Goal: Task Accomplishment & Management: Complete application form

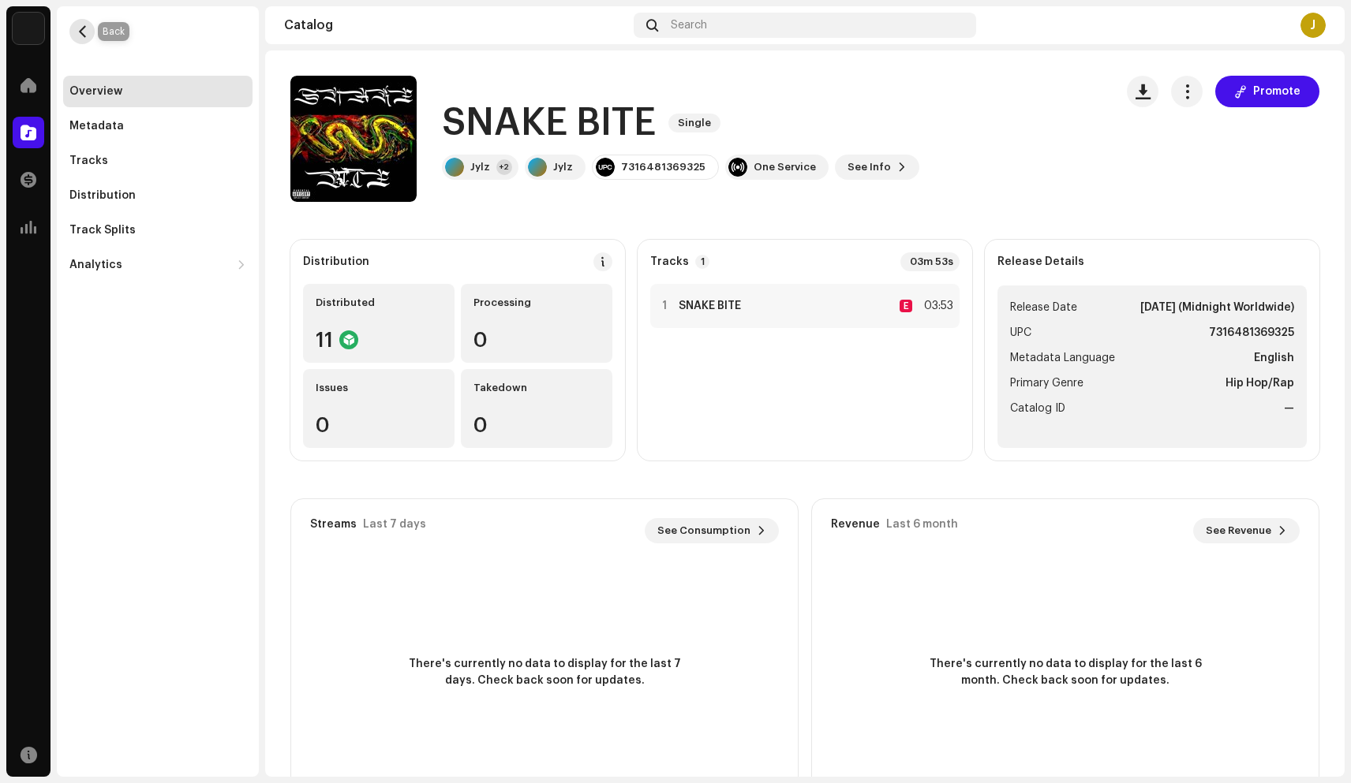
click at [86, 32] on span "button" at bounding box center [83, 31] width 12 height 13
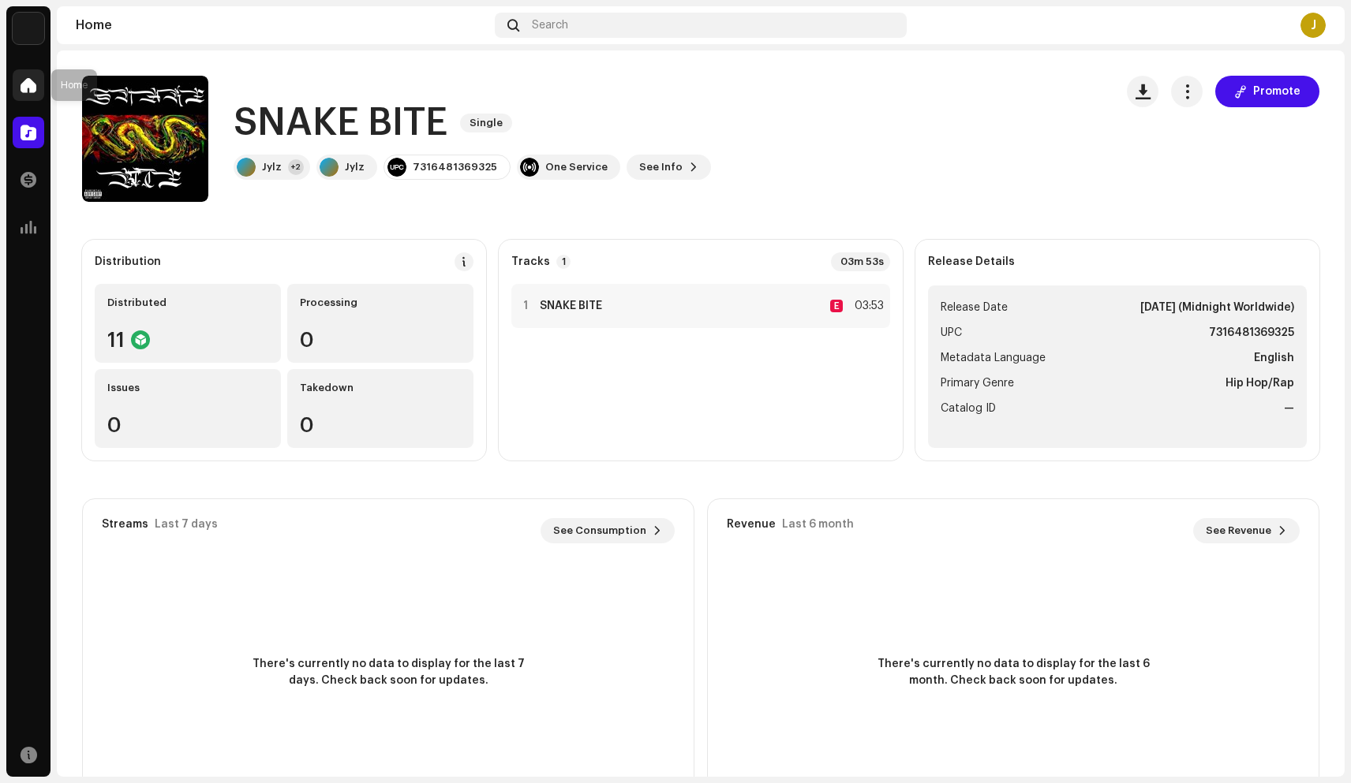
click at [37, 86] on div at bounding box center [29, 85] width 32 height 32
click at [26, 85] on span at bounding box center [29, 85] width 16 height 13
click at [26, 75] on div at bounding box center [29, 85] width 32 height 32
click at [32, 85] on span at bounding box center [29, 85] width 16 height 13
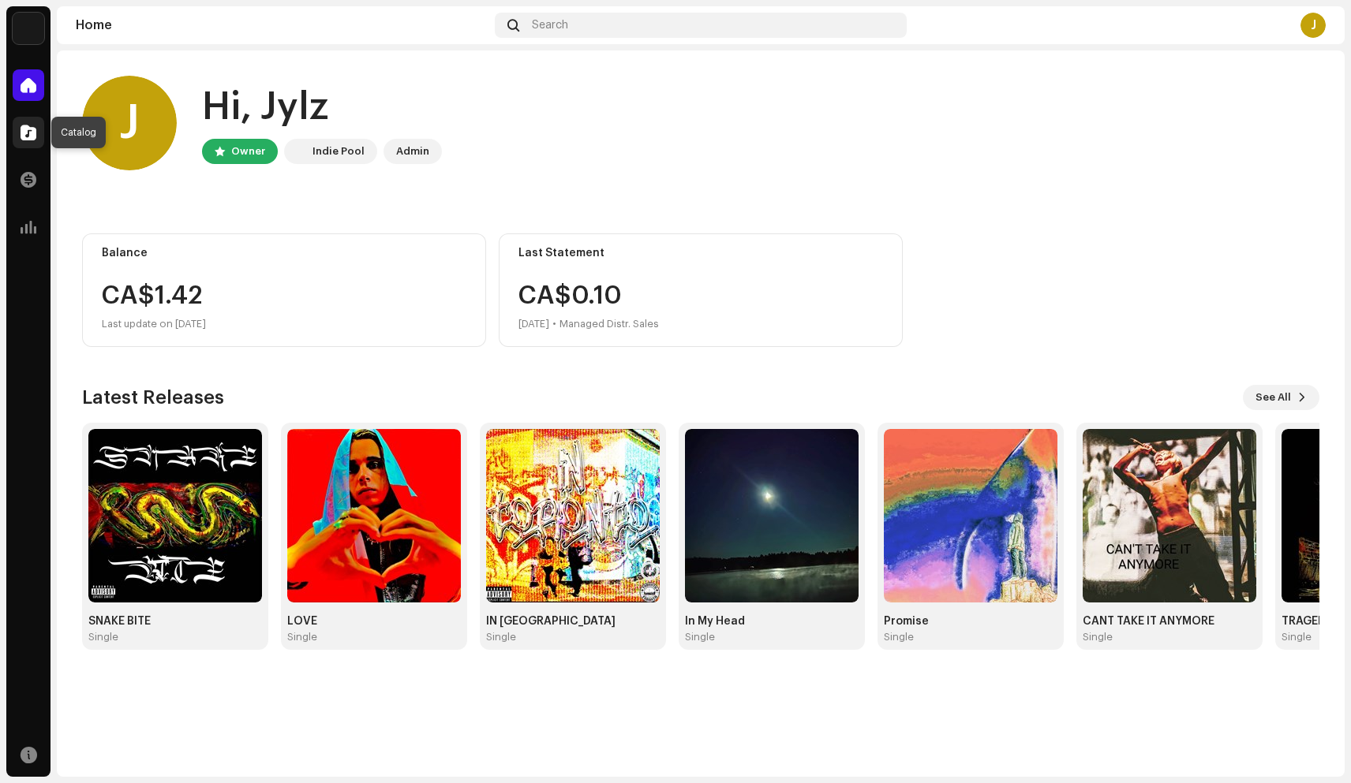
click at [27, 139] on span at bounding box center [29, 132] width 16 height 13
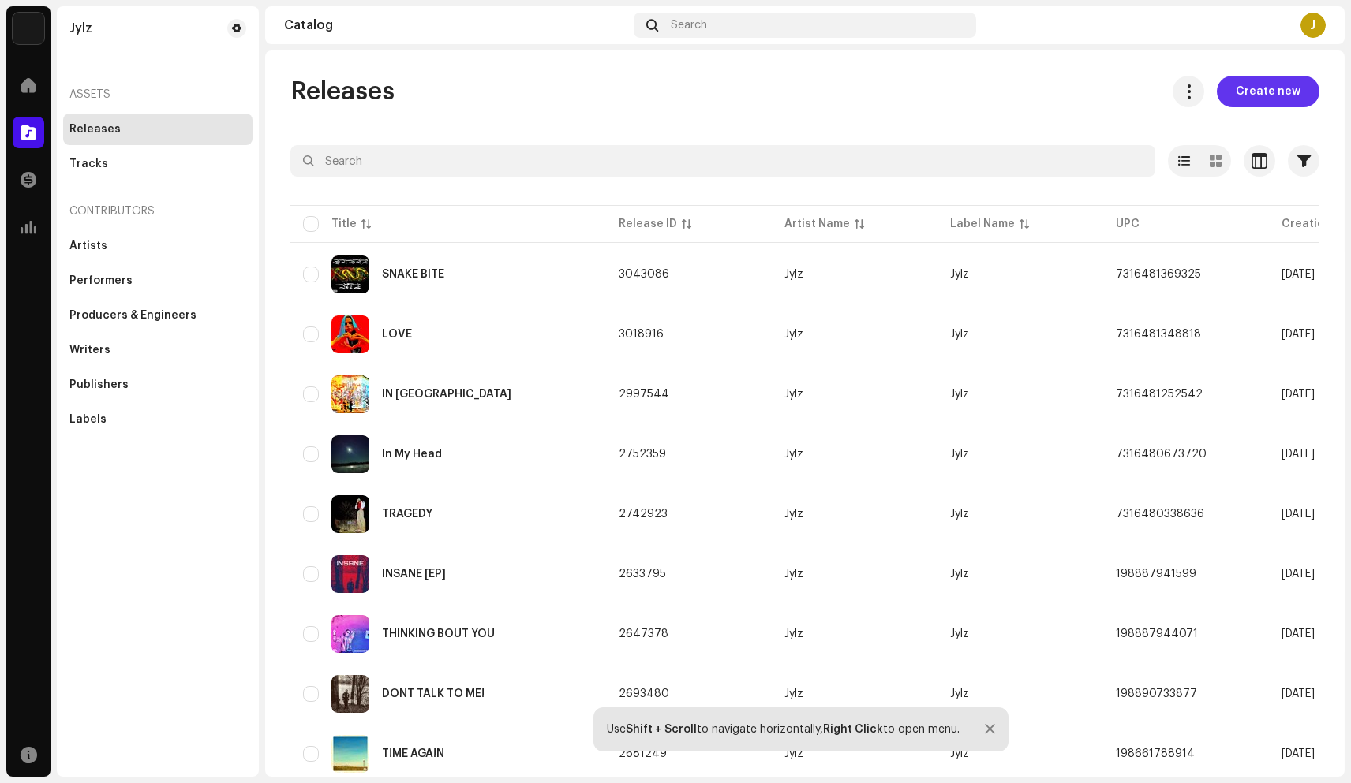
click at [1247, 97] on span "Create new" at bounding box center [1267, 92] width 65 height 32
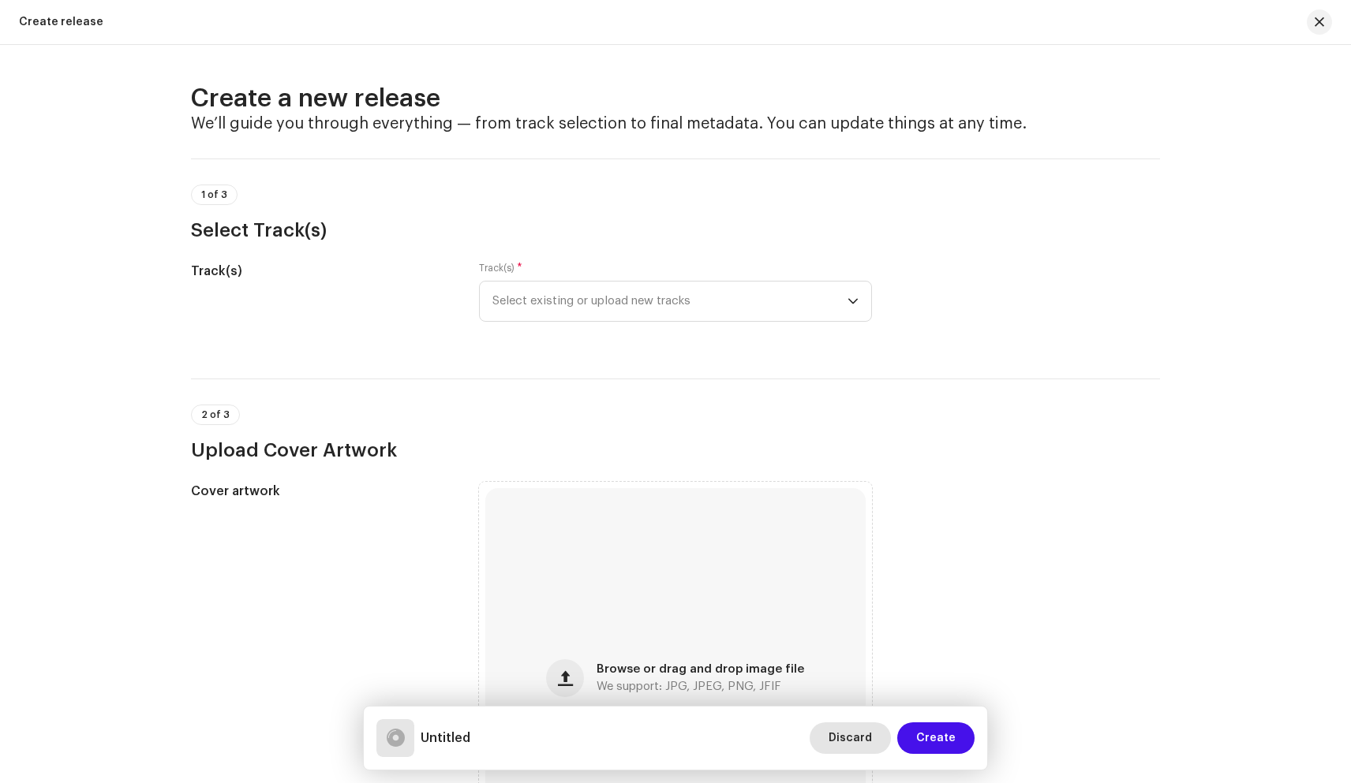
click at [844, 734] on span "Discard" at bounding box center [849, 739] width 43 height 32
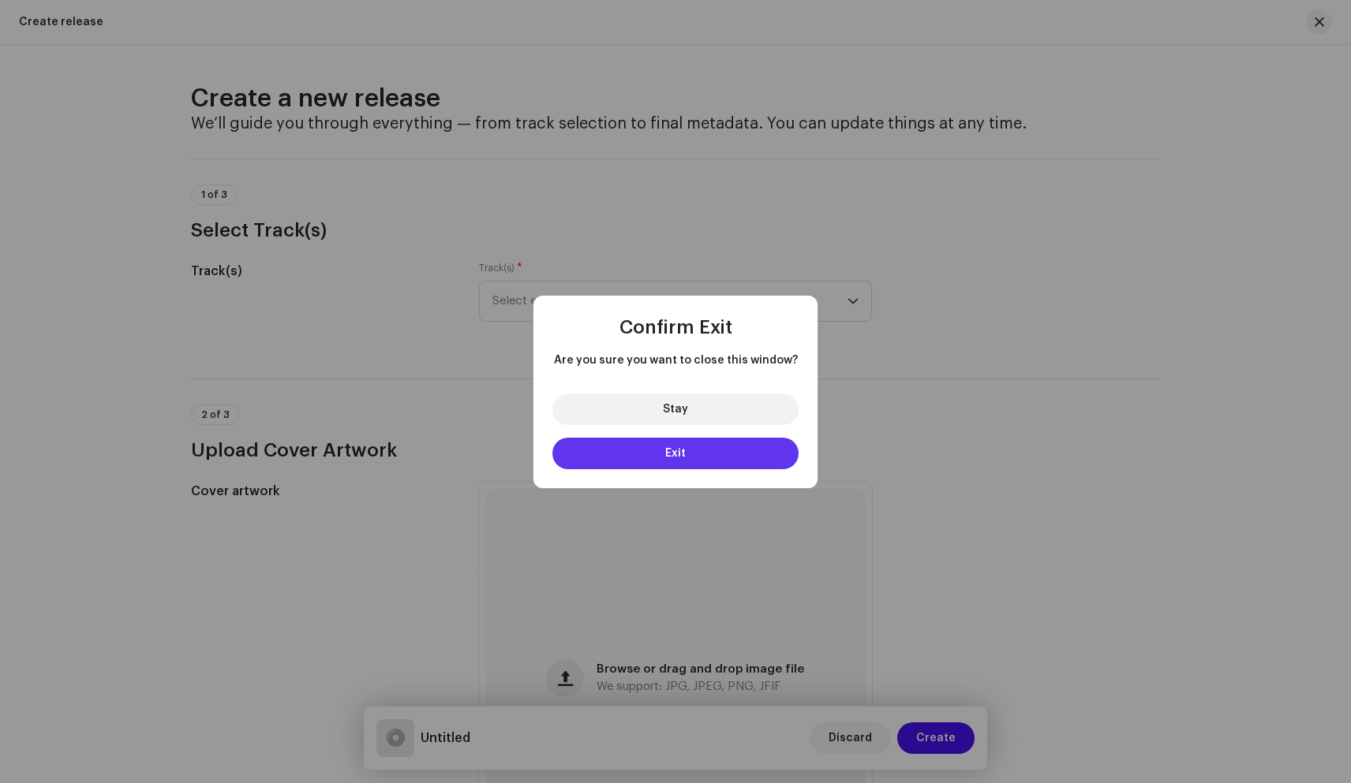
click at [680, 454] on span "Exit" at bounding box center [675, 453] width 21 height 11
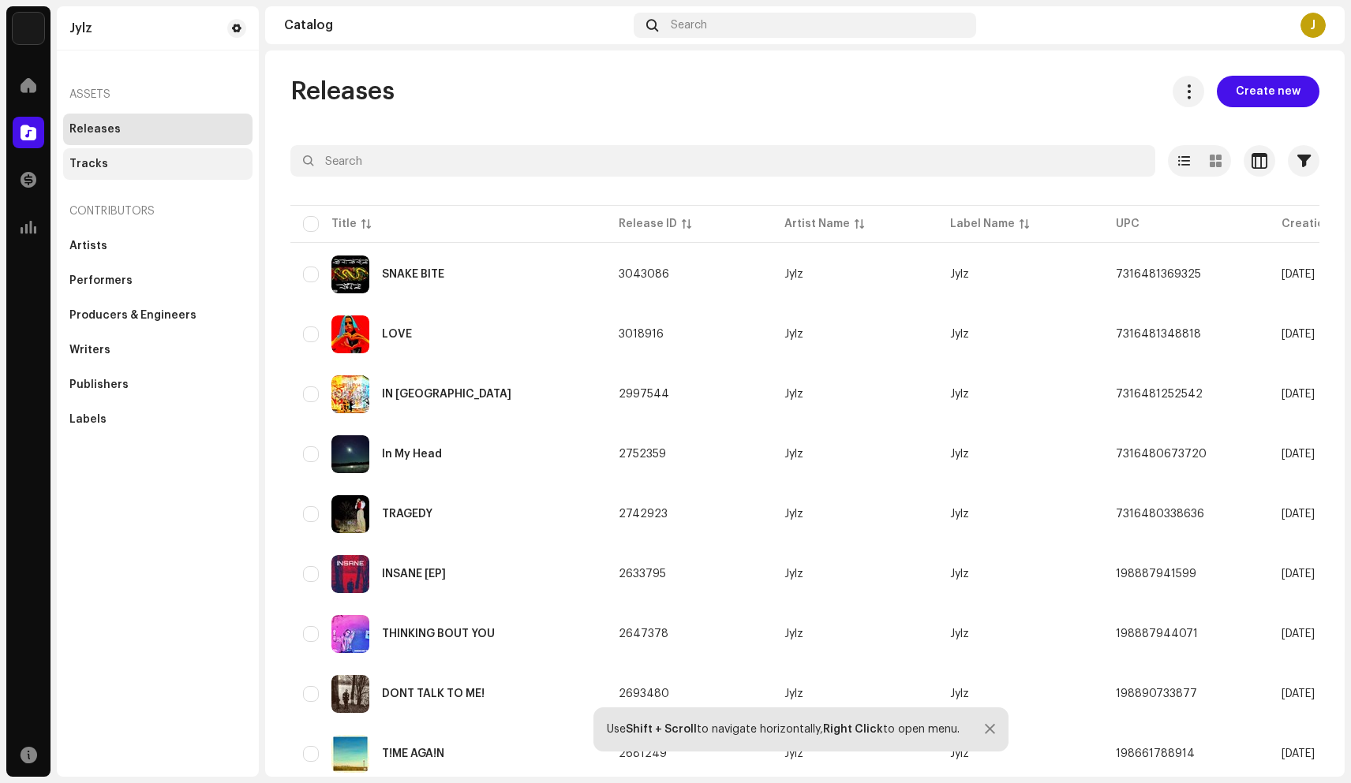
click at [150, 170] on div "Tracks" at bounding box center [157, 164] width 189 height 32
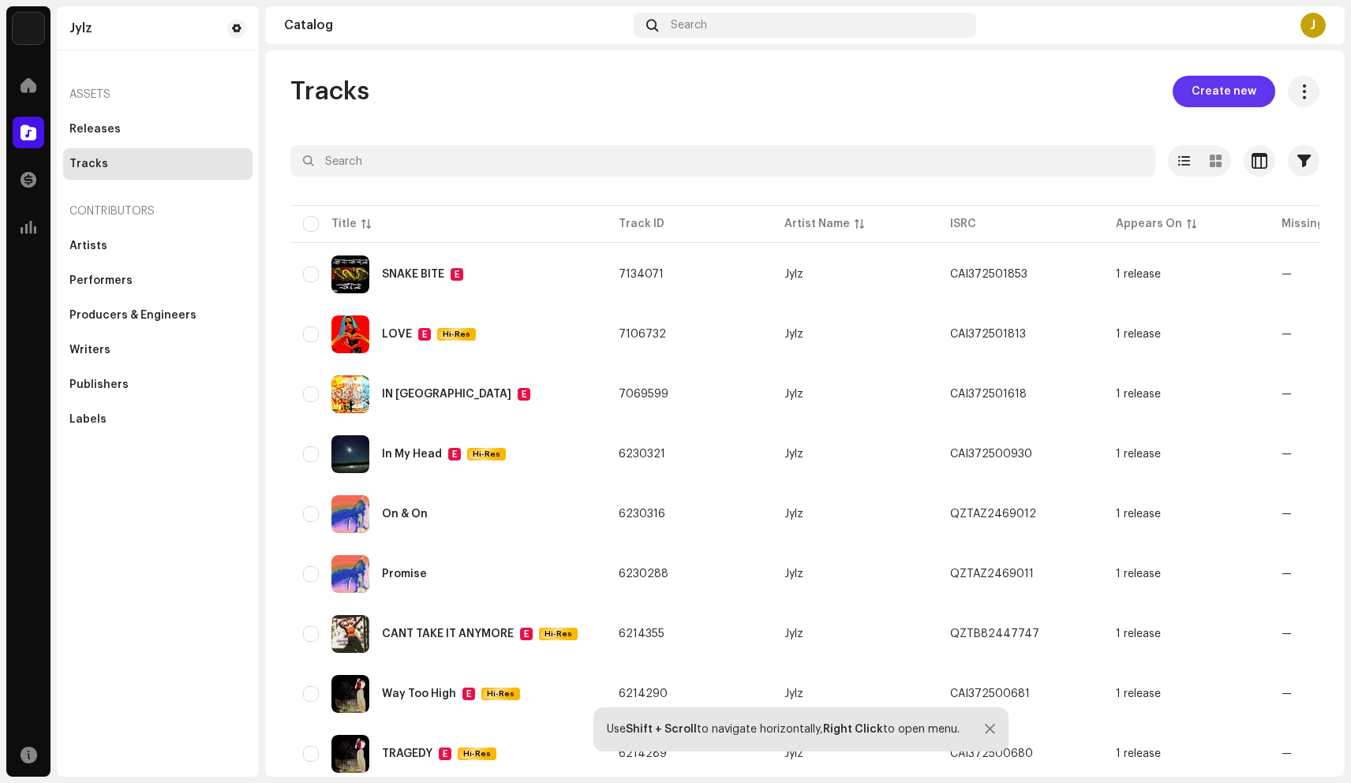
click at [1222, 95] on span "Create new" at bounding box center [1223, 92] width 65 height 32
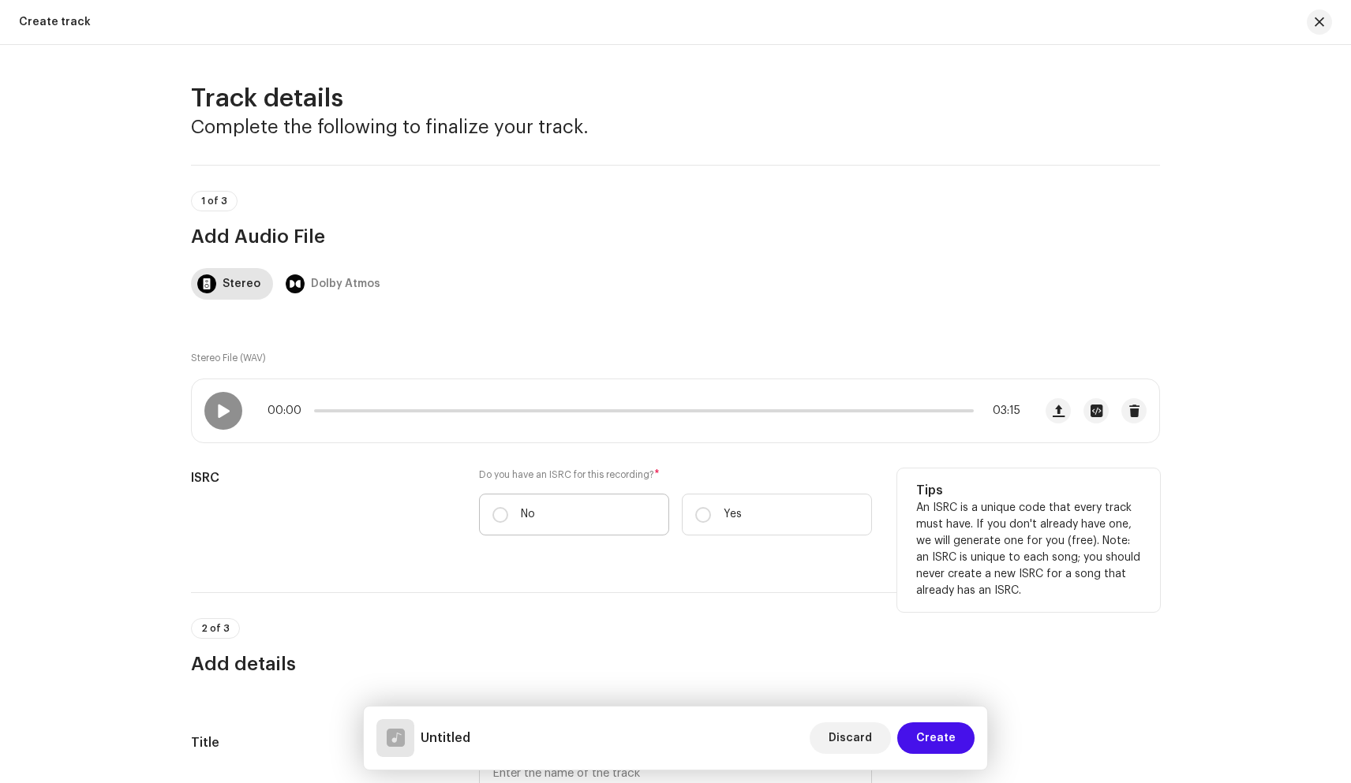
click at [506, 510] on label "No" at bounding box center [574, 515] width 190 height 42
click at [506, 510] on input "No" at bounding box center [500, 515] width 16 height 16
radio input "true"
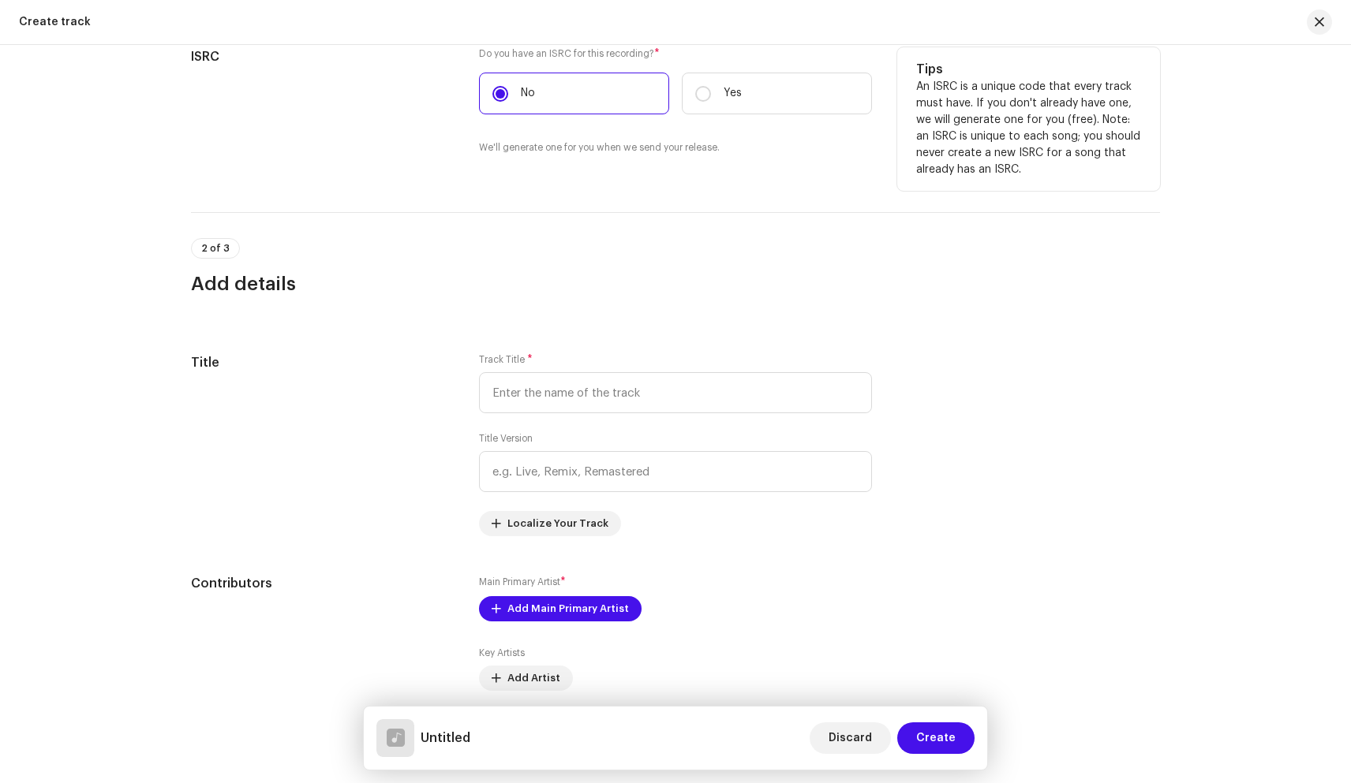
scroll to position [423, 0]
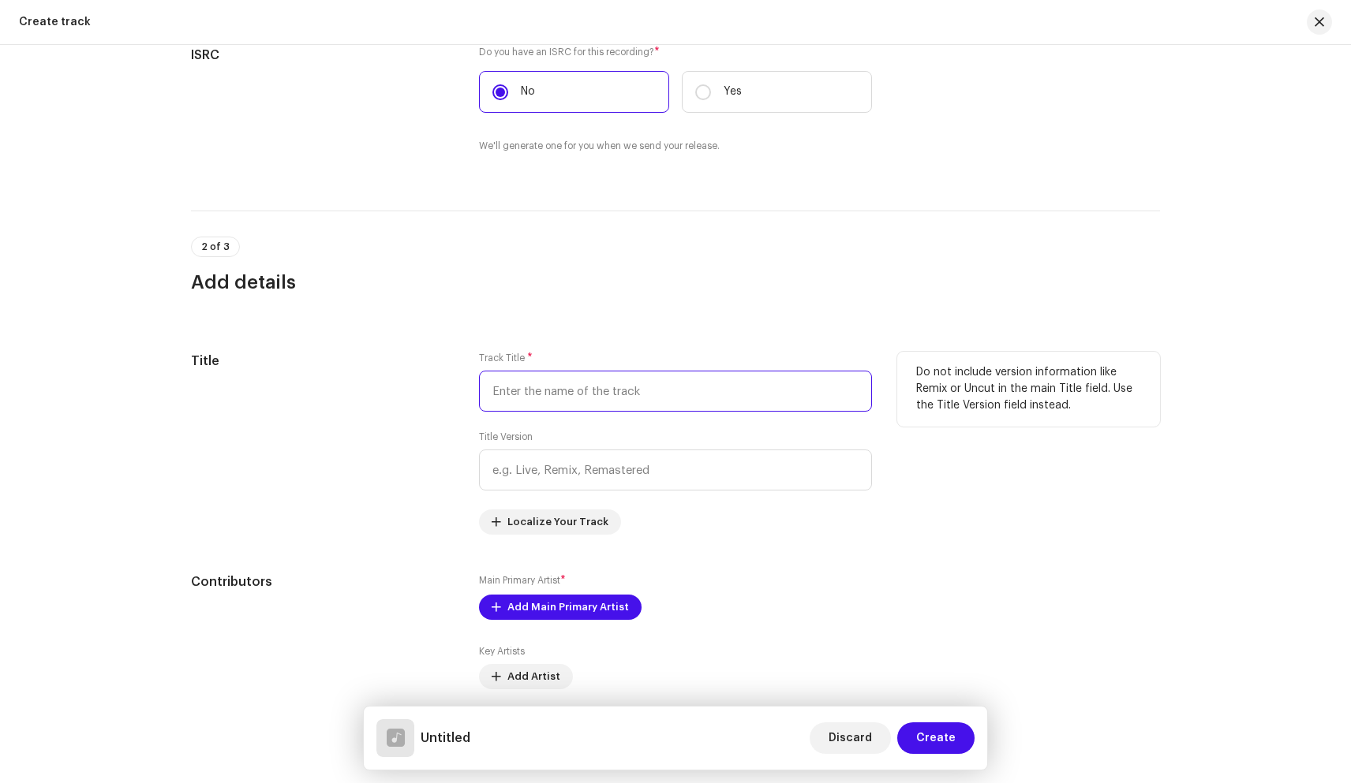
click at [538, 389] on input "text" at bounding box center [675, 391] width 393 height 41
click at [334, 415] on div "Title" at bounding box center [322, 443] width 263 height 183
click at [541, 394] on input "SHADOWZ" at bounding box center [675, 391] width 393 height 41
click at [554, 398] on input "SHADOWZ" at bounding box center [675, 391] width 393 height 41
click at [454, 427] on div "Title Track Title * SHADOWS Title Version Localize Your Track Do not include ve…" at bounding box center [675, 443] width 969 height 183
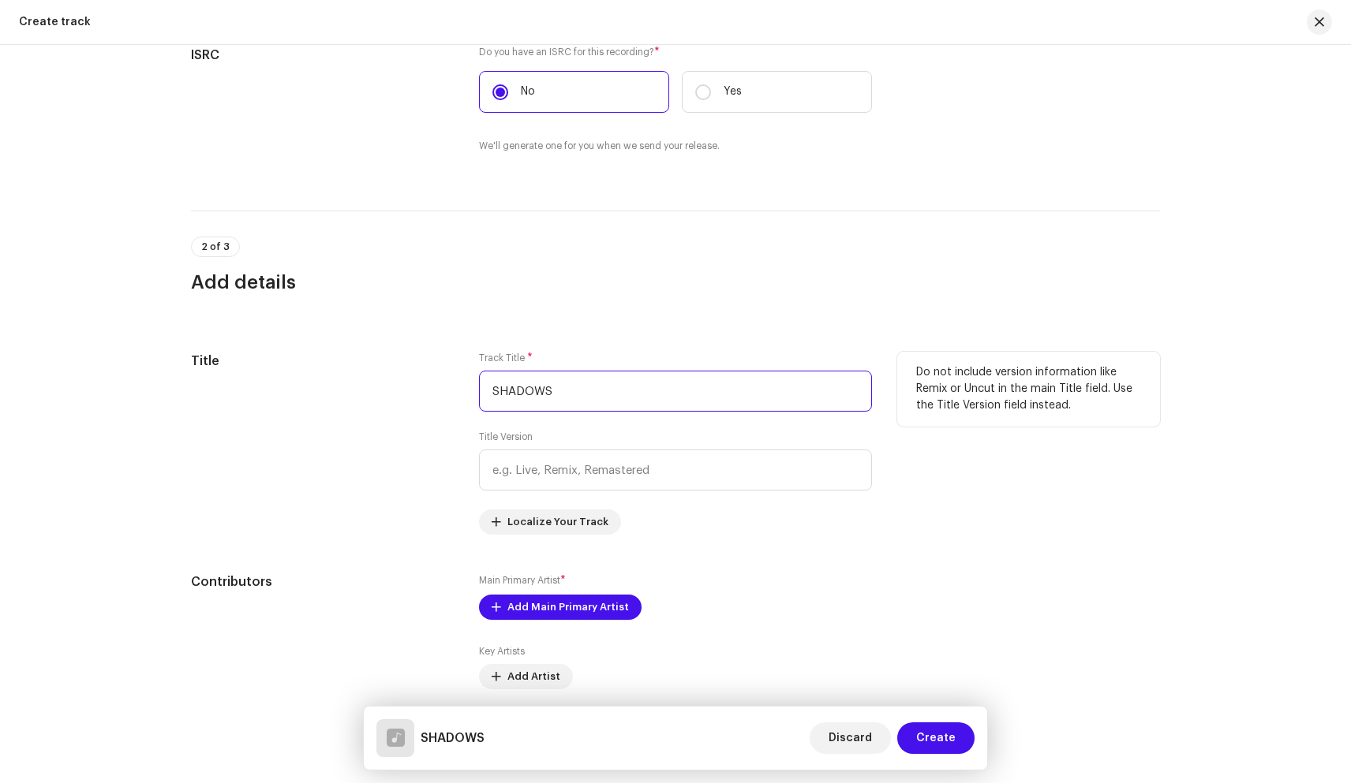
click at [584, 389] on input "SHADOWS" at bounding box center [675, 391] width 393 height 41
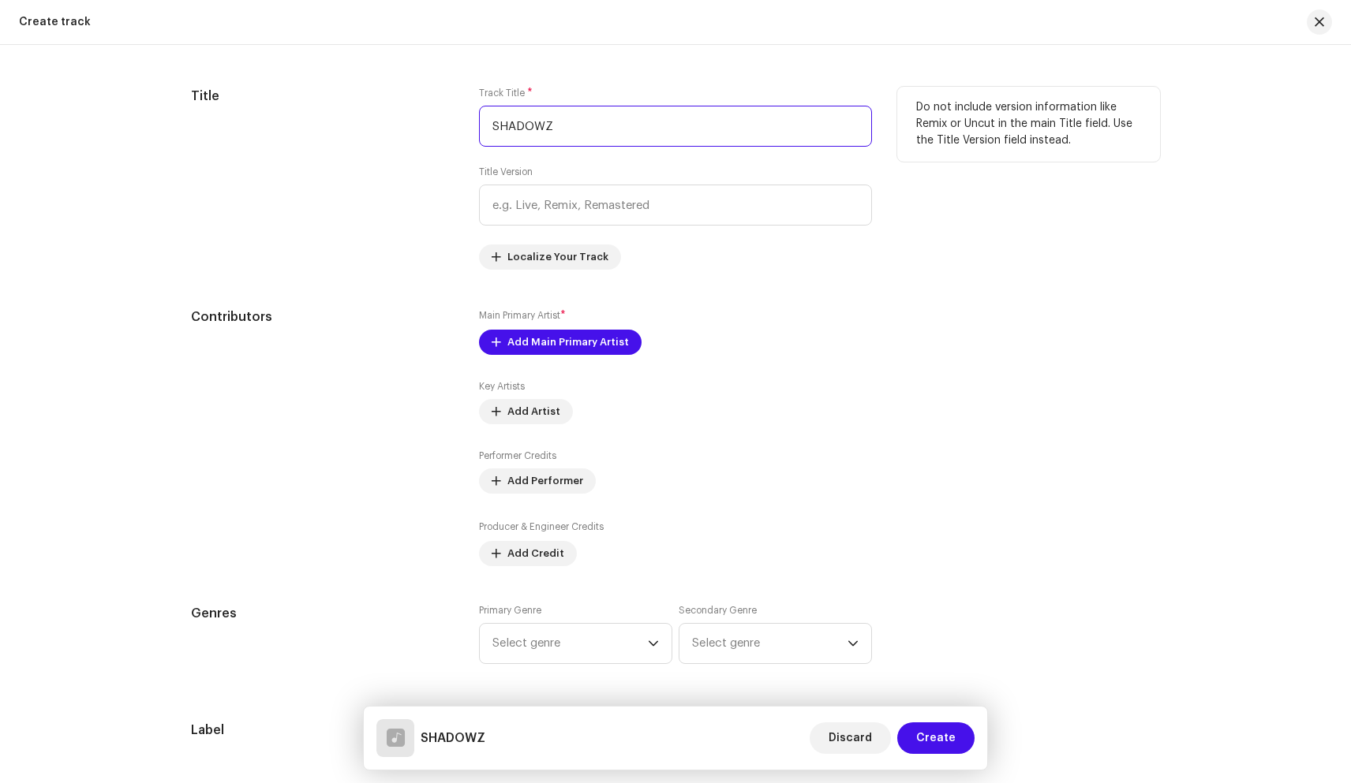
scroll to position [689, 0]
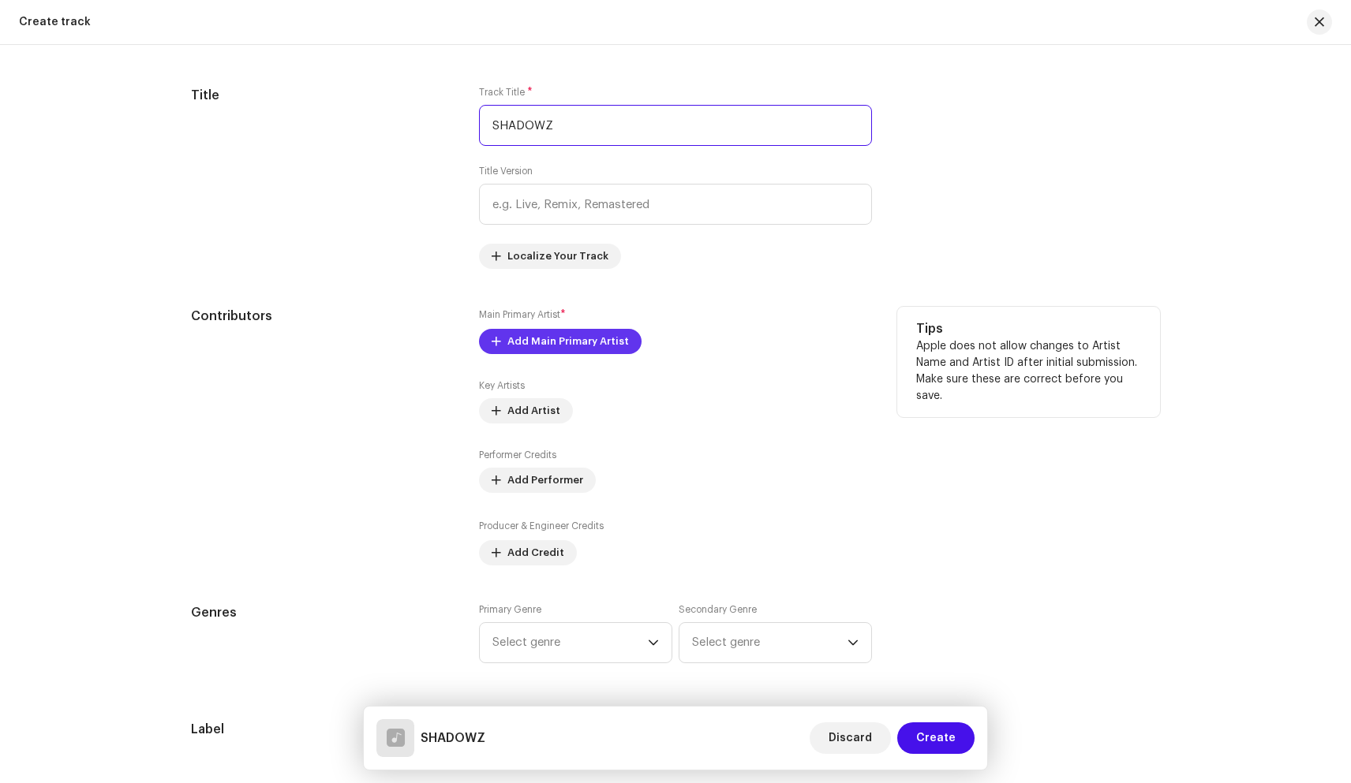
type input "SHADOWZ"
click at [586, 348] on span "Add Main Primary Artist" at bounding box center [567, 342] width 121 height 32
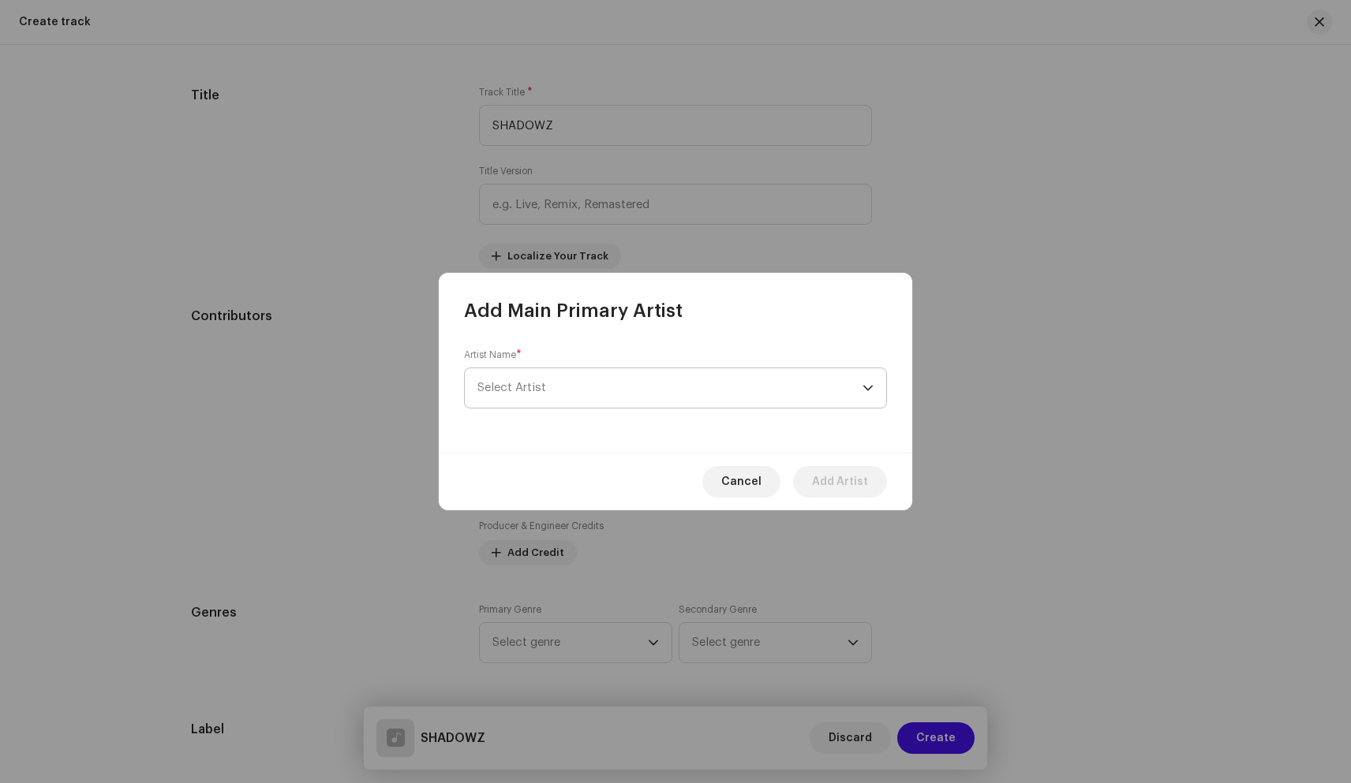
click at [603, 375] on span "Select Artist" at bounding box center [669, 387] width 385 height 39
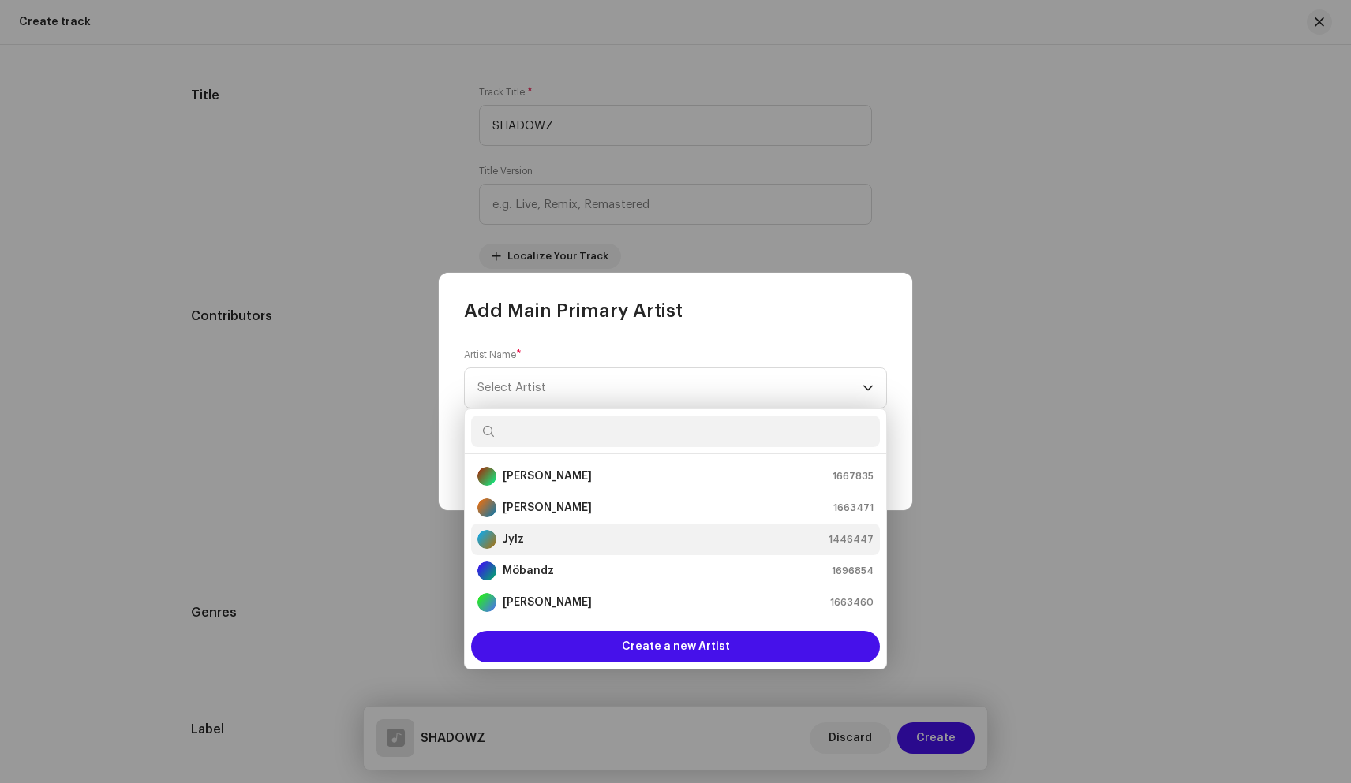
click at [558, 537] on div "Jylz 1446447" at bounding box center [675, 539] width 396 height 19
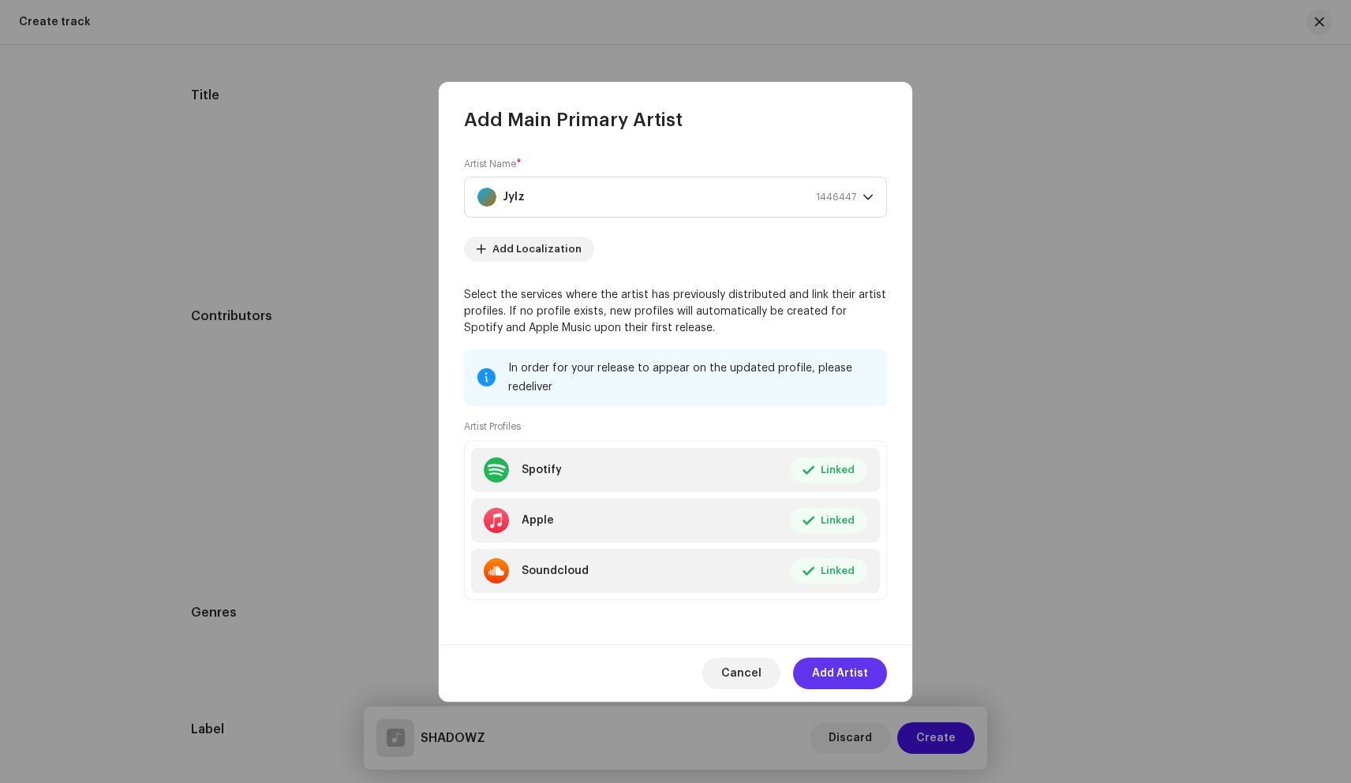
click at [844, 668] on span "Add Artist" at bounding box center [840, 674] width 56 height 32
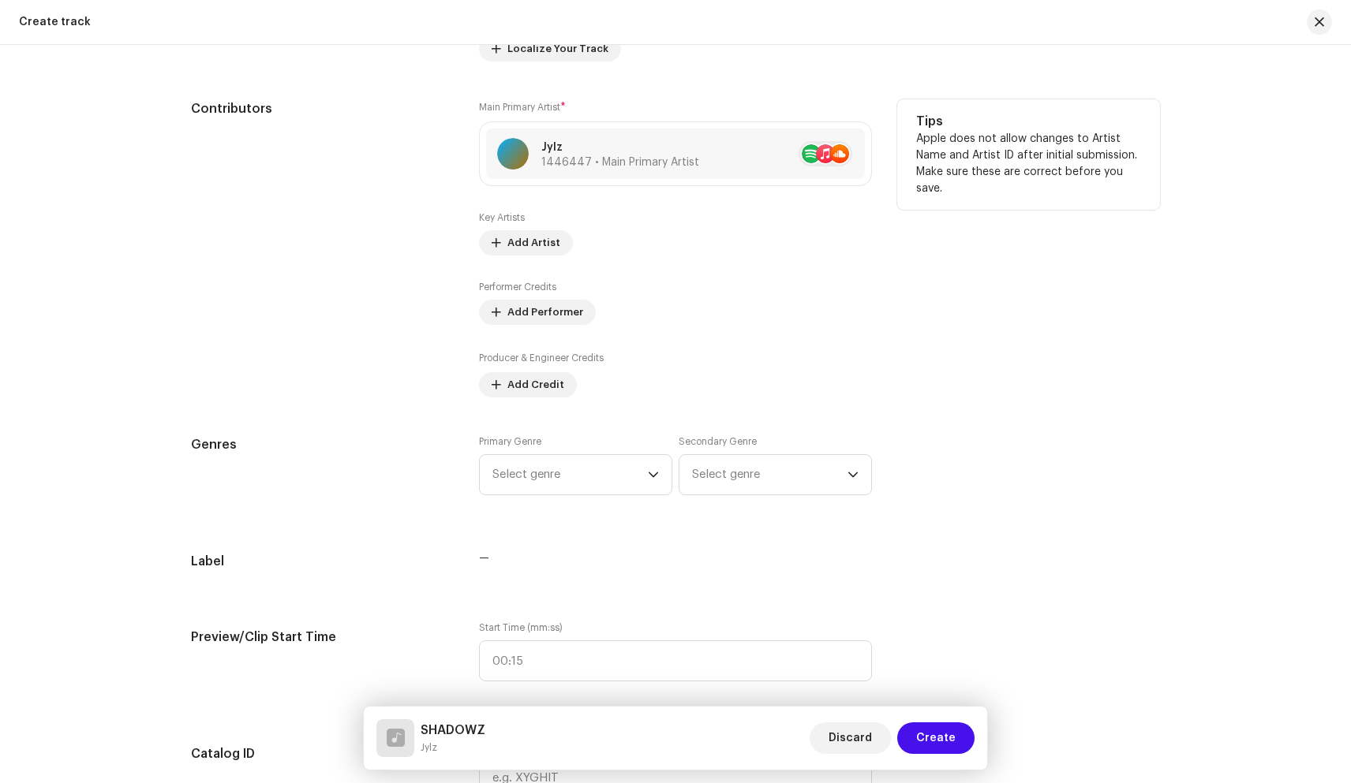
scroll to position [902, 0]
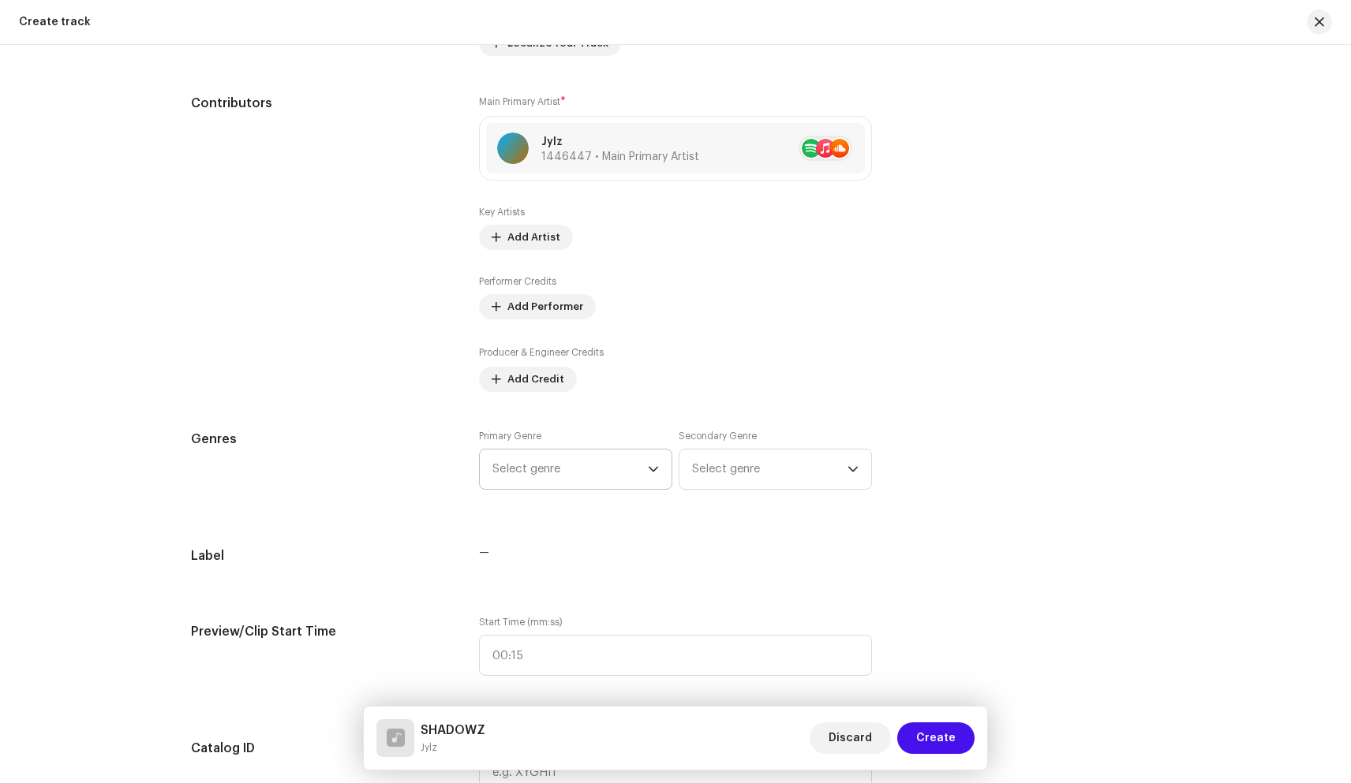
click at [604, 461] on span "Select genre" at bounding box center [569, 469] width 155 height 39
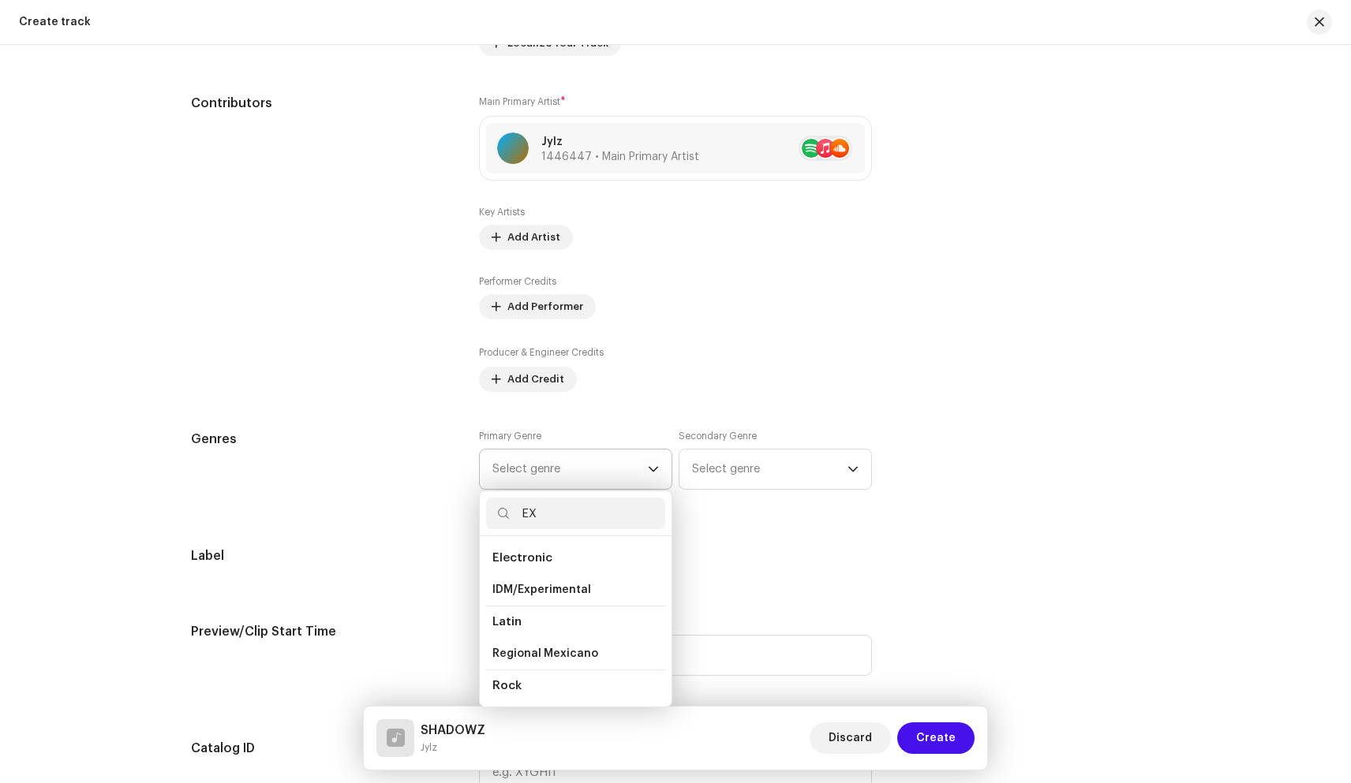
type input "E"
type input "HIP"
click at [522, 693] on span "Hip Hop/Rap" at bounding box center [528, 699] width 73 height 12
click at [547, 635] on li "Hip-Hop" at bounding box center [575, 649] width 179 height 32
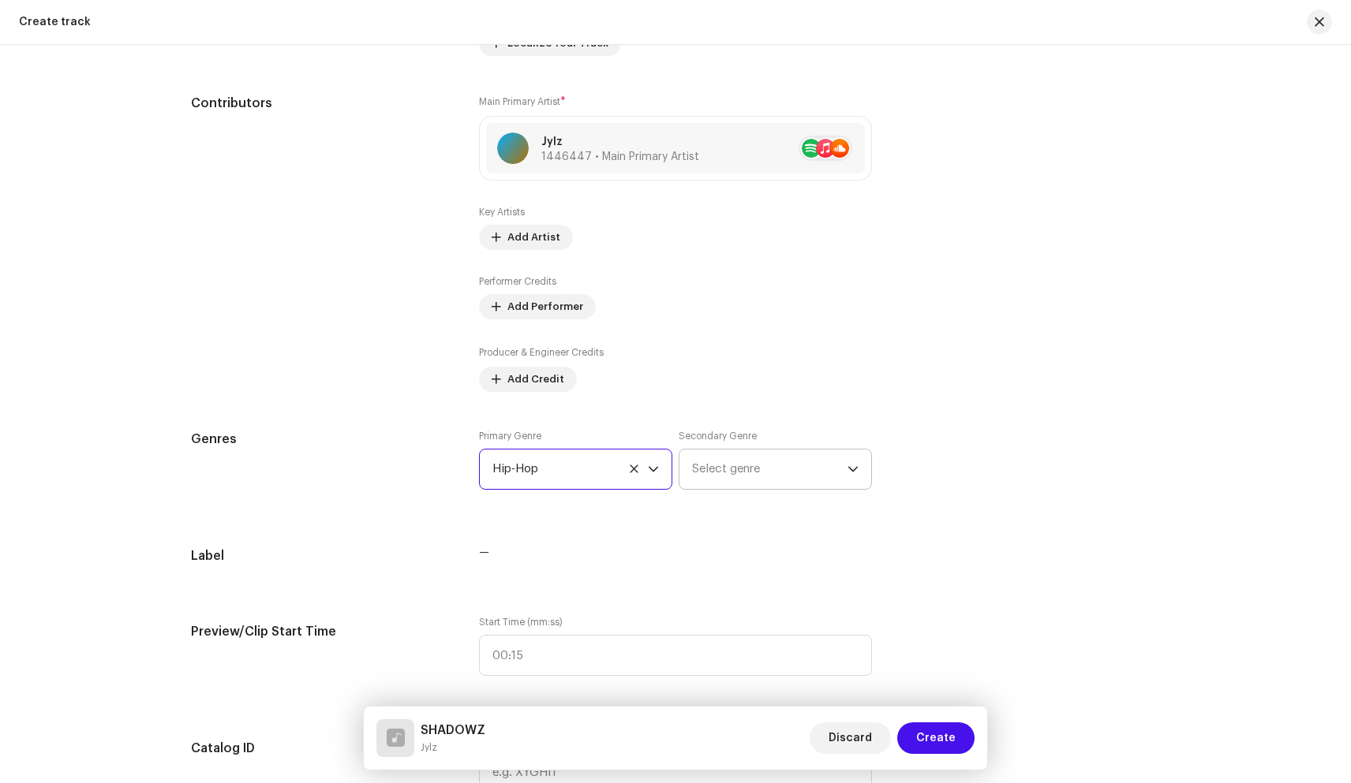
click at [760, 459] on span "Select genre" at bounding box center [769, 469] width 155 height 39
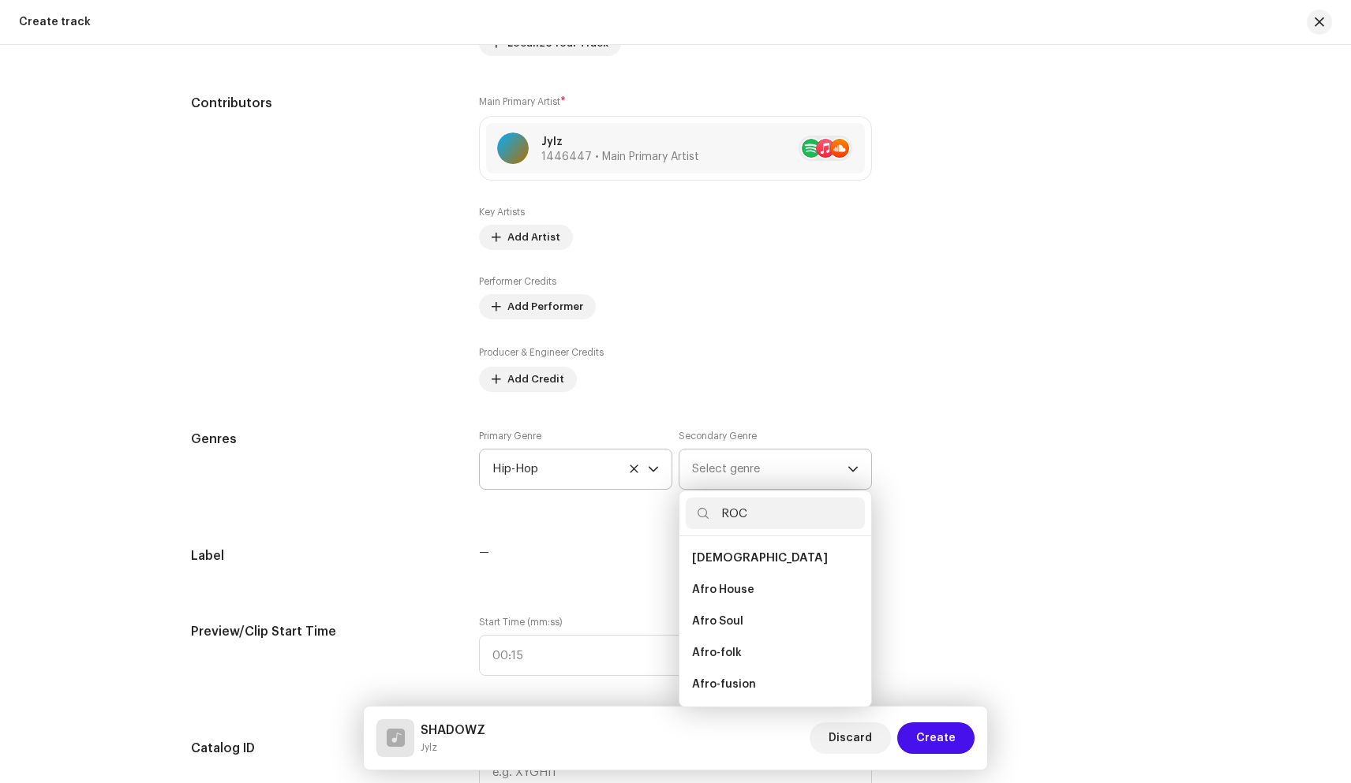
type input "ROCK"
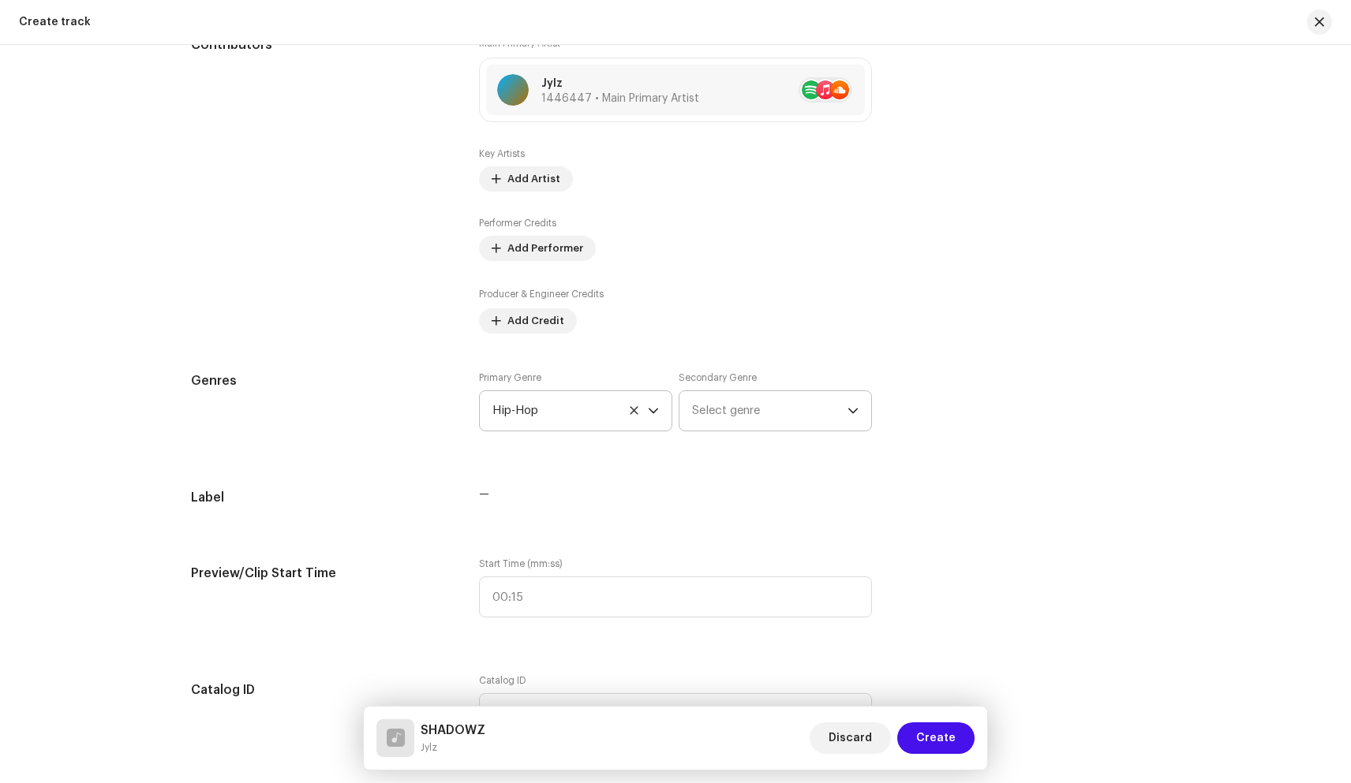
scroll to position [963, 0]
click at [764, 398] on span "Select genre" at bounding box center [769, 407] width 155 height 39
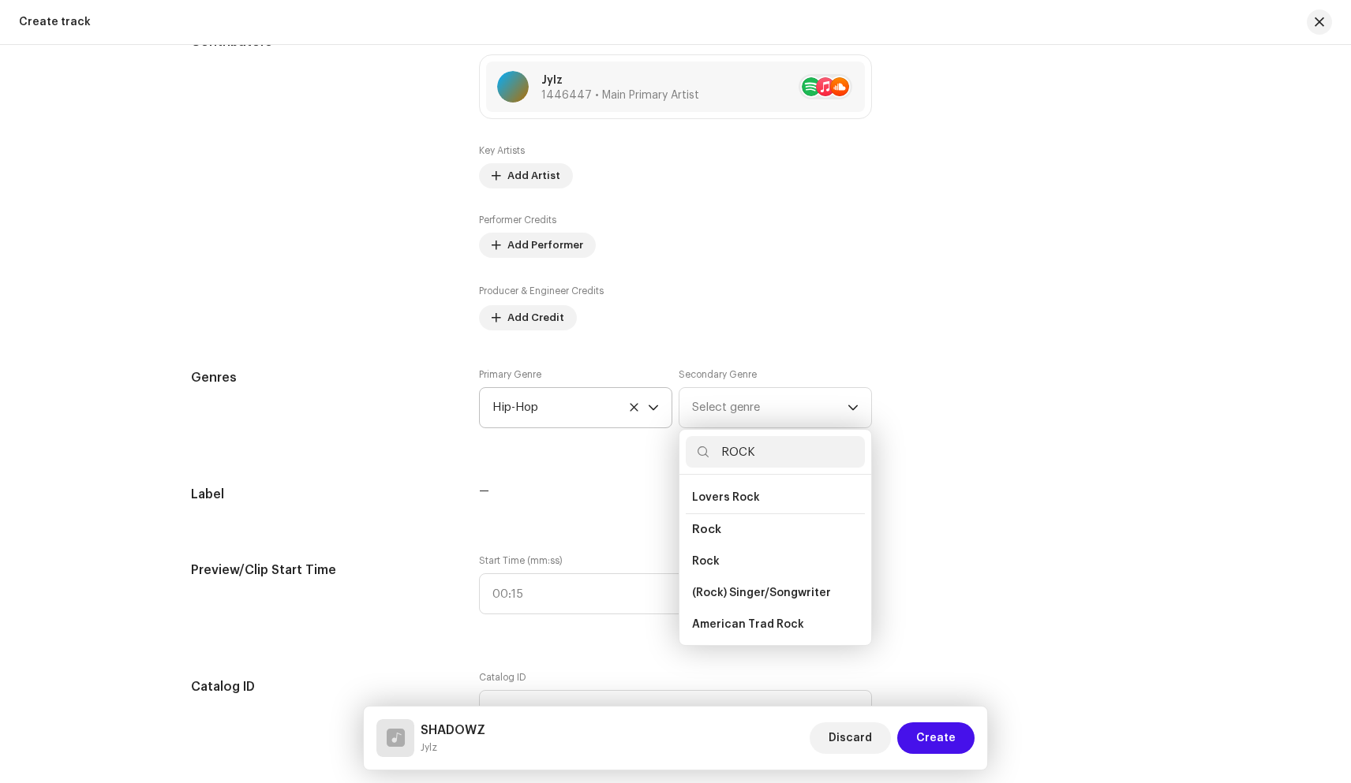
scroll to position [604, 0]
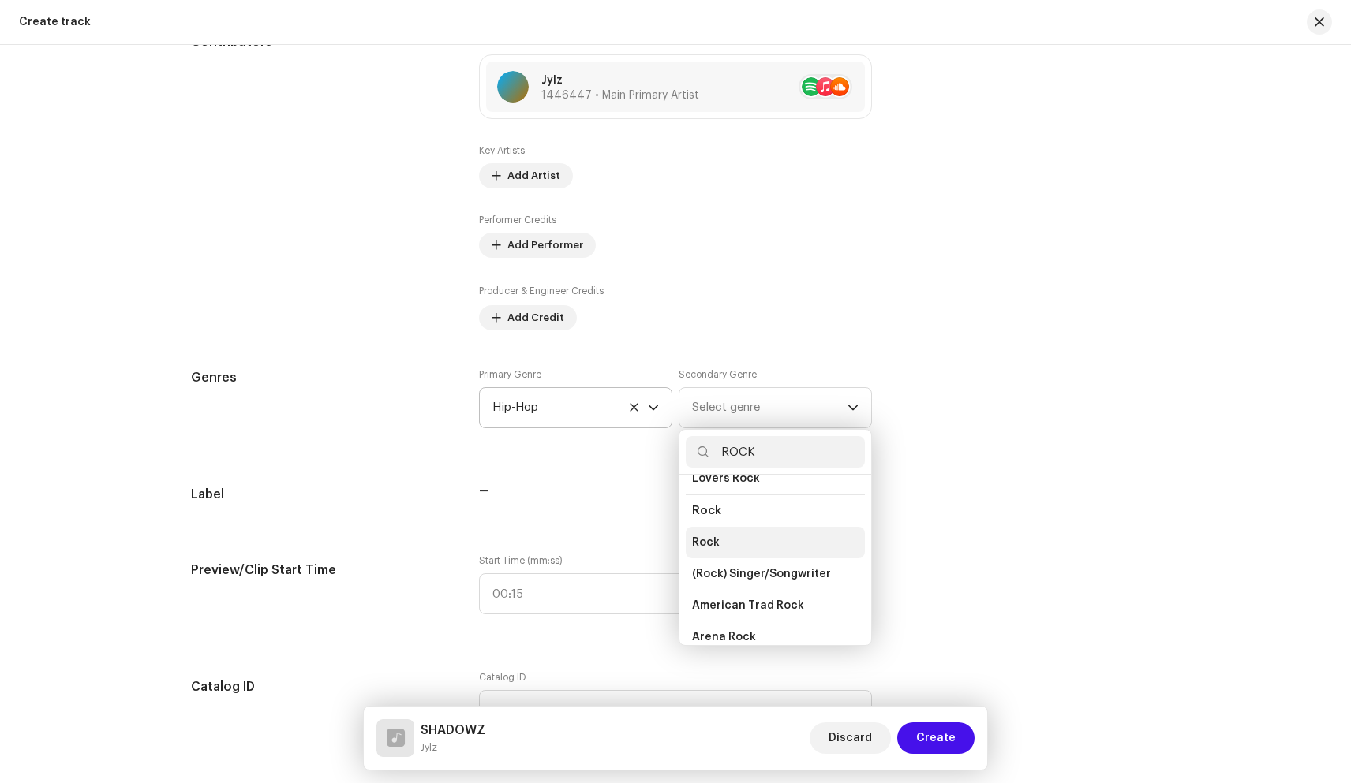
type input "ROCK"
click at [722, 536] on li "Rock" at bounding box center [775, 543] width 179 height 32
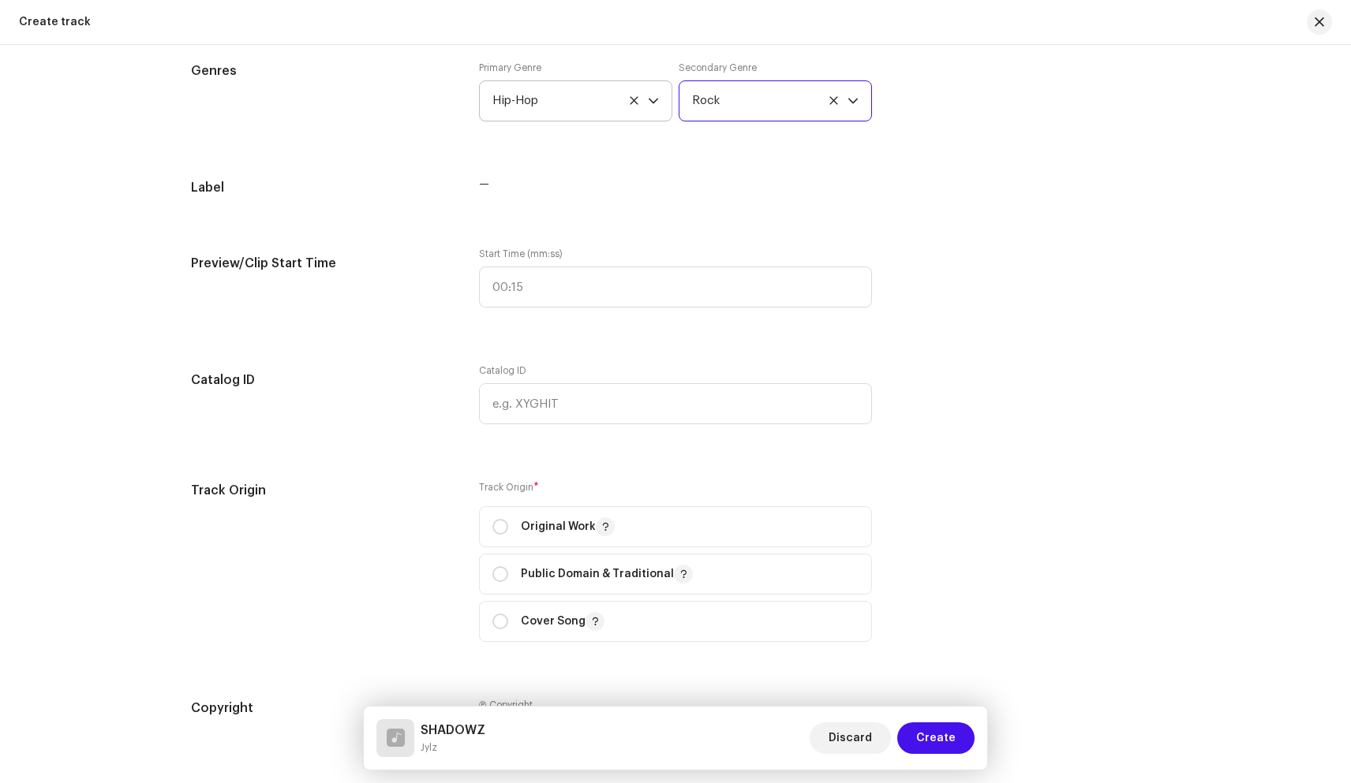
scroll to position [1410, 0]
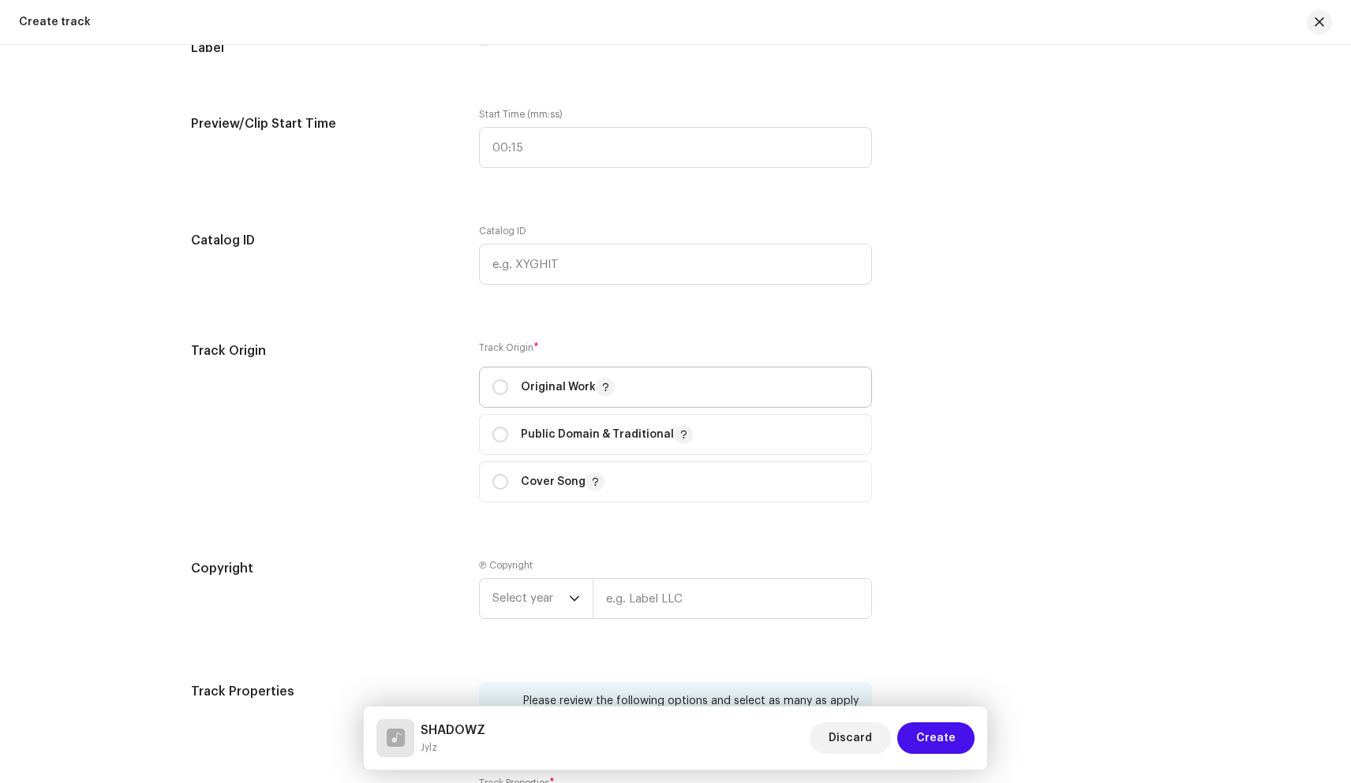
click at [538, 388] on p "Original Work" at bounding box center [568, 387] width 94 height 19
radio input "true"
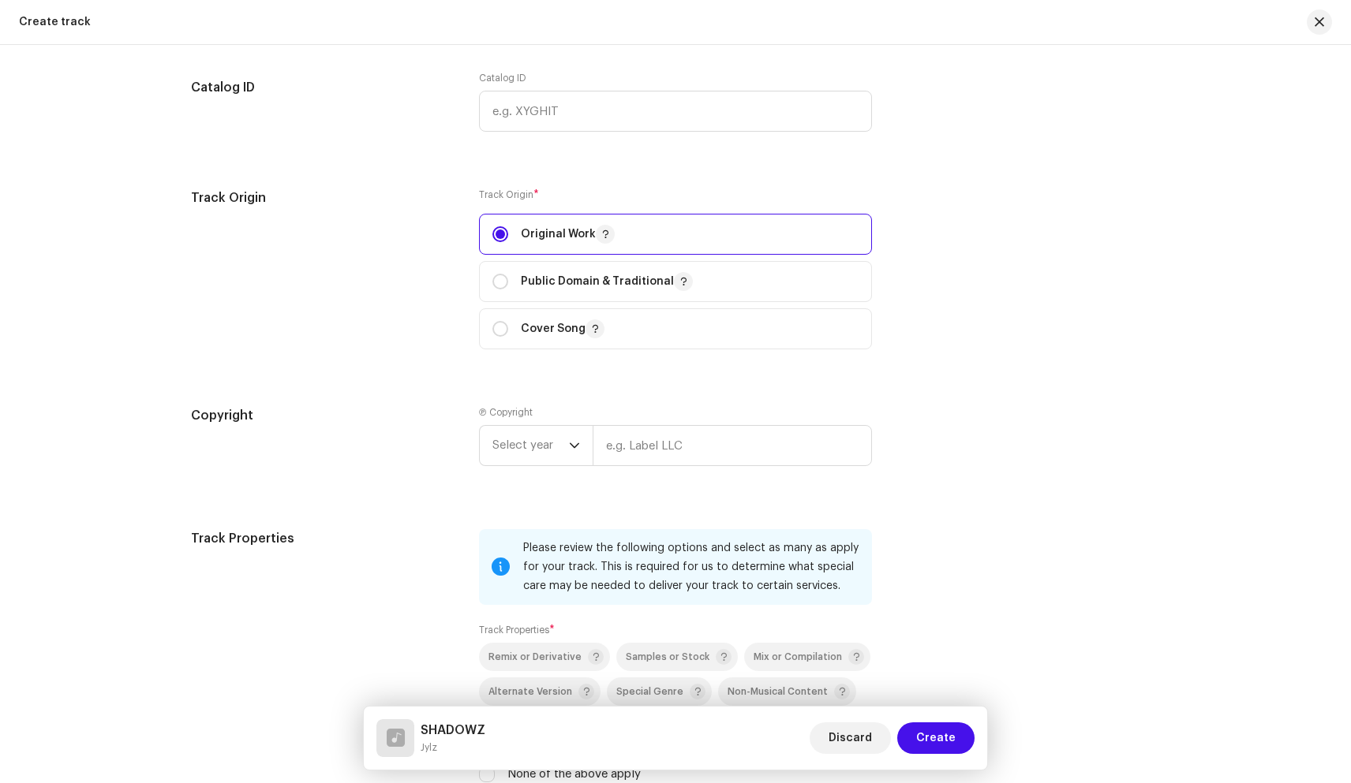
scroll to position [1575, 0]
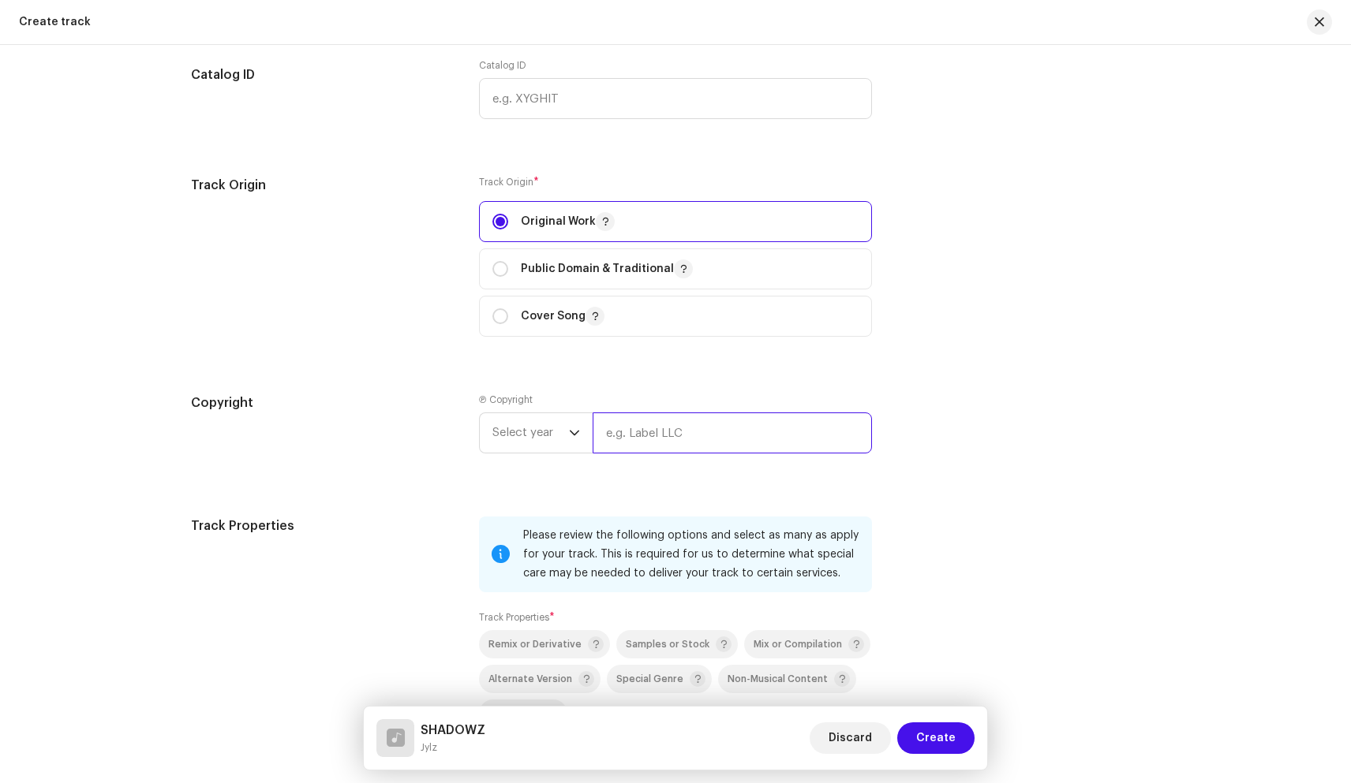
click at [678, 438] on input "text" at bounding box center [731, 433] width 279 height 41
type input "JYLZ"
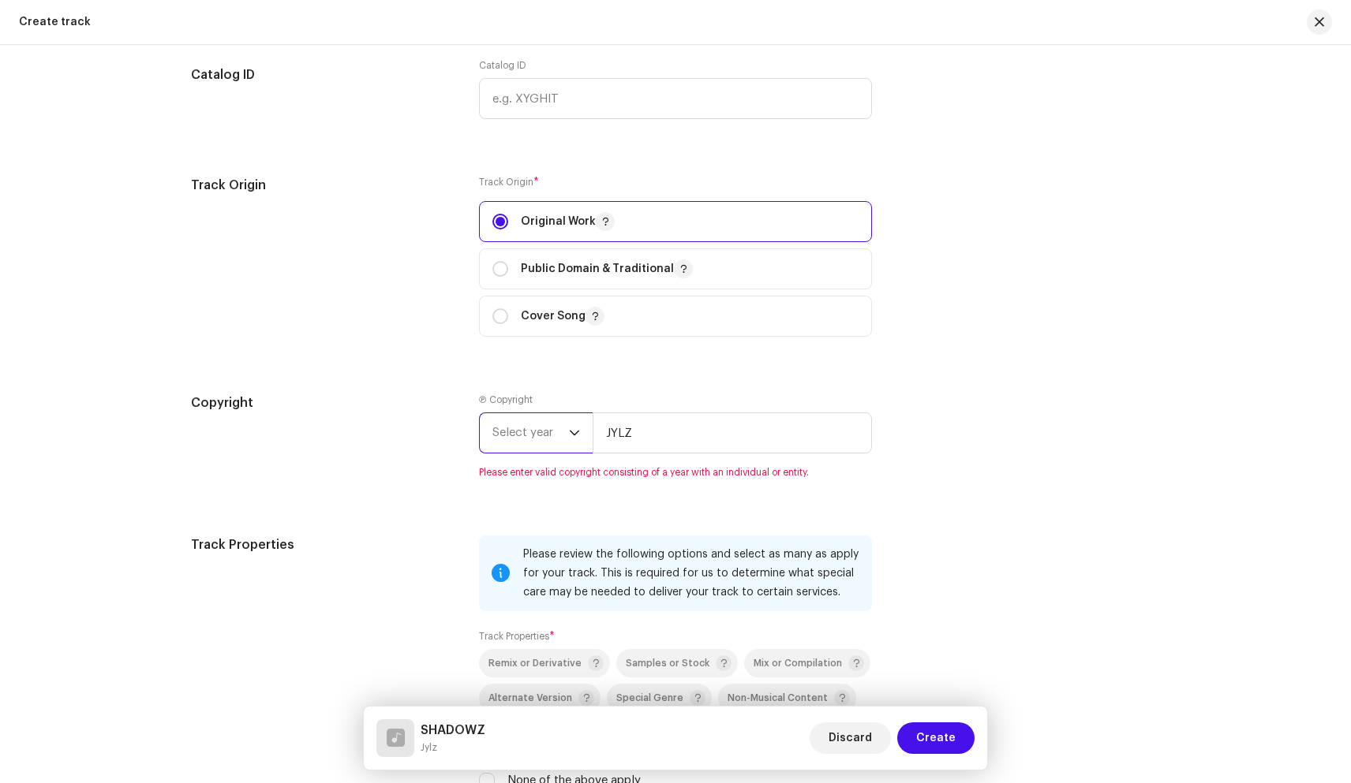
click at [530, 431] on span "Select year" at bounding box center [530, 432] width 77 height 39
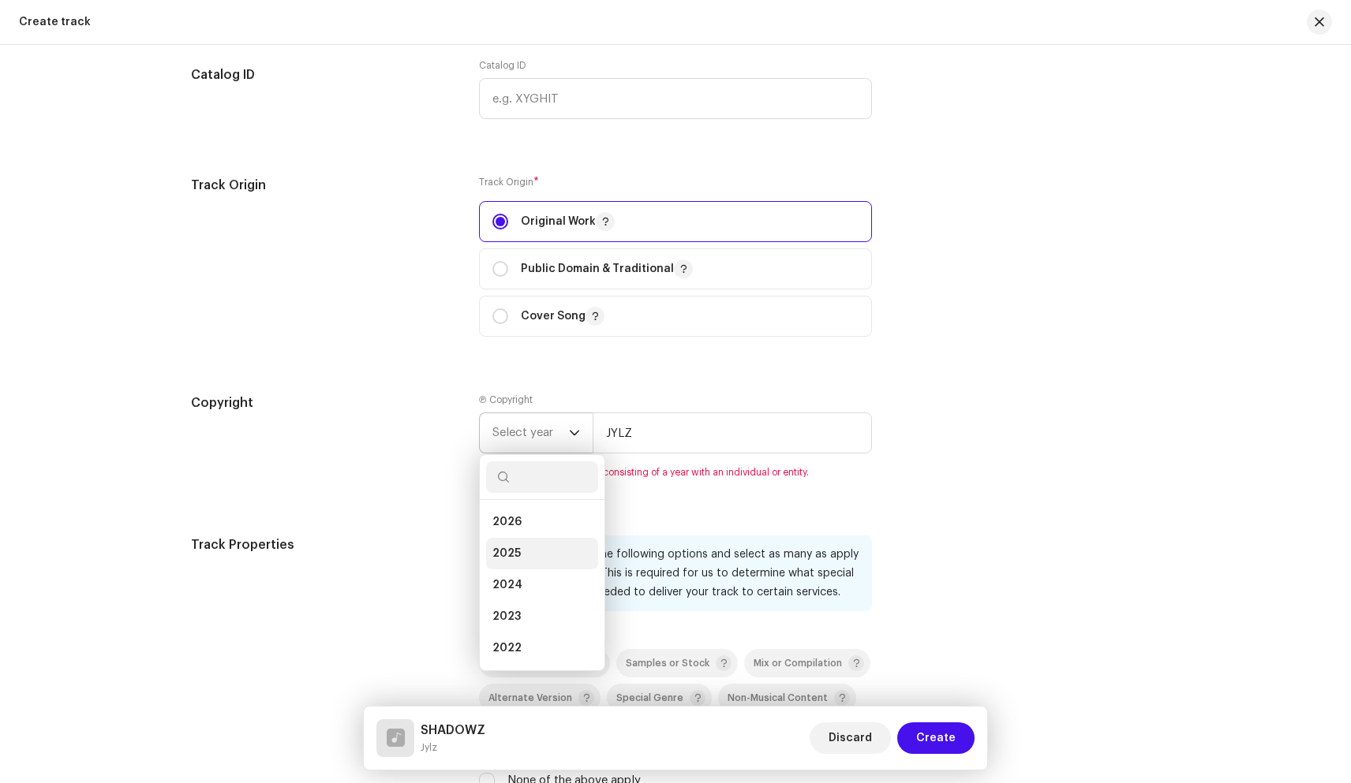
click at [550, 555] on li "2025" at bounding box center [542, 554] width 112 height 32
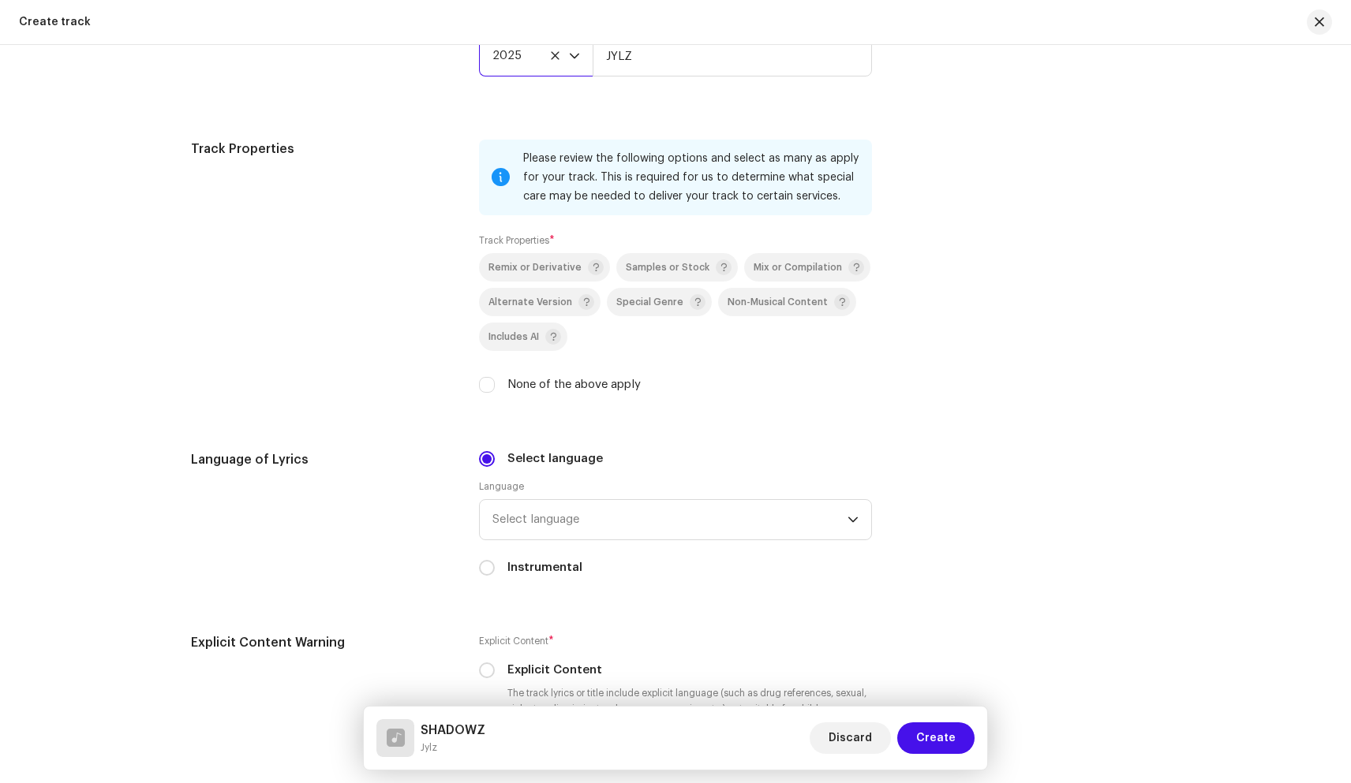
scroll to position [1953, 0]
click at [484, 389] on input "None of the above apply" at bounding box center [487, 384] width 16 height 16
checkbox input "true"
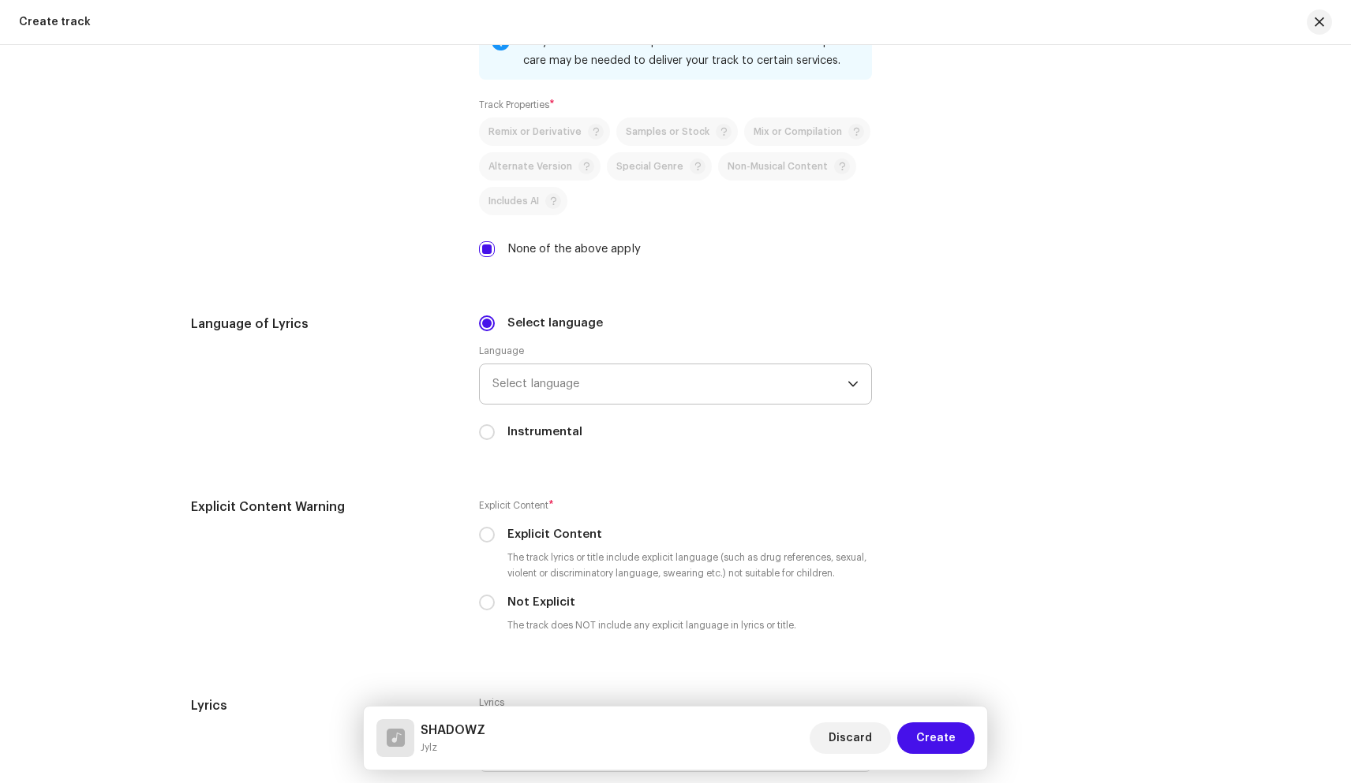
scroll to position [2109, 0]
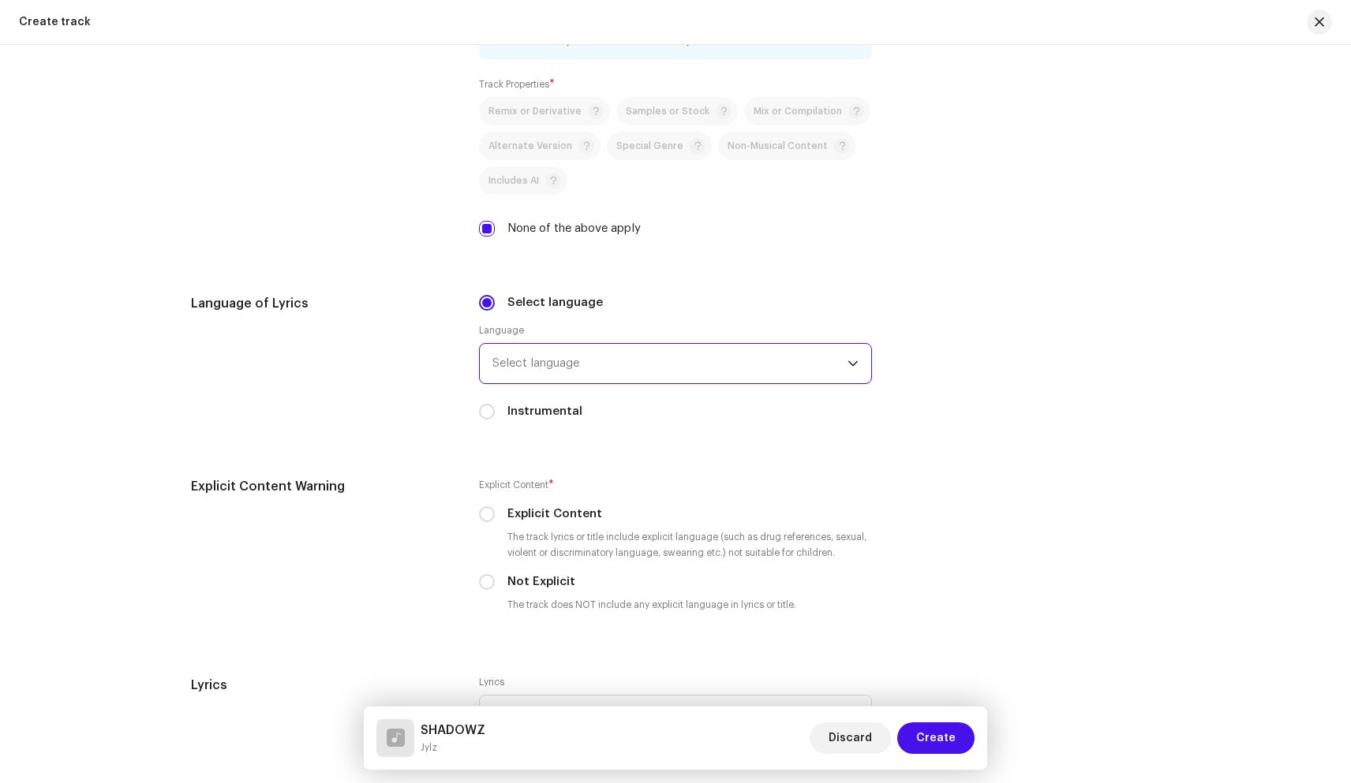
click at [592, 361] on span "Select language" at bounding box center [669, 363] width 355 height 39
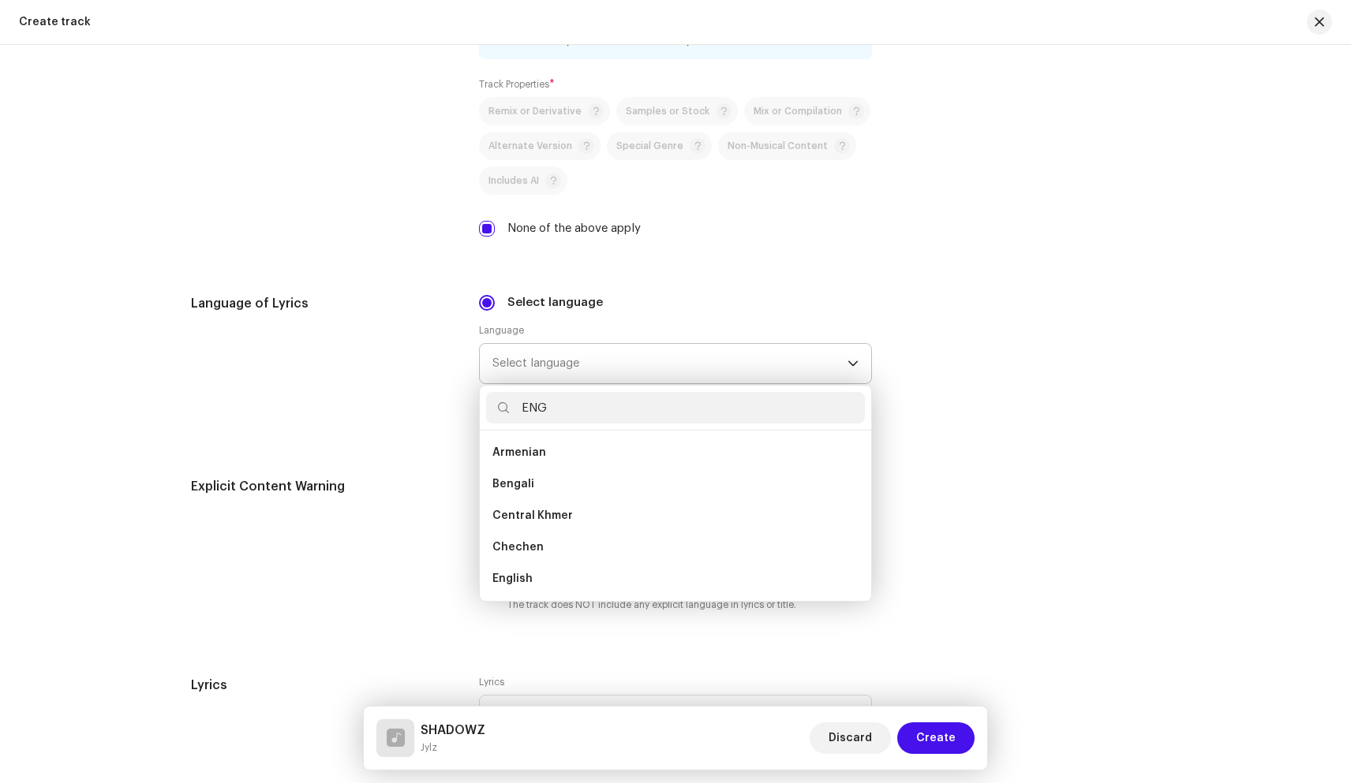
scroll to position [0, 0]
type input "ENG"
click at [559, 487] on li "English" at bounding box center [675, 485] width 379 height 32
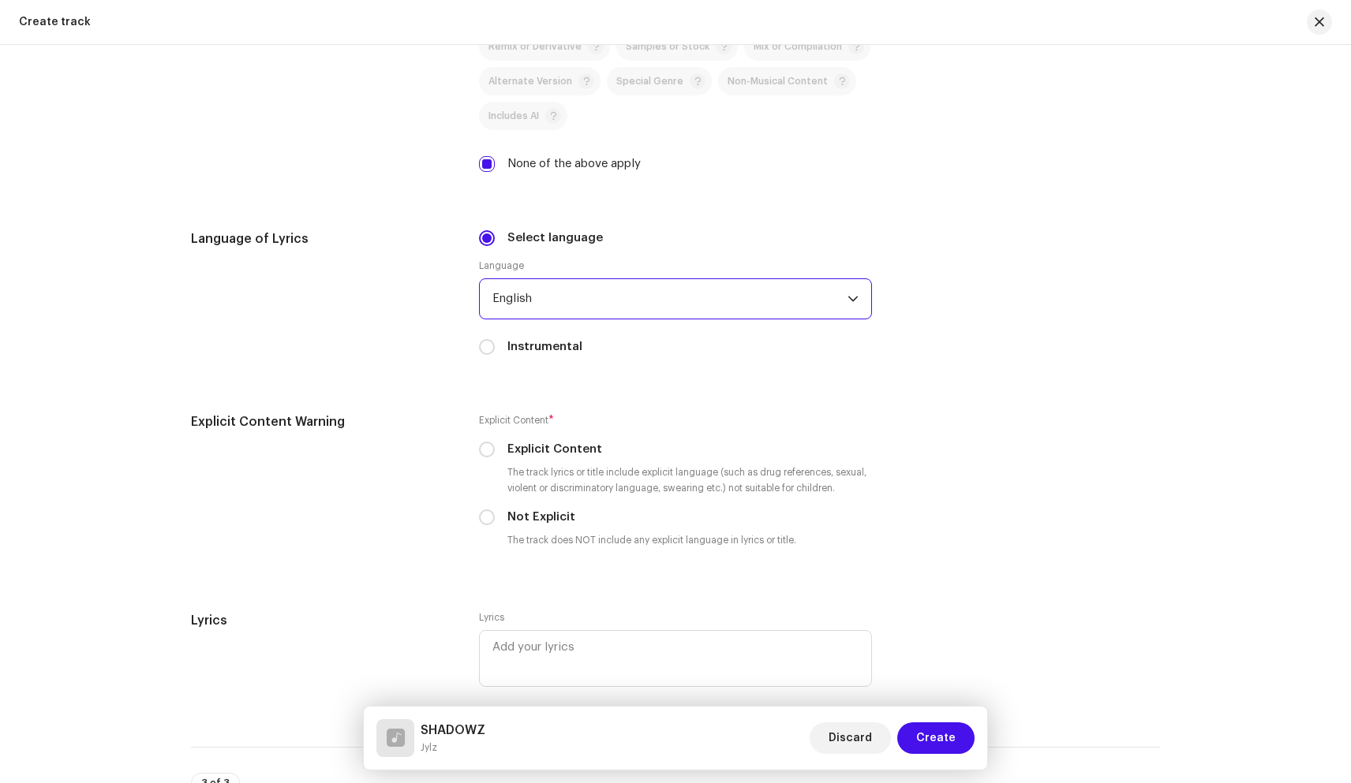
scroll to position [2206, 0]
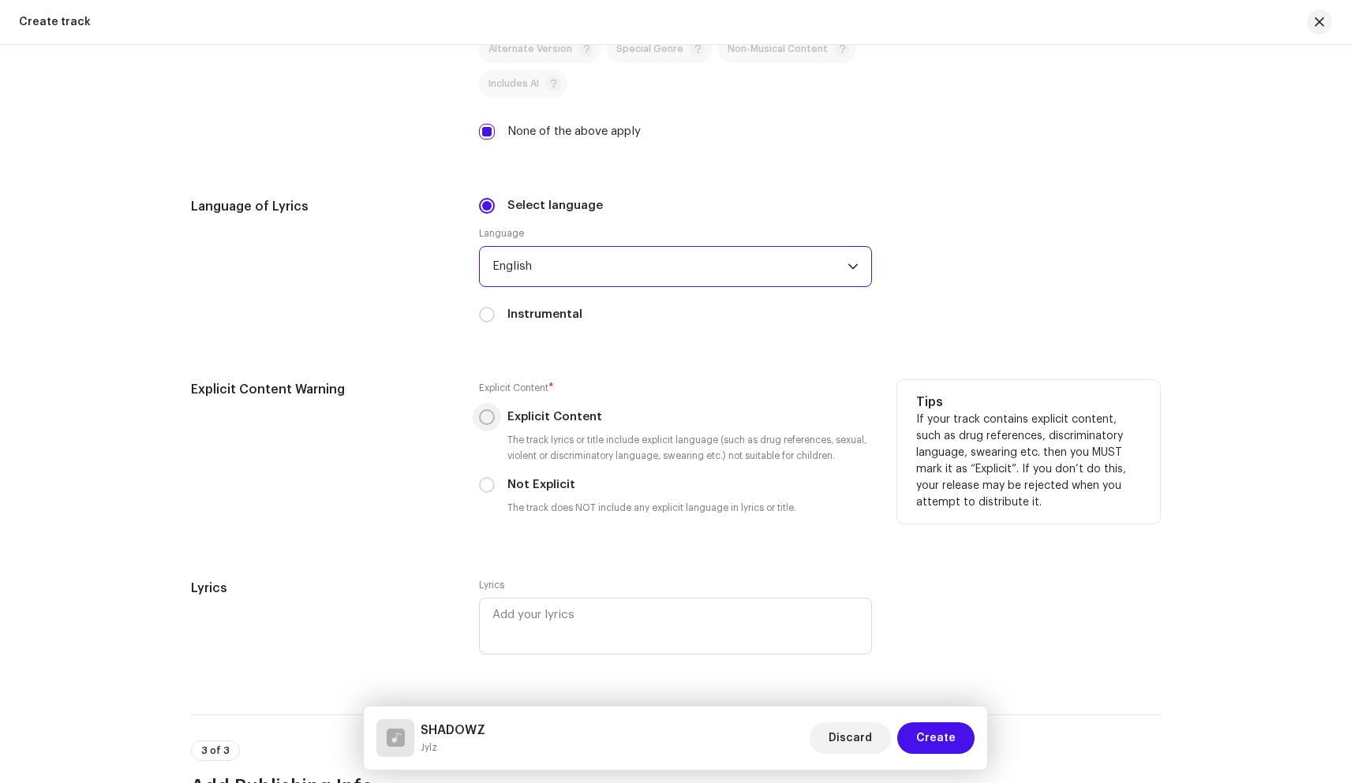
click at [480, 417] on input "Explicit Content" at bounding box center [487, 417] width 16 height 16
radio input "true"
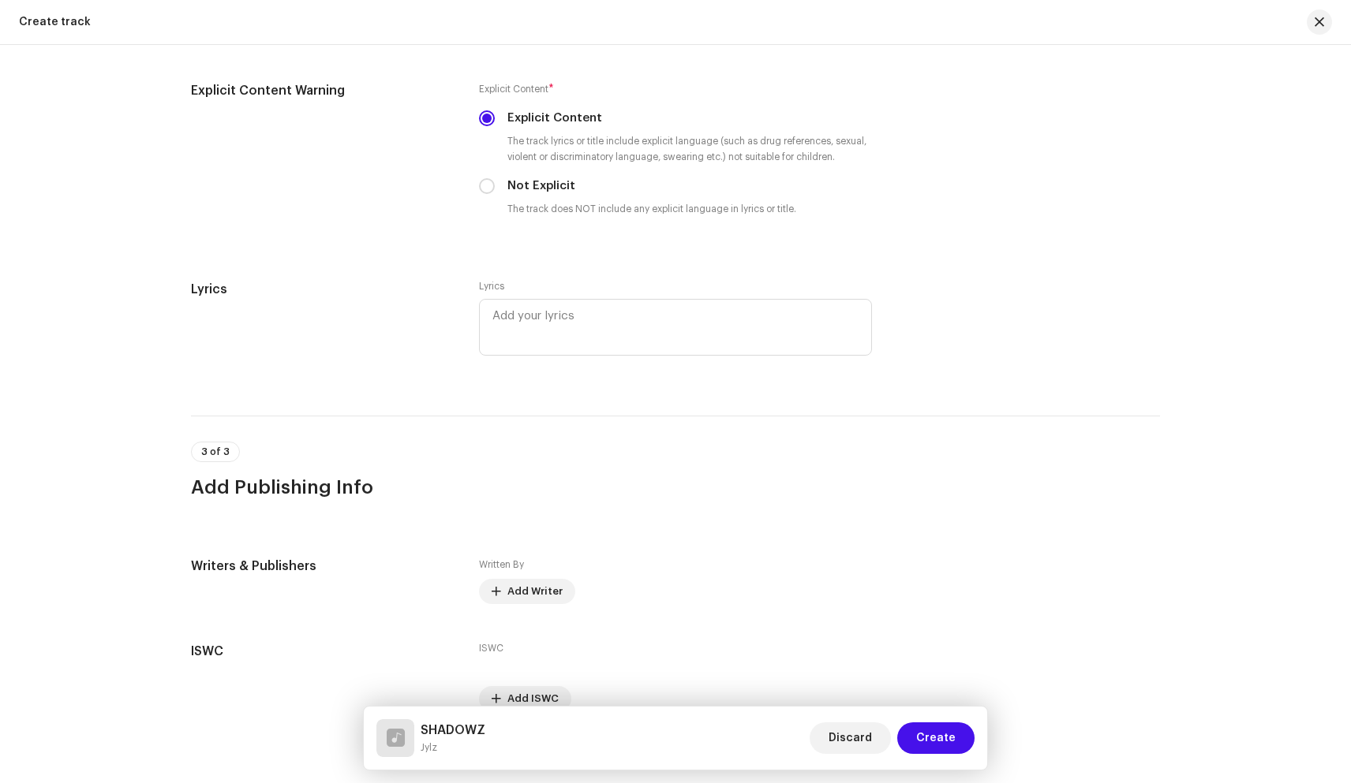
scroll to position [2587, 0]
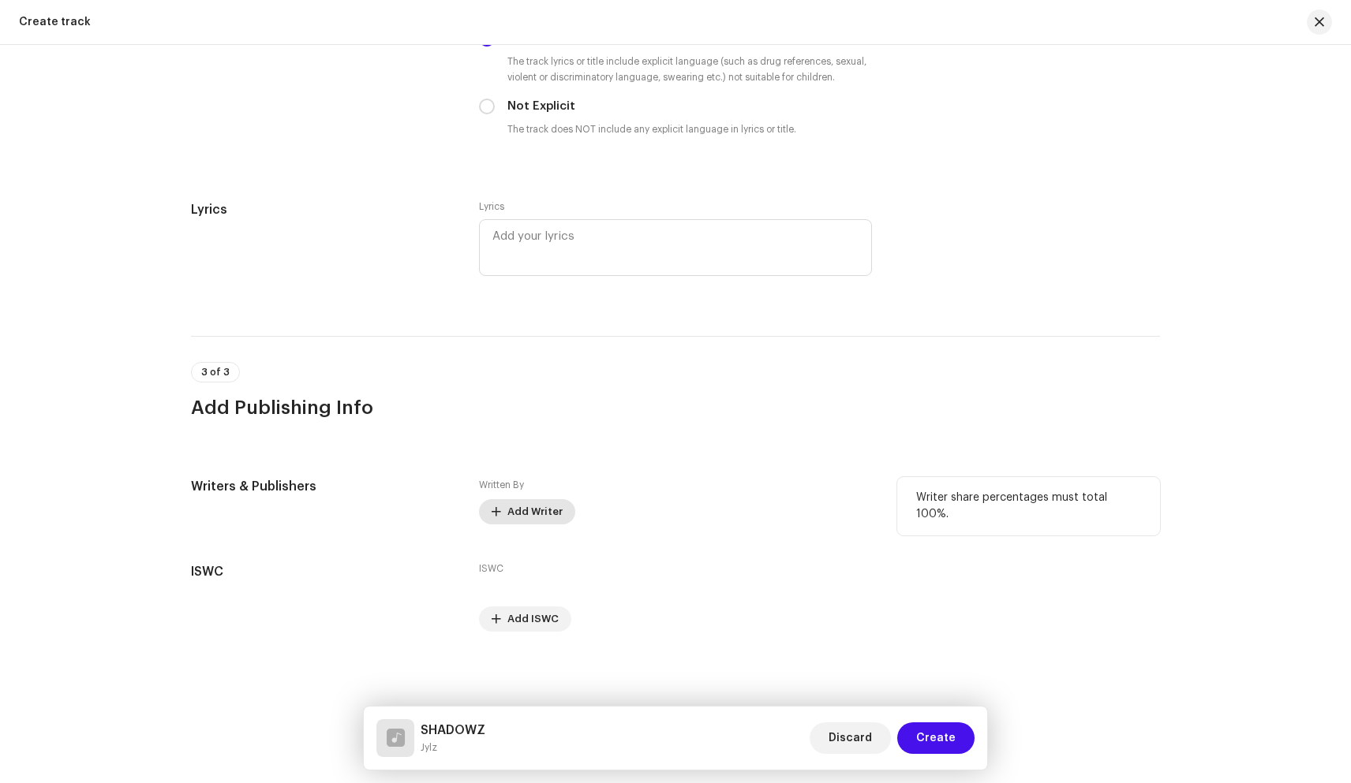
click at [508, 512] on span "Add Writer" at bounding box center [534, 512] width 55 height 32
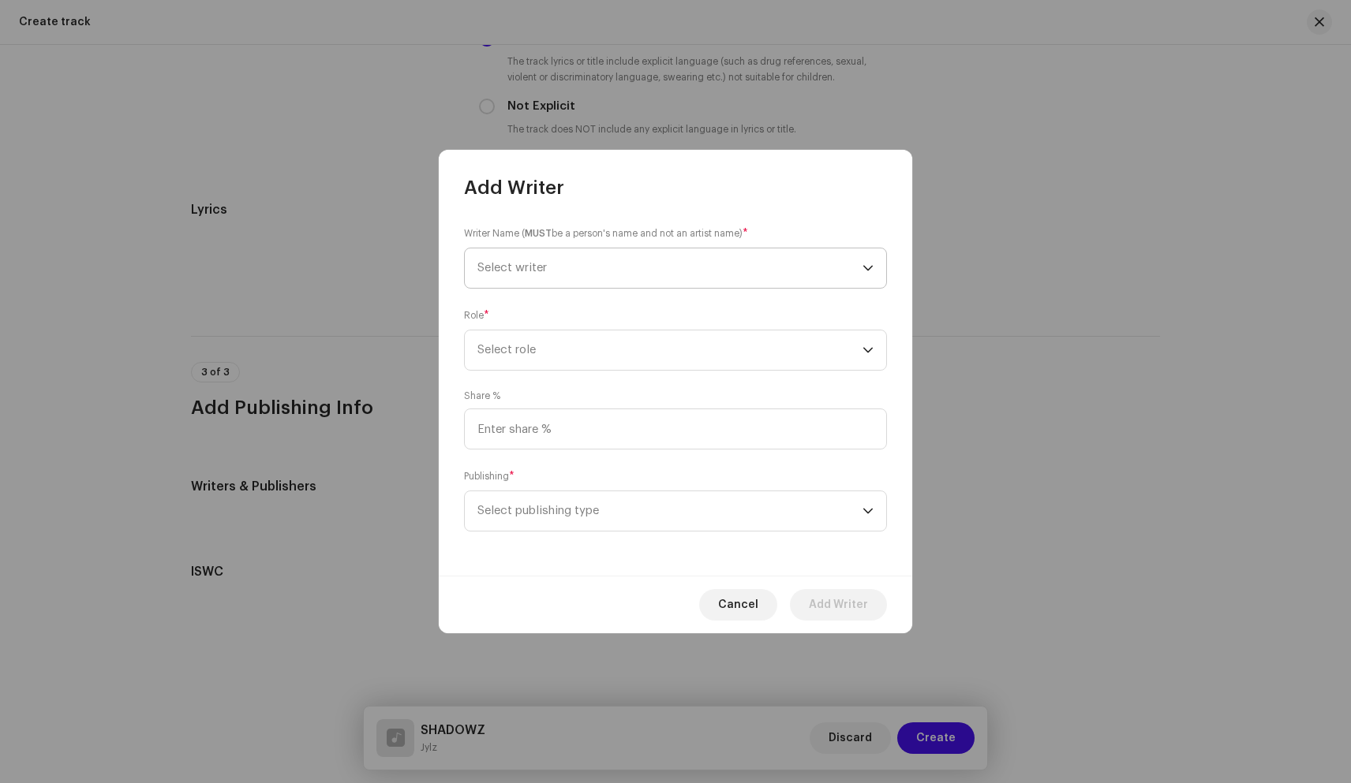
click at [601, 267] on span "Select writer" at bounding box center [669, 267] width 385 height 39
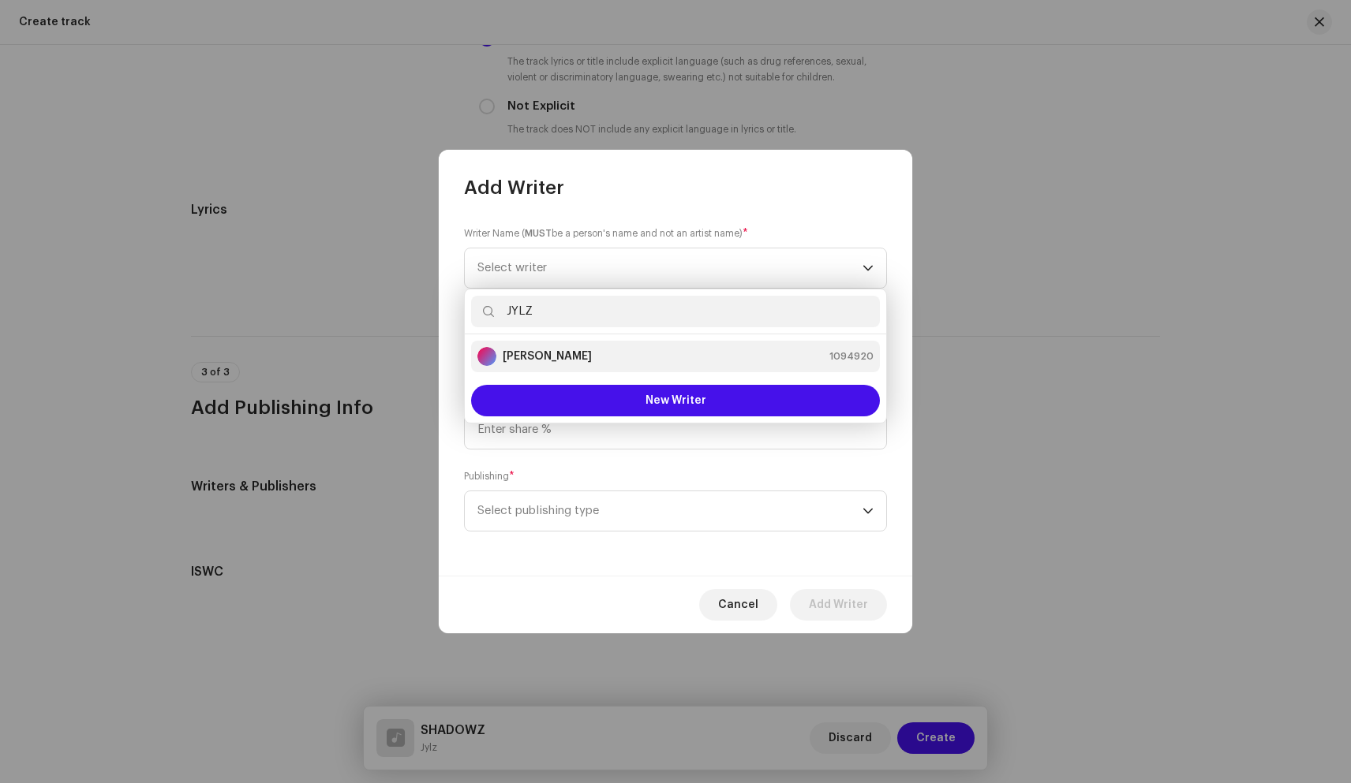
type input "JYLZ"
click at [594, 360] on div "Jylz McBride 1094920" at bounding box center [675, 356] width 396 height 19
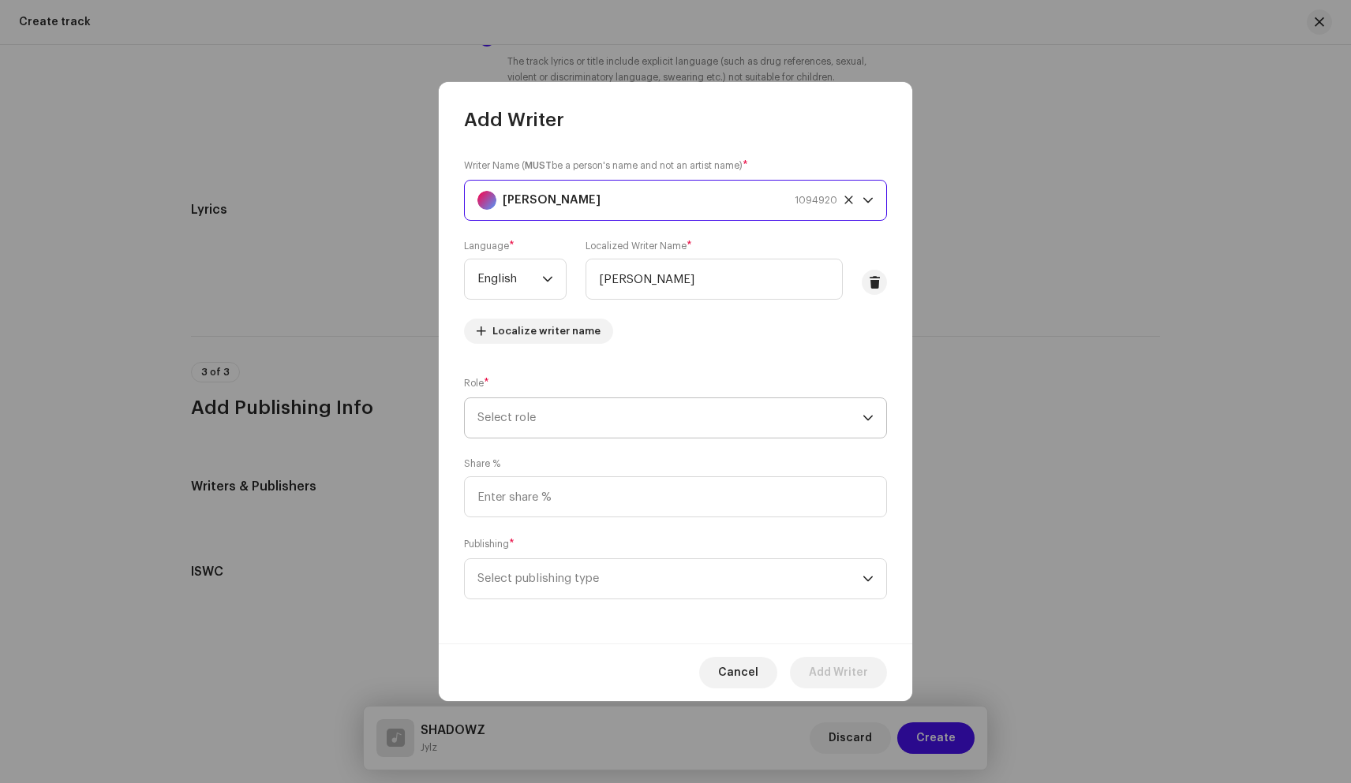
click at [562, 420] on span "Select role" at bounding box center [669, 417] width 385 height 39
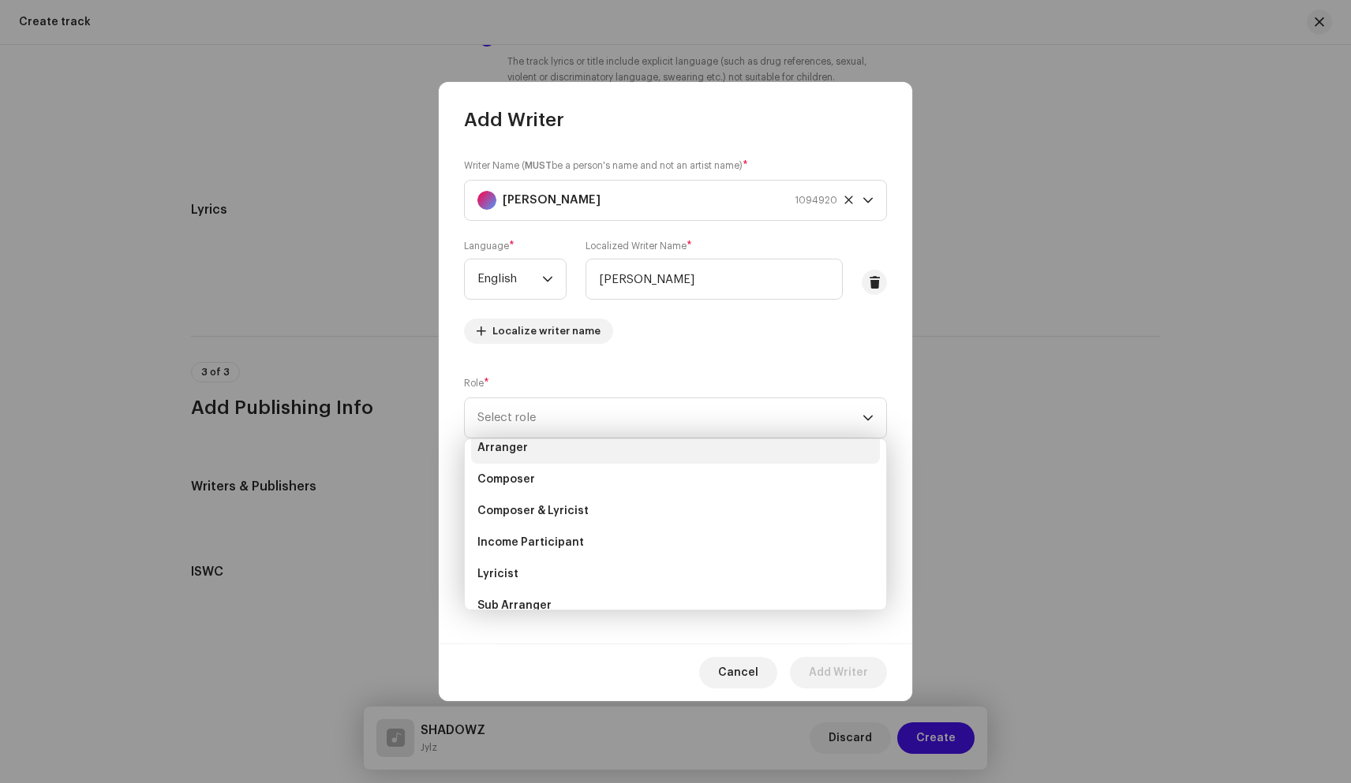
scroll to position [48, 0]
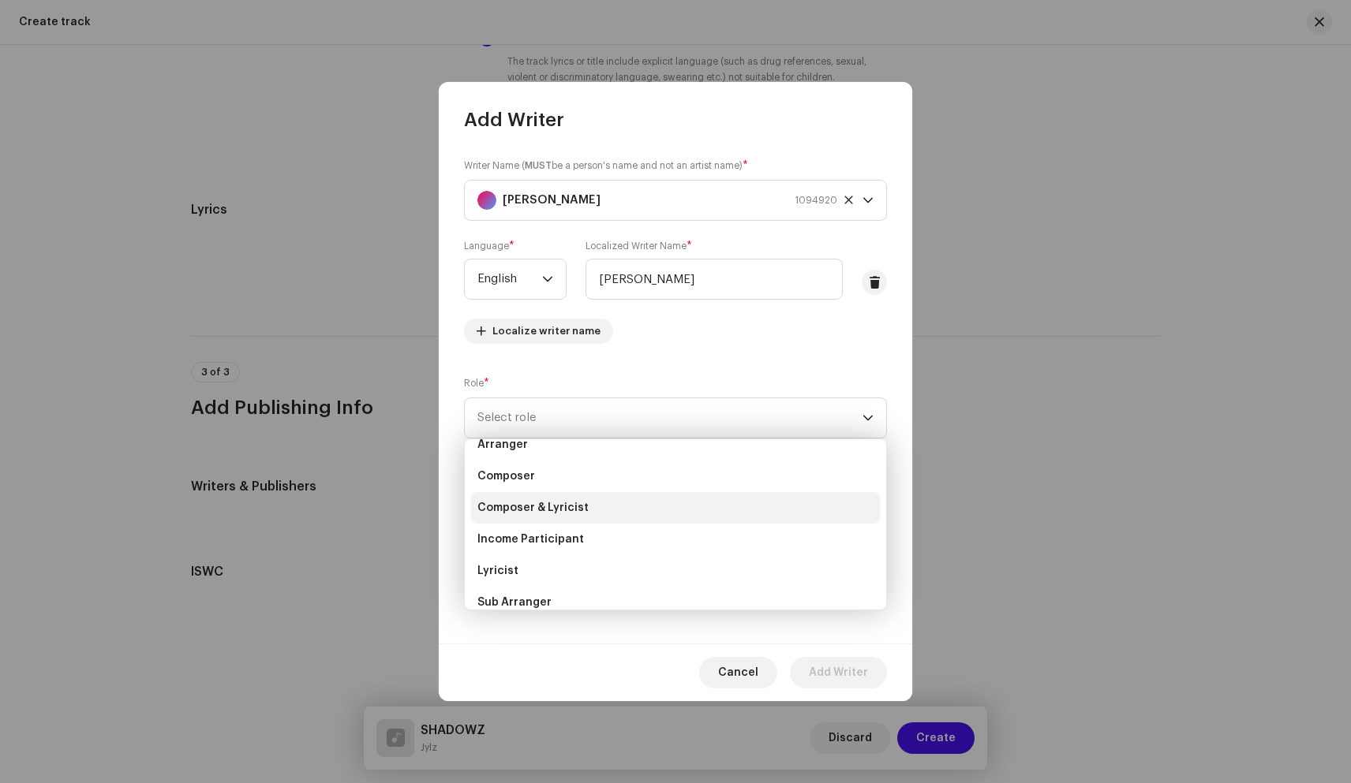
click at [545, 504] on span "Composer & Lyricist" at bounding box center [532, 508] width 111 height 16
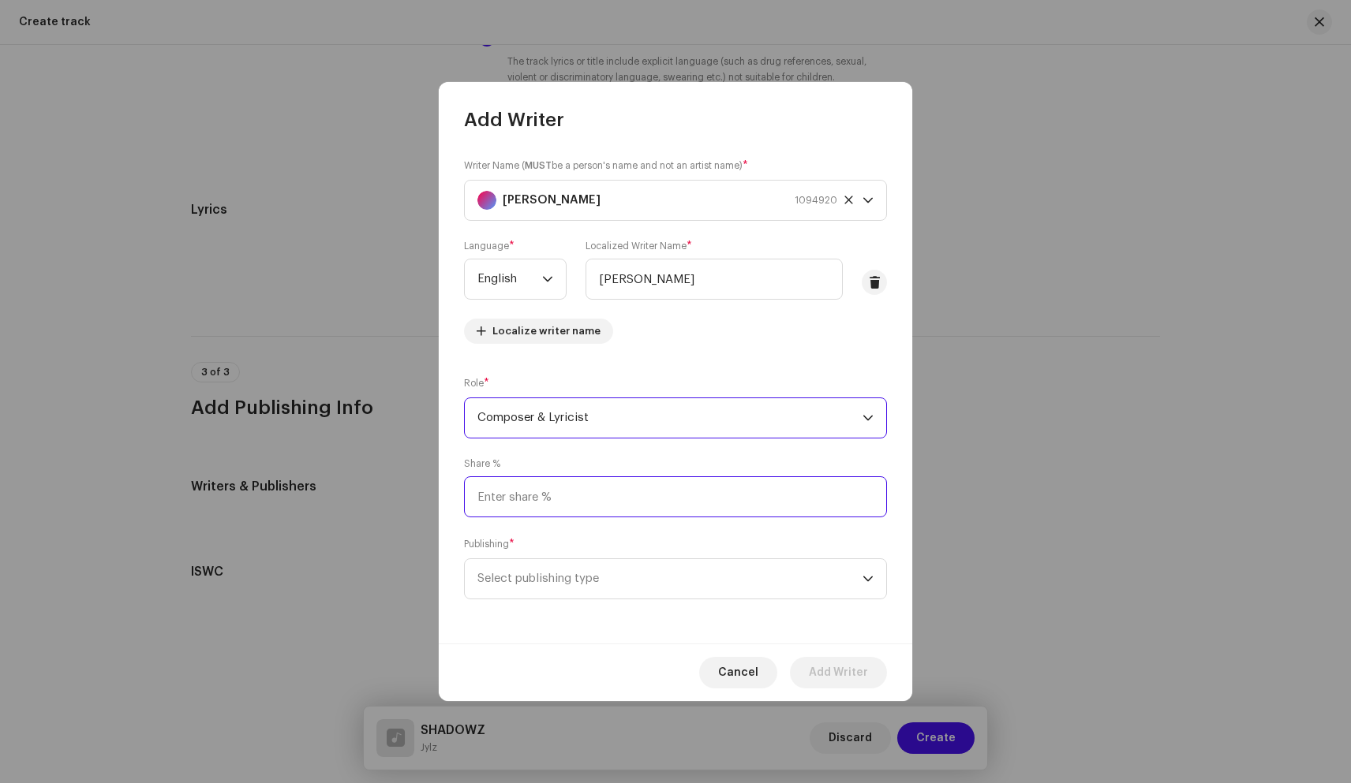
click at [568, 495] on input at bounding box center [675, 496] width 423 height 41
type input "50.00"
click at [555, 572] on span "Select publishing type" at bounding box center [669, 578] width 385 height 39
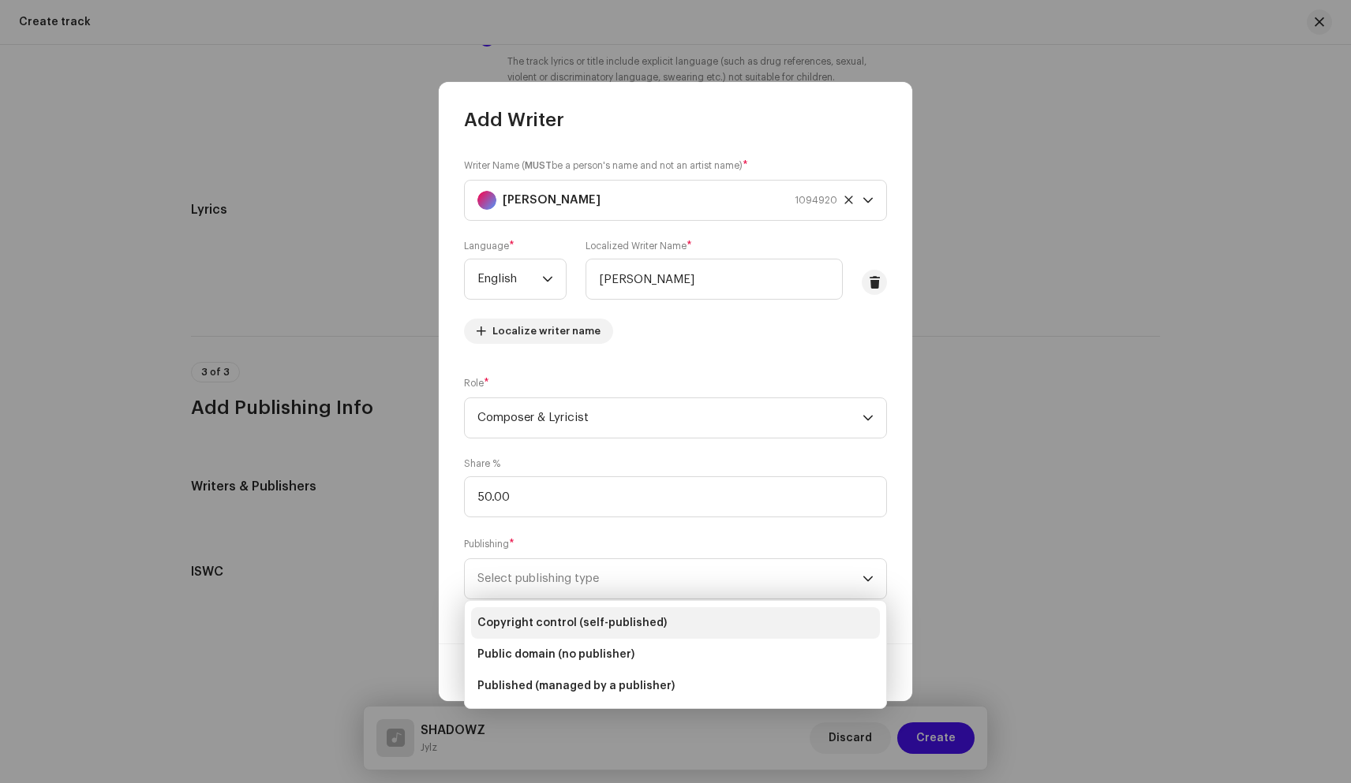
click at [567, 620] on span "Copyright control (self-published)" at bounding box center [571, 623] width 189 height 16
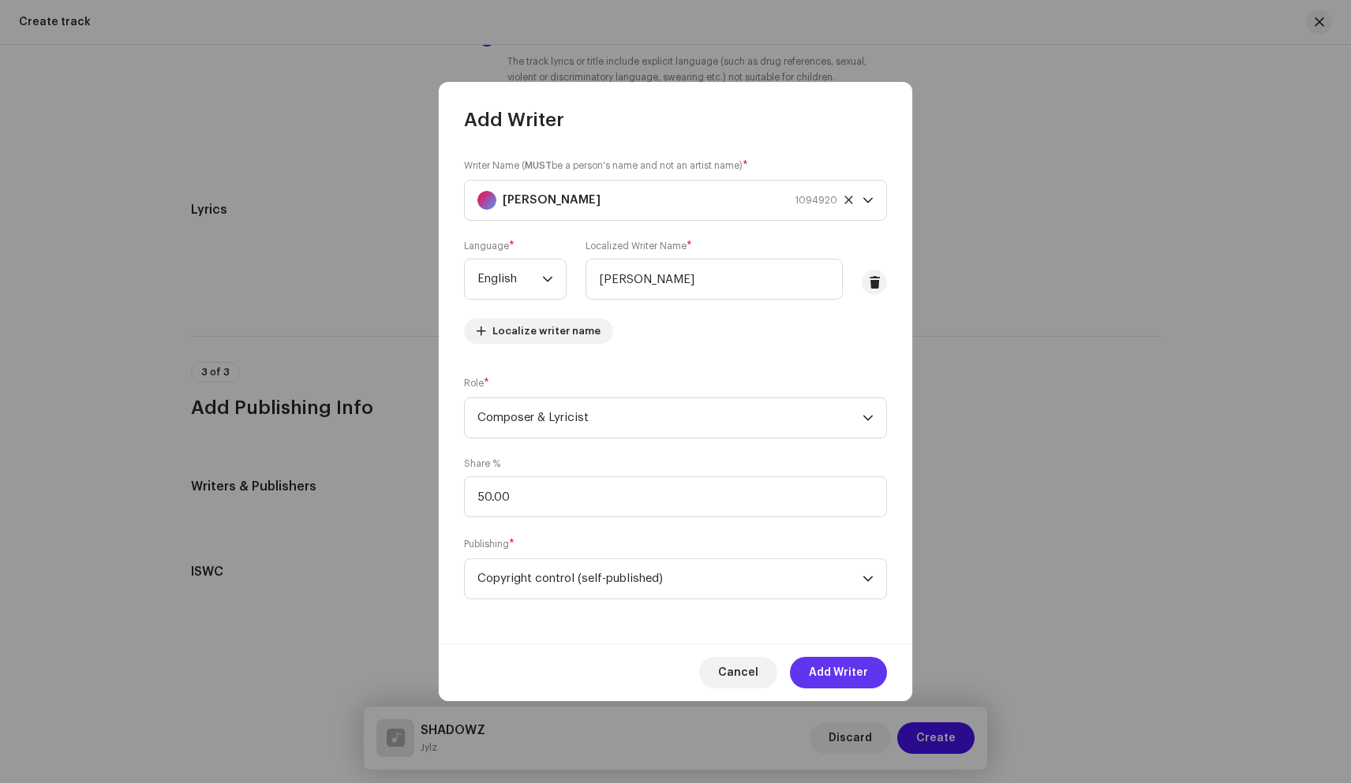
click at [828, 671] on span "Add Writer" at bounding box center [838, 673] width 59 height 32
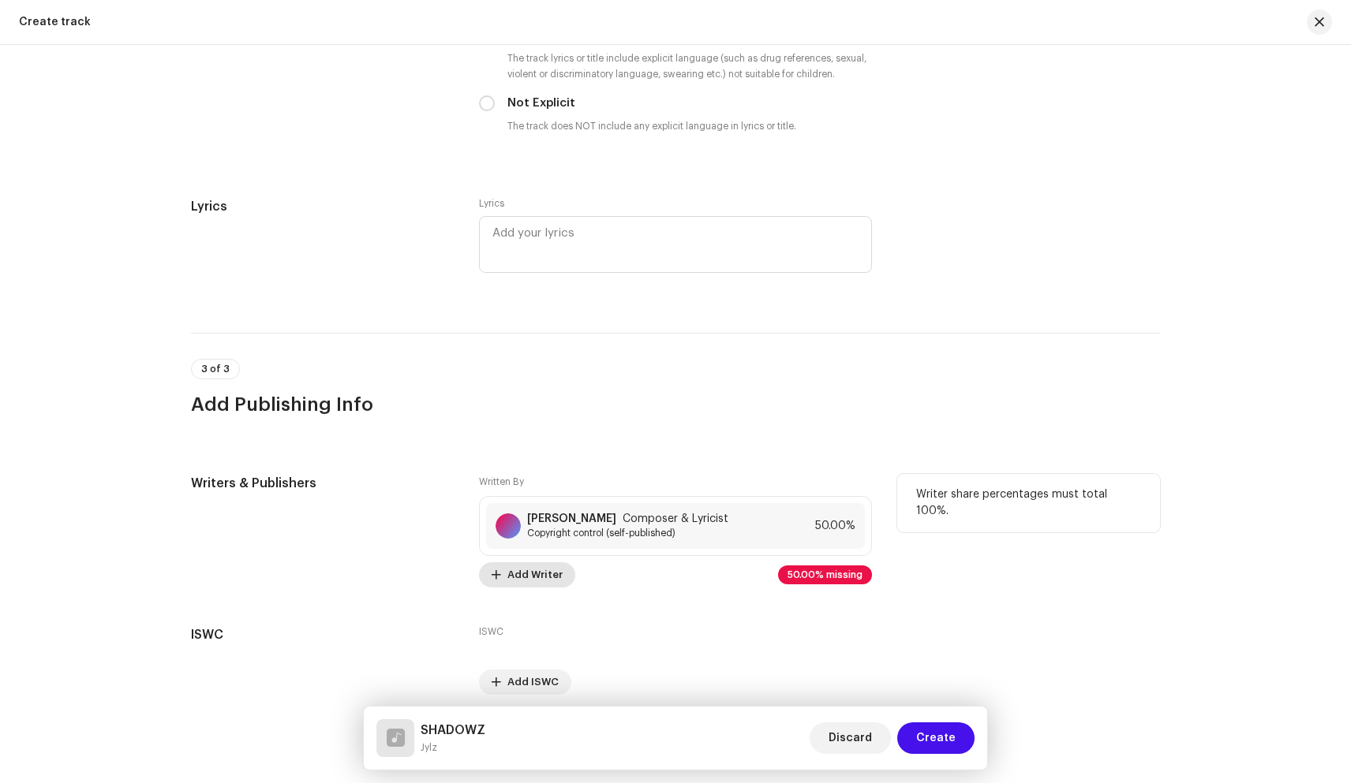
click at [516, 581] on span "Add Writer" at bounding box center [534, 575] width 55 height 32
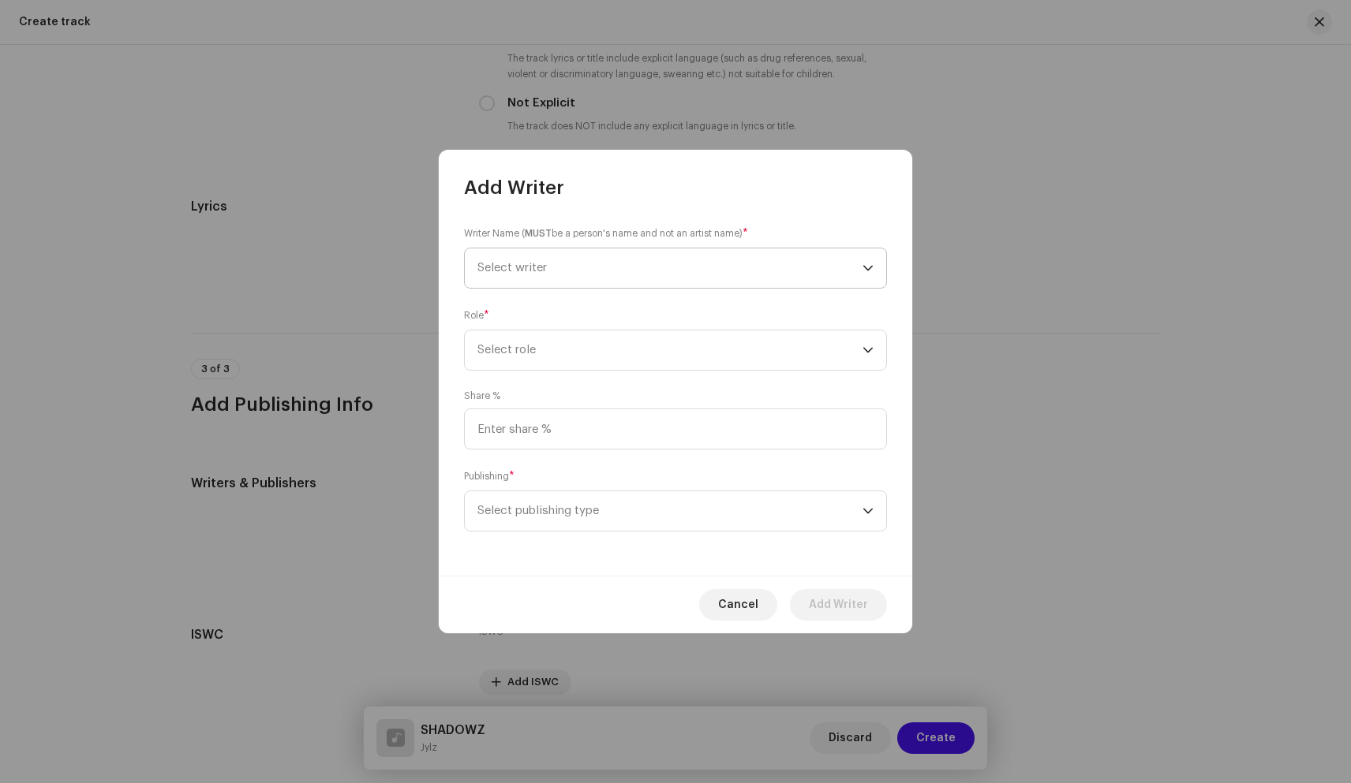
click at [566, 282] on span "Select writer" at bounding box center [669, 267] width 385 height 39
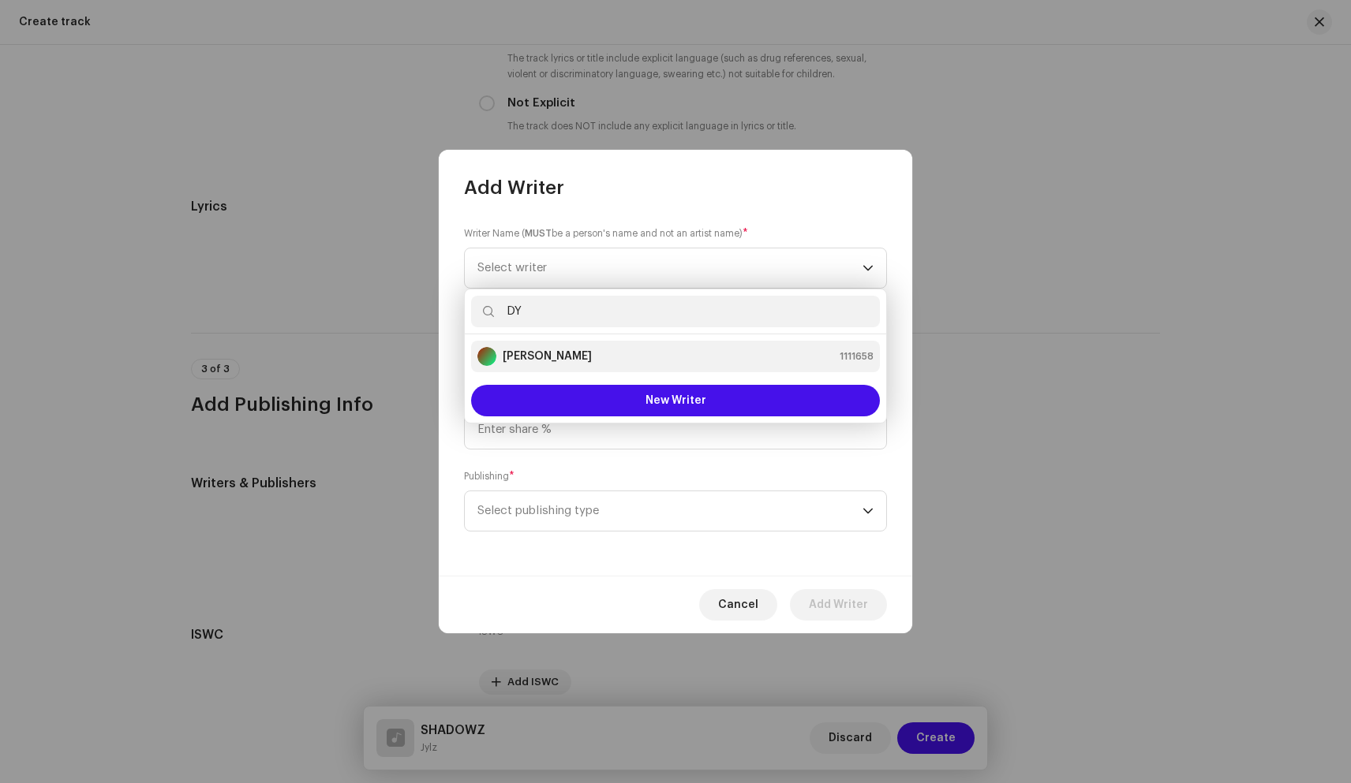
type input "DY"
click at [644, 348] on div "Dylan King 1111658" at bounding box center [675, 356] width 396 height 19
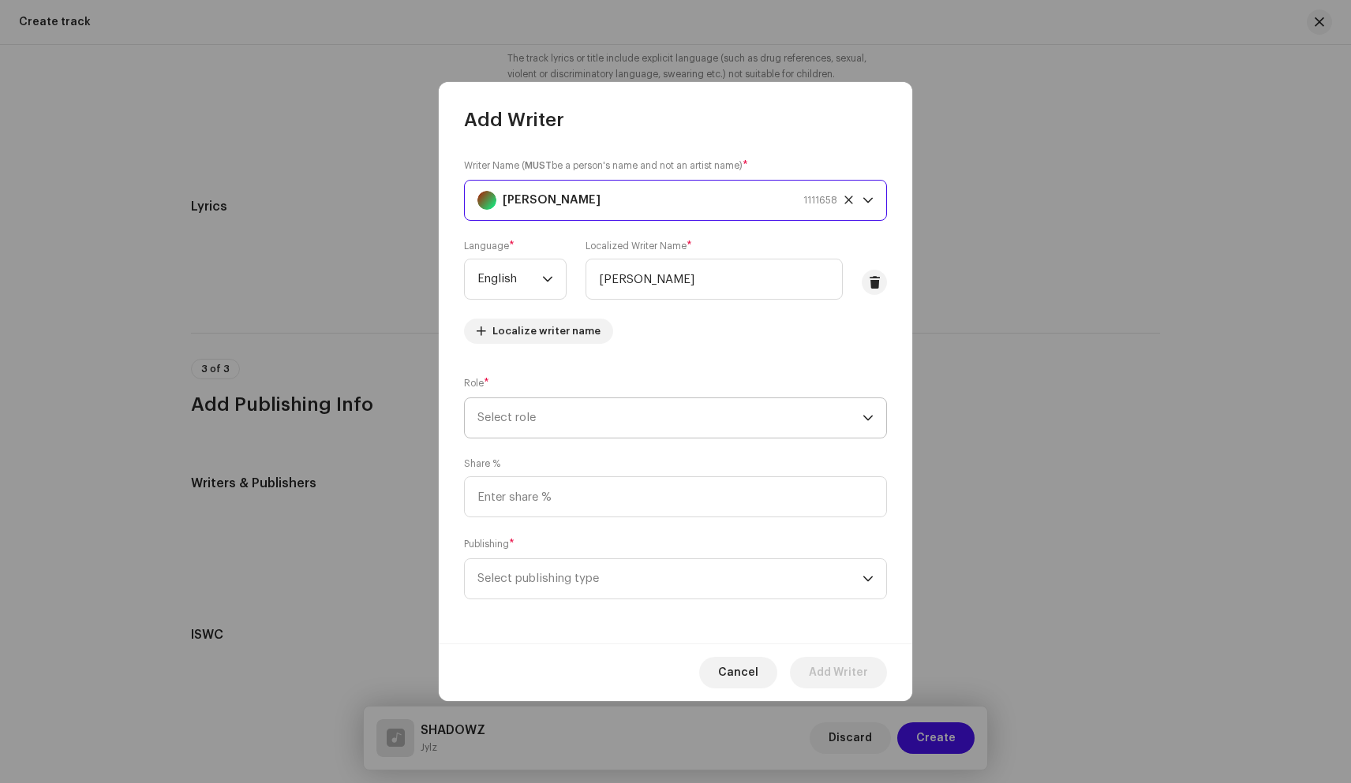
click at [565, 417] on span "Select role" at bounding box center [669, 417] width 385 height 39
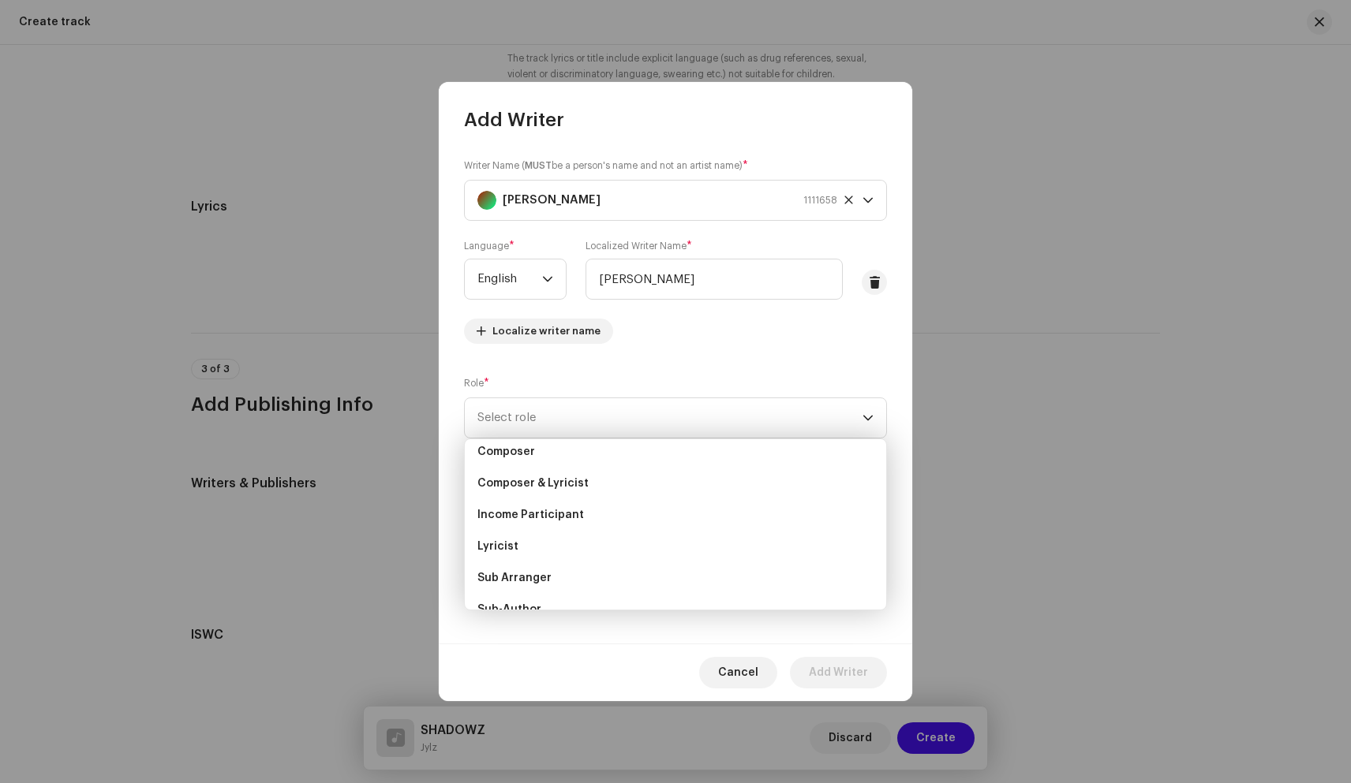
scroll to position [0, 0]
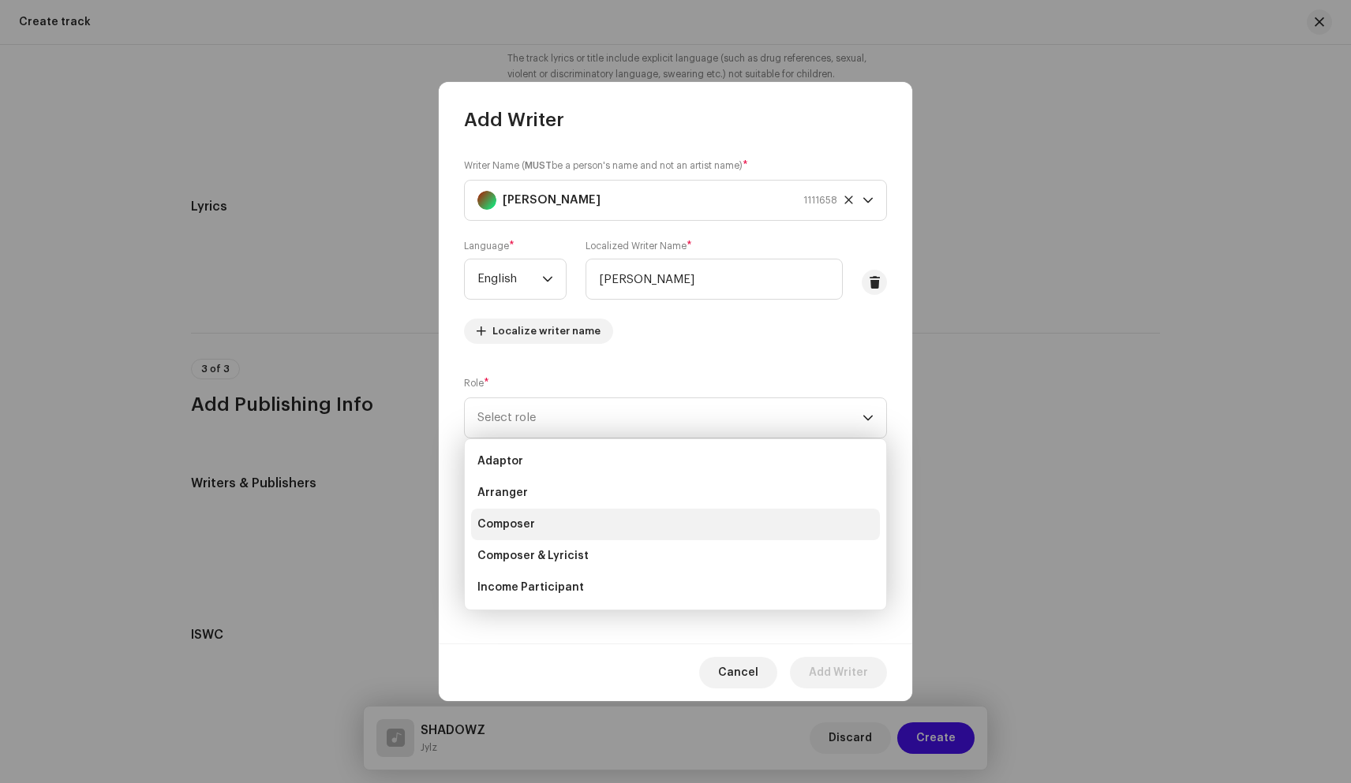
click at [526, 521] on span "Composer" at bounding box center [506, 525] width 58 height 16
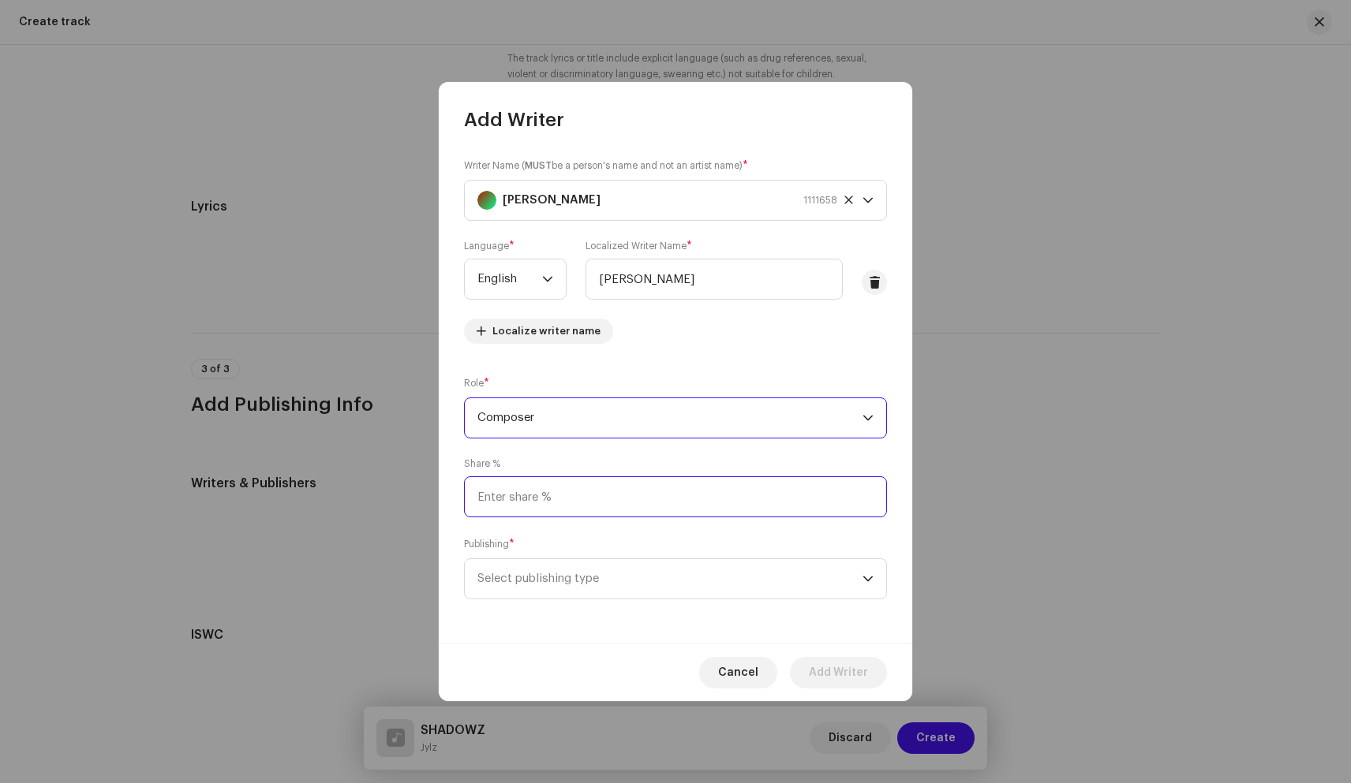
click at [559, 499] on input at bounding box center [675, 496] width 423 height 41
type input "50.00"
click at [667, 574] on span "Select publishing type" at bounding box center [669, 578] width 385 height 39
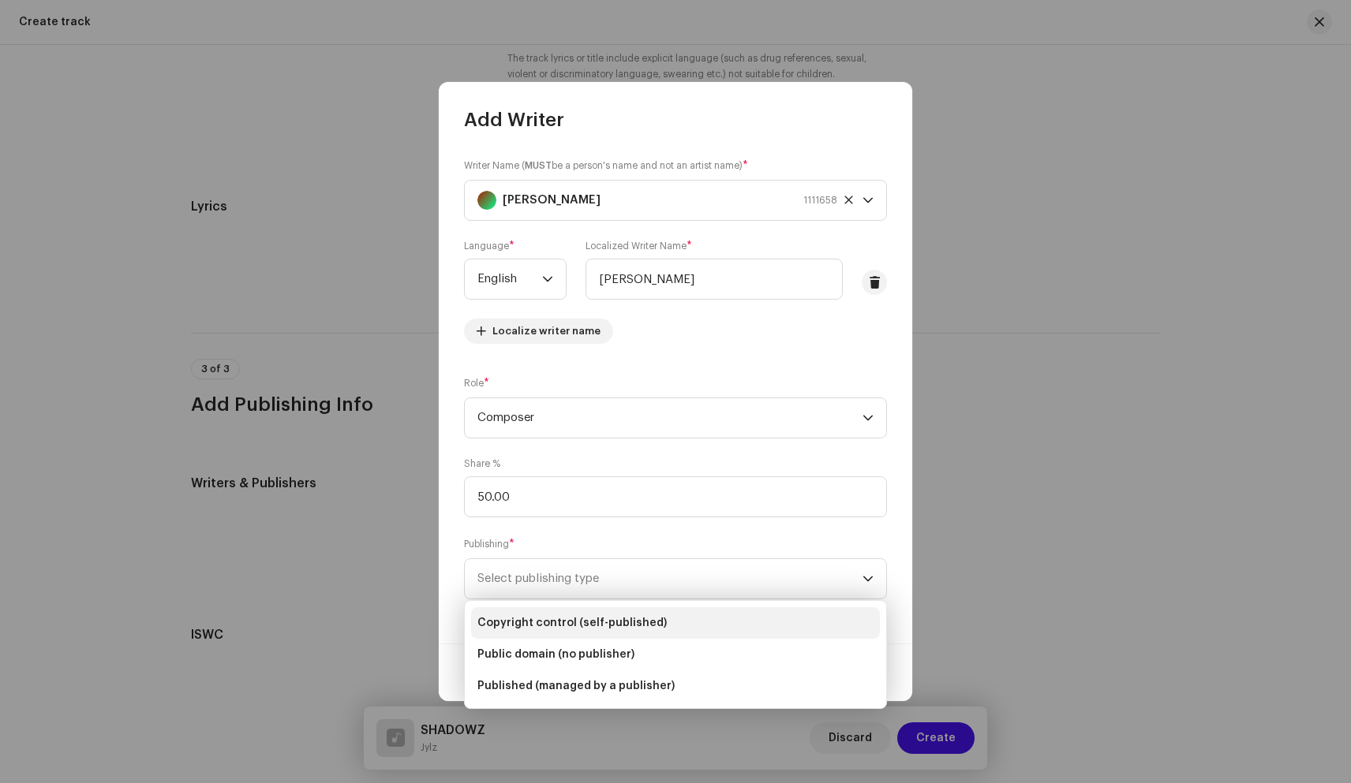
click at [616, 623] on span "Copyright control (self-published)" at bounding box center [571, 623] width 189 height 16
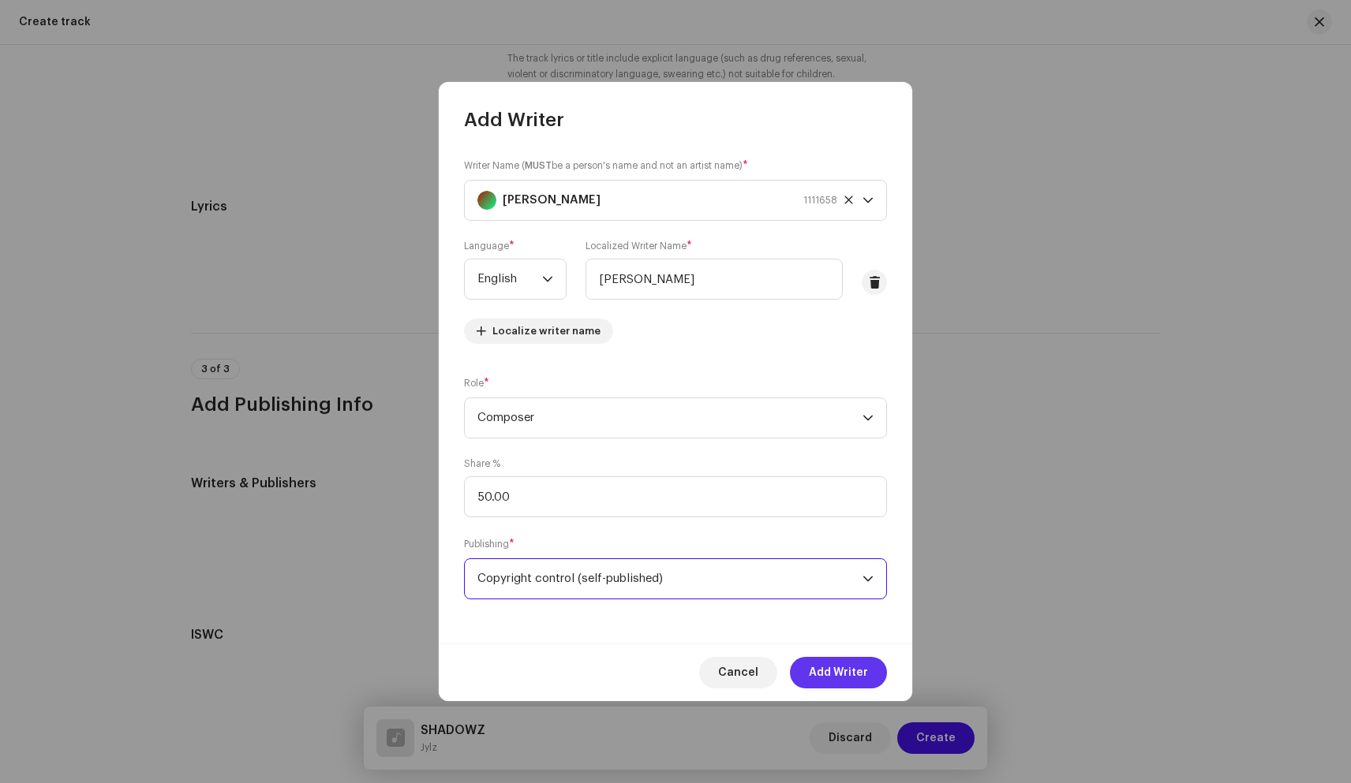
click at [827, 667] on span "Add Writer" at bounding box center [838, 673] width 59 height 32
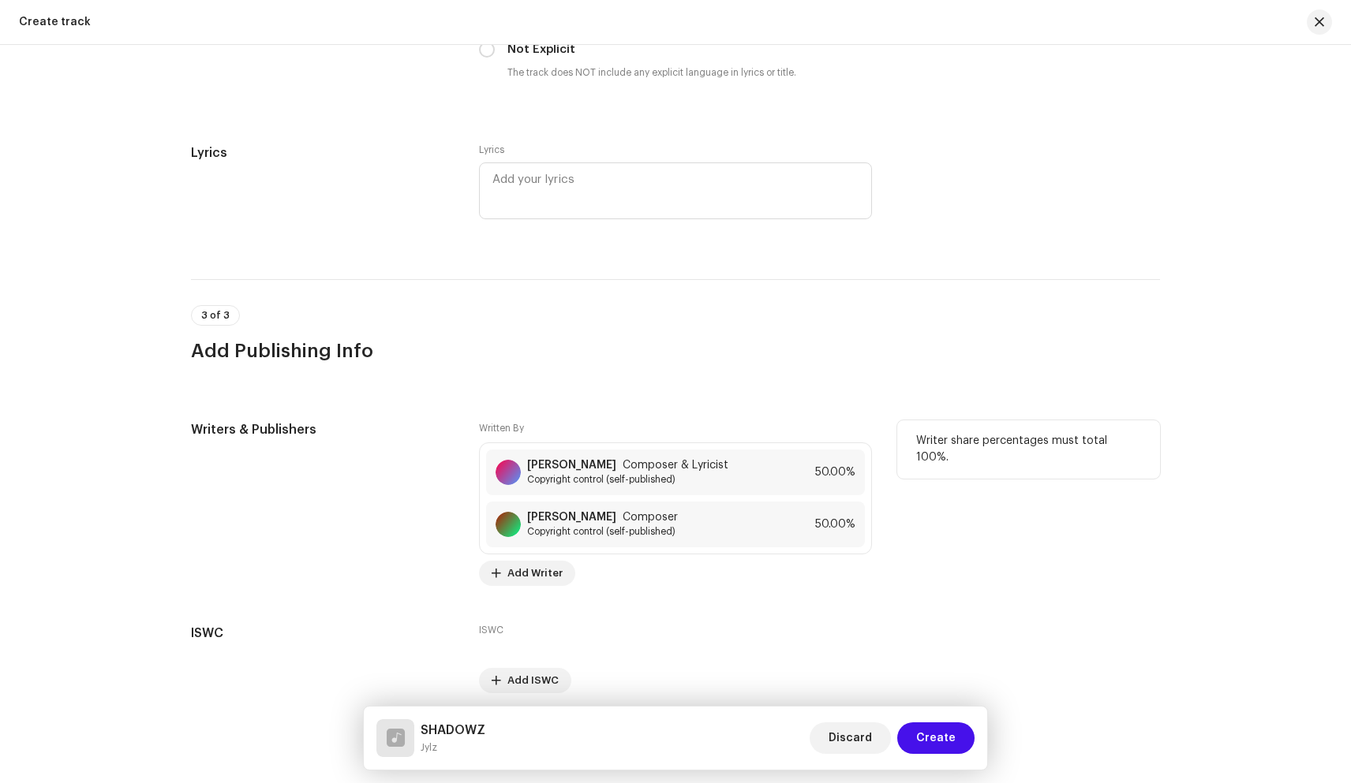
scroll to position [2706, 0]
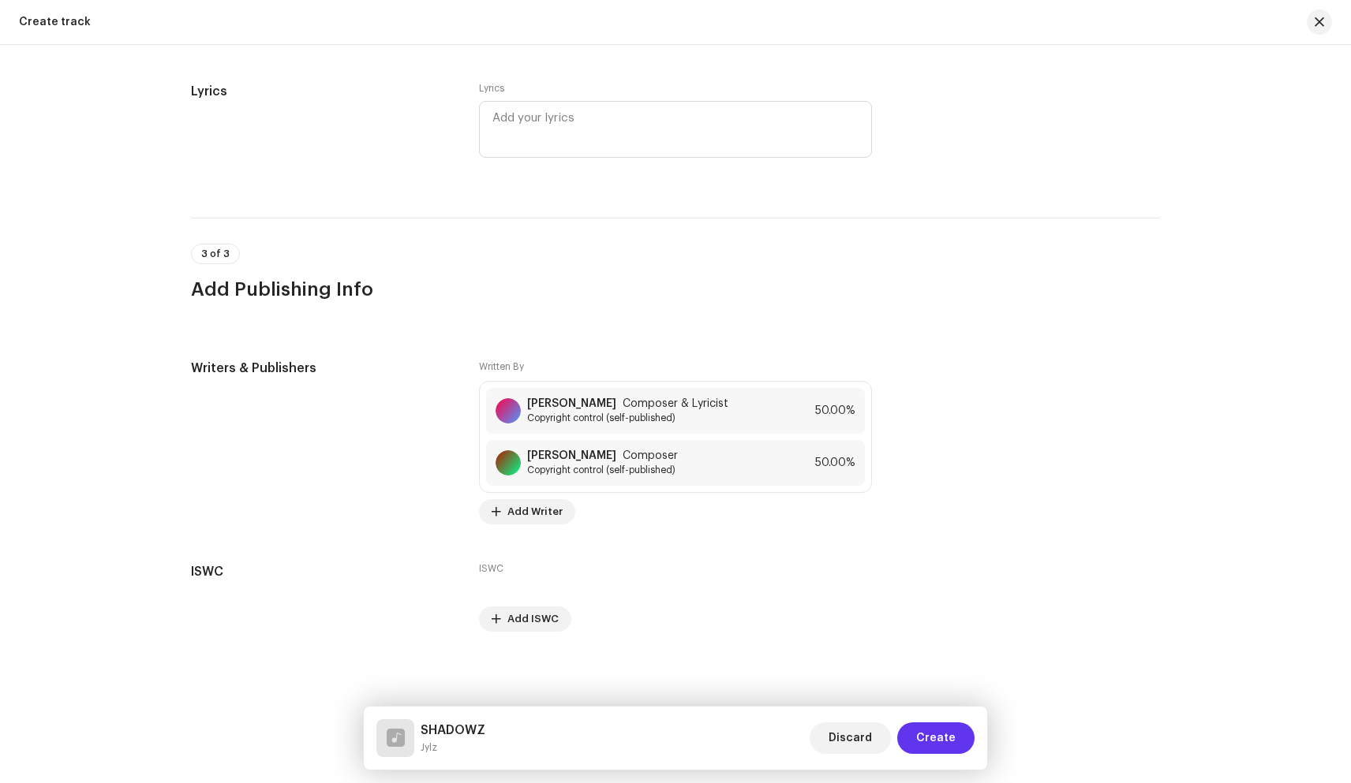
click at [929, 735] on span "Create" at bounding box center [935, 739] width 39 height 32
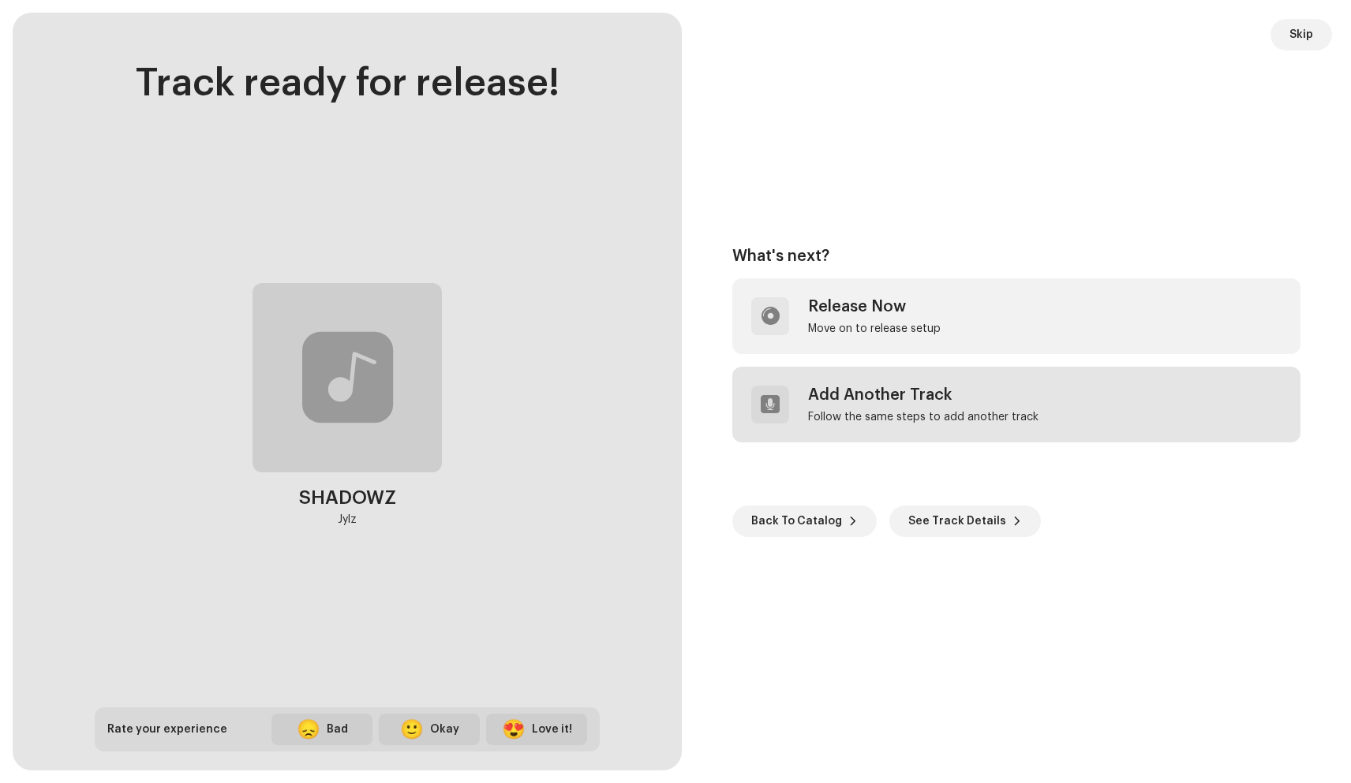
click at [925, 390] on div "Add Another Track" at bounding box center [923, 395] width 230 height 19
radio input "false"
checkbox input "false"
radio input "false"
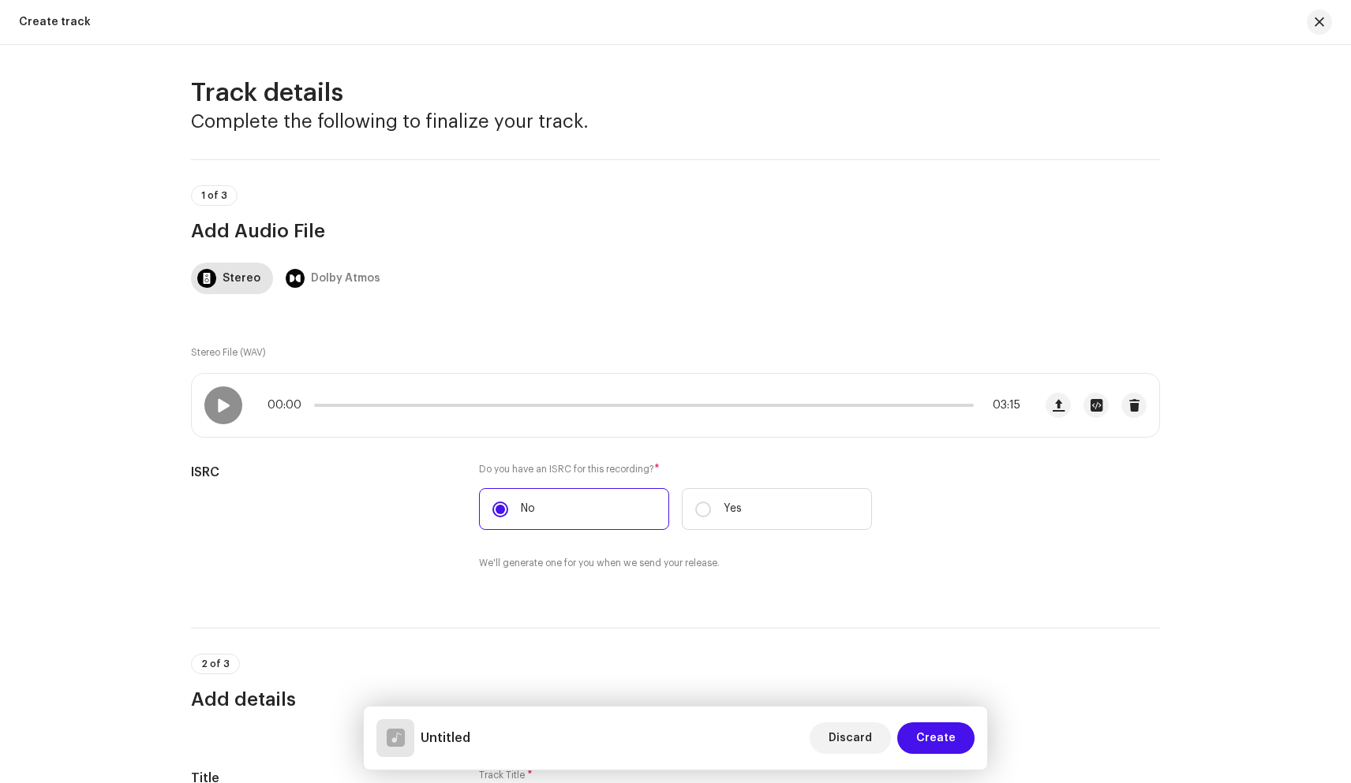
scroll to position [0, 0]
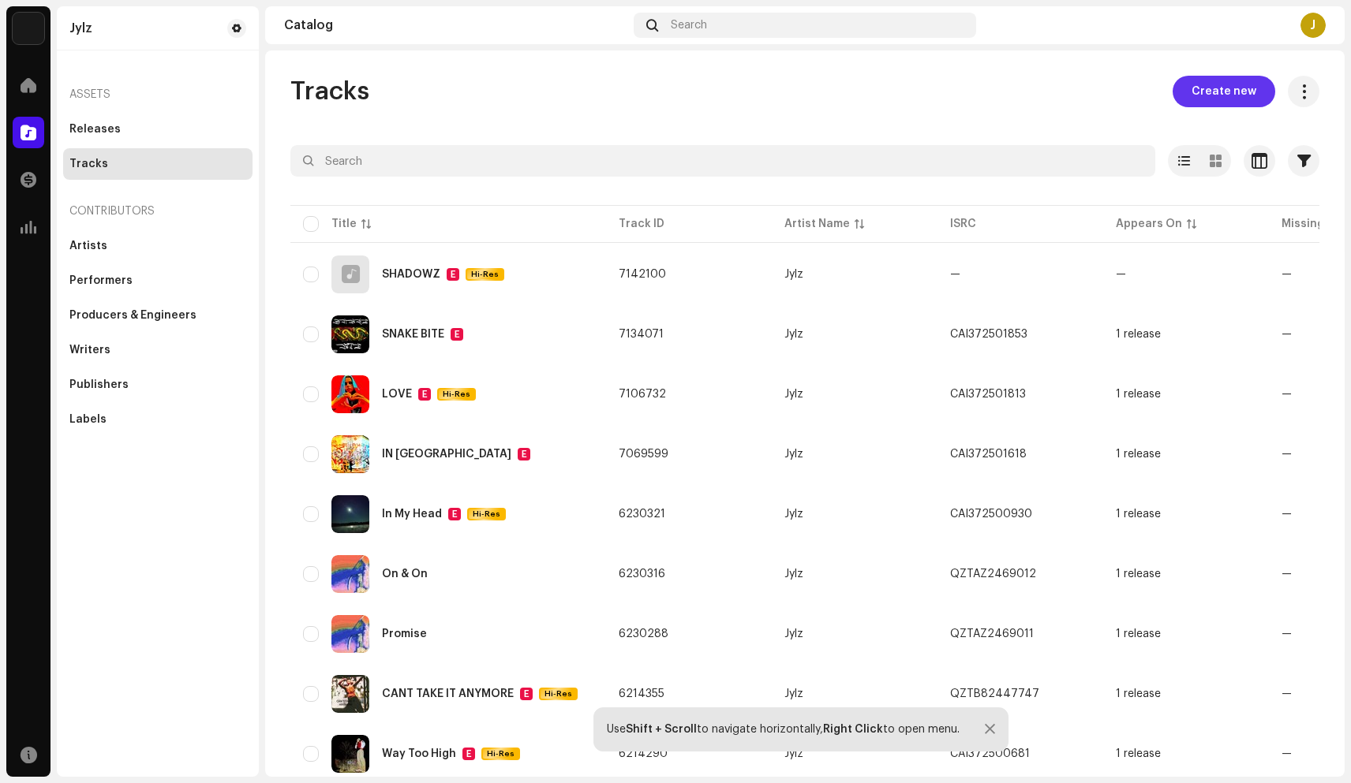
click at [1213, 90] on span "Create new" at bounding box center [1223, 92] width 65 height 32
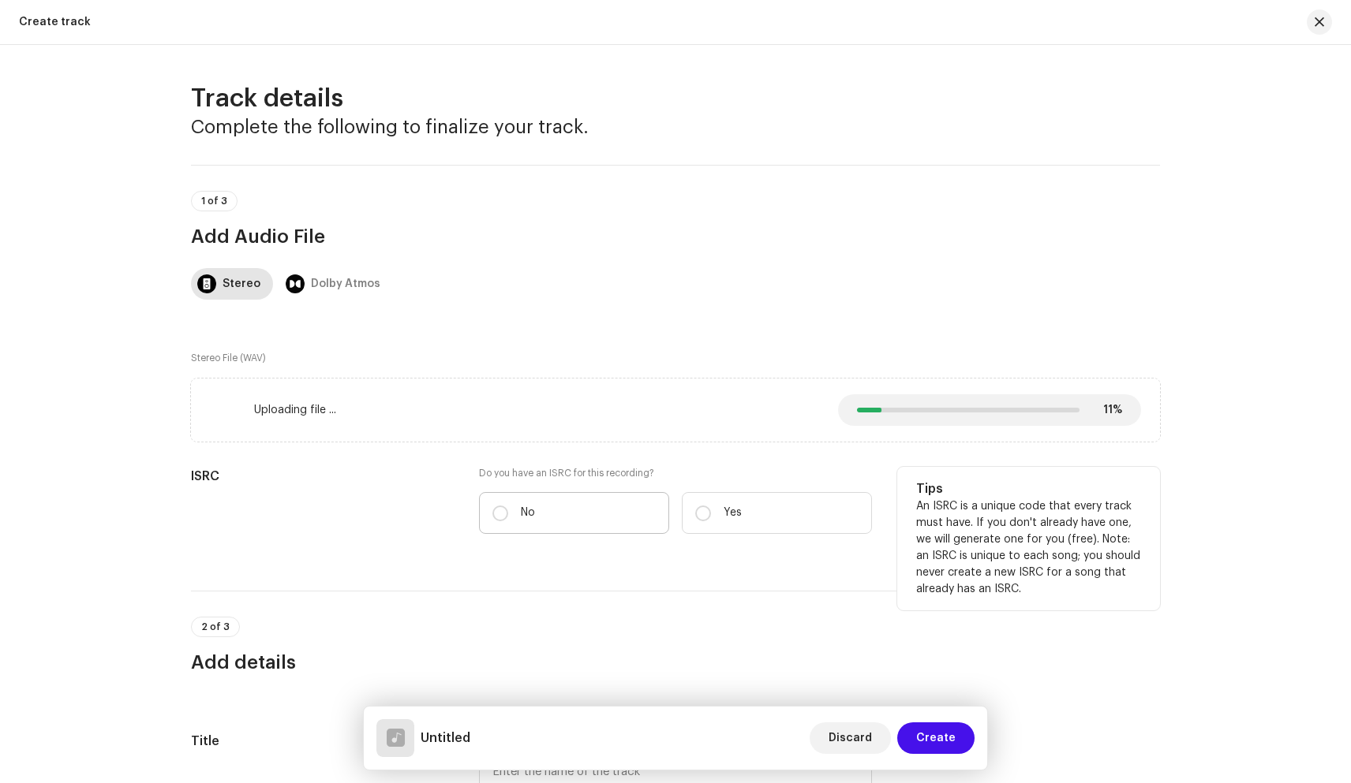
click at [529, 521] on label "No" at bounding box center [574, 513] width 190 height 42
click at [508, 521] on input "No" at bounding box center [500, 514] width 16 height 16
radio input "true"
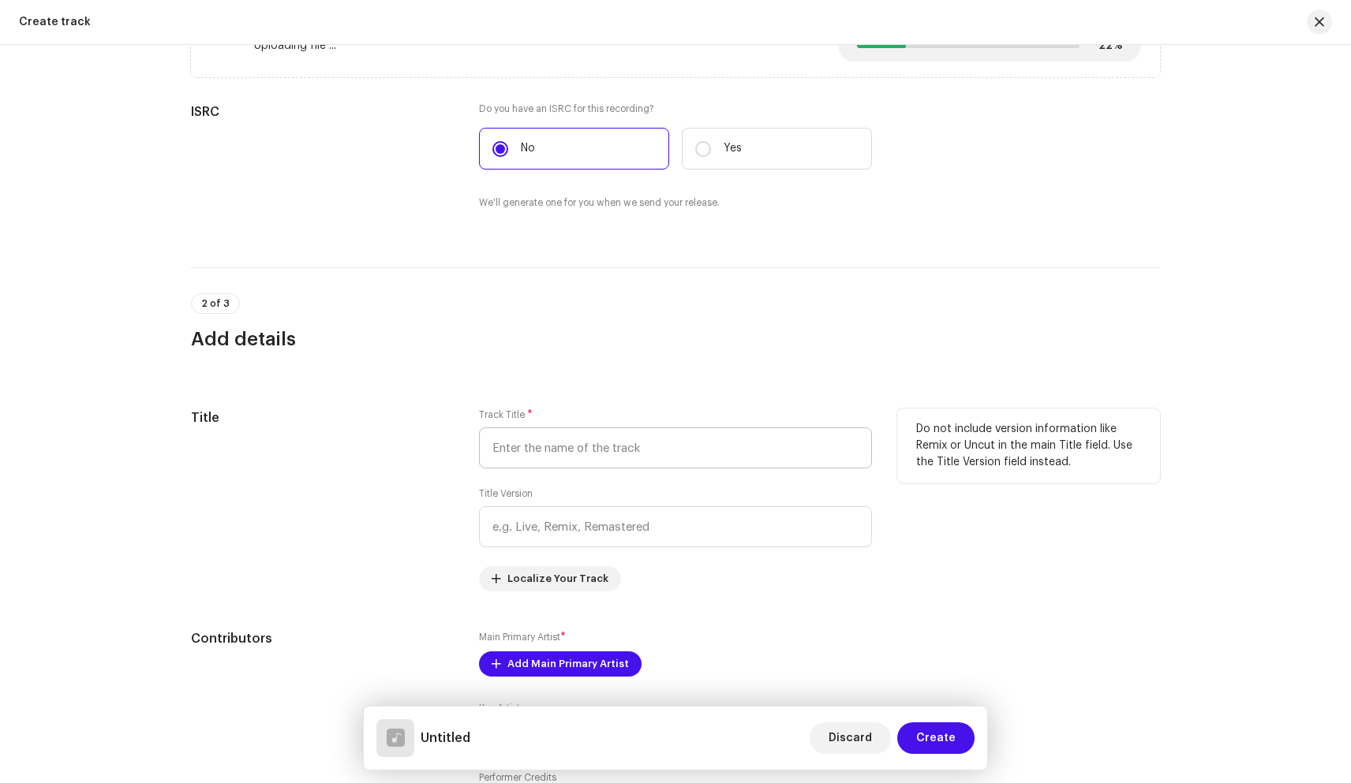
scroll to position [367, 0]
click at [544, 450] on input "text" at bounding box center [675, 445] width 393 height 41
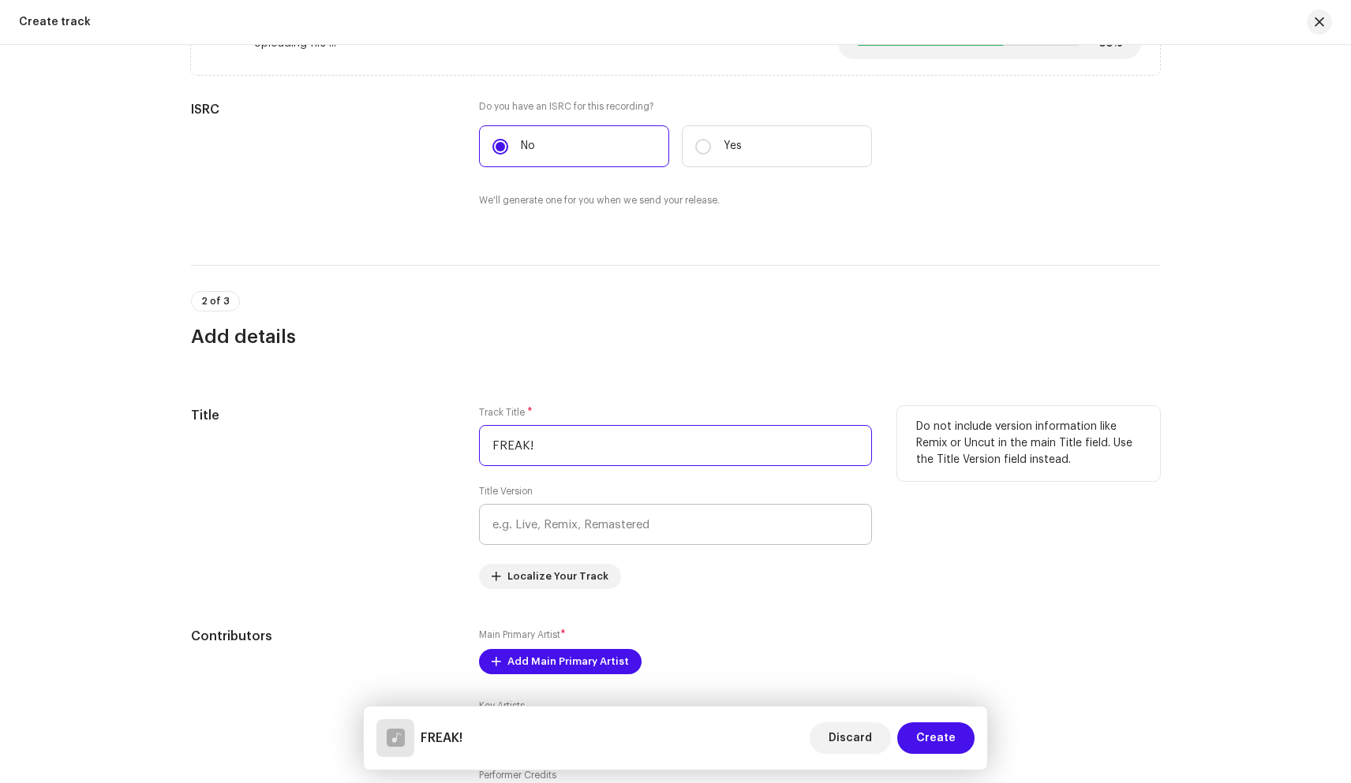
type input "FREAK!"
click at [567, 523] on input "text" at bounding box center [675, 524] width 393 height 41
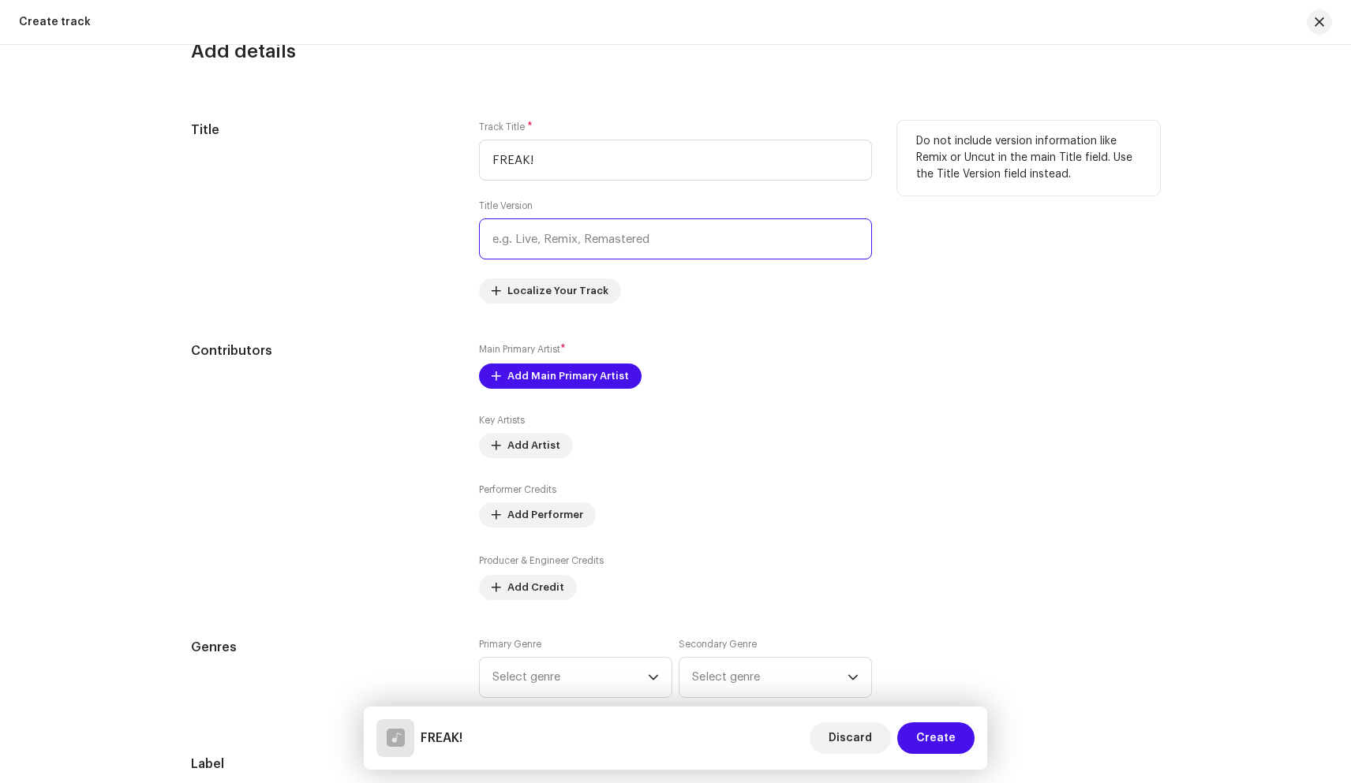
scroll to position [660, 0]
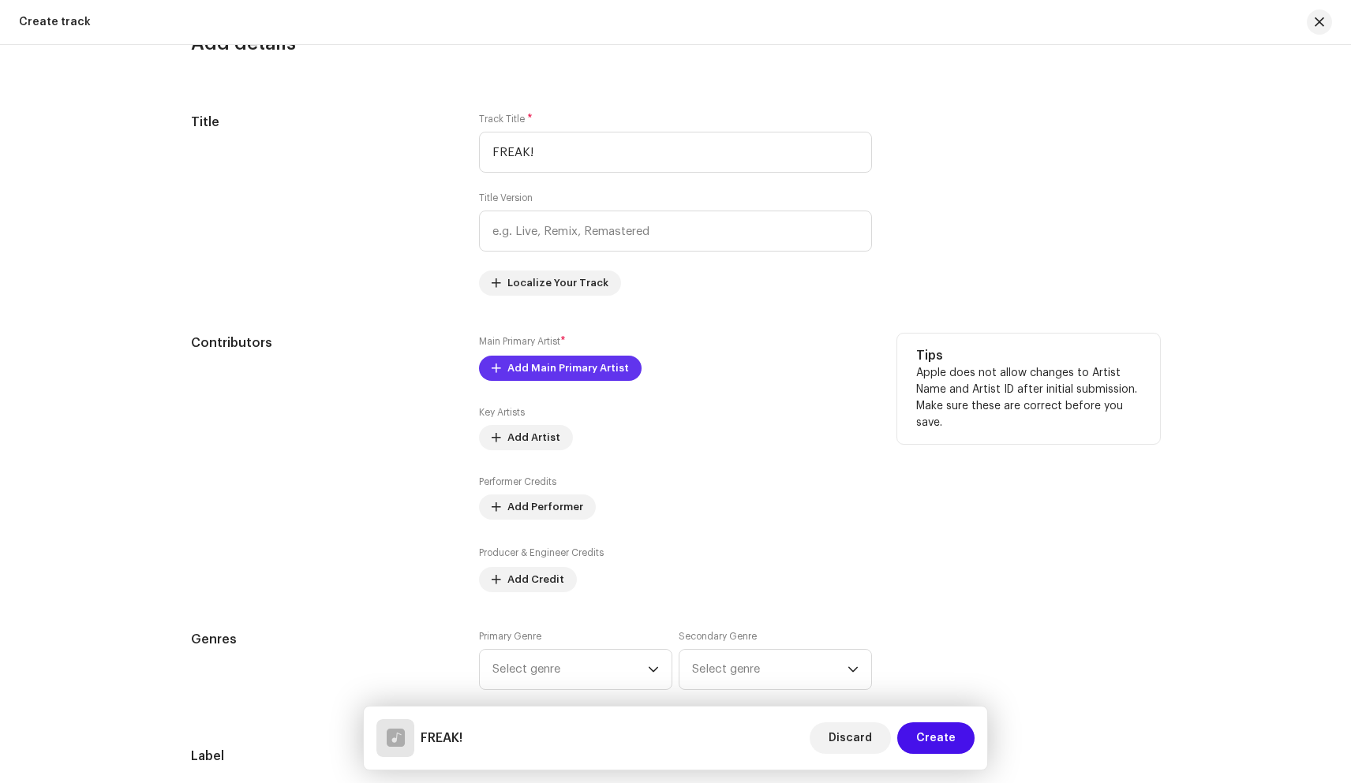
click at [564, 370] on span "Add Main Primary Artist" at bounding box center [567, 369] width 121 height 32
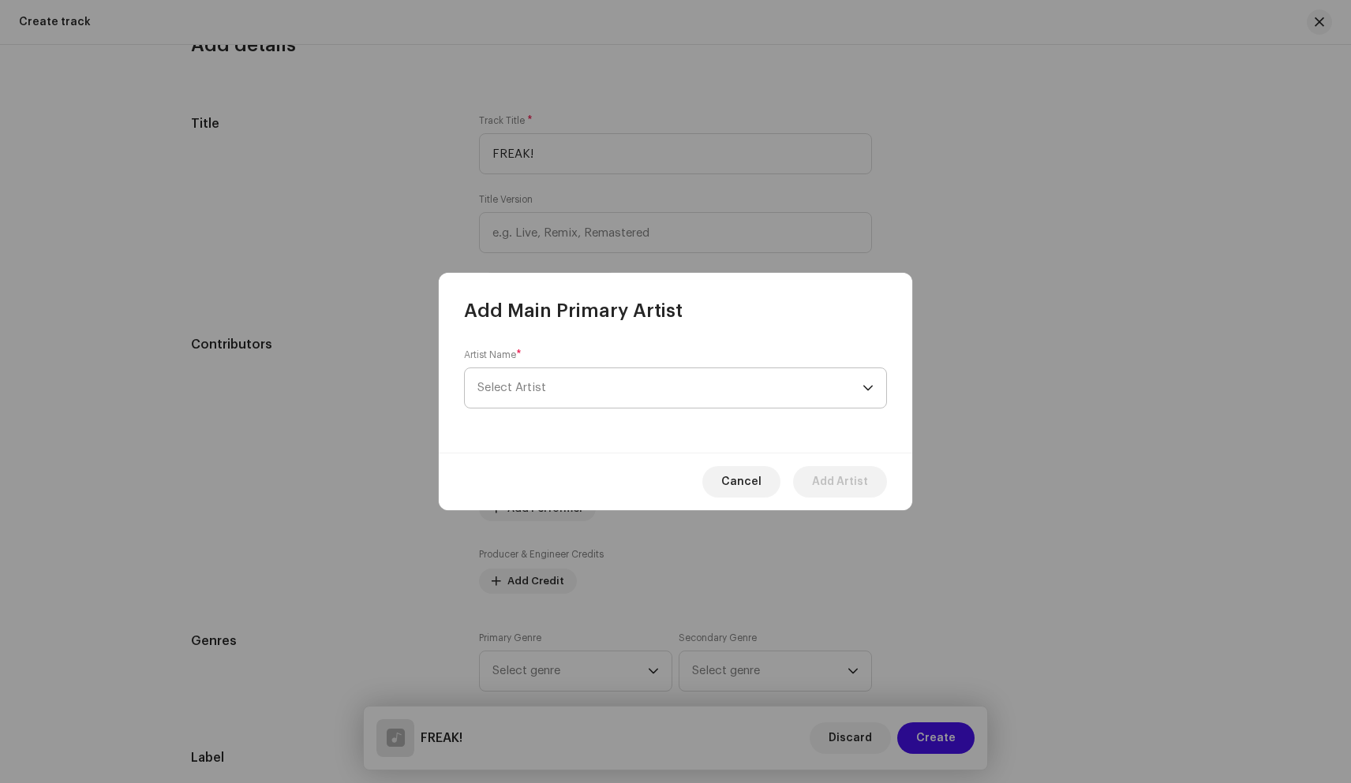
scroll to position [662, 0]
click at [570, 385] on span "Select Artist" at bounding box center [669, 387] width 385 height 39
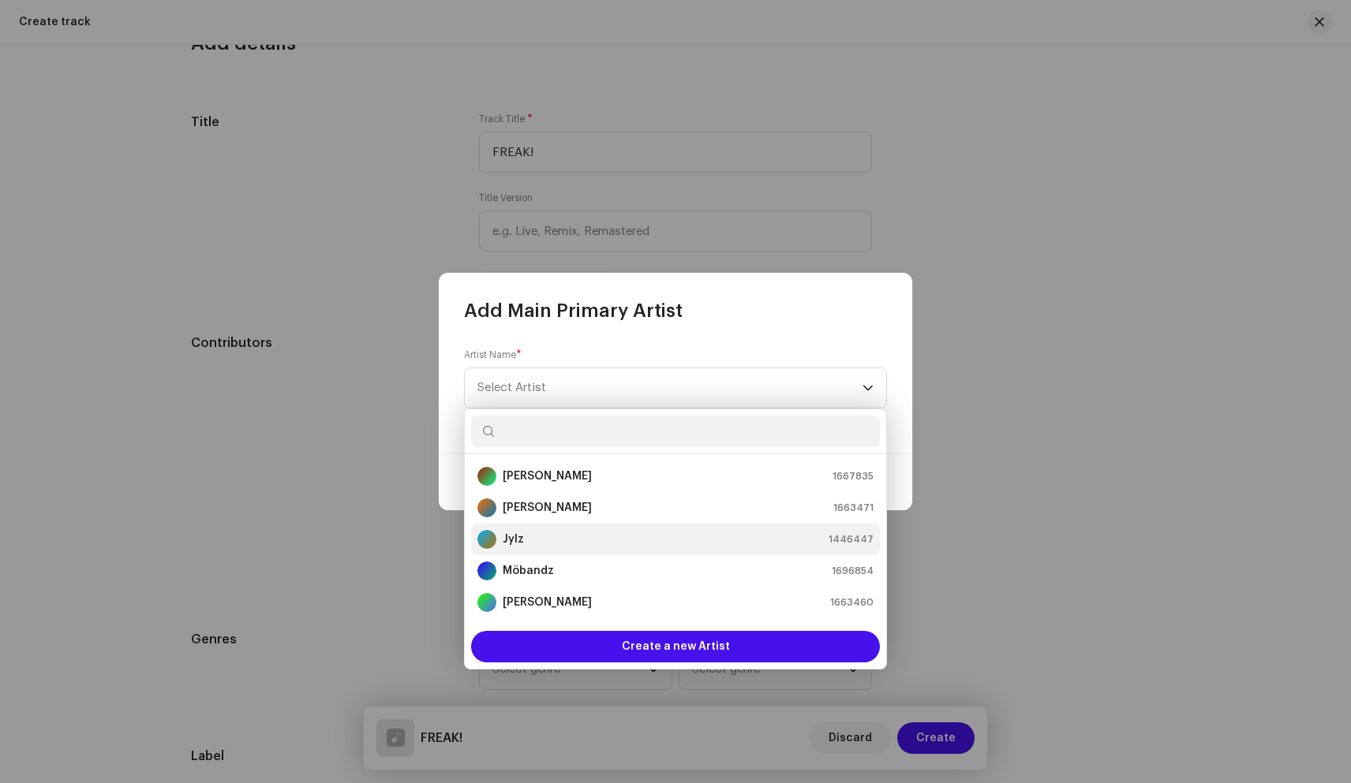
click at [532, 538] on div "Jylz 1446447" at bounding box center [675, 539] width 396 height 19
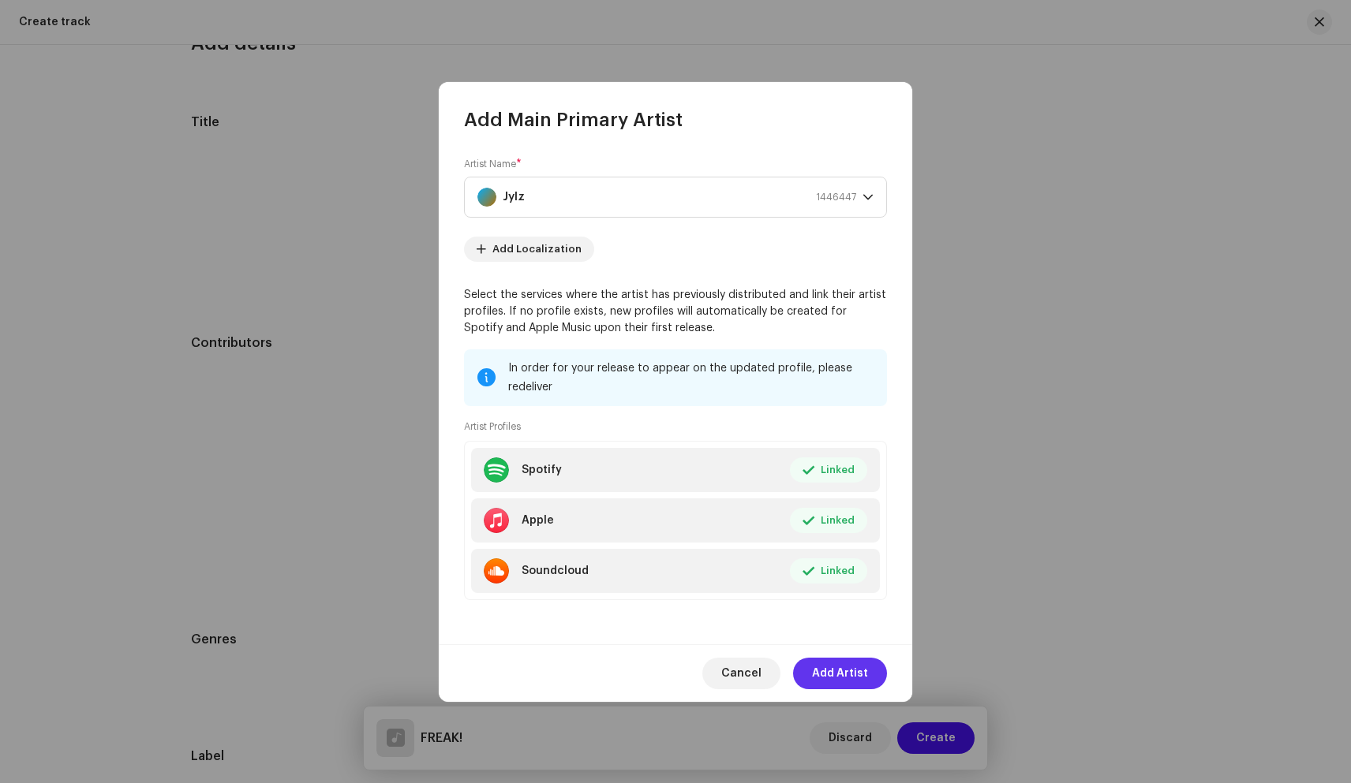
click at [841, 674] on span "Add Artist" at bounding box center [840, 674] width 56 height 32
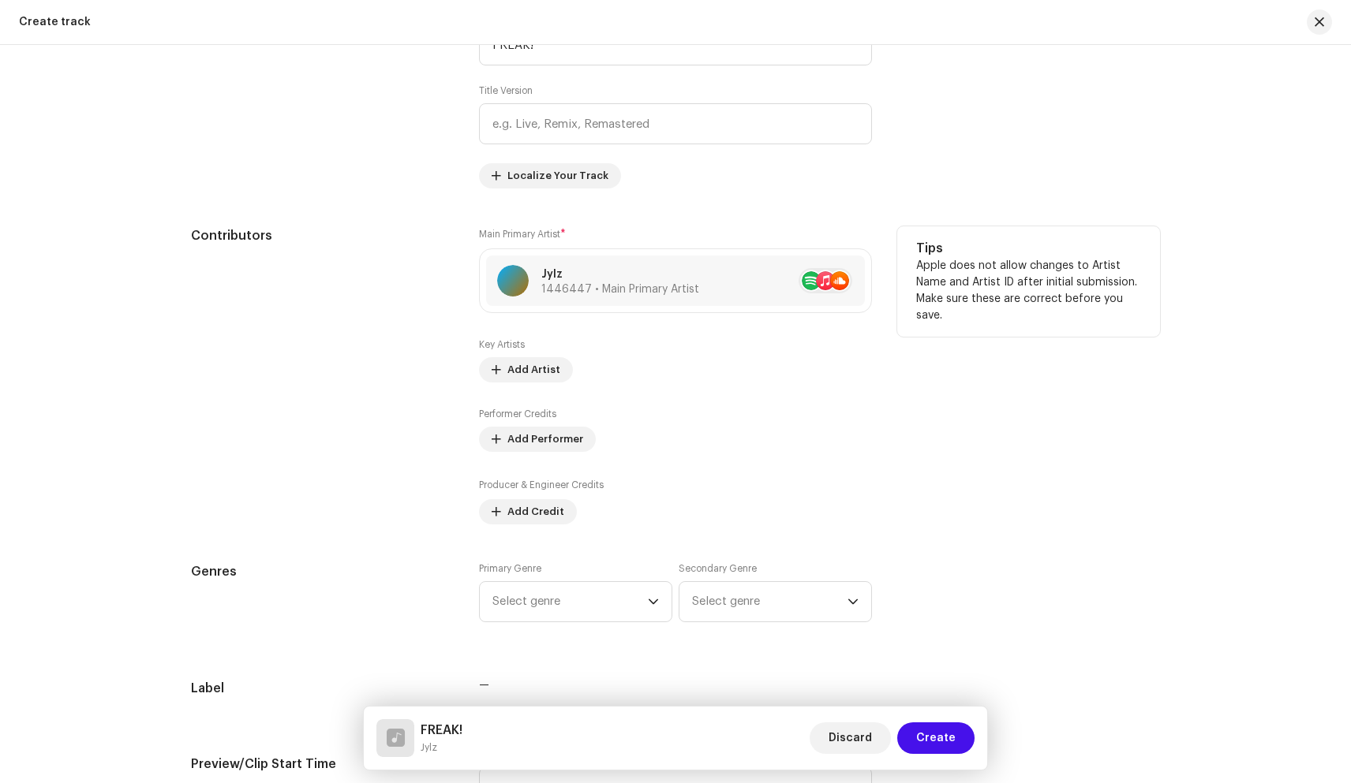
scroll to position [772, 0]
click at [536, 513] on span "Add Credit" at bounding box center [535, 510] width 57 height 32
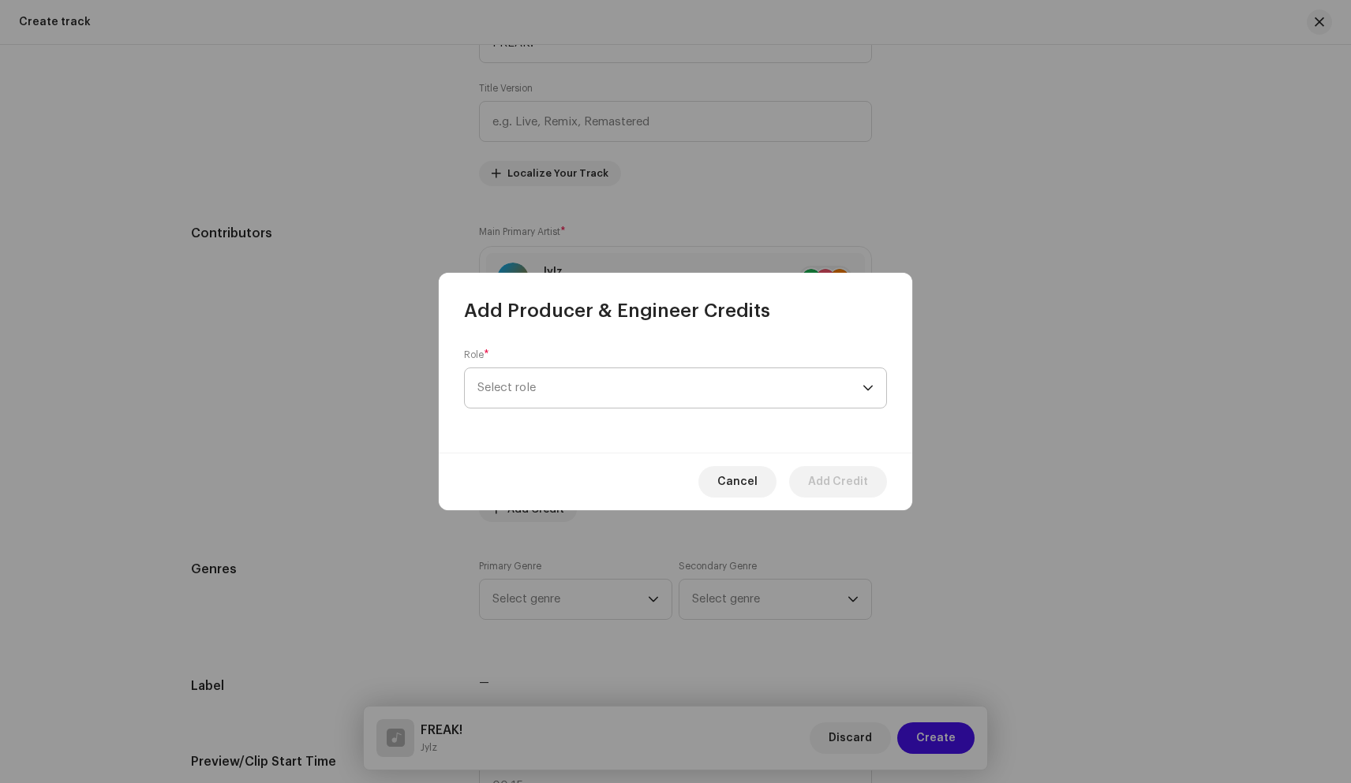
click at [573, 383] on span "Select role" at bounding box center [669, 387] width 385 height 39
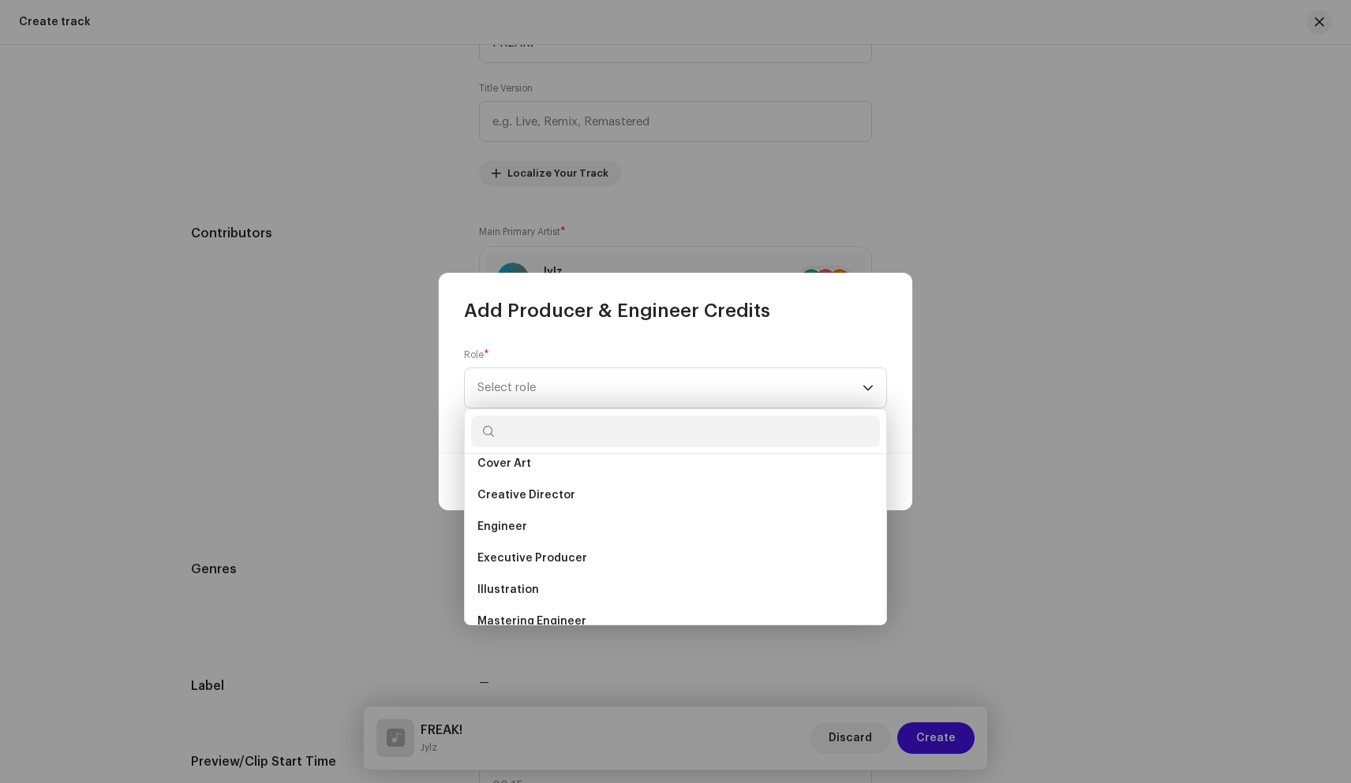
scroll to position [307, 0]
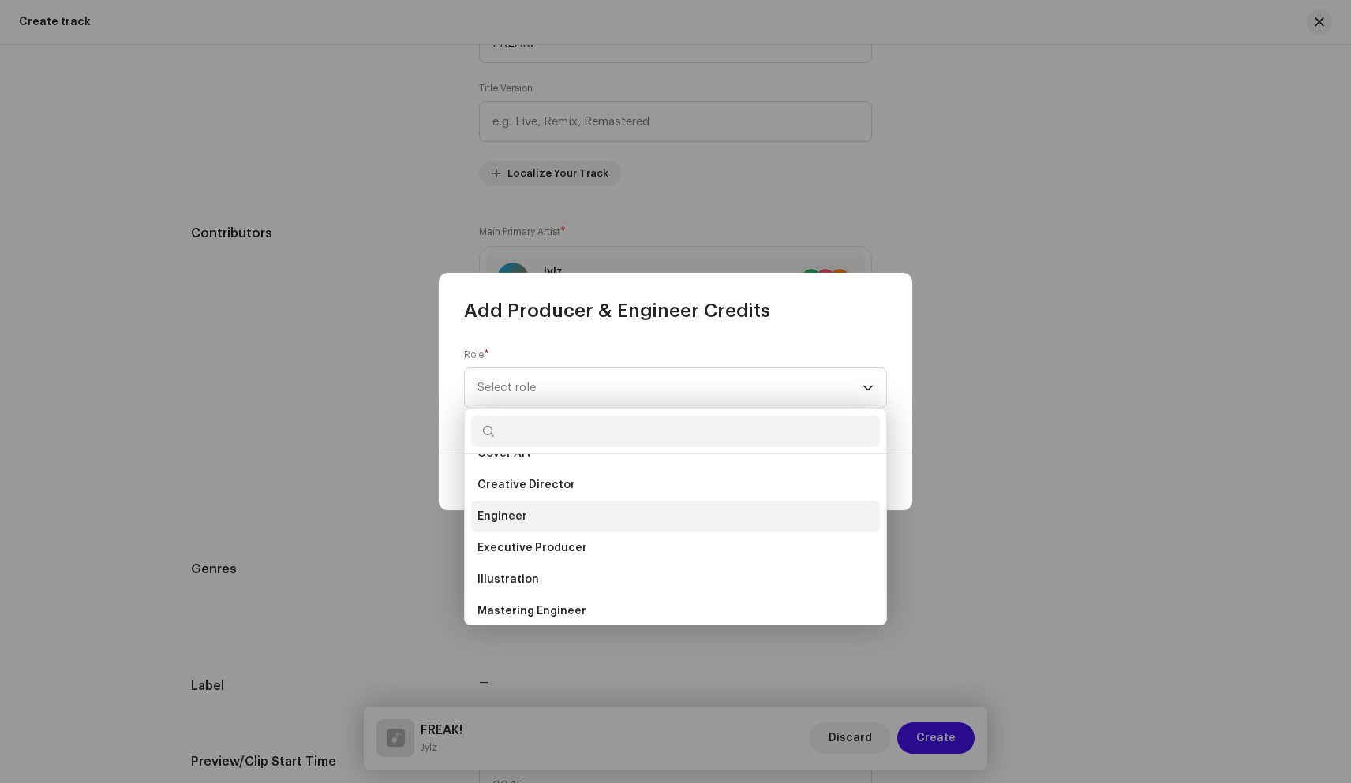
click at [523, 512] on span "Engineer" at bounding box center [502, 517] width 50 height 16
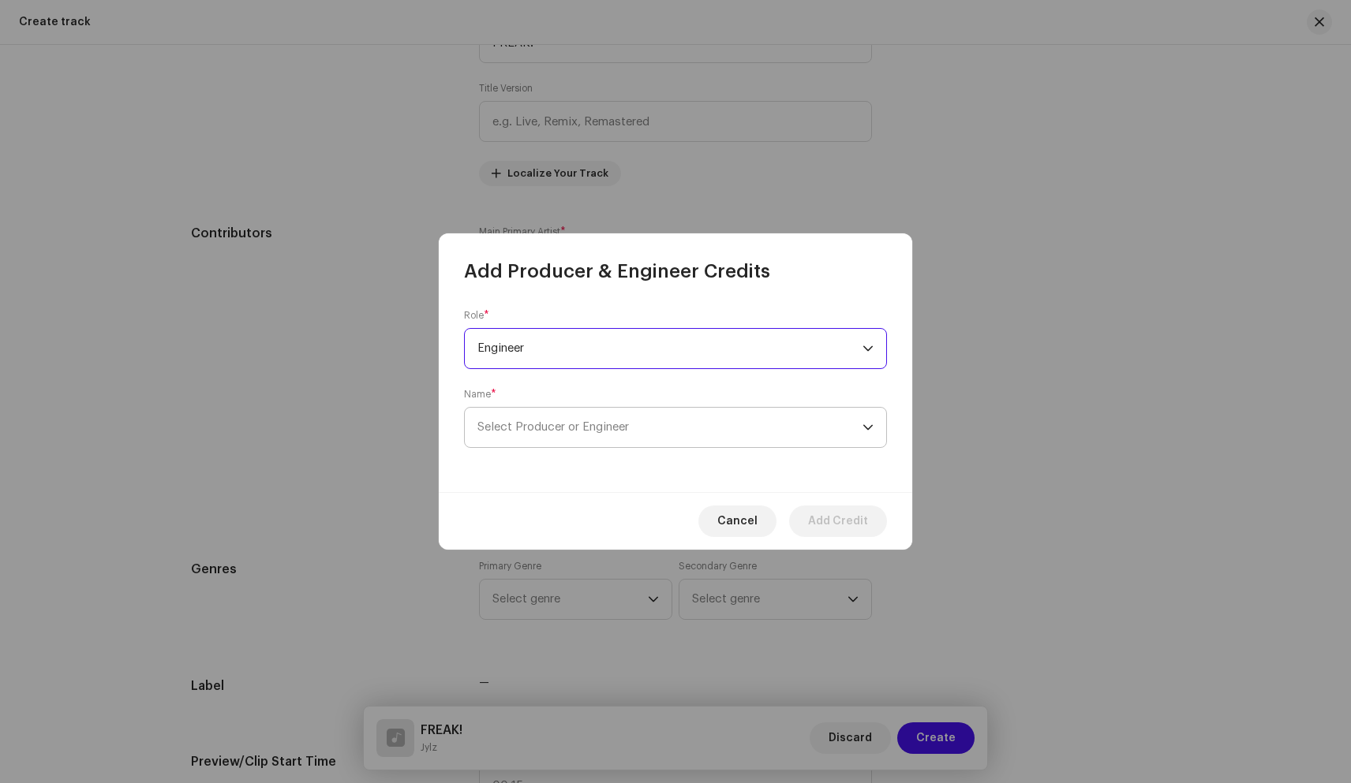
click at [596, 426] on span "Select Producer or Engineer" at bounding box center [552, 427] width 151 height 12
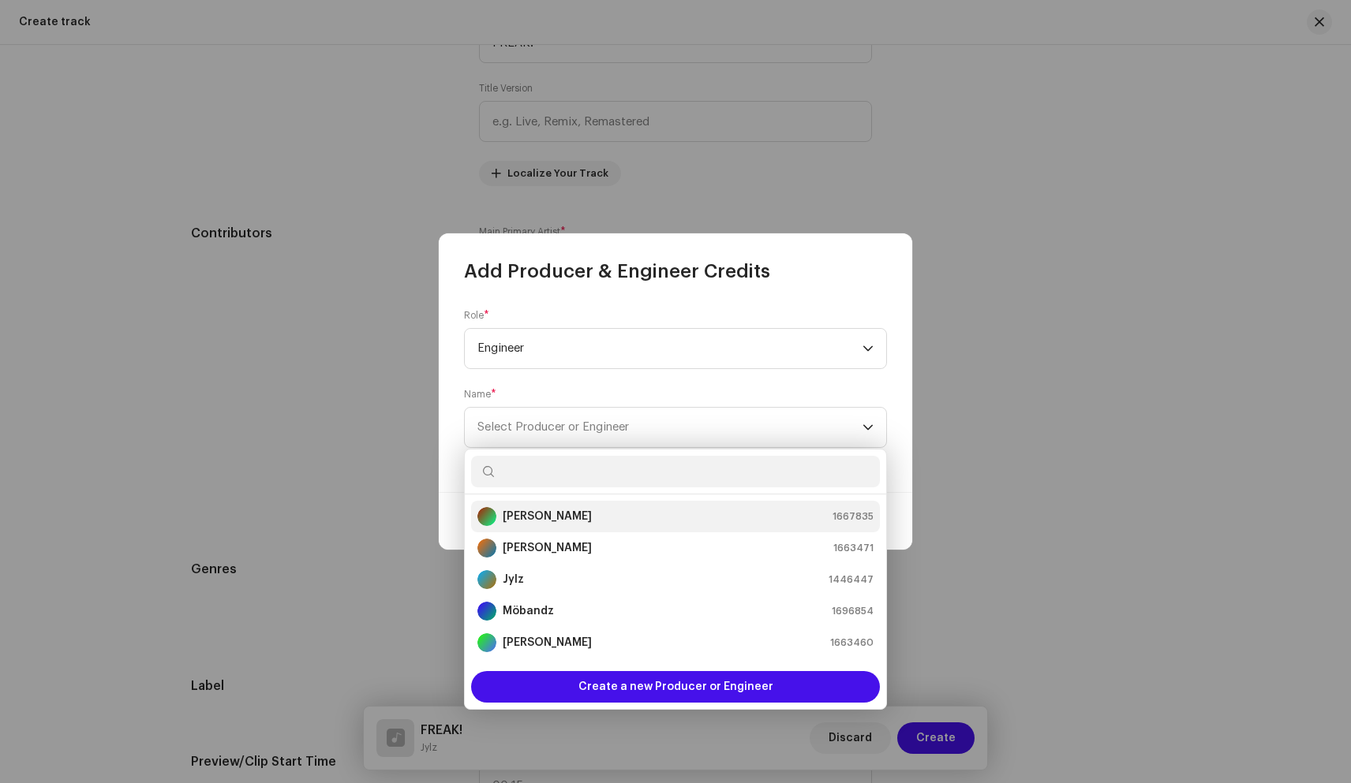
click at [545, 510] on strong "Dylan King" at bounding box center [547, 517] width 89 height 16
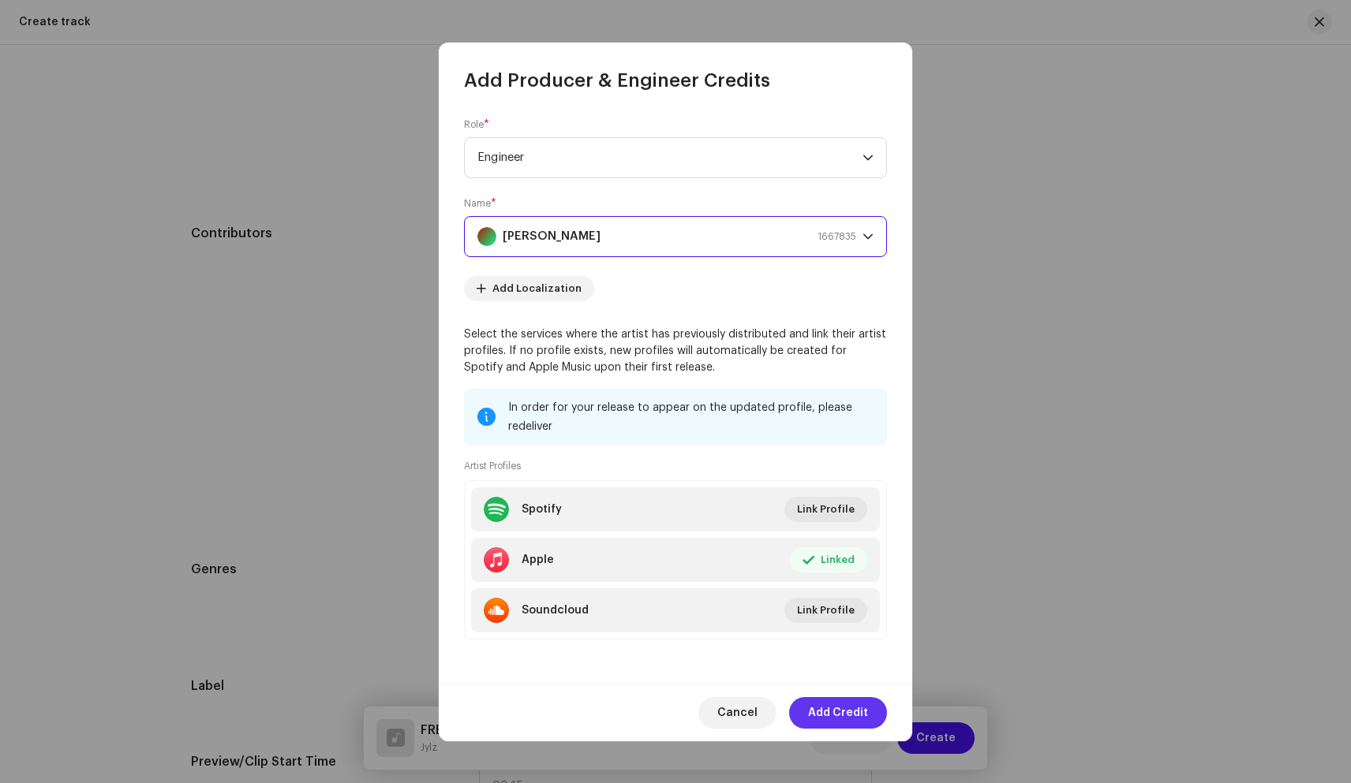
click at [824, 714] on span "Add Credit" at bounding box center [838, 713] width 60 height 32
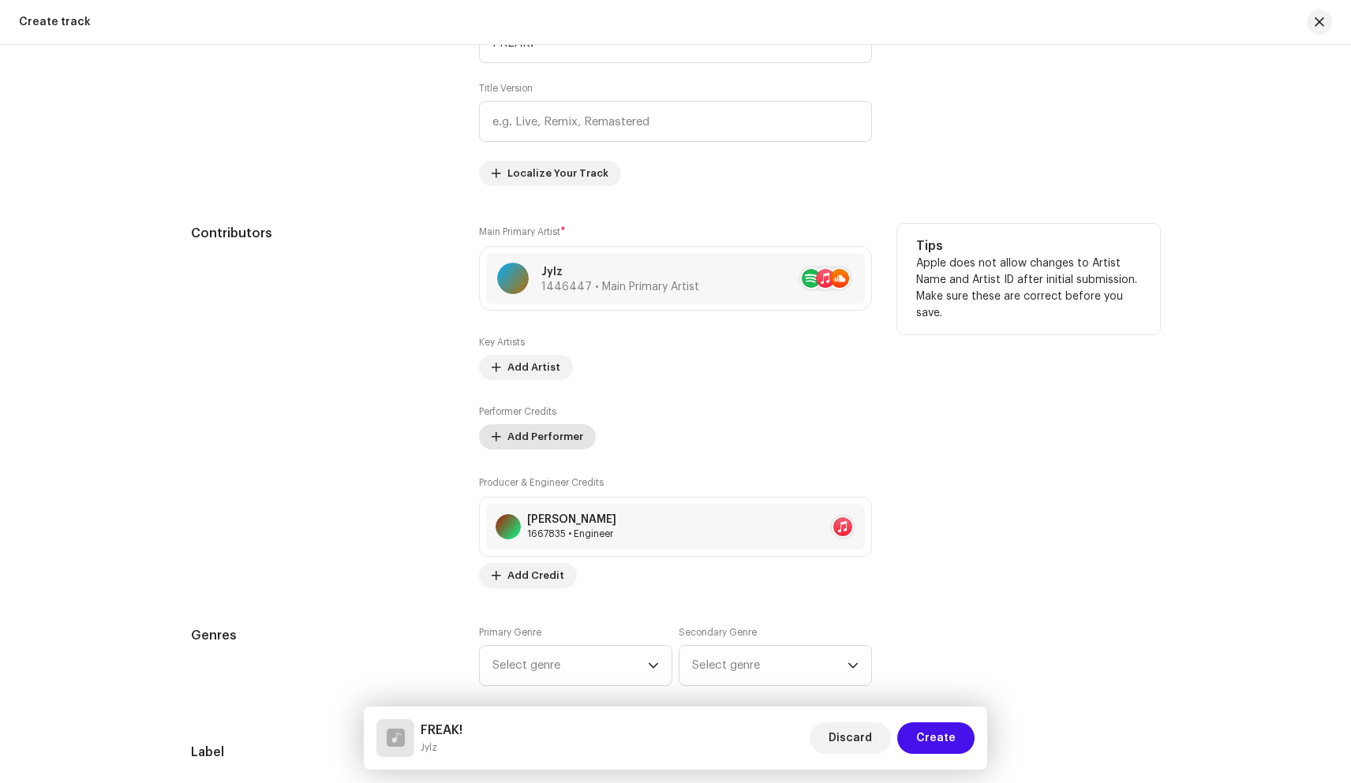
click at [559, 439] on span "Add Performer" at bounding box center [545, 437] width 76 height 32
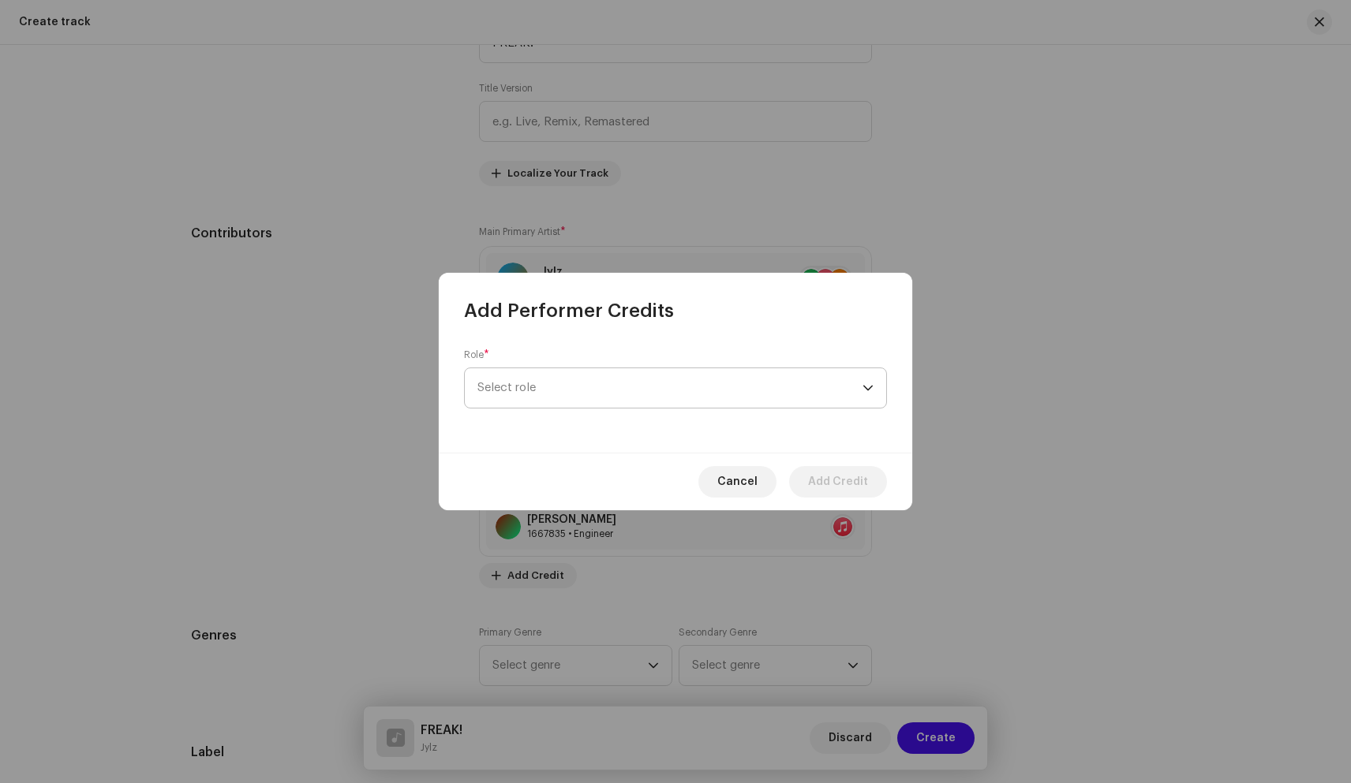
click at [594, 390] on span "Select role" at bounding box center [669, 387] width 385 height 39
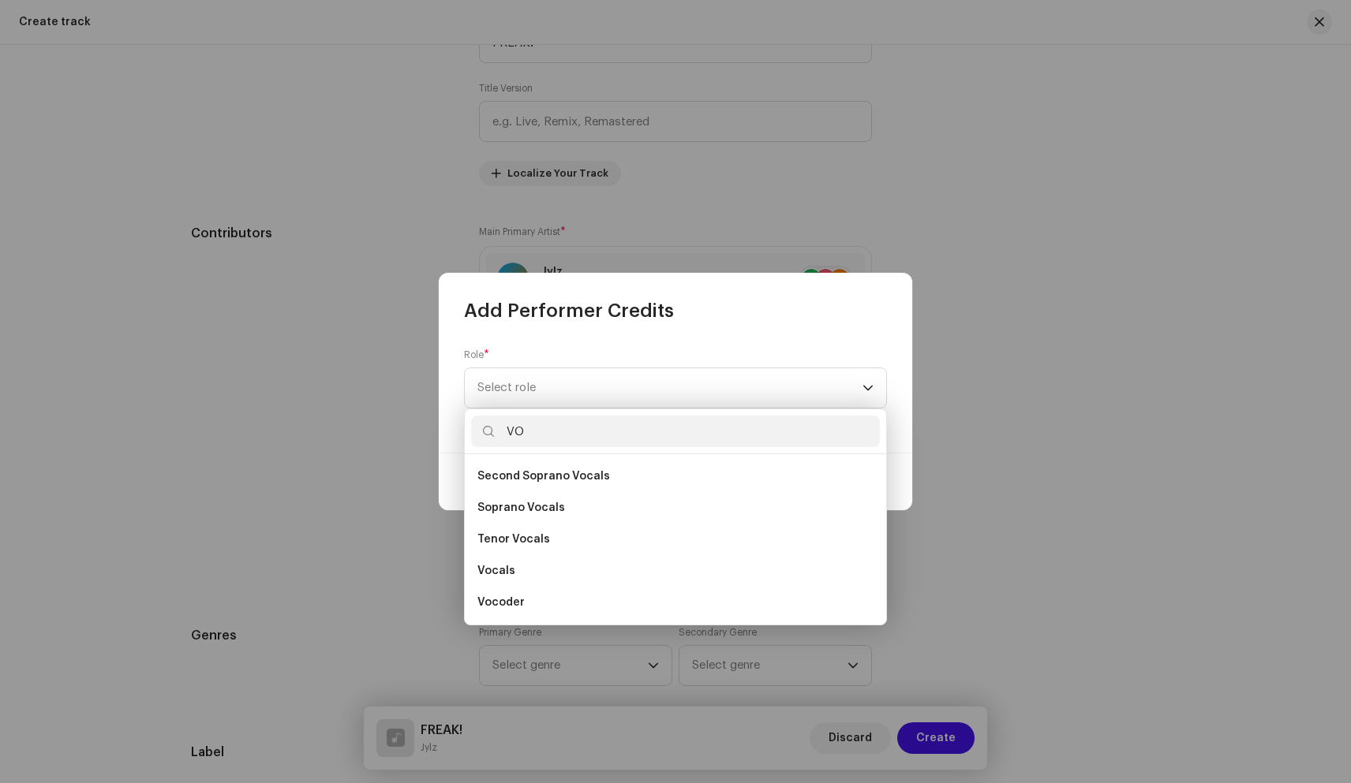
scroll to position [316, 0]
type input "VOC"
click at [528, 572] on li "Vocals" at bounding box center [675, 571] width 409 height 32
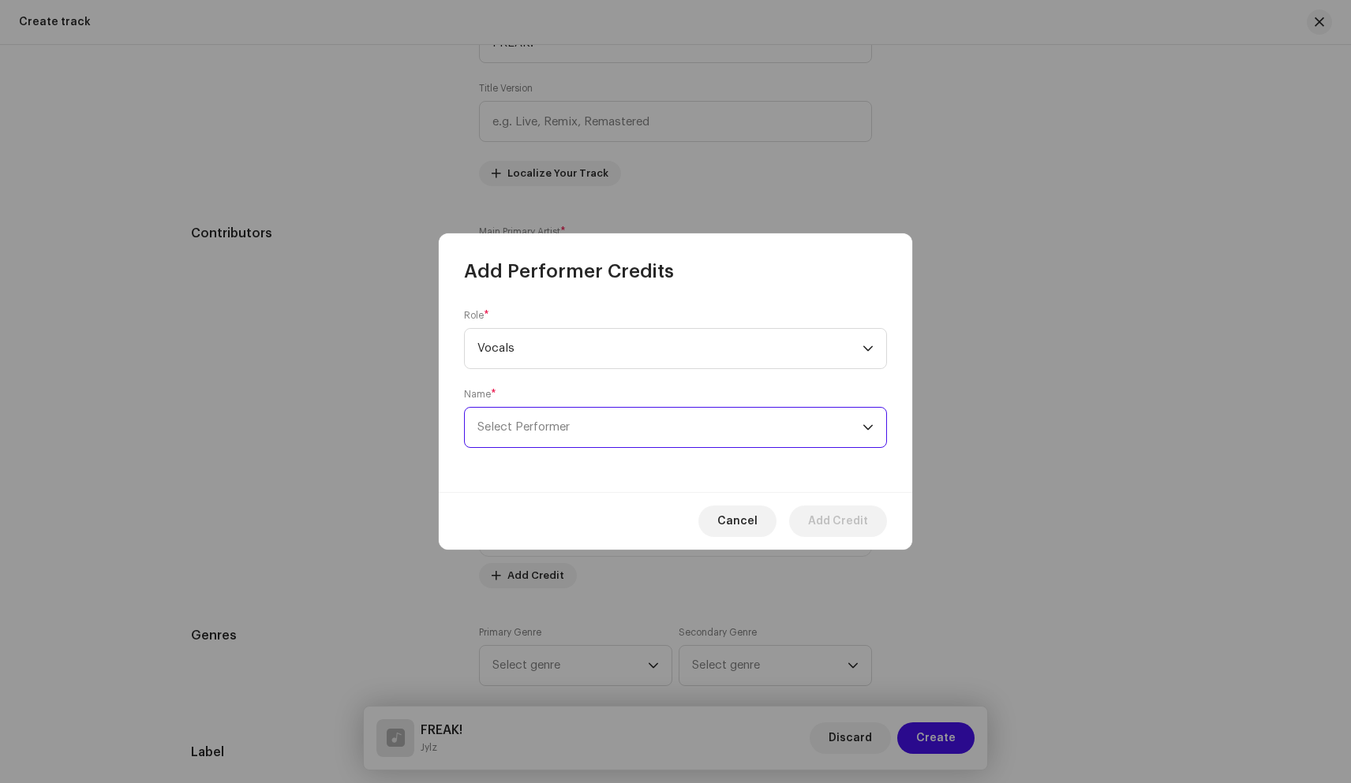
click at [570, 420] on span "Select Performer" at bounding box center [669, 427] width 385 height 39
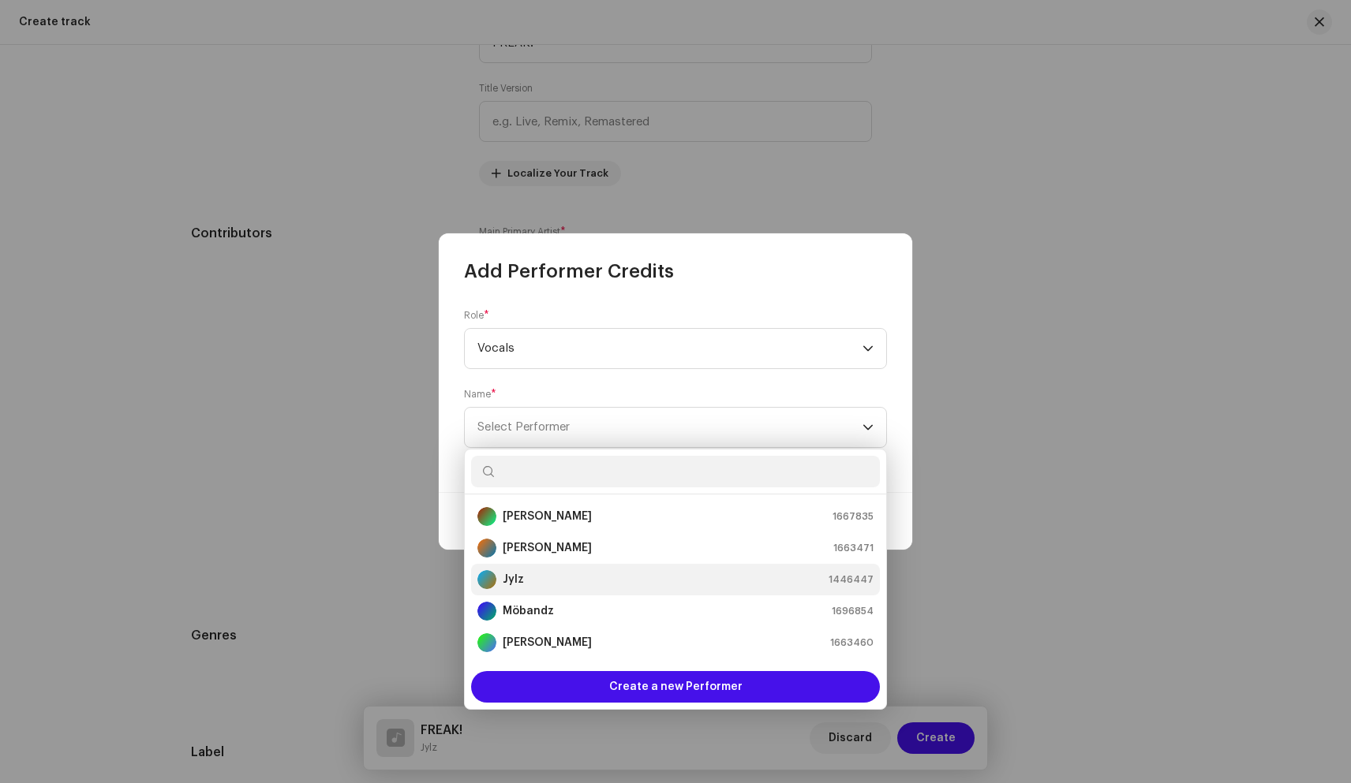
click at [524, 577] on div "Jylz 1446447" at bounding box center [675, 579] width 396 height 19
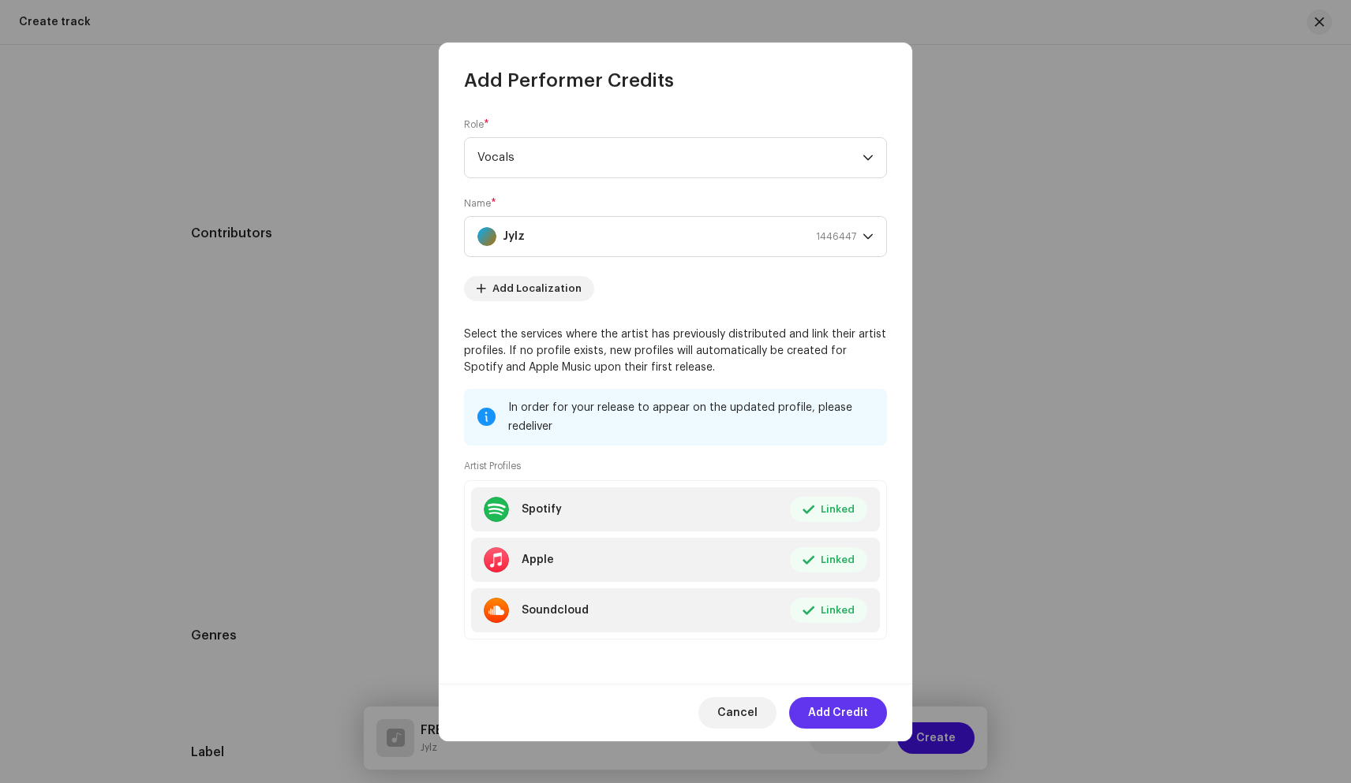
click at [829, 706] on span "Add Credit" at bounding box center [838, 713] width 60 height 32
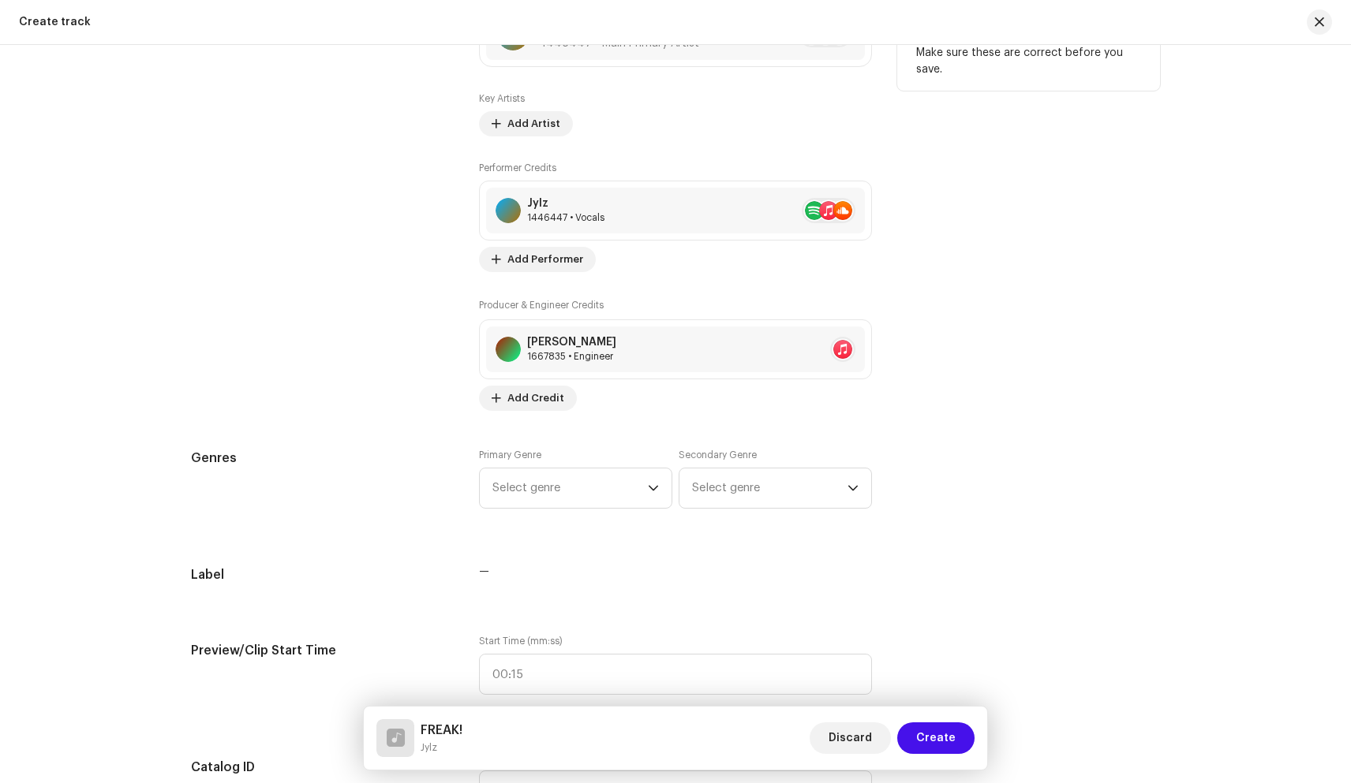
scroll to position [1022, 0]
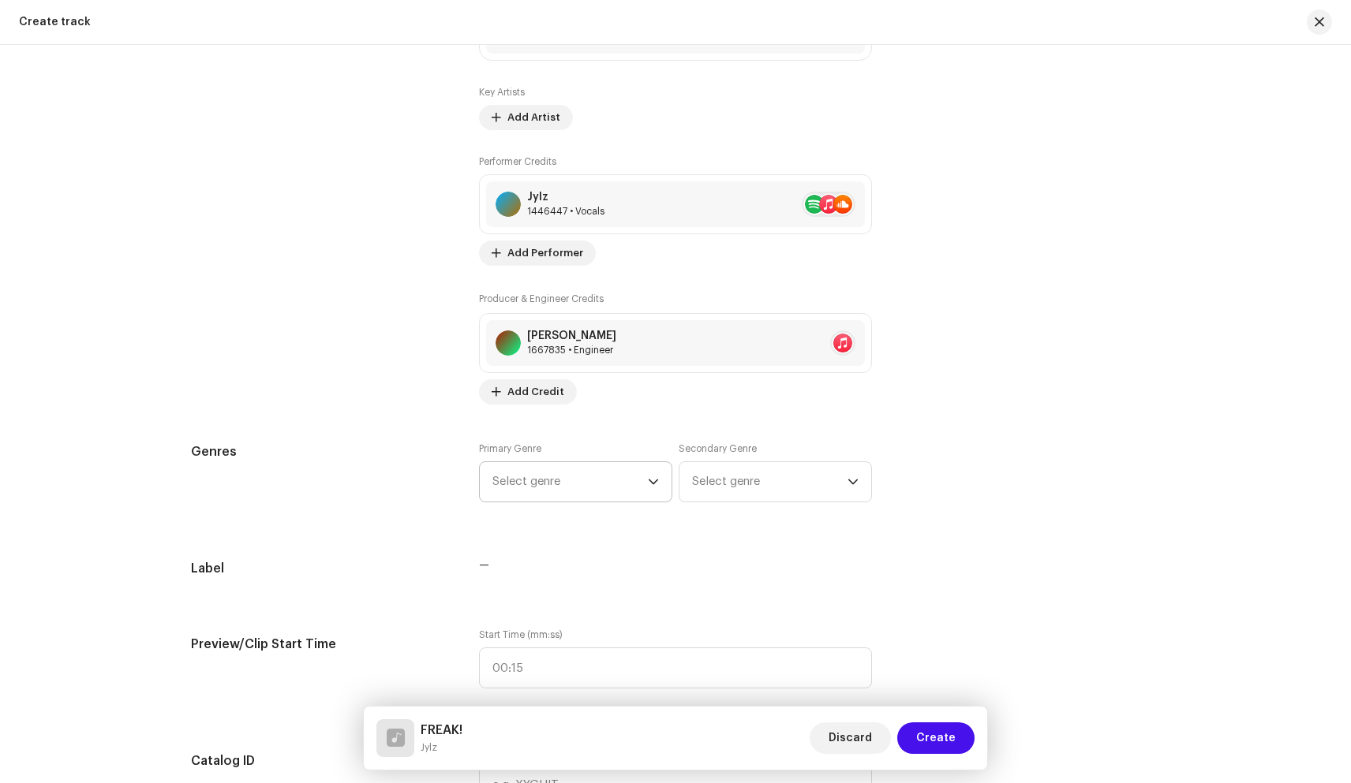
click at [620, 481] on span "Select genre" at bounding box center [569, 481] width 155 height 39
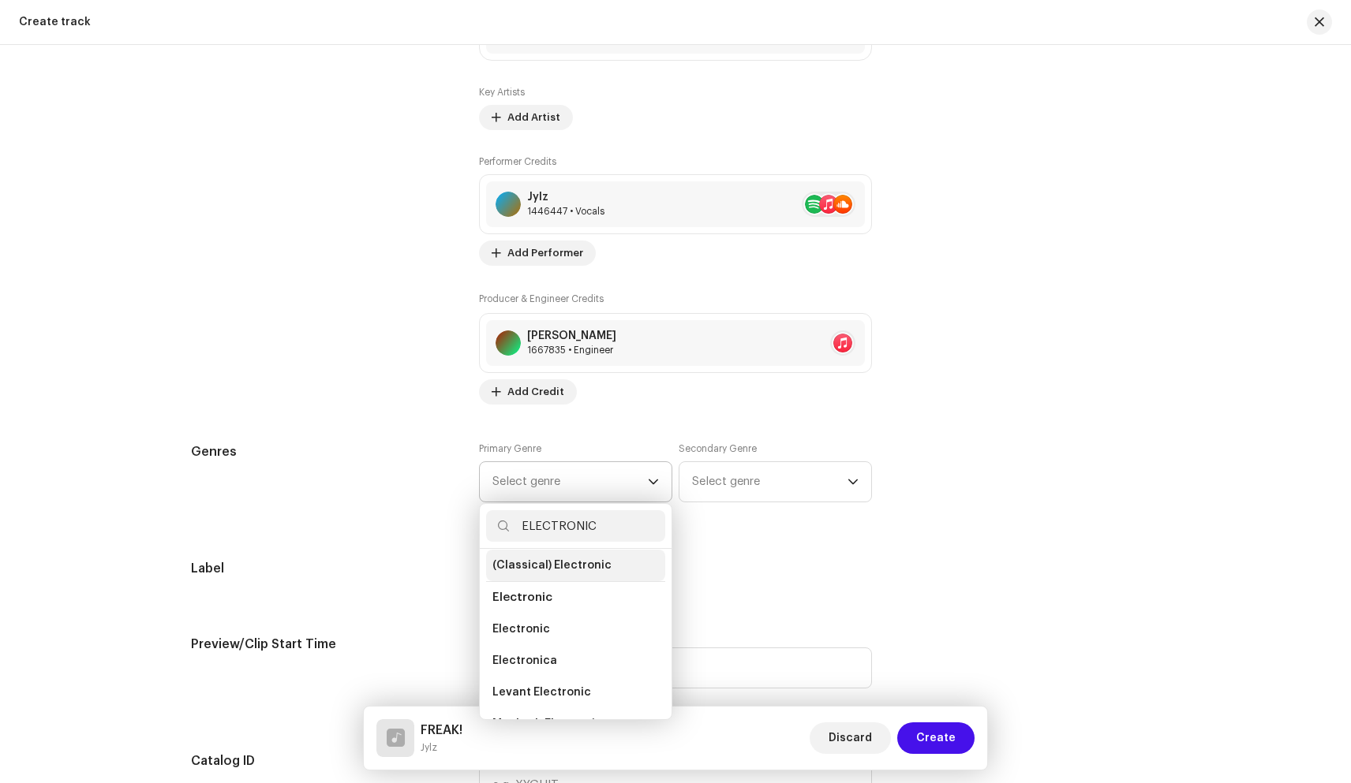
scroll to position [39, 0]
type input "ELECTRONIC"
click at [522, 627] on span "Electronic" at bounding box center [521, 627] width 58 height 16
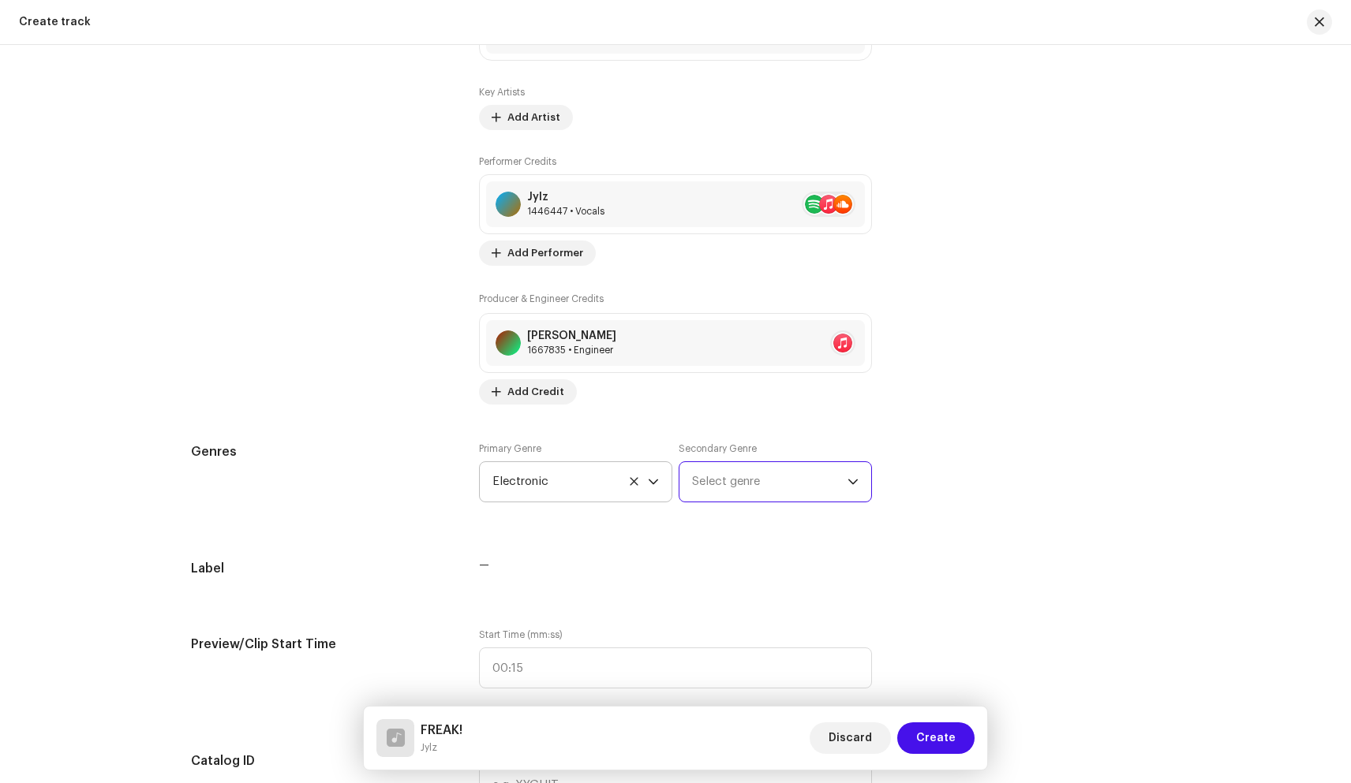
click at [761, 472] on span "Select genre" at bounding box center [769, 481] width 155 height 39
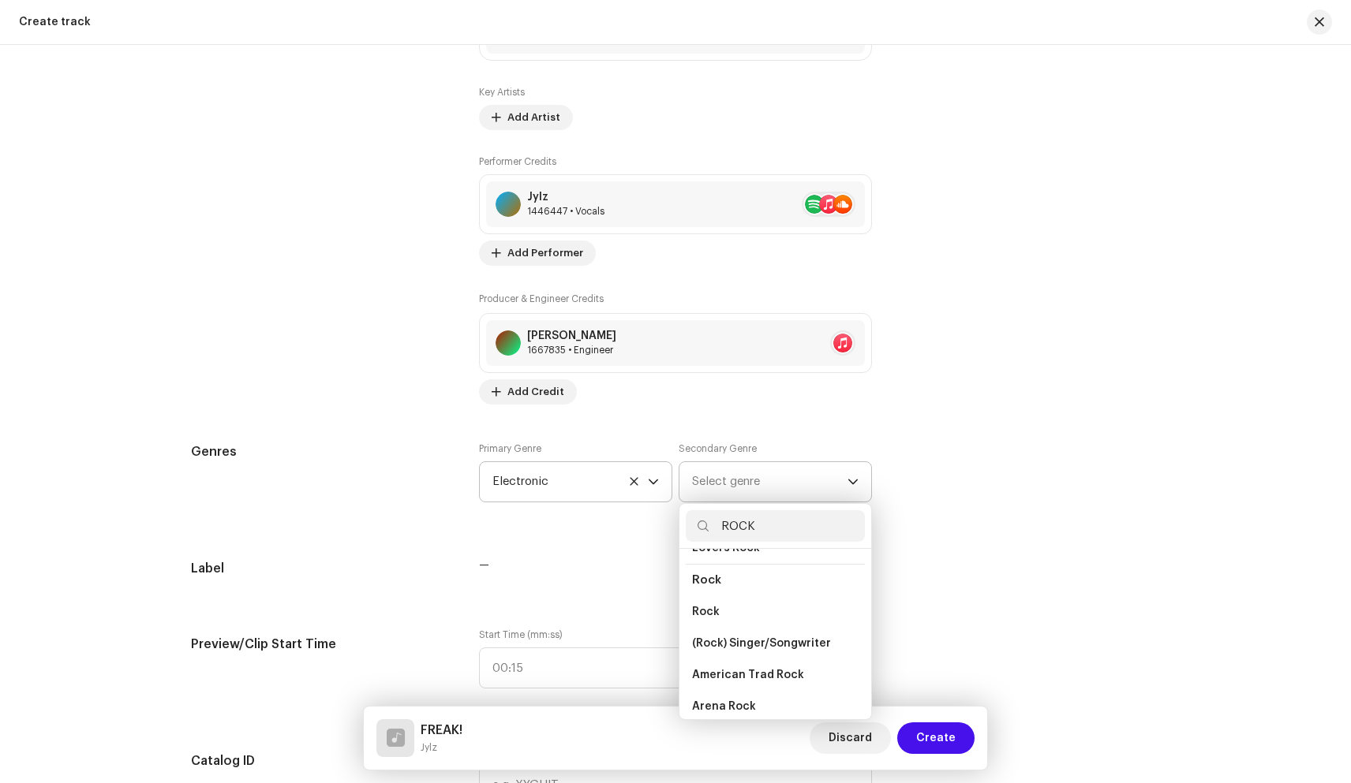
scroll to position [620, 0]
type input "ROCK"
click at [719, 587] on li "Rock" at bounding box center [775, 601] width 179 height 32
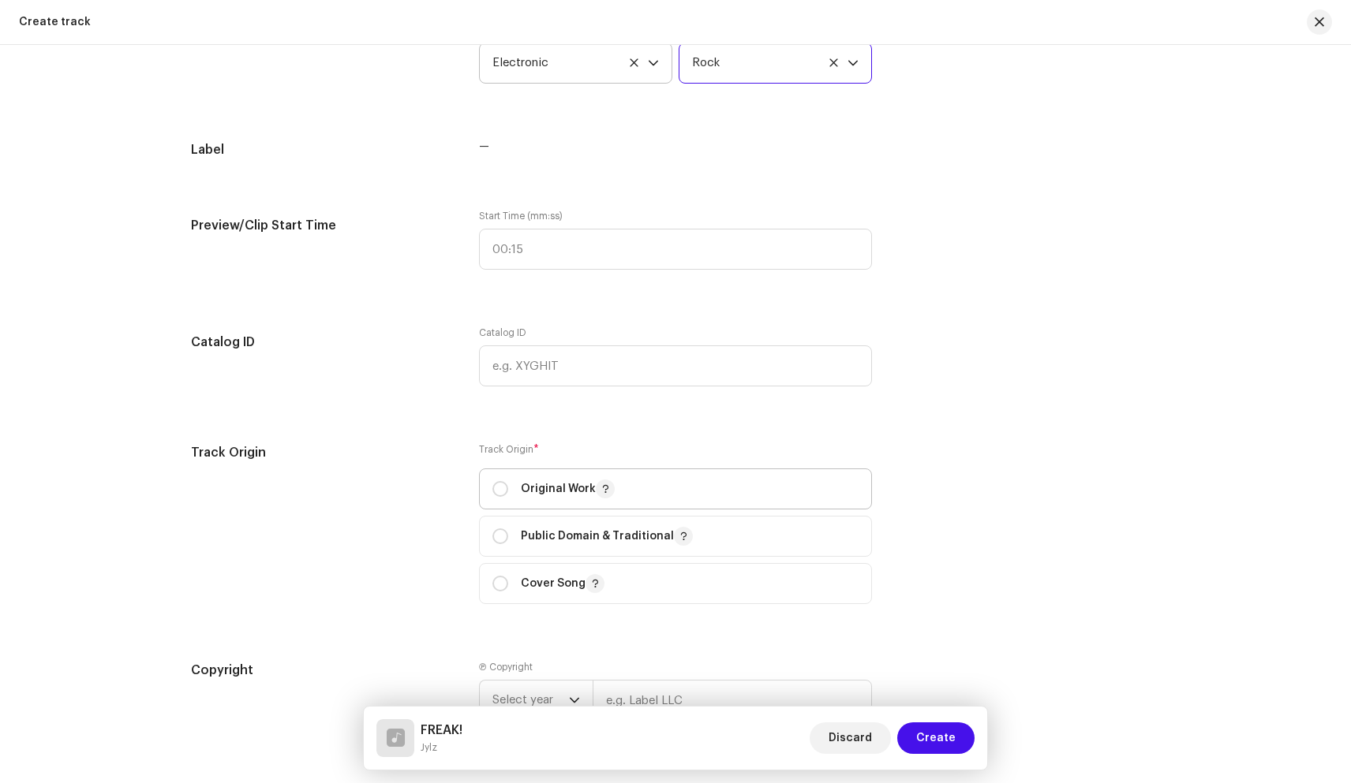
scroll to position [1441, 0]
click at [521, 485] on p "Original Work" at bounding box center [568, 488] width 94 height 19
radio input "true"
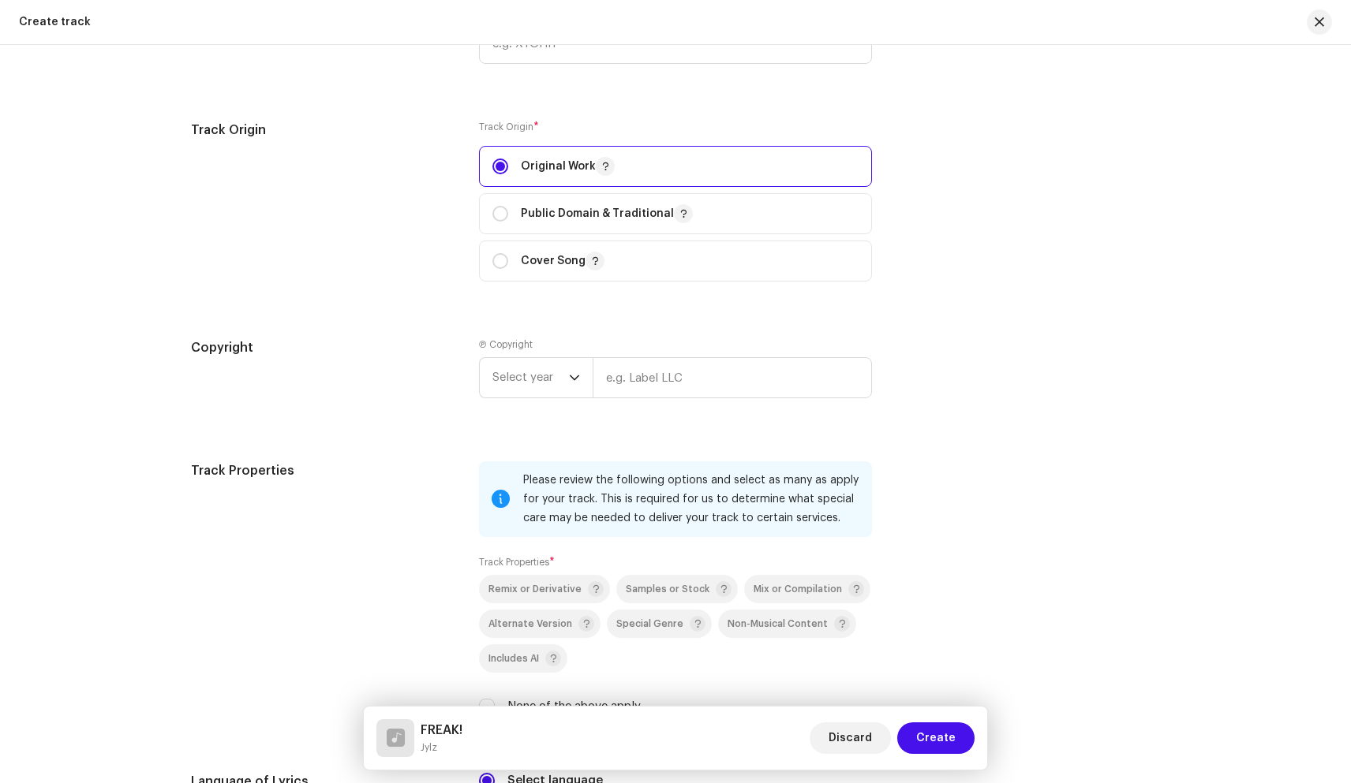
scroll to position [1765, 0]
click at [648, 369] on input "text" at bounding box center [731, 376] width 279 height 41
type input "JYLZ"
click at [553, 383] on span "Select year" at bounding box center [530, 376] width 77 height 39
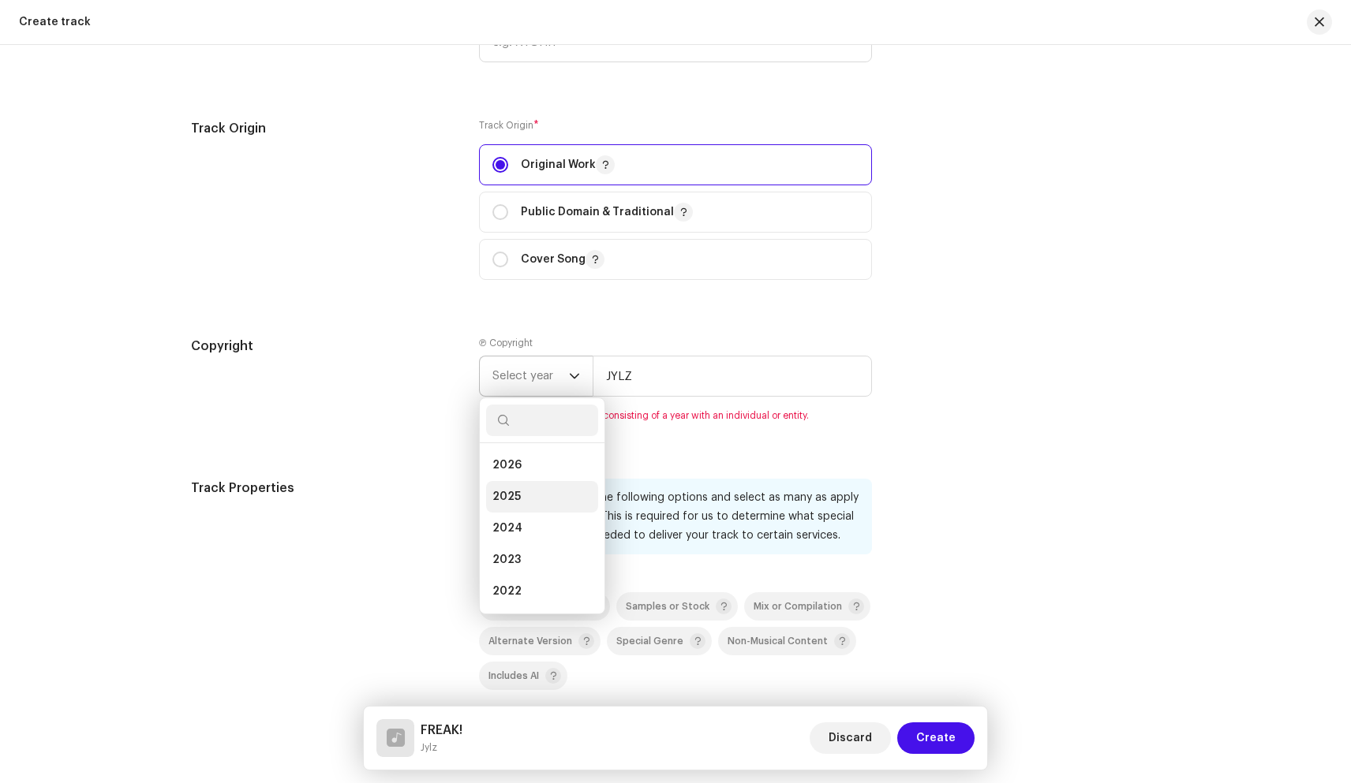
click at [519, 499] on li "2025" at bounding box center [542, 497] width 112 height 32
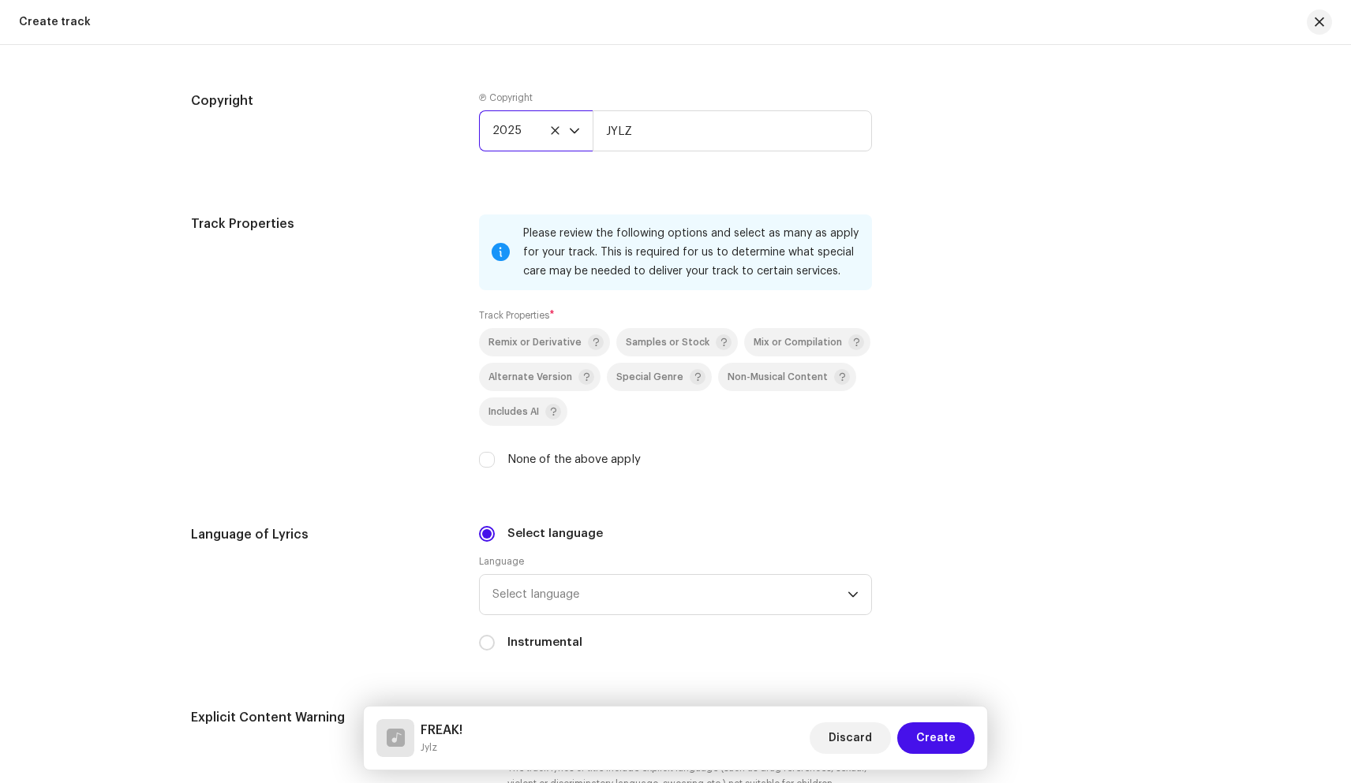
scroll to position [2057, 0]
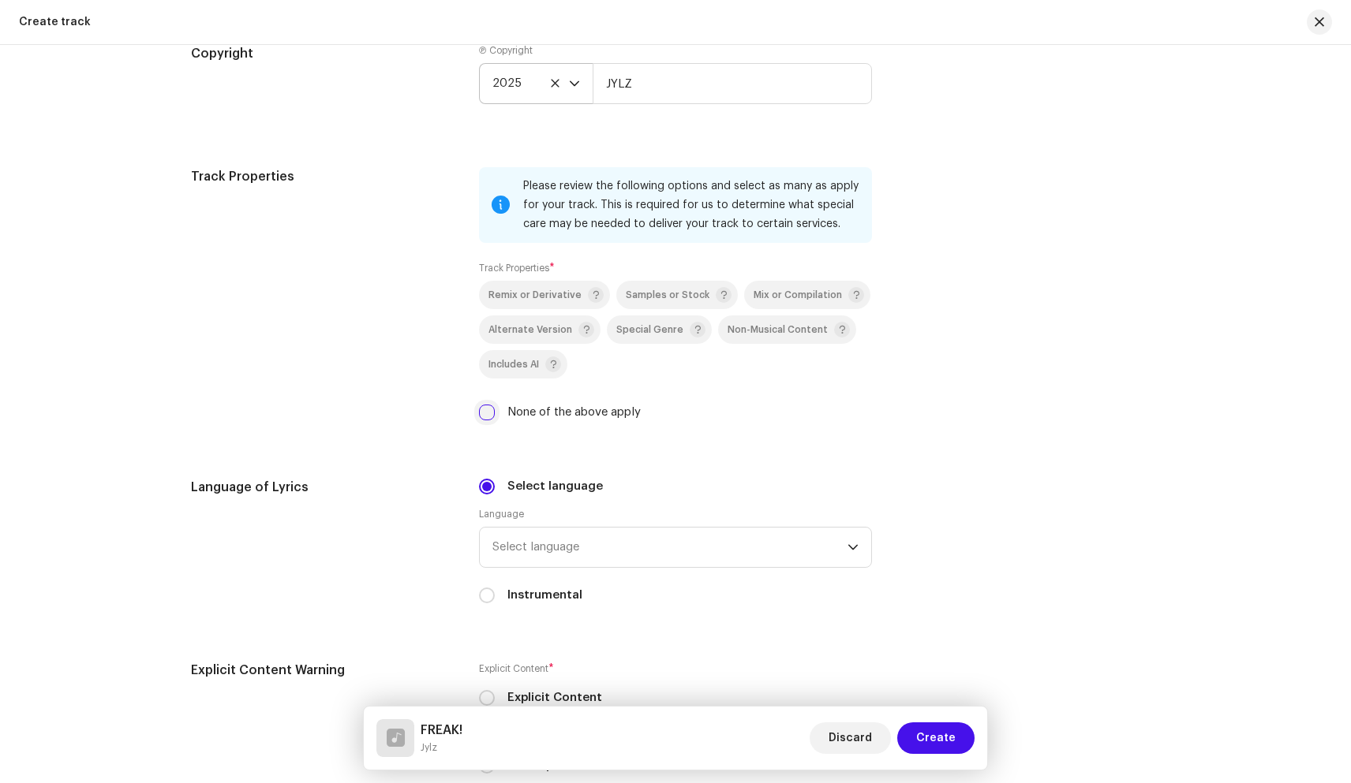
click at [481, 417] on input "None of the above apply" at bounding box center [487, 413] width 16 height 16
checkbox input "true"
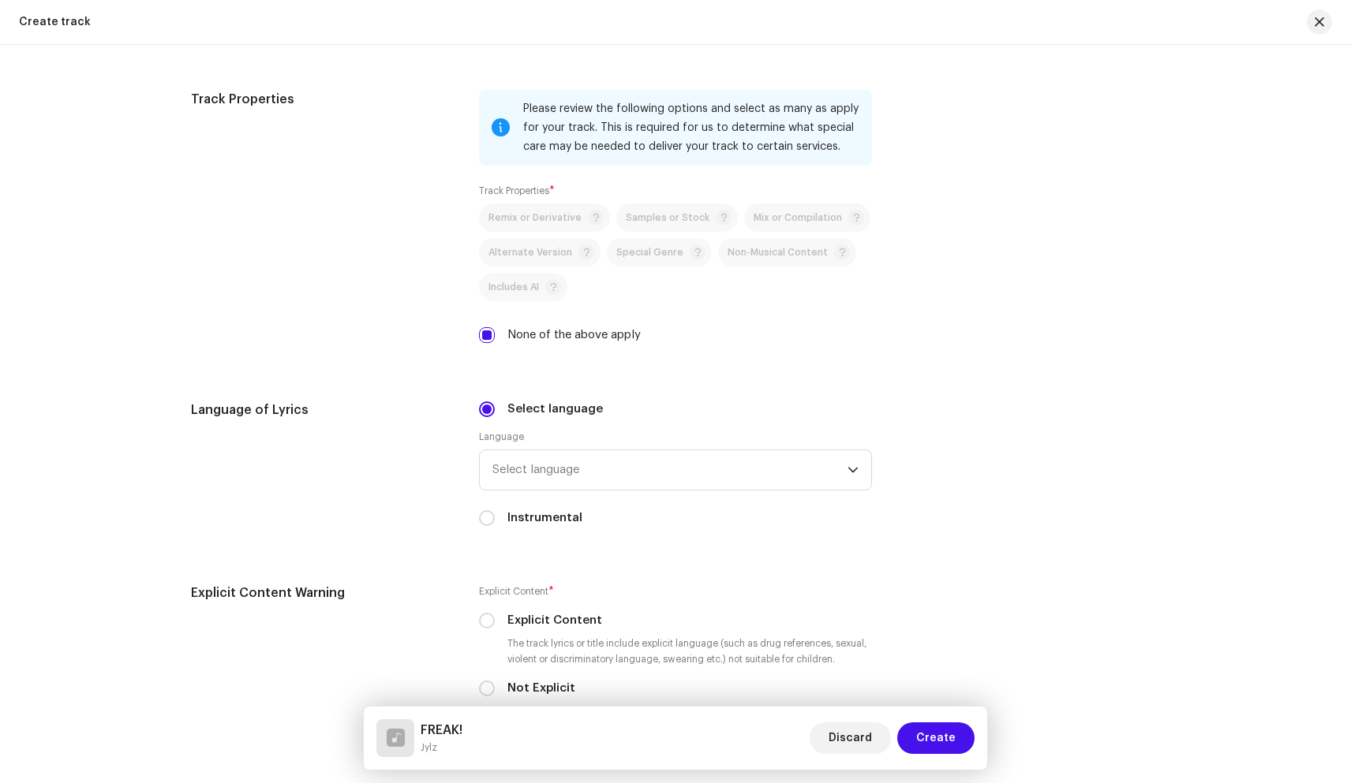
scroll to position [2144, 0]
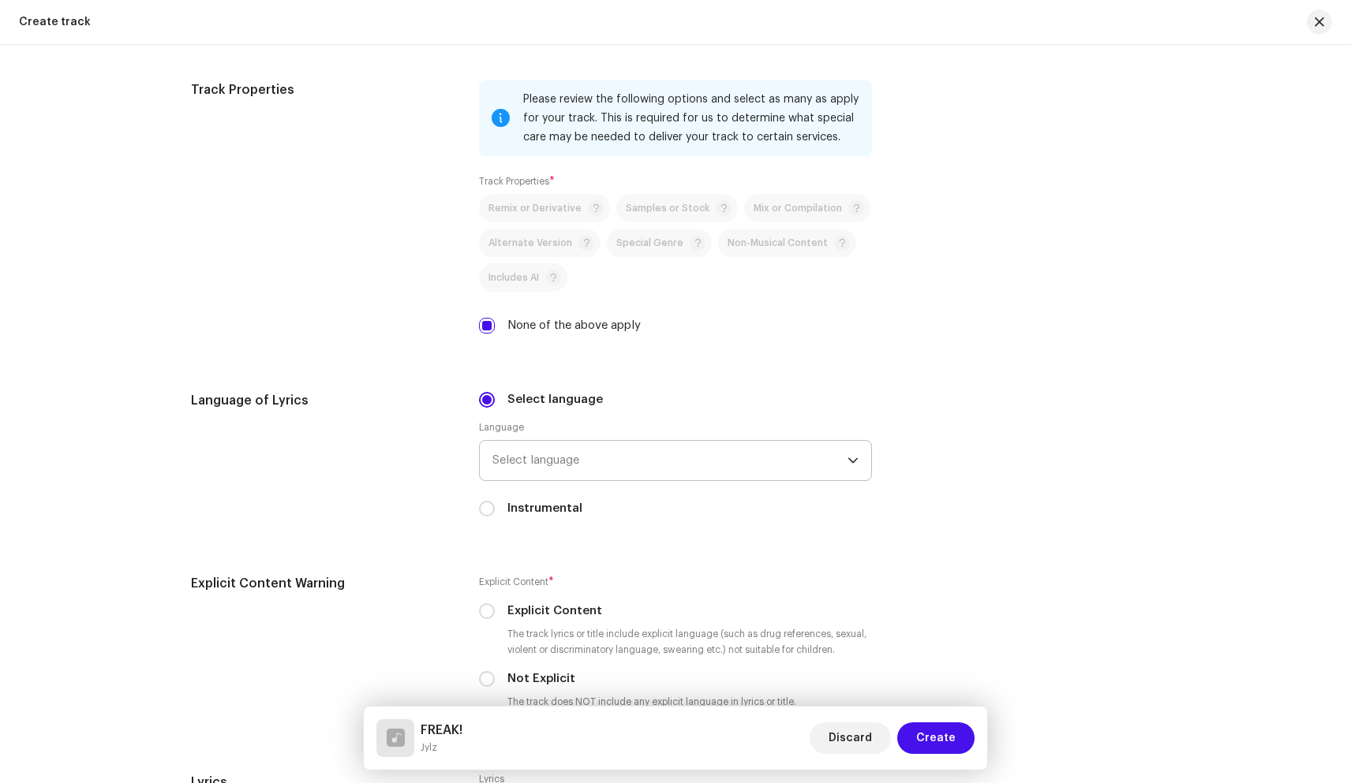
click at [559, 468] on span "Select language" at bounding box center [669, 460] width 355 height 39
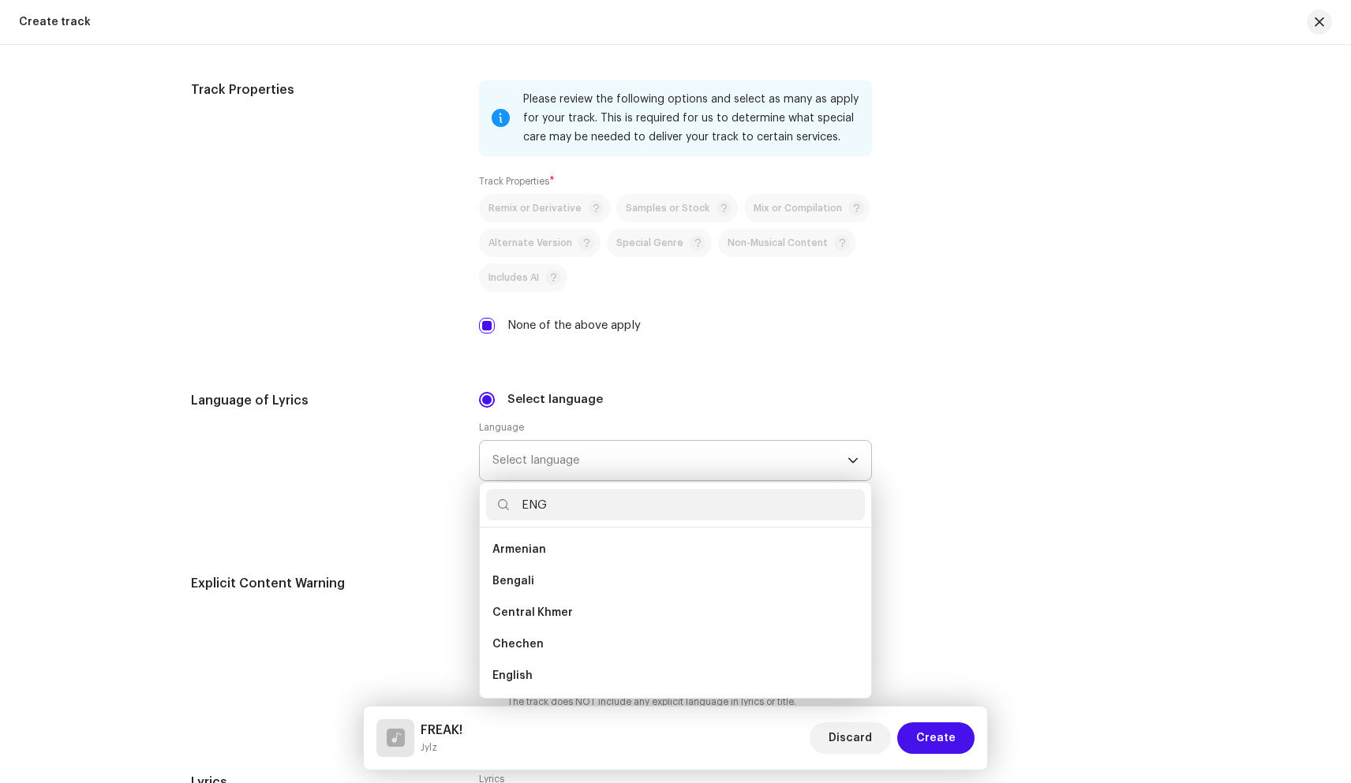
scroll to position [0, 0]
type input "ENG"
click at [525, 579] on span "English" at bounding box center [512, 582] width 40 height 16
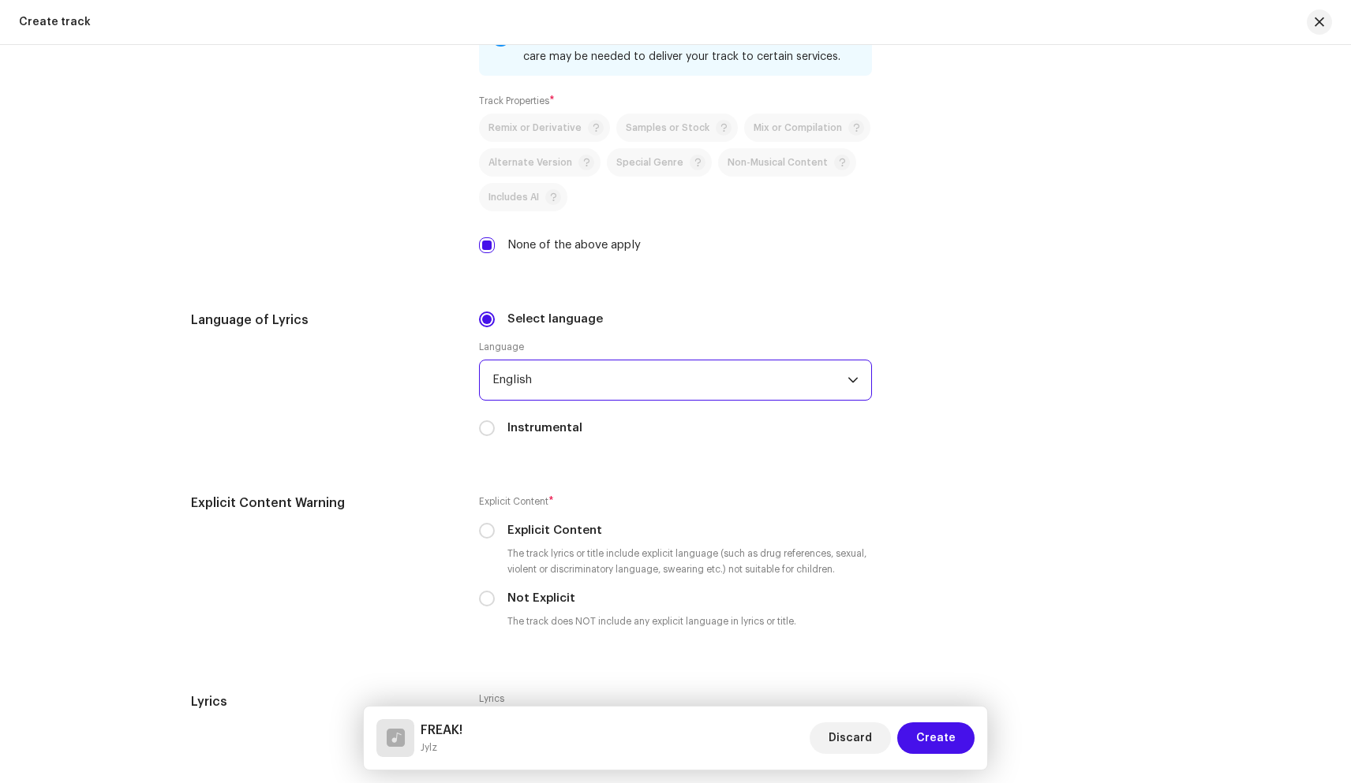
scroll to position [2298, 0]
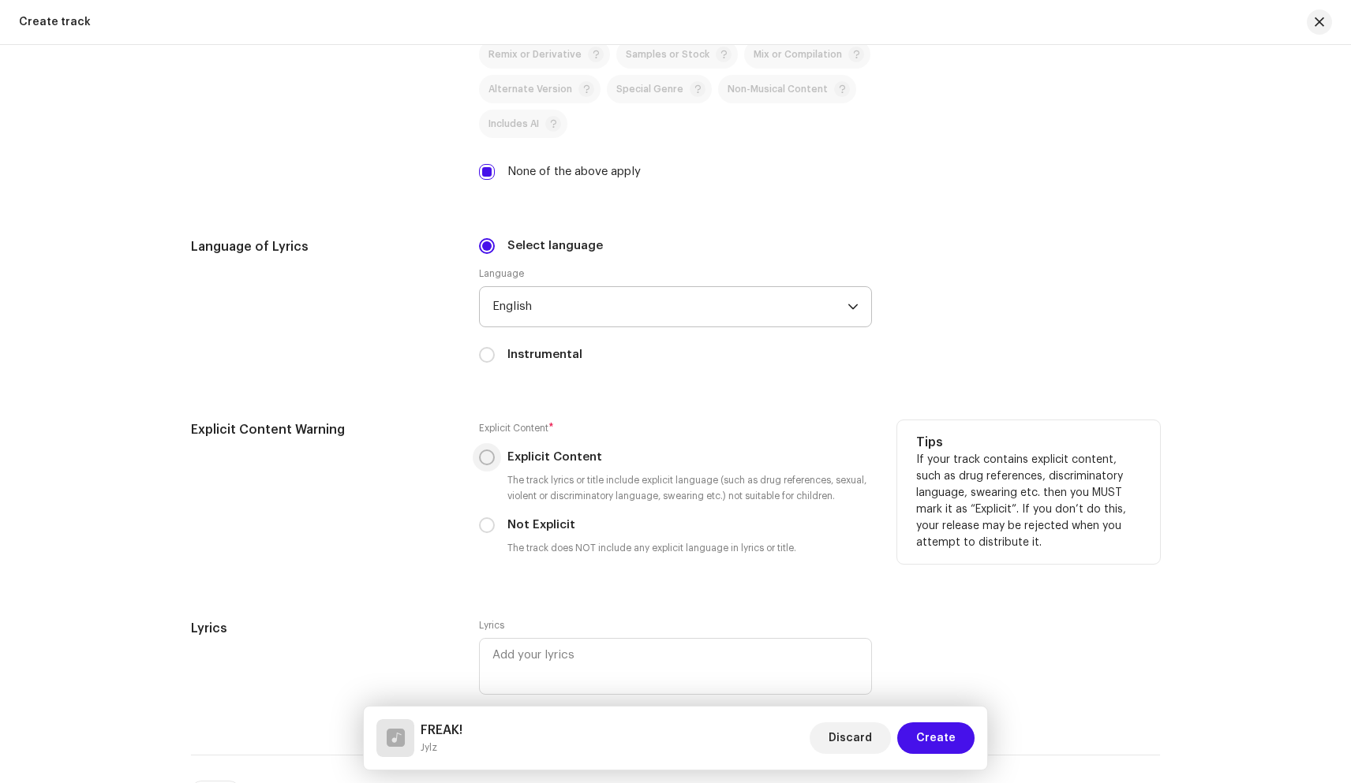
click at [486, 461] on input "Explicit Content" at bounding box center [487, 458] width 16 height 16
radio input "true"
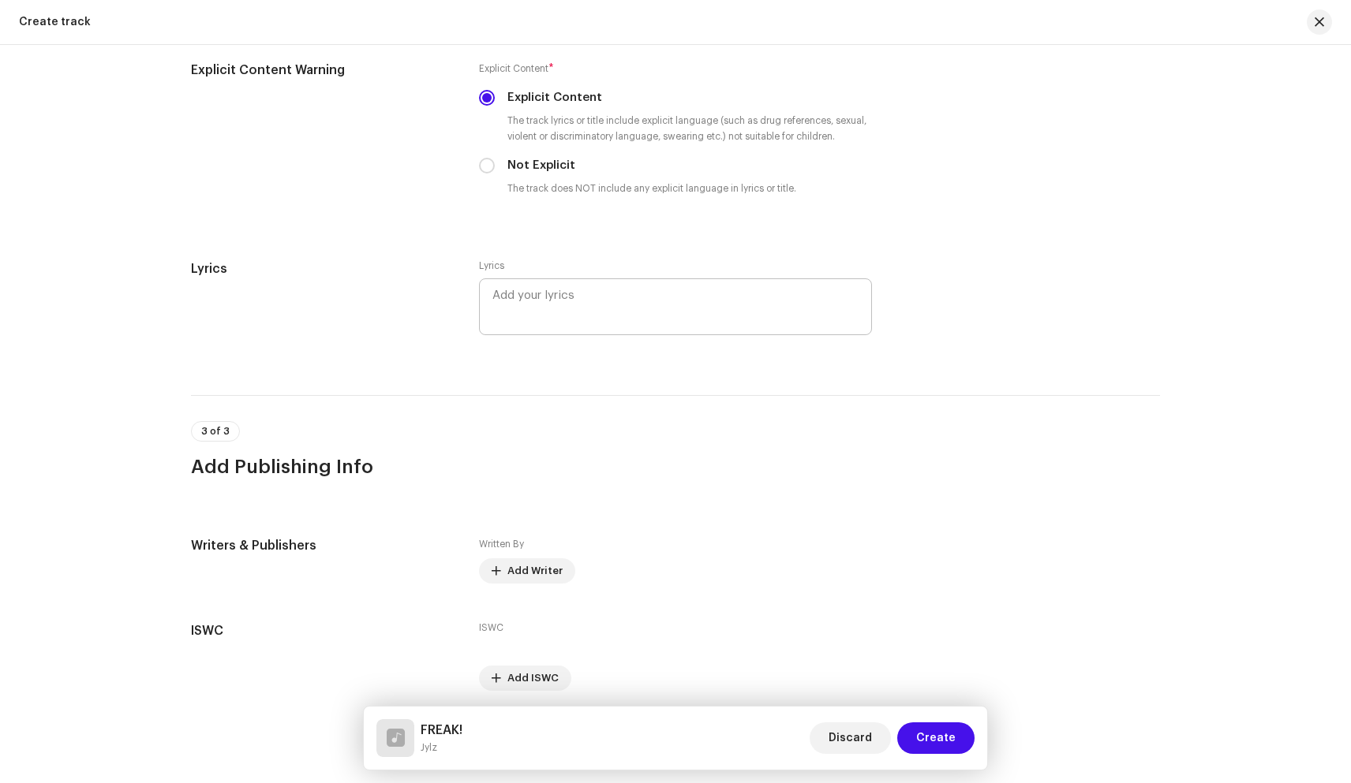
scroll to position [2720, 0]
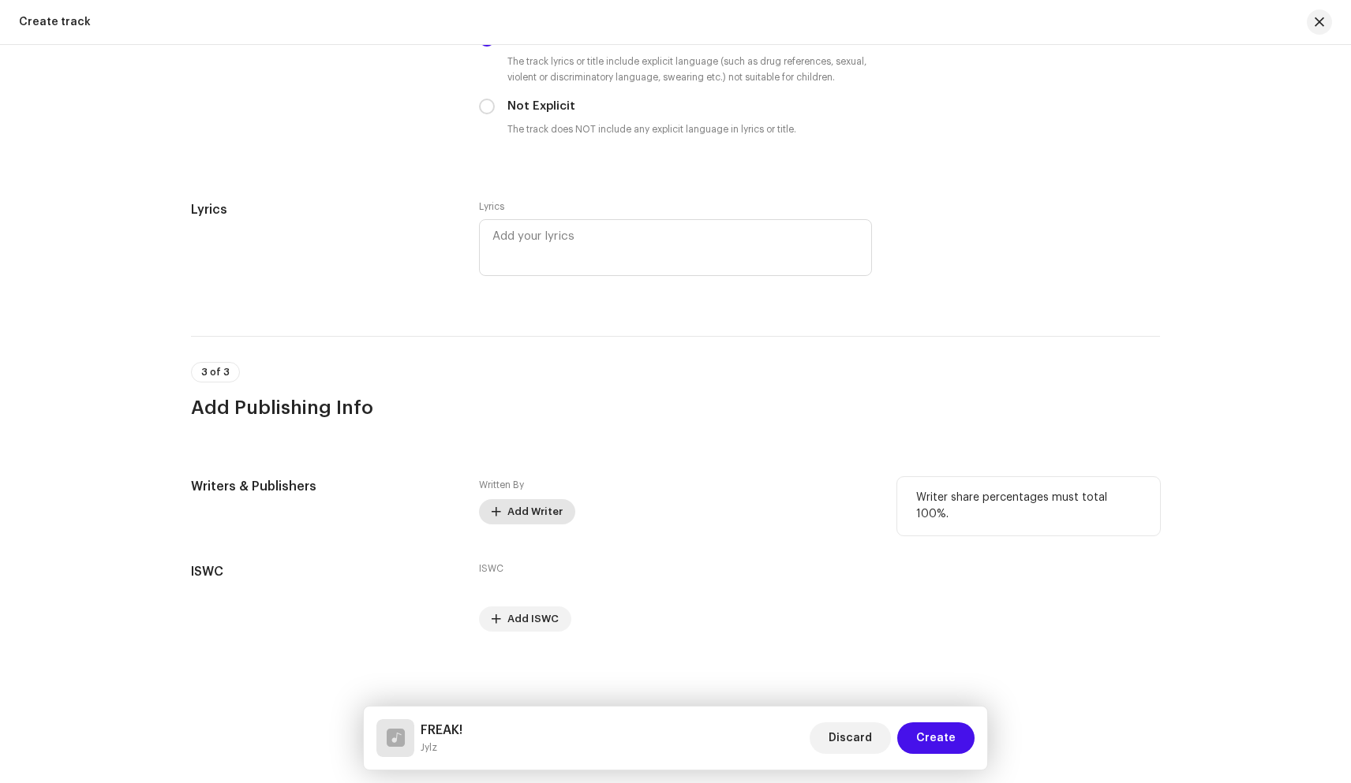
click at [513, 509] on span "Add Writer" at bounding box center [534, 512] width 55 height 32
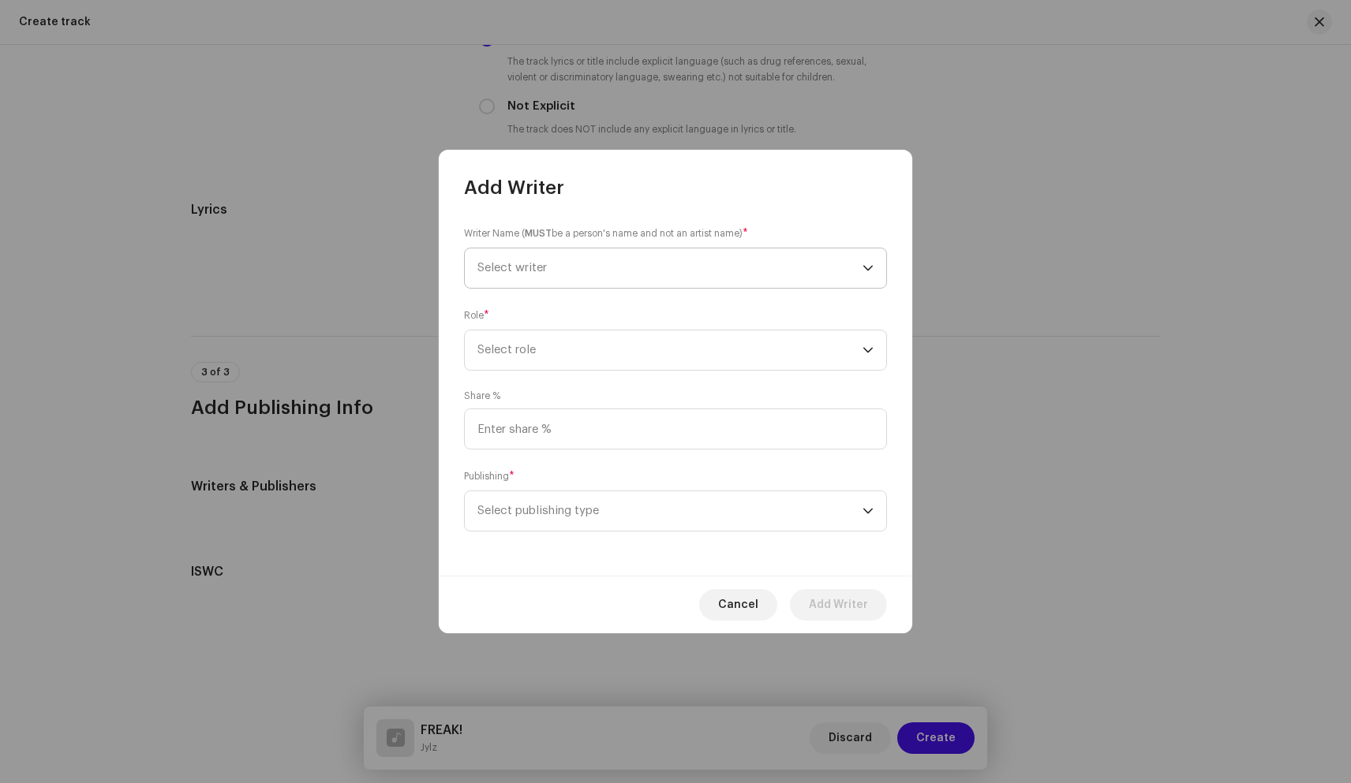
click at [570, 269] on span "Select writer" at bounding box center [669, 267] width 385 height 39
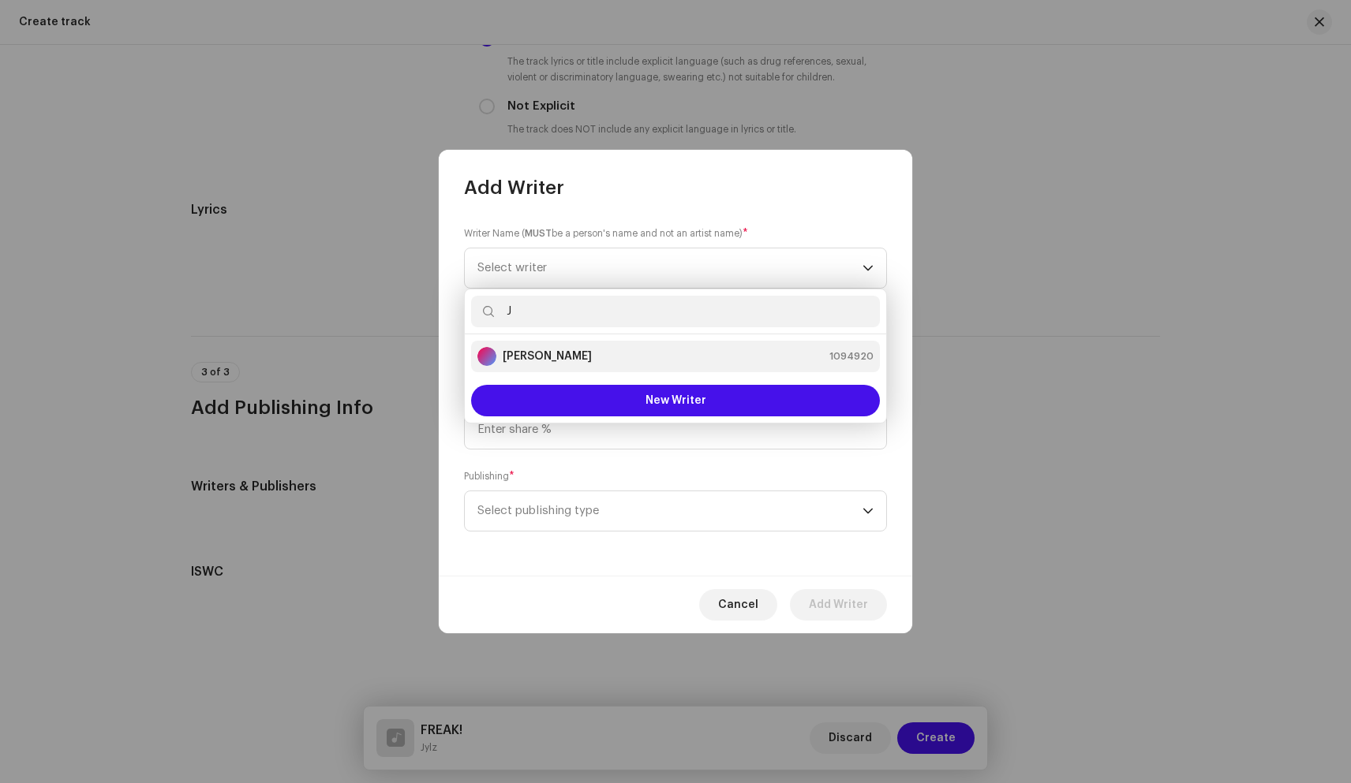
type input "J"
click at [544, 357] on strong "Jylz McBride" at bounding box center [547, 357] width 89 height 16
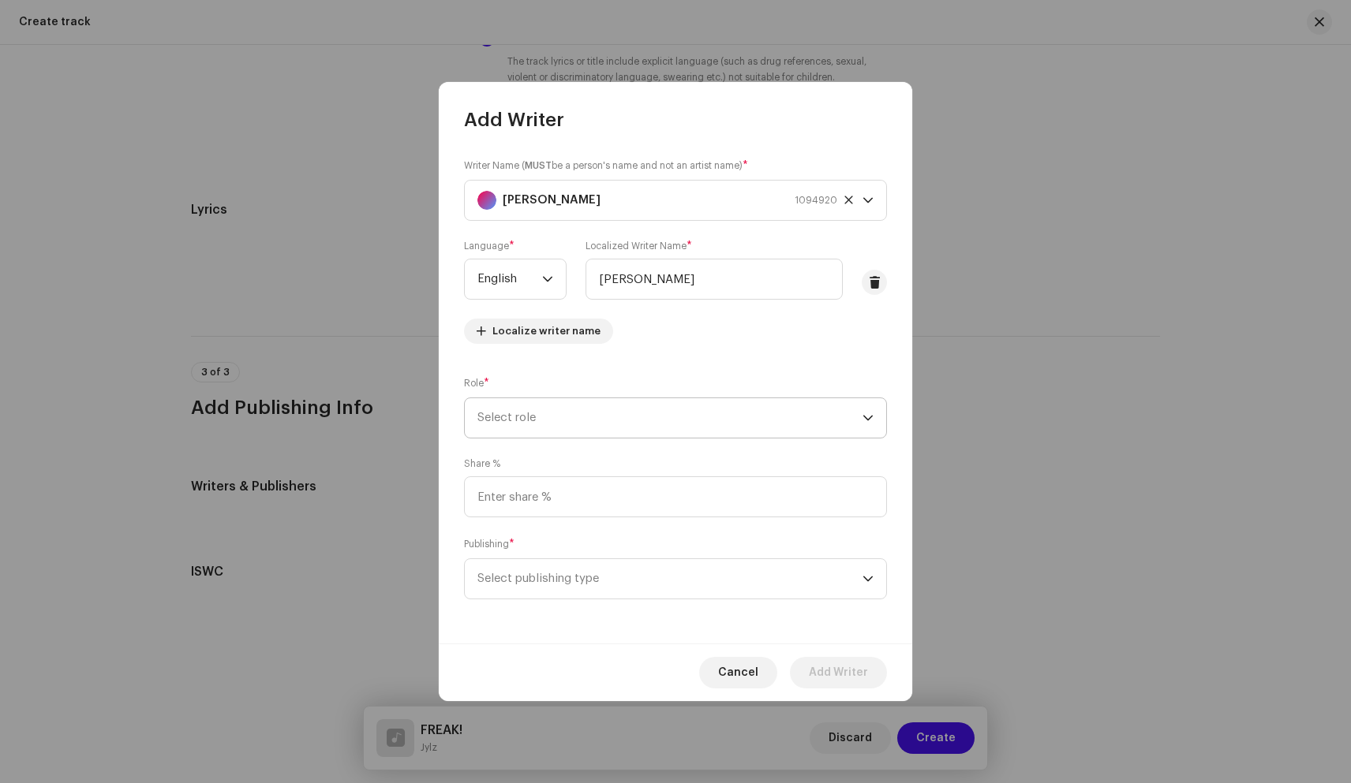
click at [549, 421] on span "Select role" at bounding box center [669, 417] width 385 height 39
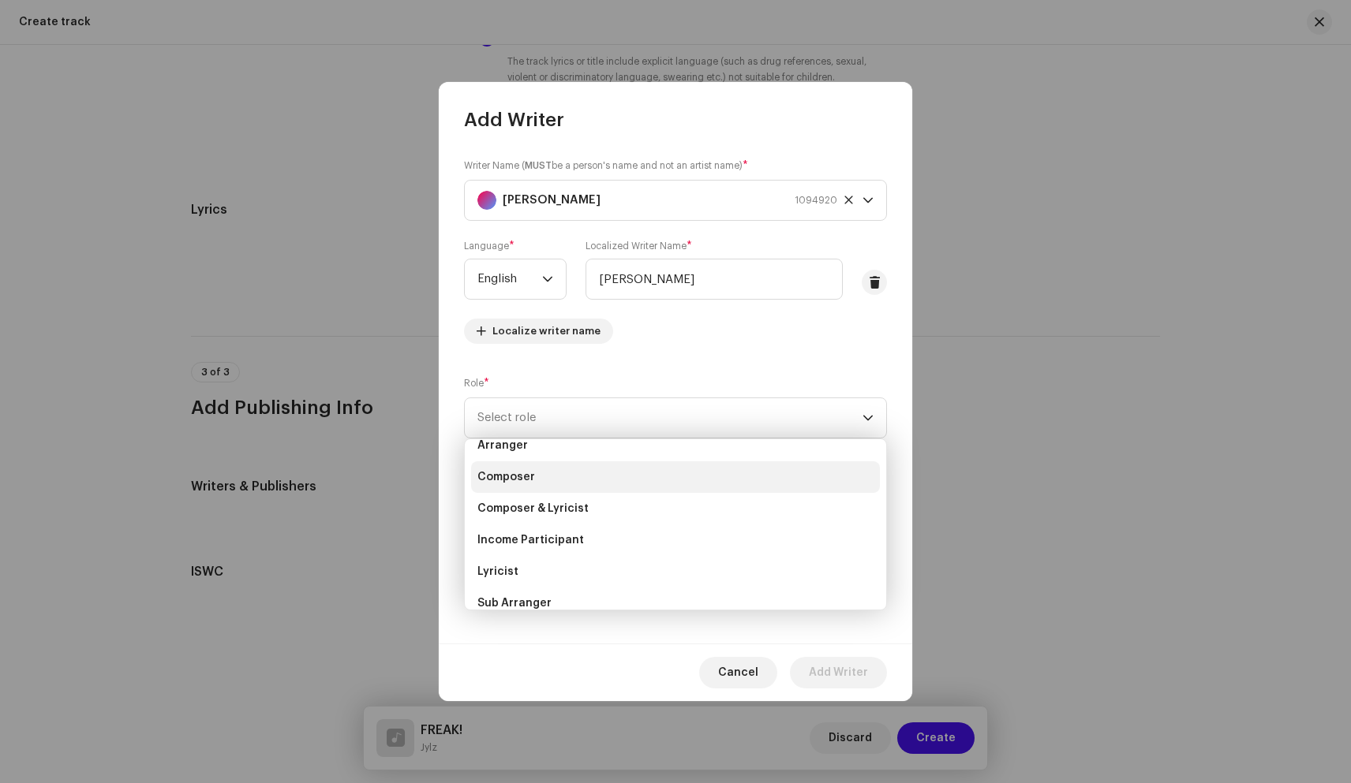
scroll to position [49, 0]
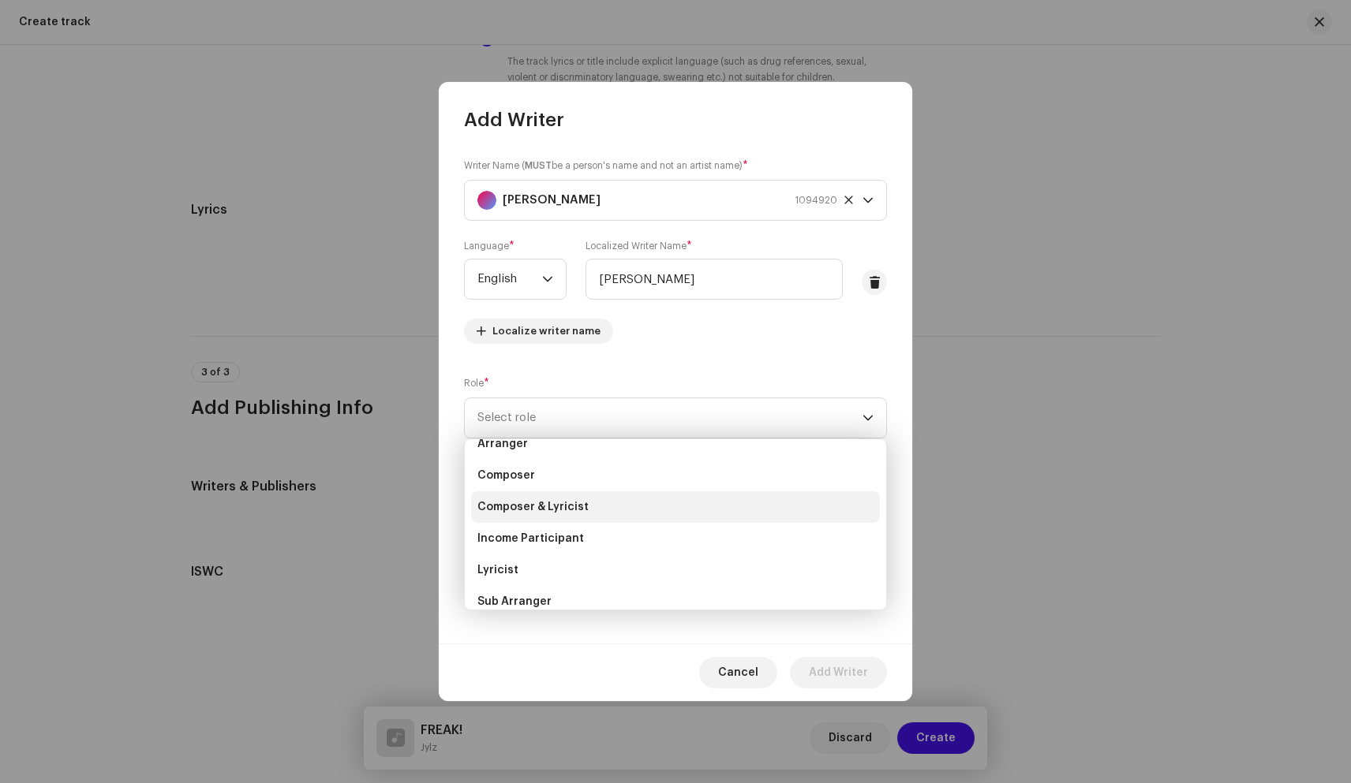
click at [553, 509] on span "Composer & Lyricist" at bounding box center [532, 507] width 111 height 16
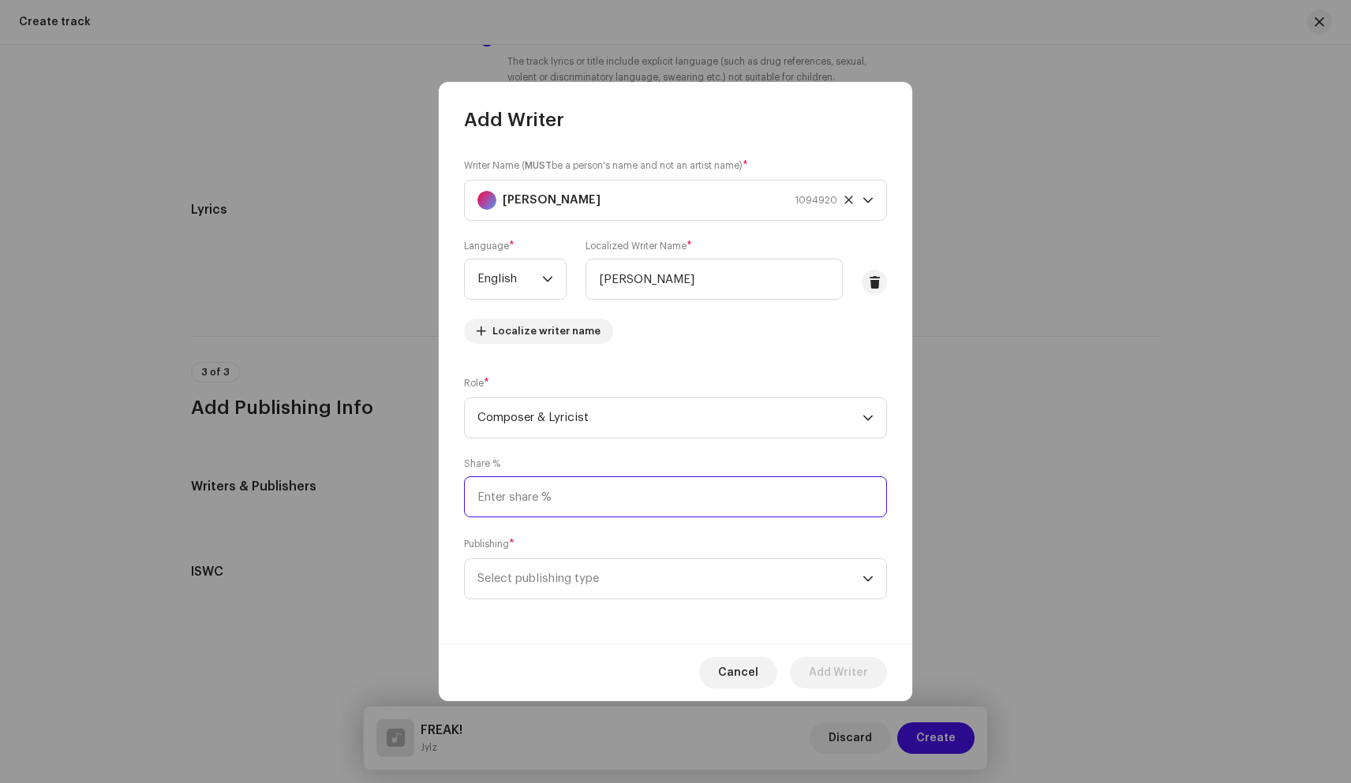
click at [641, 499] on input at bounding box center [675, 496] width 423 height 41
type input "50.00"
click at [691, 581] on span "Select publishing type" at bounding box center [669, 578] width 385 height 39
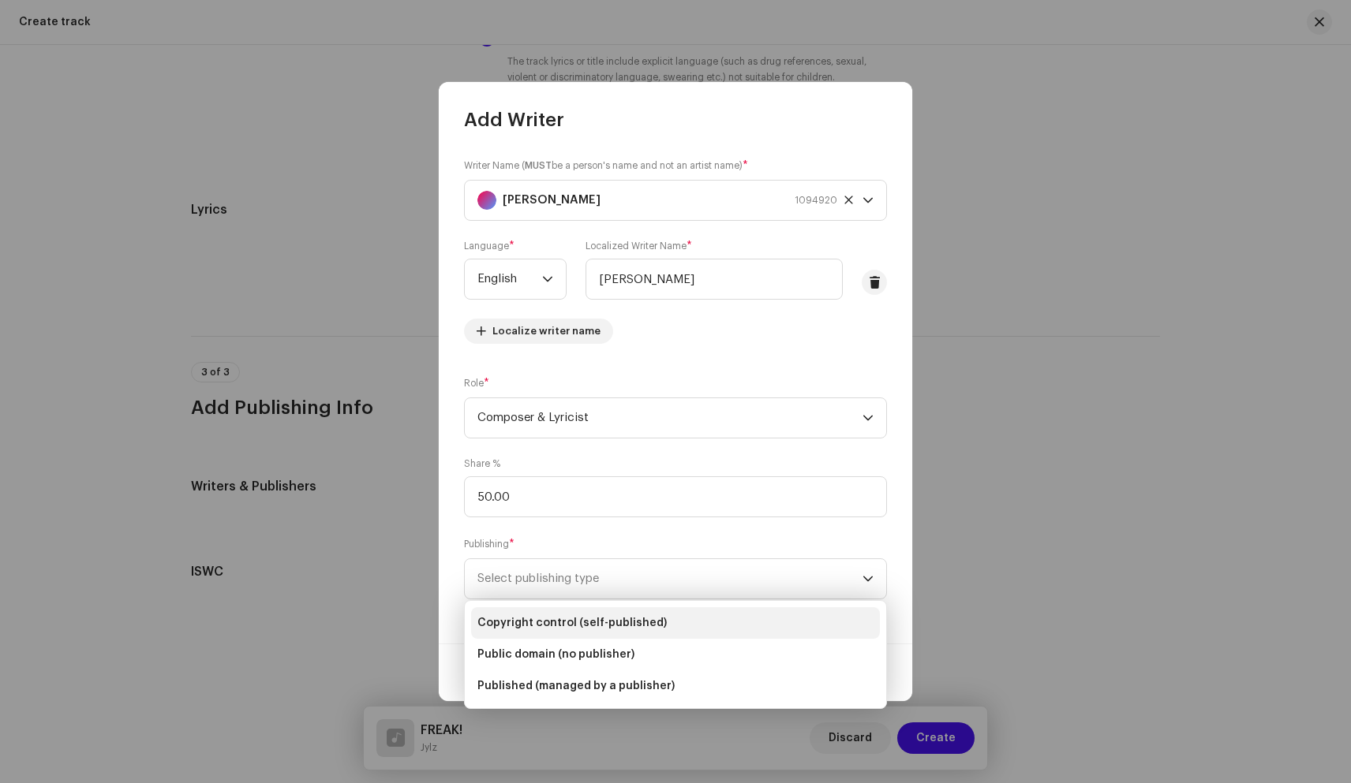
click at [641, 616] on span "Copyright control (self-published)" at bounding box center [571, 623] width 189 height 16
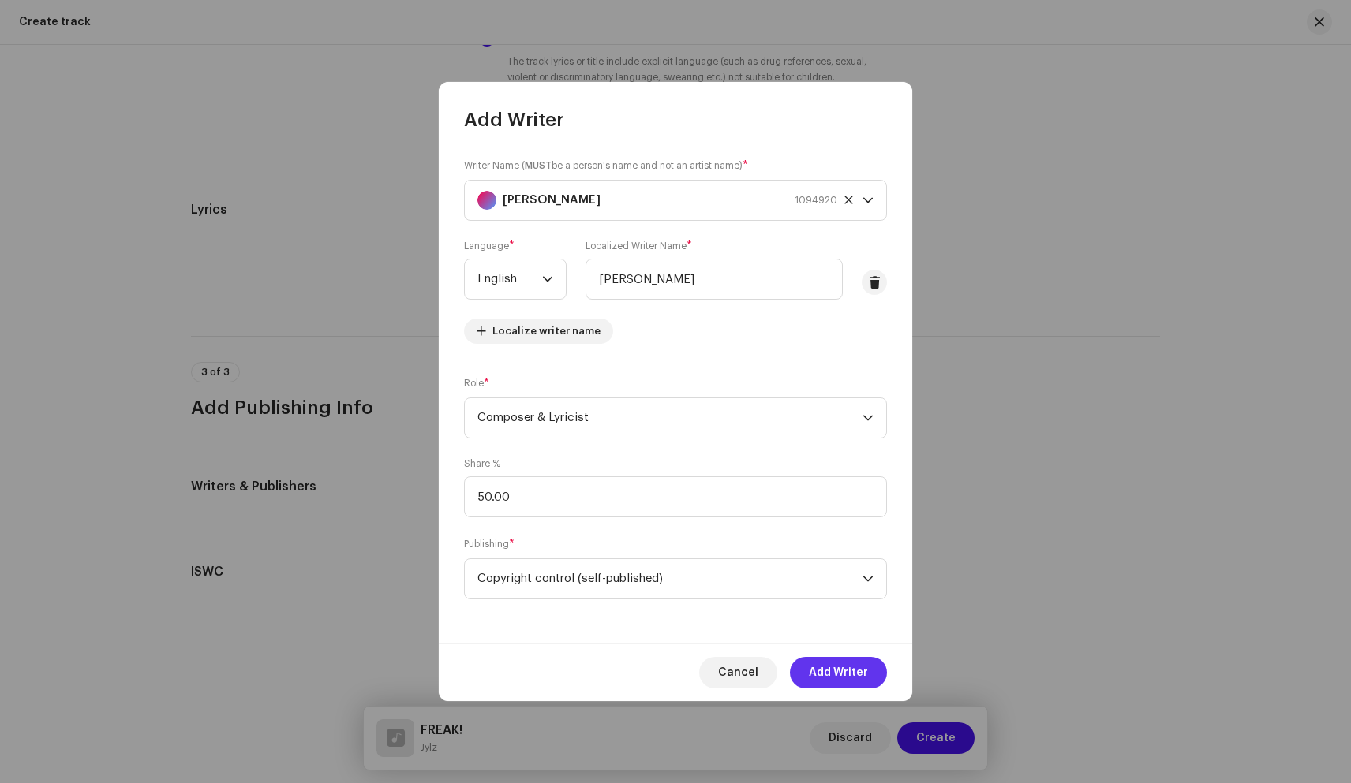
click at [836, 675] on span "Add Writer" at bounding box center [838, 673] width 59 height 32
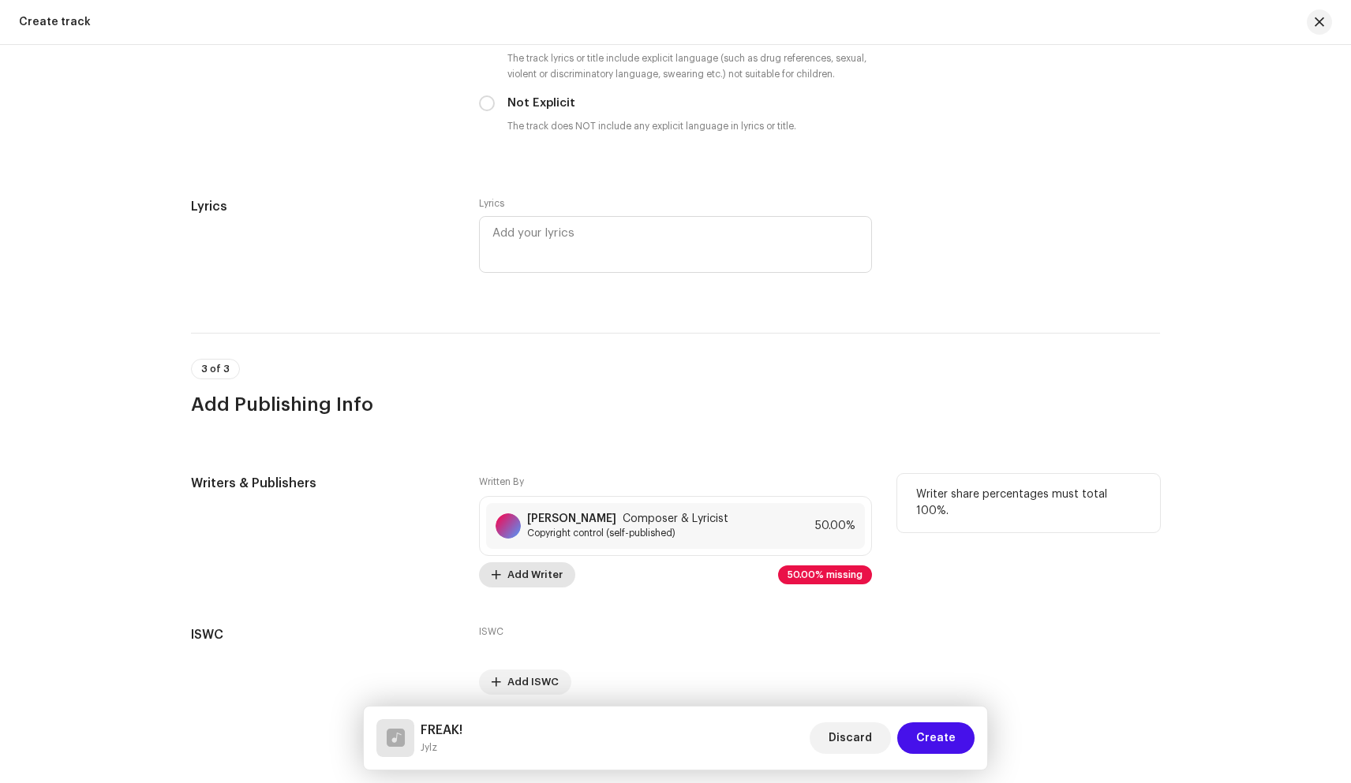
click at [507, 580] on span "Add Writer" at bounding box center [534, 575] width 55 height 32
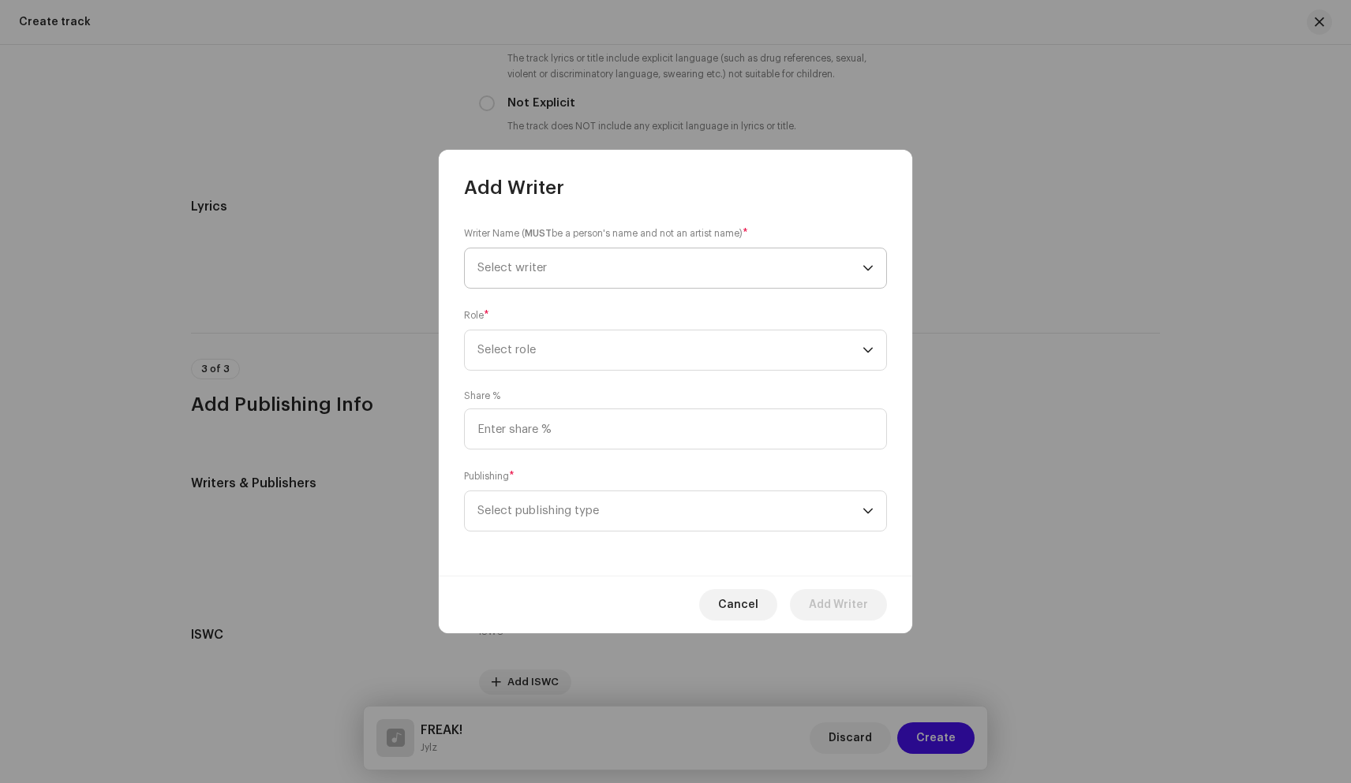
click at [616, 255] on span "Select writer" at bounding box center [669, 267] width 385 height 39
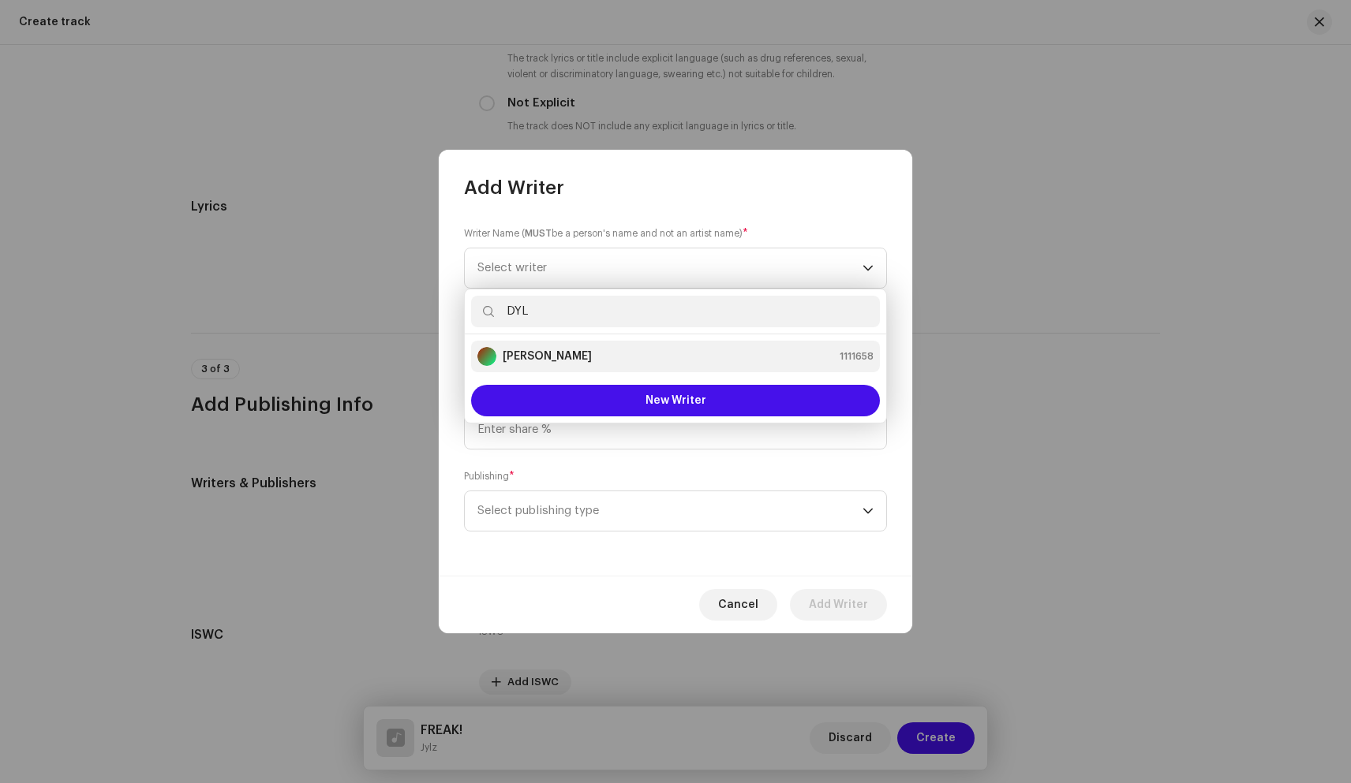
type input "DYL"
click at [600, 353] on div "Dylan King 1111658" at bounding box center [675, 356] width 396 height 19
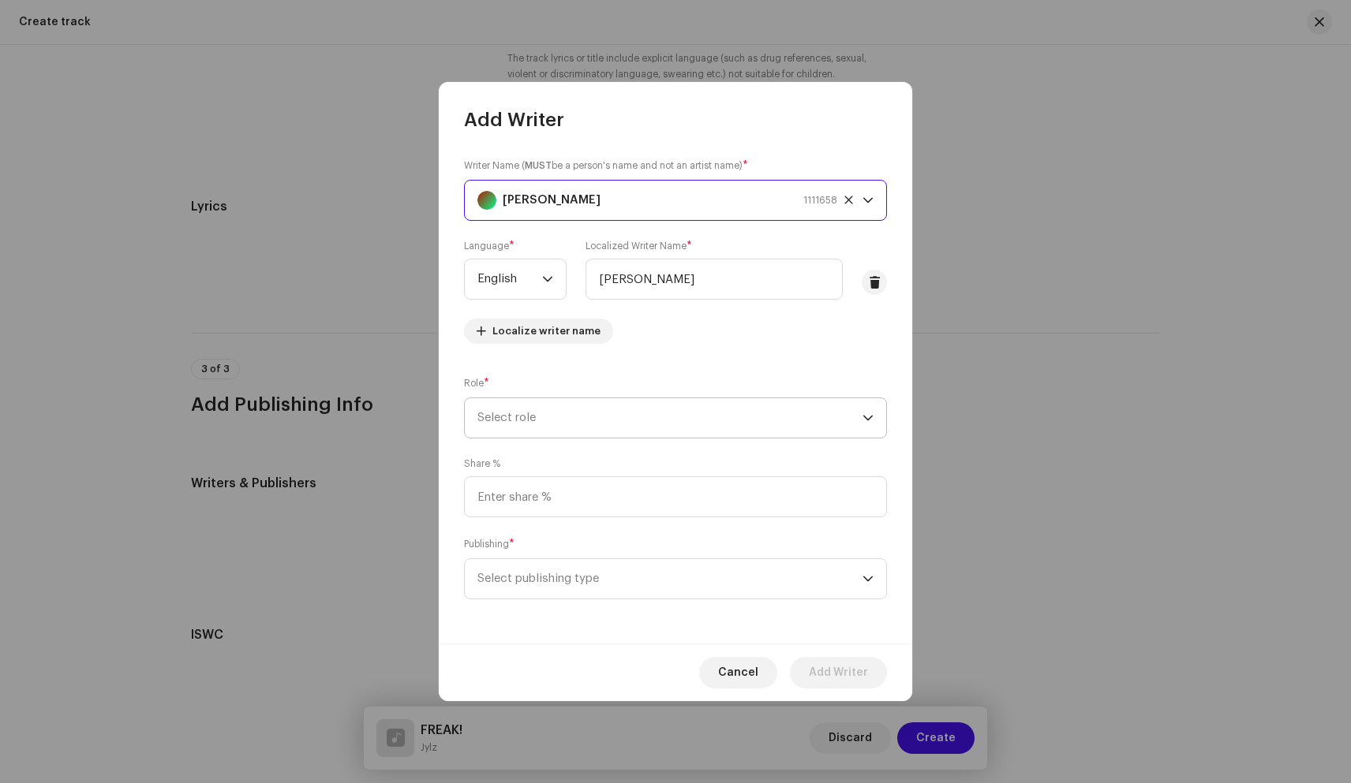
click at [563, 420] on span "Select role" at bounding box center [669, 417] width 385 height 39
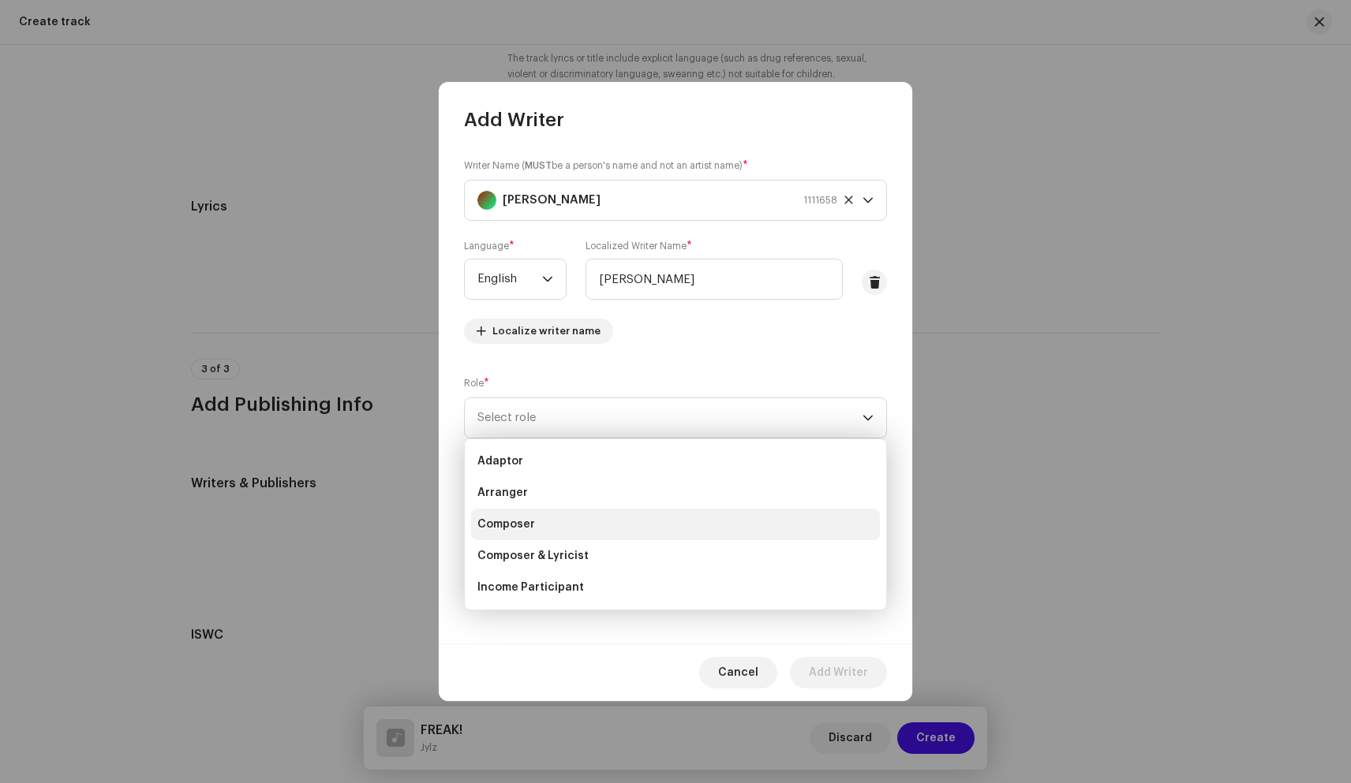
click at [545, 521] on li "Composer" at bounding box center [675, 525] width 409 height 32
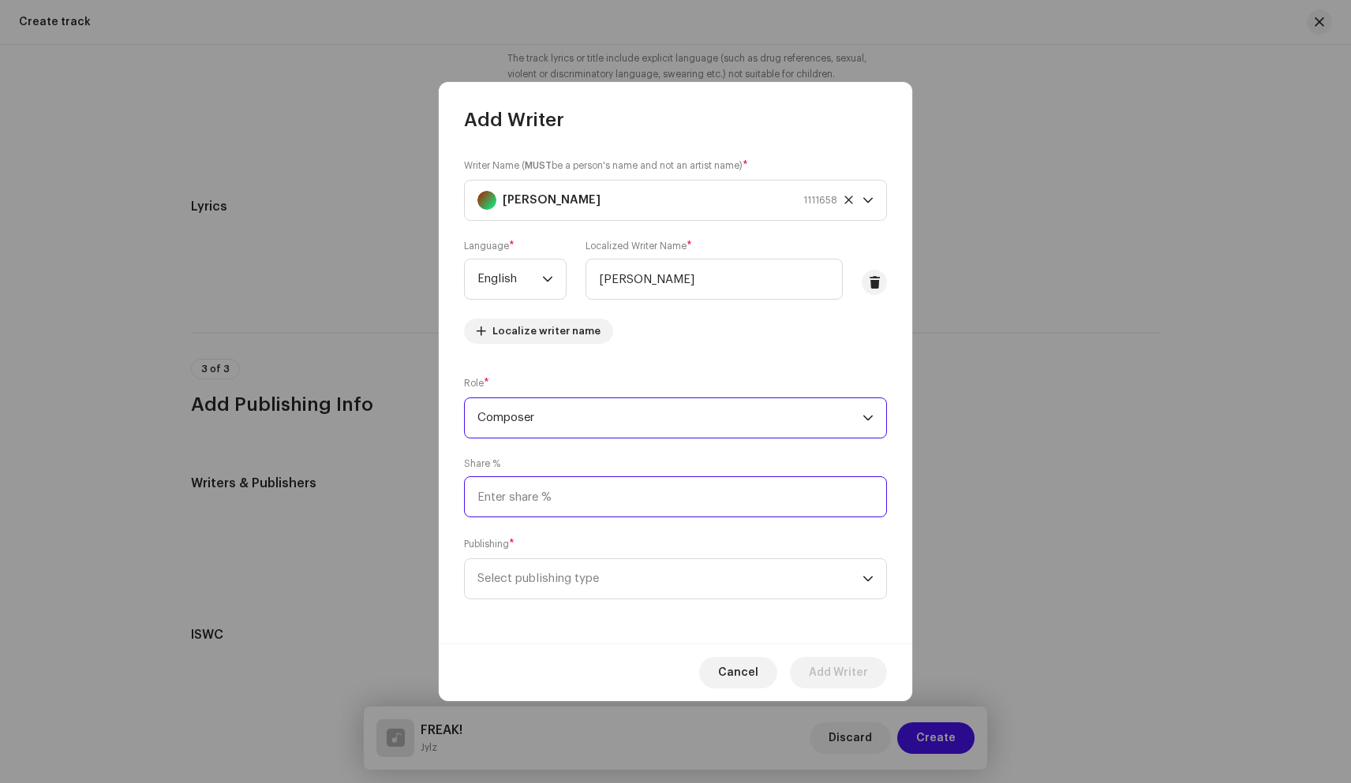
click at [589, 498] on input at bounding box center [675, 496] width 423 height 41
type input "50.00"
click at [594, 575] on span "Select publishing type" at bounding box center [669, 578] width 385 height 39
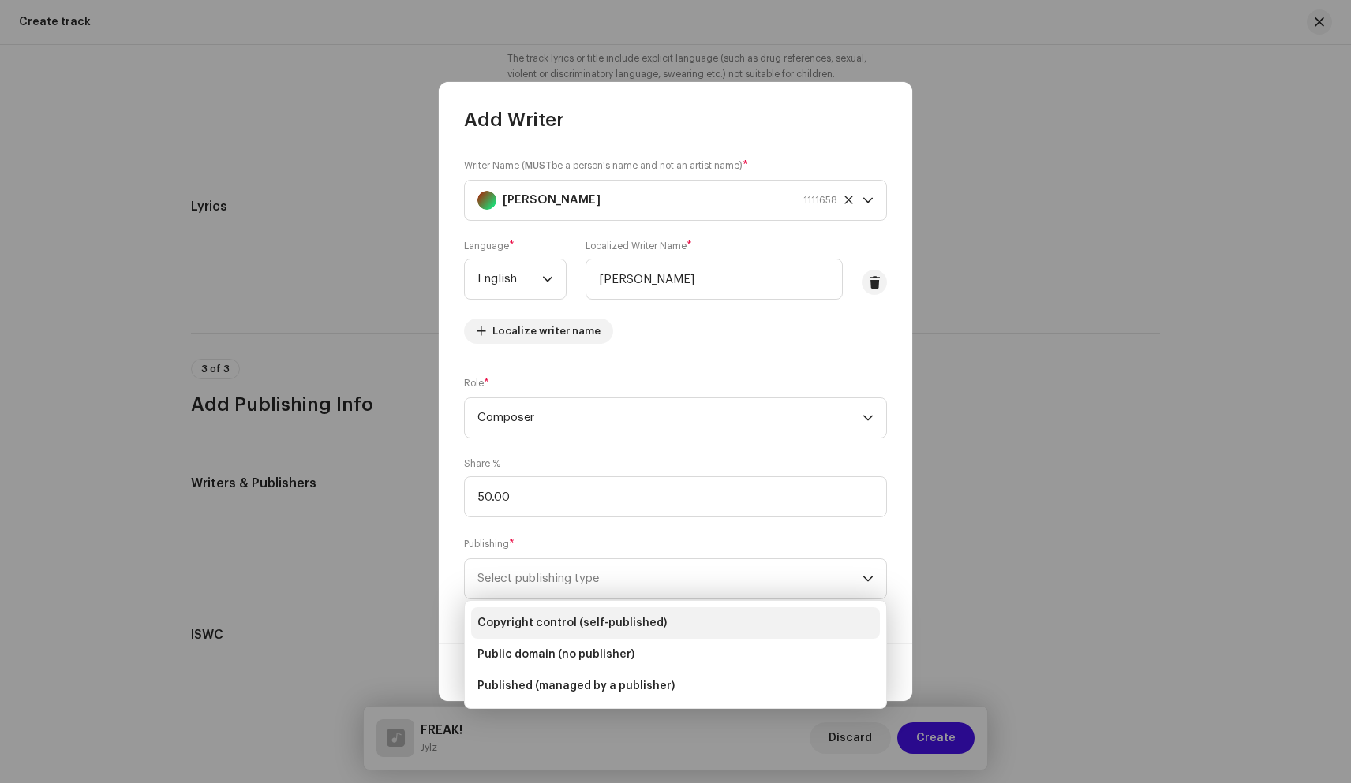
click at [600, 620] on span "Copyright control (self-published)" at bounding box center [571, 623] width 189 height 16
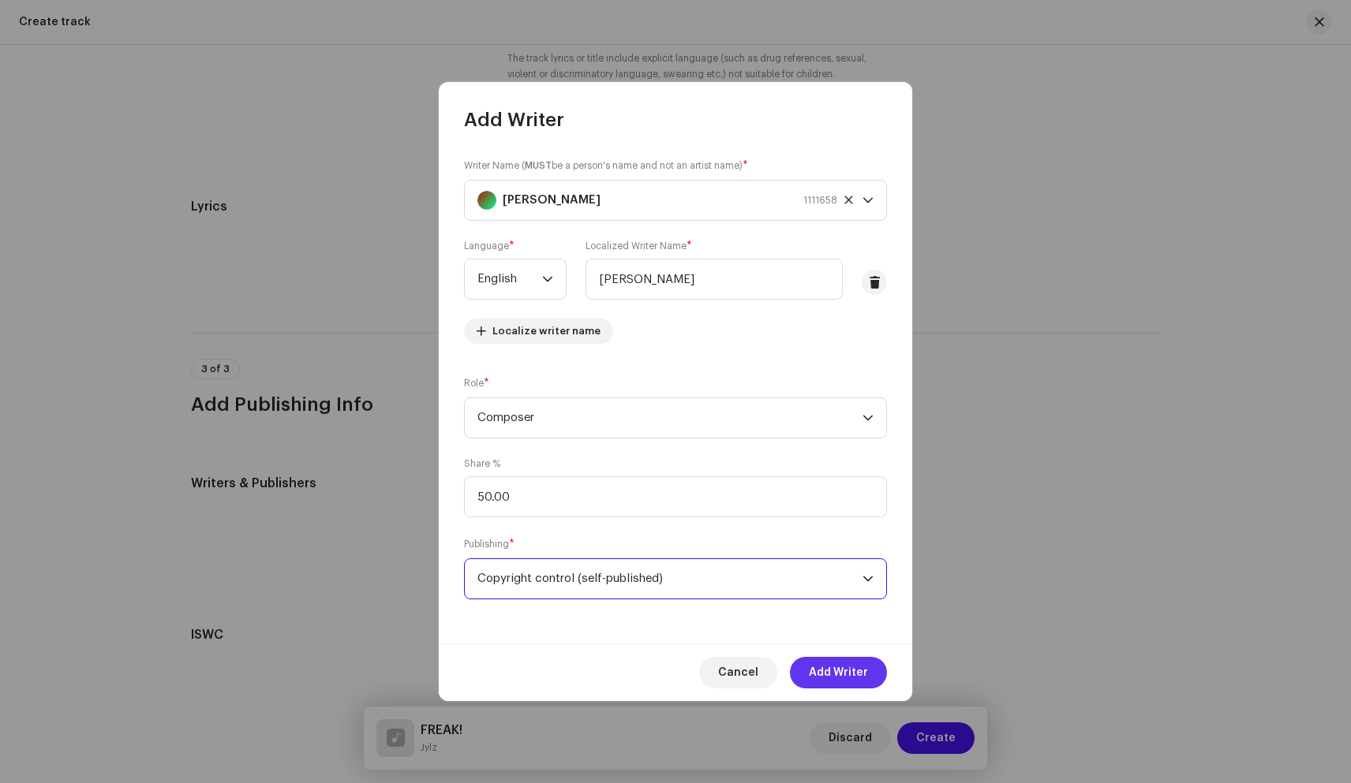
click at [834, 672] on span "Add Writer" at bounding box center [838, 673] width 59 height 32
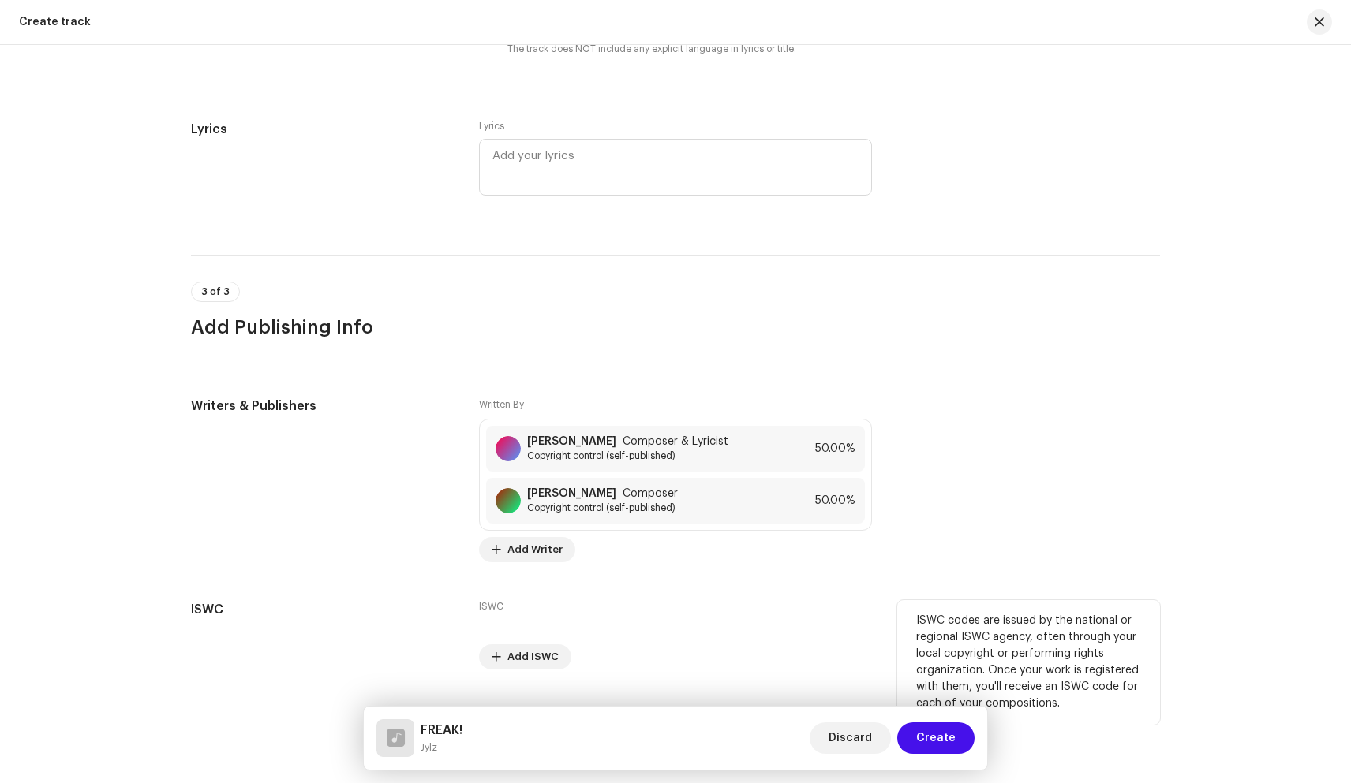
scroll to position [2838, 0]
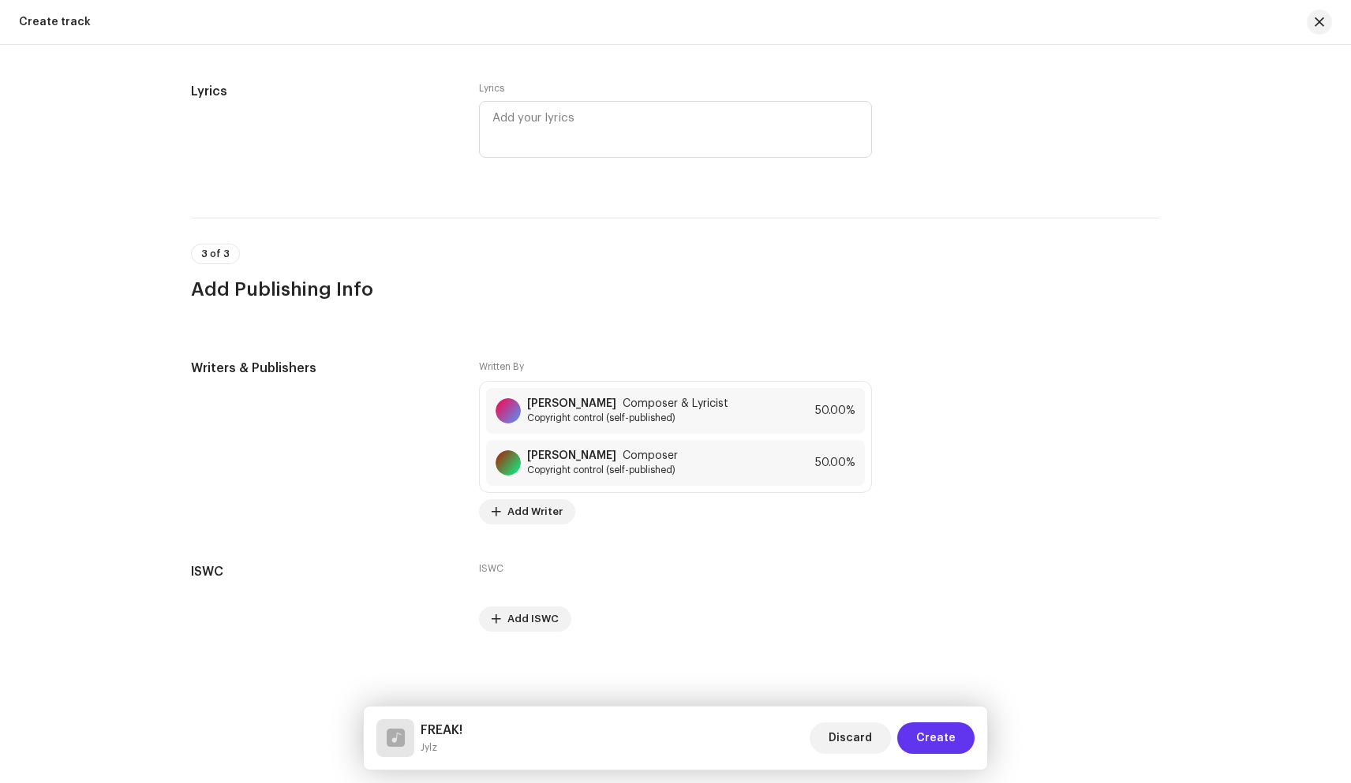
click at [928, 727] on span "Create" at bounding box center [935, 739] width 39 height 32
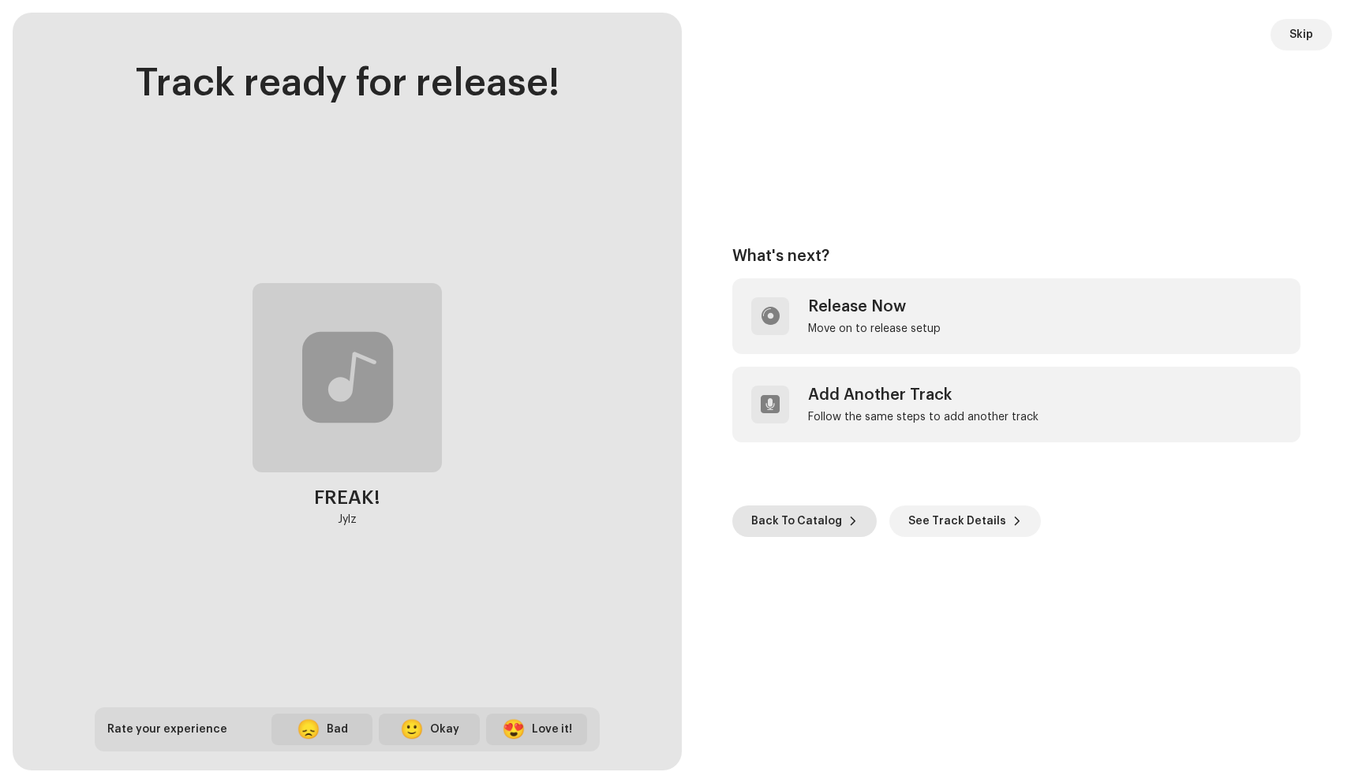
click at [787, 518] on span "Back To Catalog" at bounding box center [796, 522] width 91 height 32
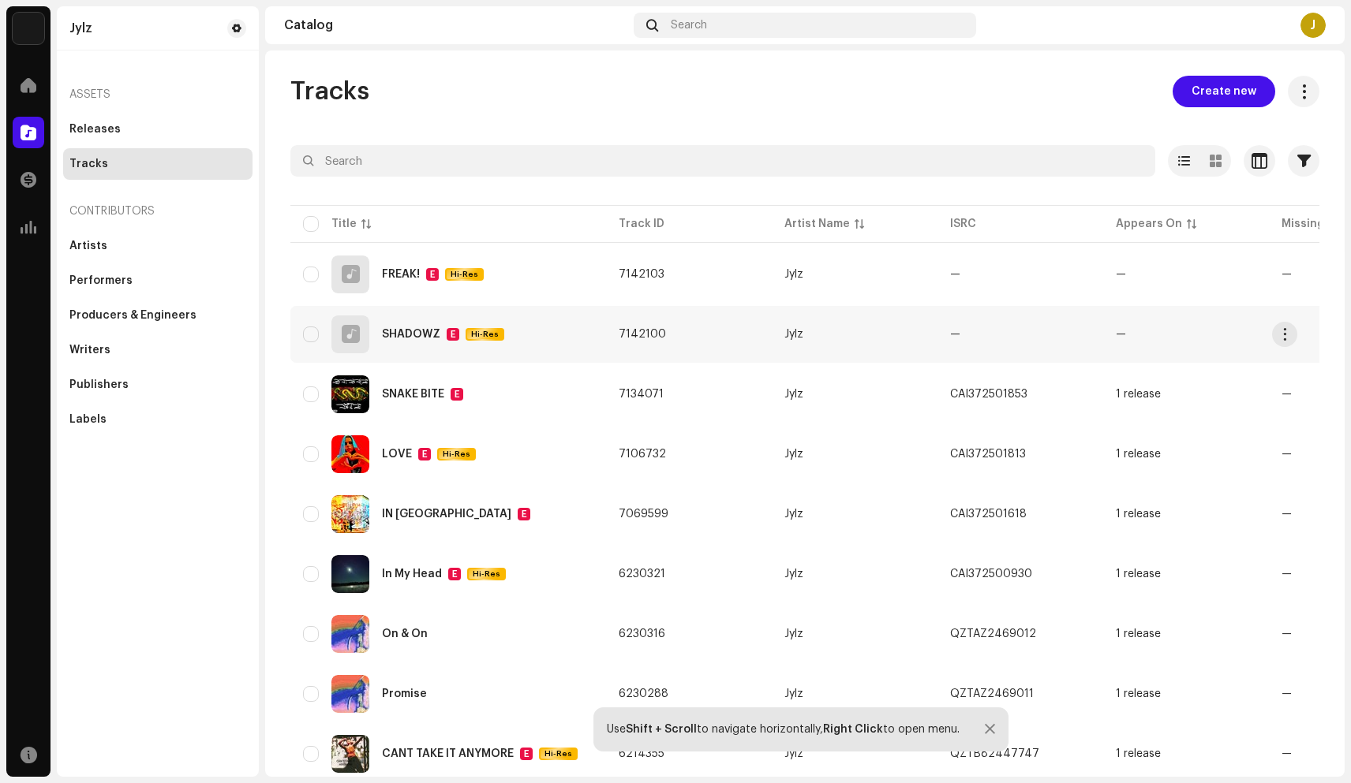
click at [440, 318] on div "SHADOWZ E Hi-Res" at bounding box center [448, 335] width 290 height 38
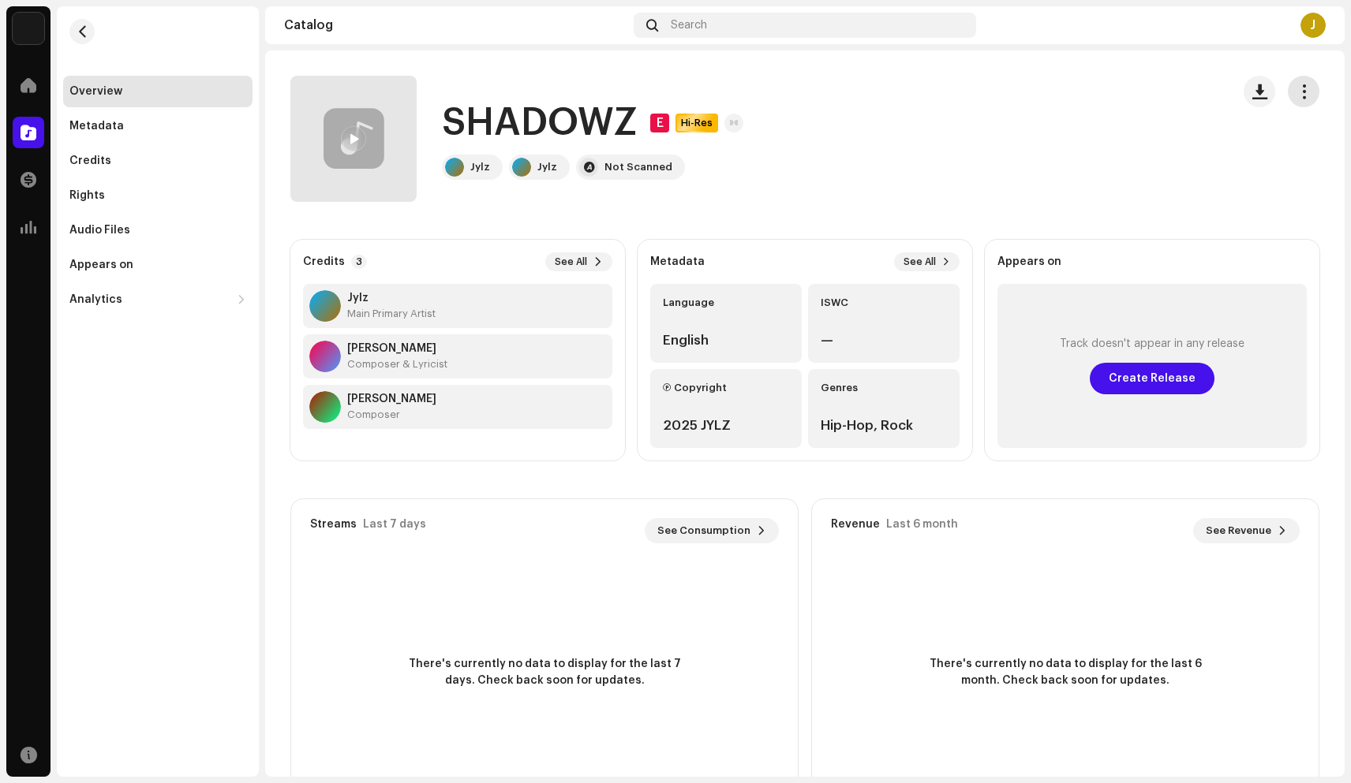
click at [1296, 92] on span "button" at bounding box center [1303, 91] width 15 height 13
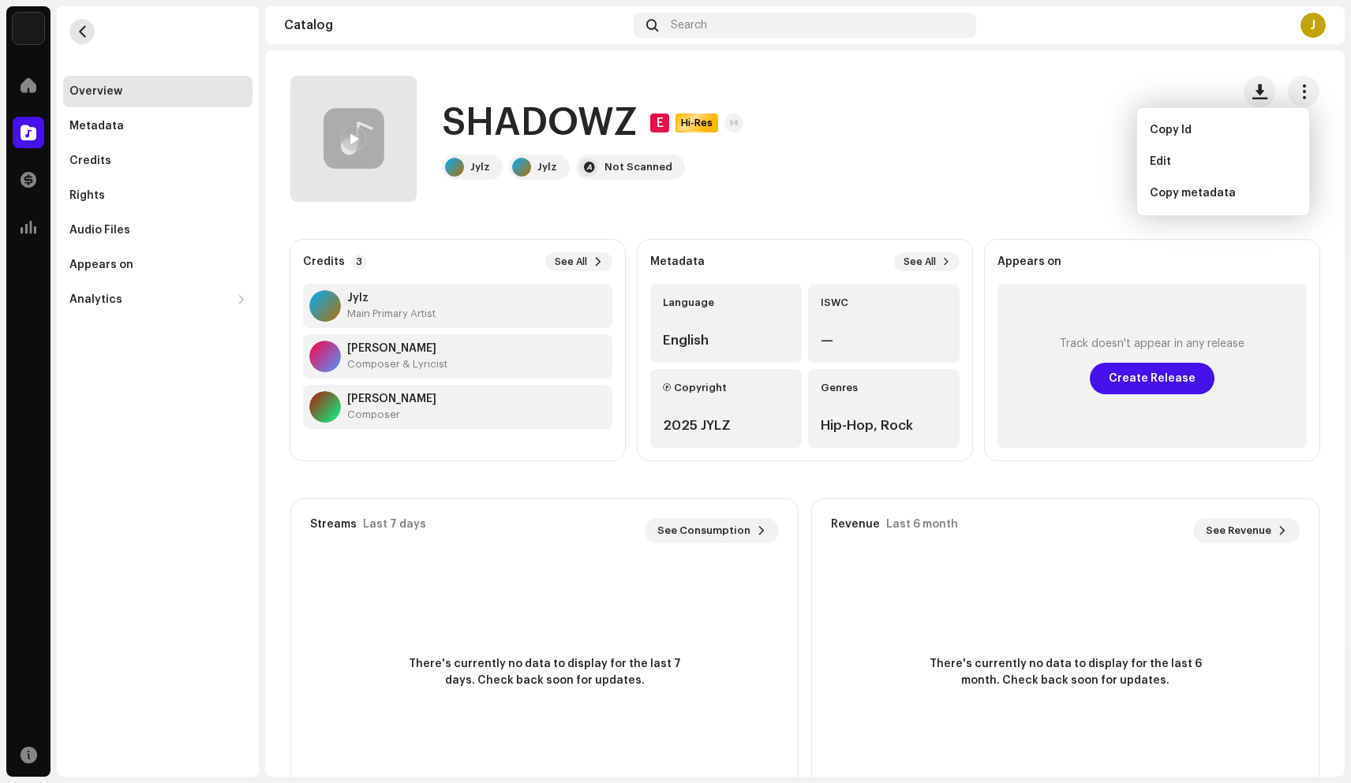
click at [78, 29] on span "button" at bounding box center [83, 31] width 12 height 13
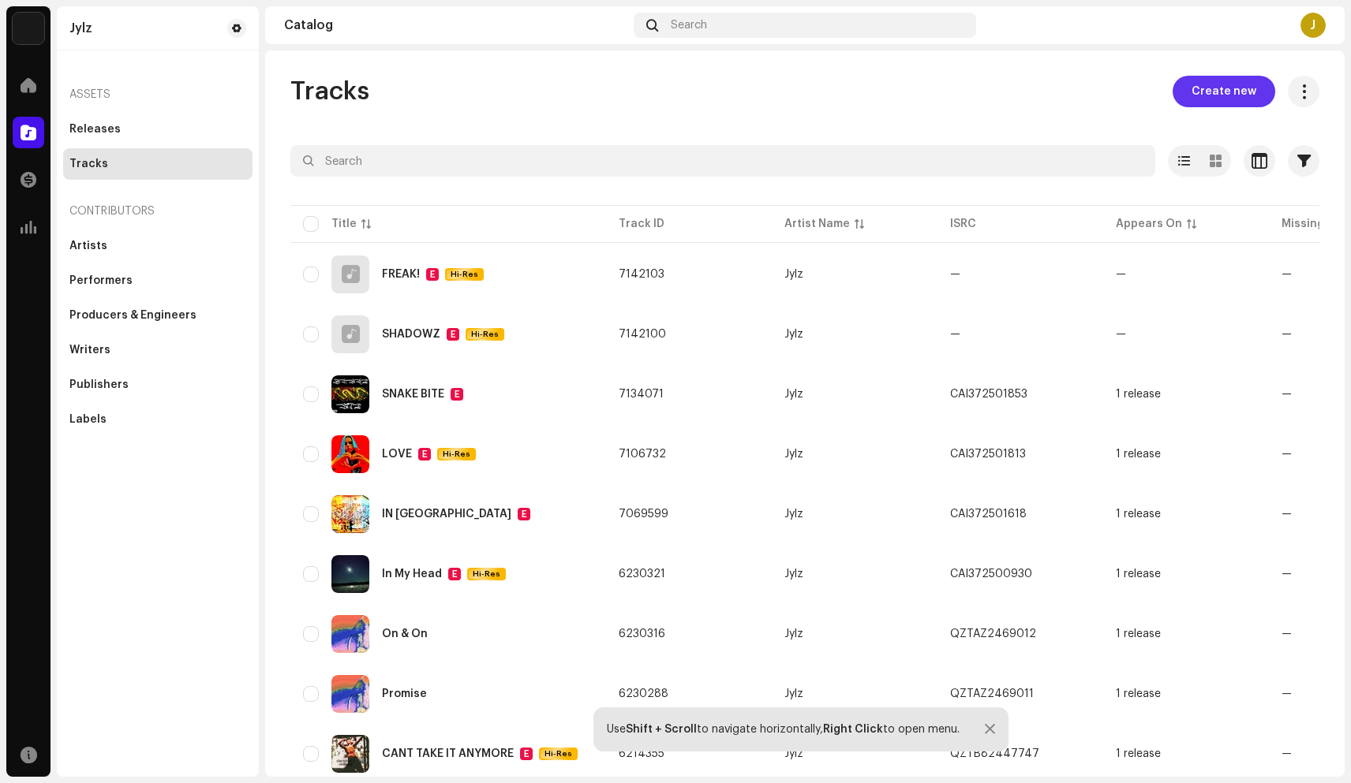
click at [1181, 91] on button "Create new" at bounding box center [1223, 92] width 103 height 32
click at [90, 131] on div "Releases" at bounding box center [94, 129] width 51 height 13
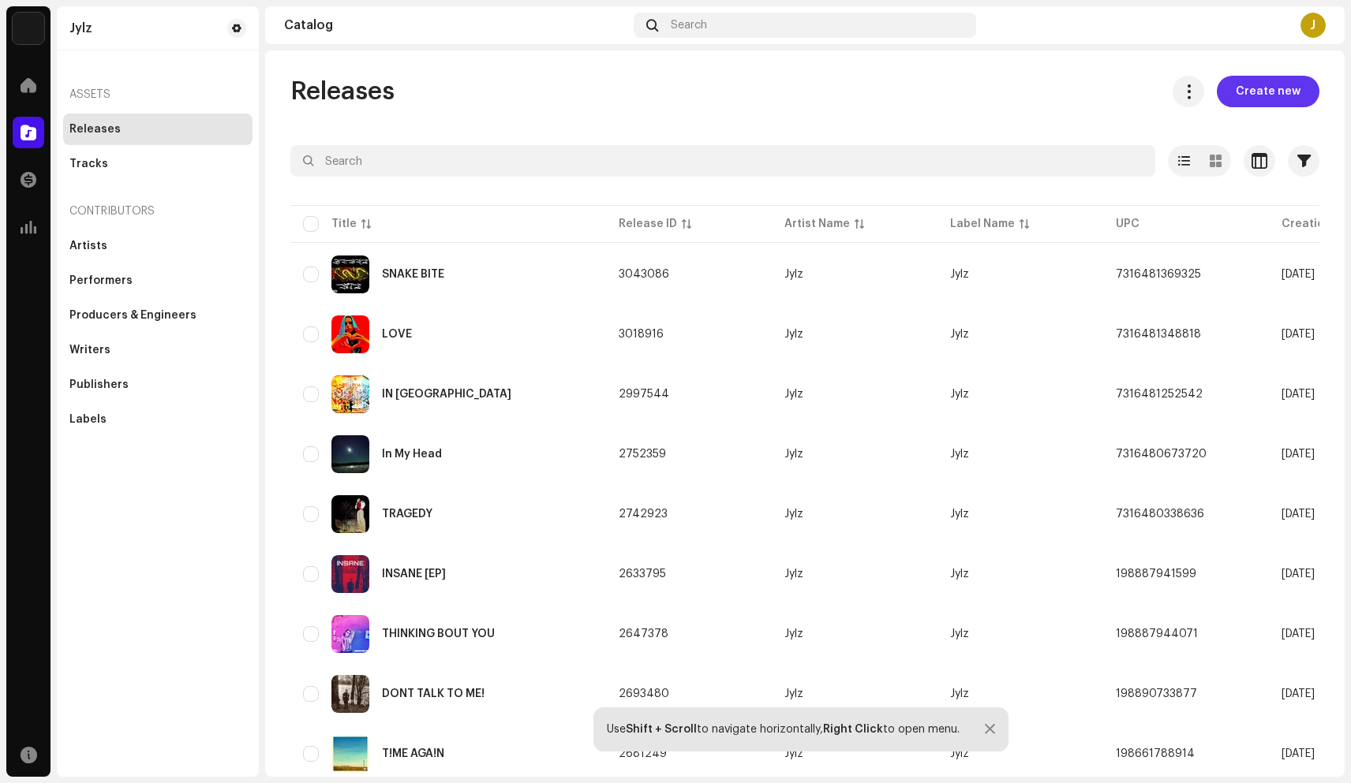
click at [1244, 99] on span "Create new" at bounding box center [1267, 92] width 65 height 32
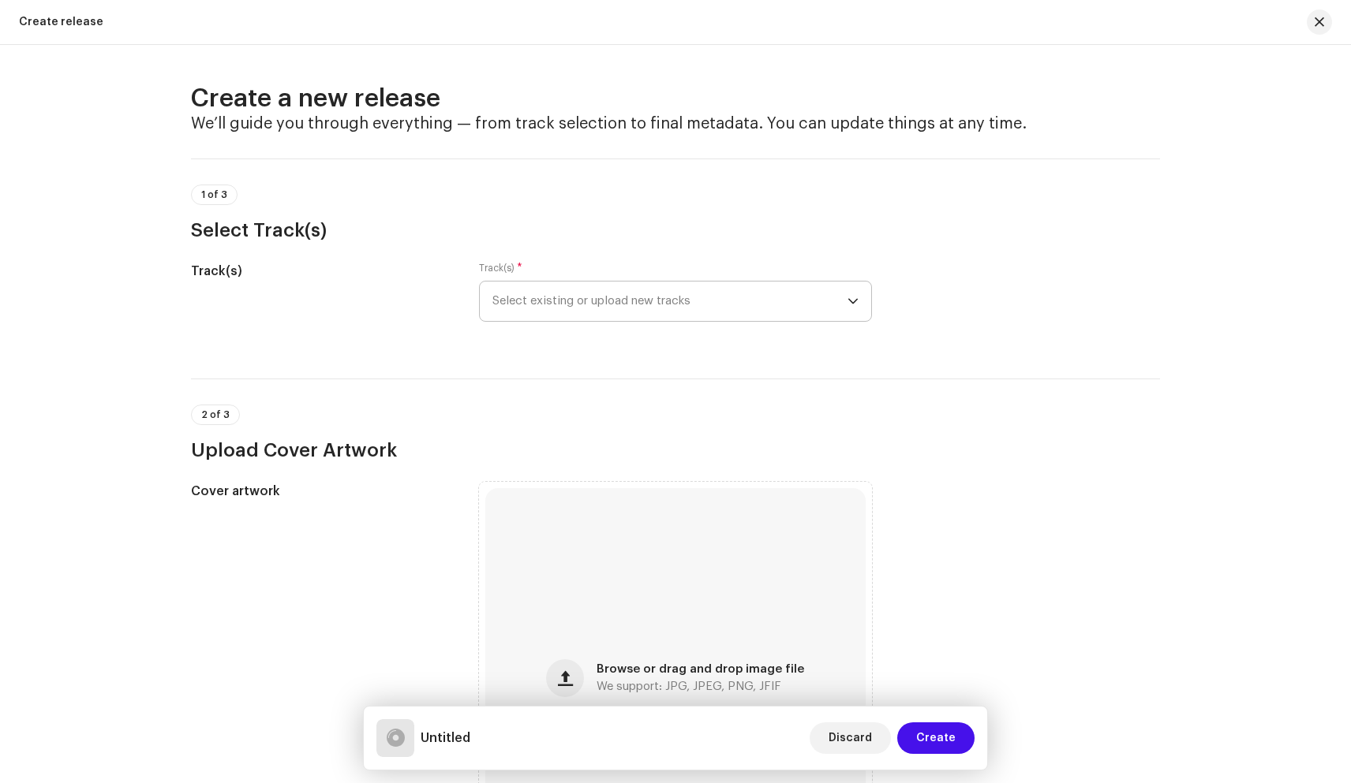
click at [590, 295] on span "Select existing or upload new tracks" at bounding box center [669, 301] width 355 height 39
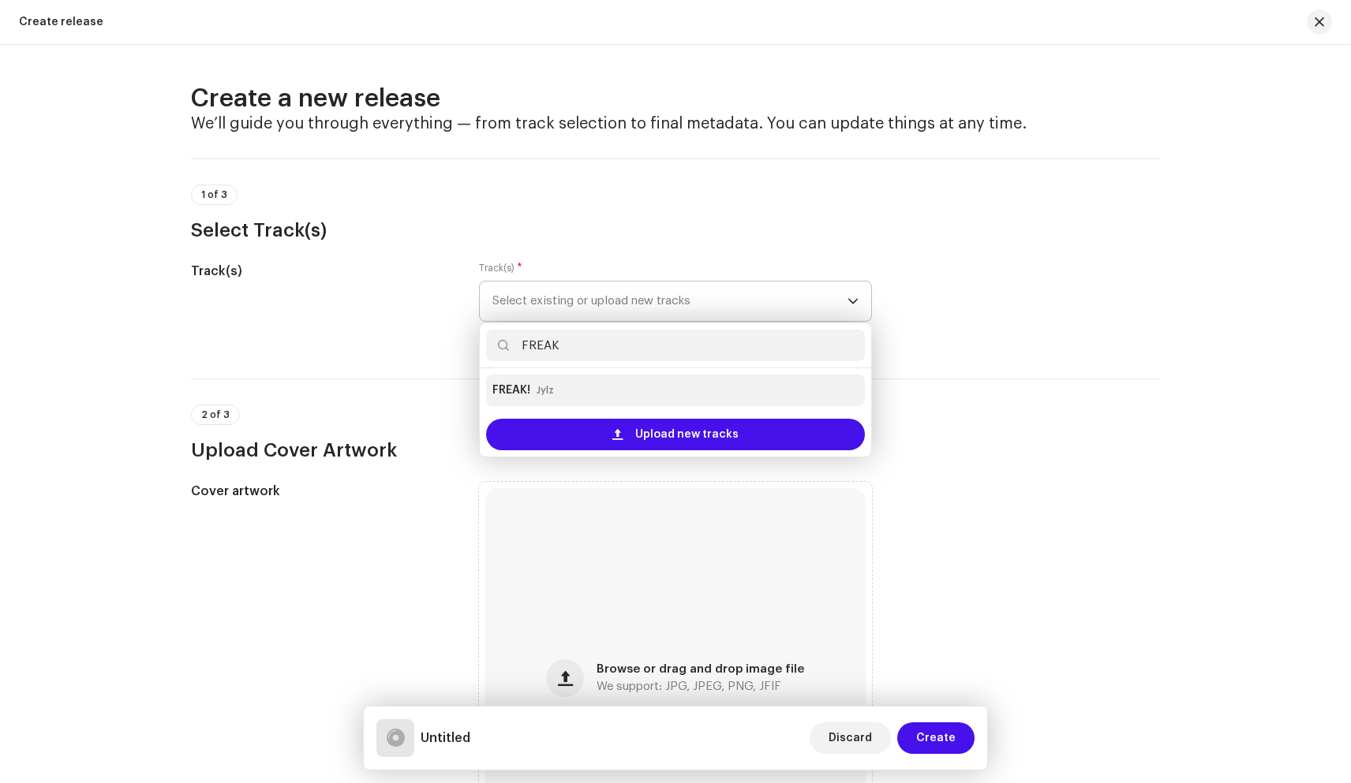
type input "FREAK"
click at [564, 390] on div "FREAK! Jylz" at bounding box center [675, 390] width 366 height 25
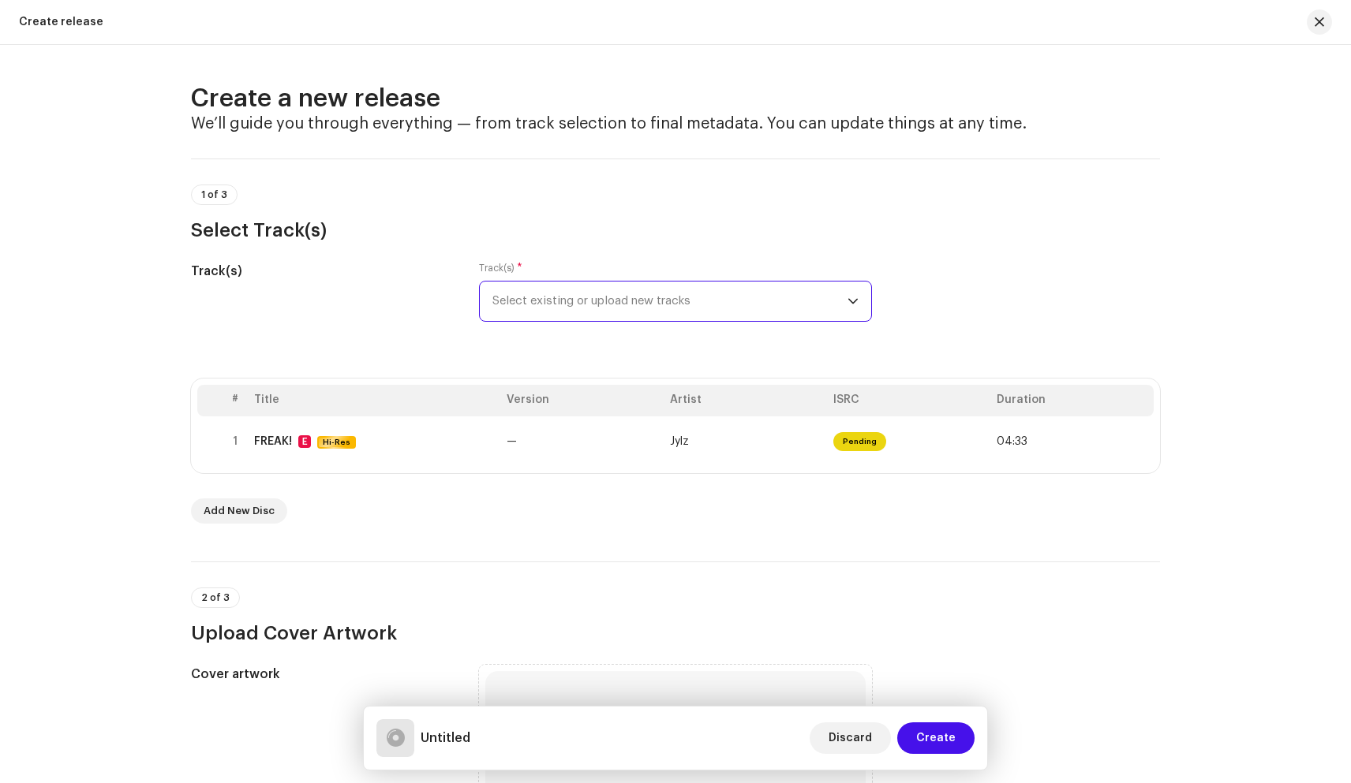
click at [594, 307] on span "Select existing or upload new tracks" at bounding box center [669, 301] width 355 height 39
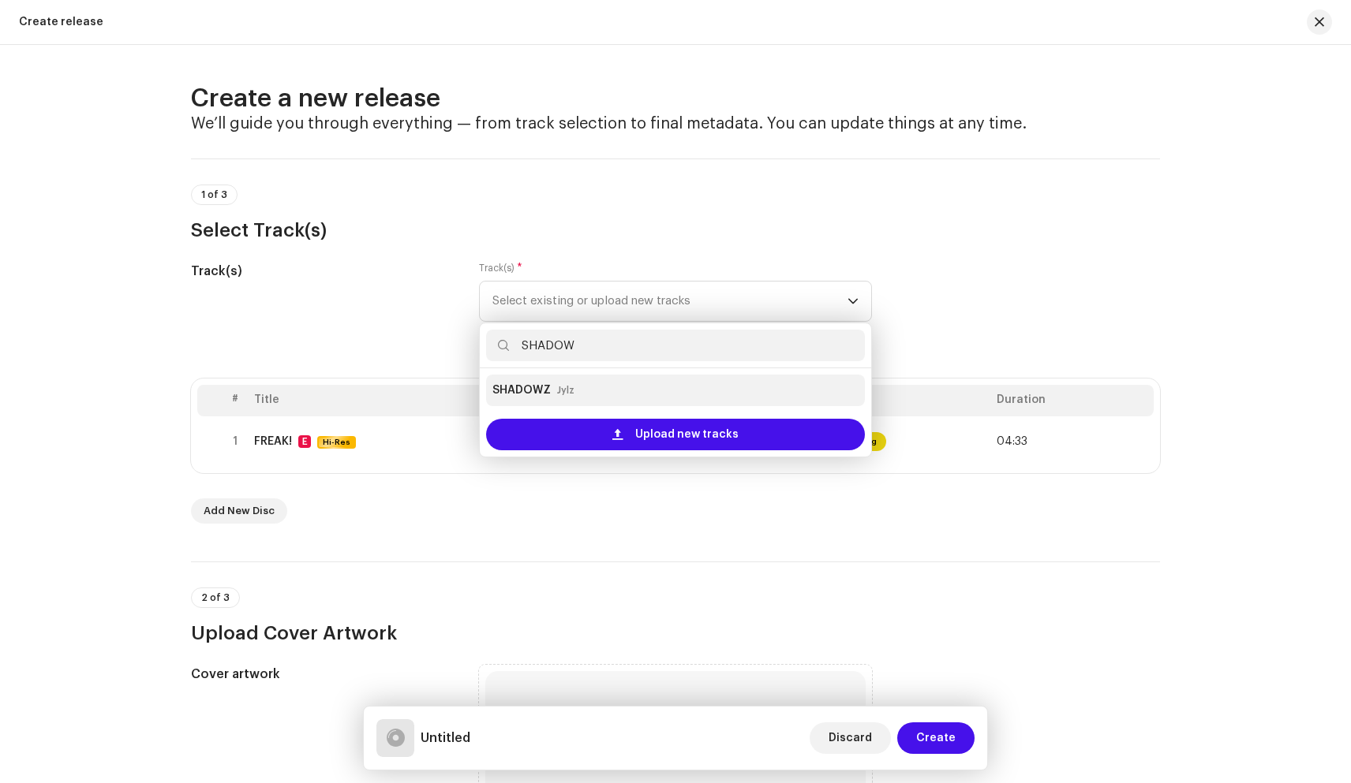
type input "SHADOW"
click at [567, 398] on small "Jylz" at bounding box center [565, 391] width 17 height 16
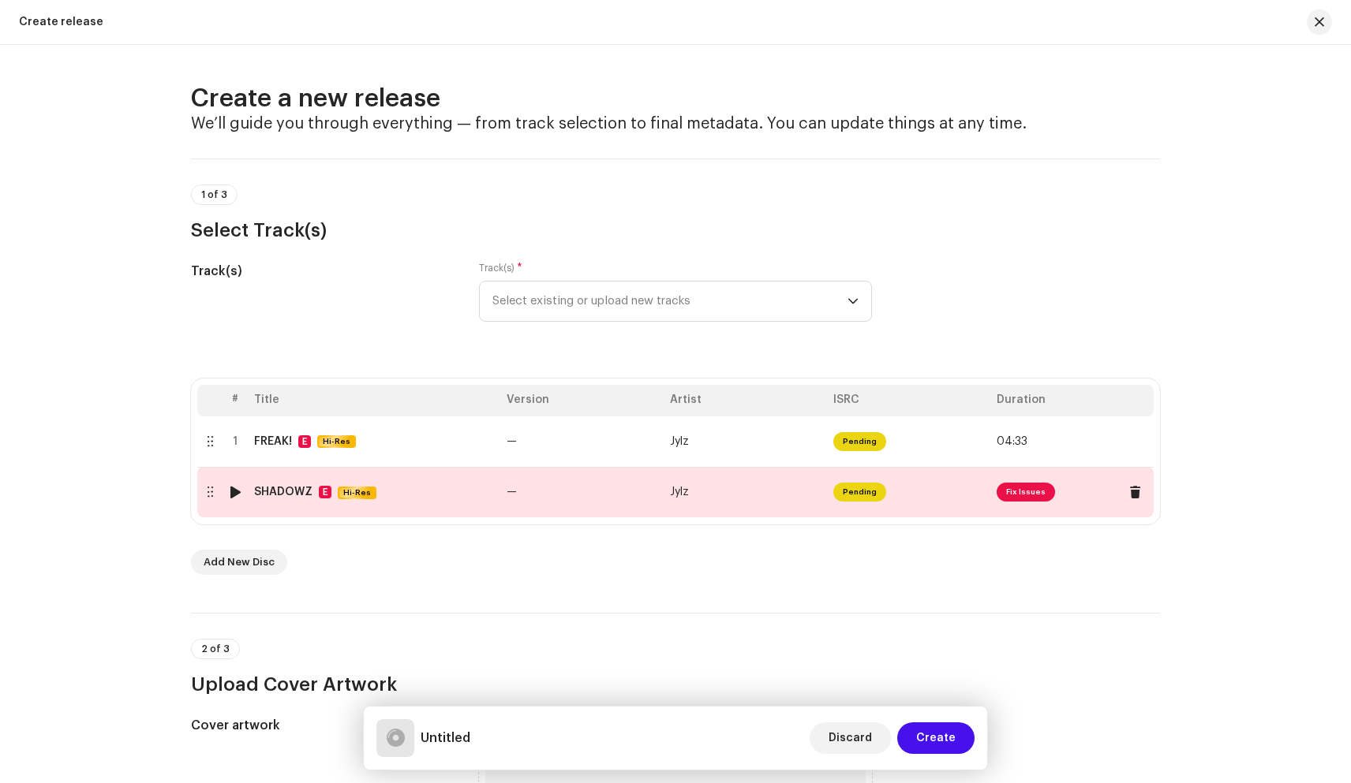
click at [480, 495] on div "SHADOWZ E Hi-Res" at bounding box center [374, 492] width 240 height 13
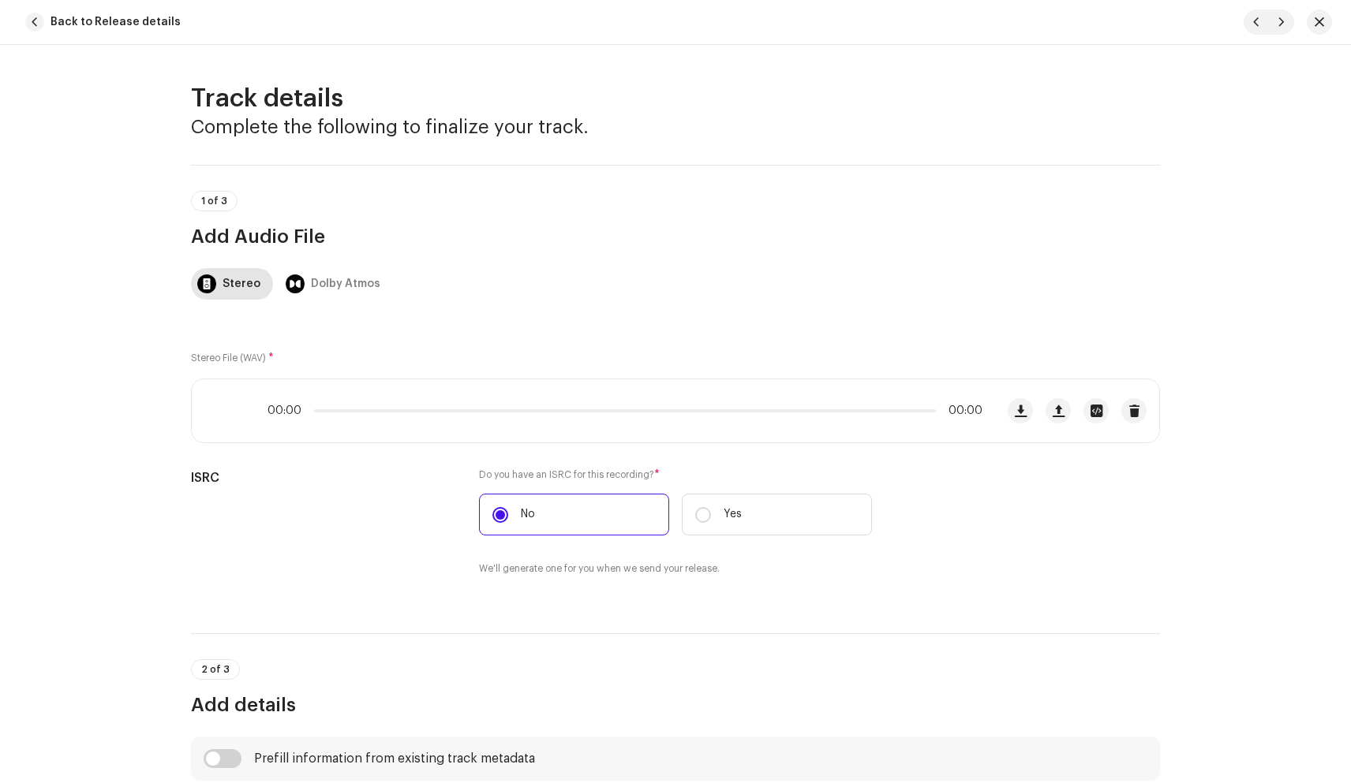
click at [454, 495] on div "ISRC" at bounding box center [322, 532] width 263 height 127
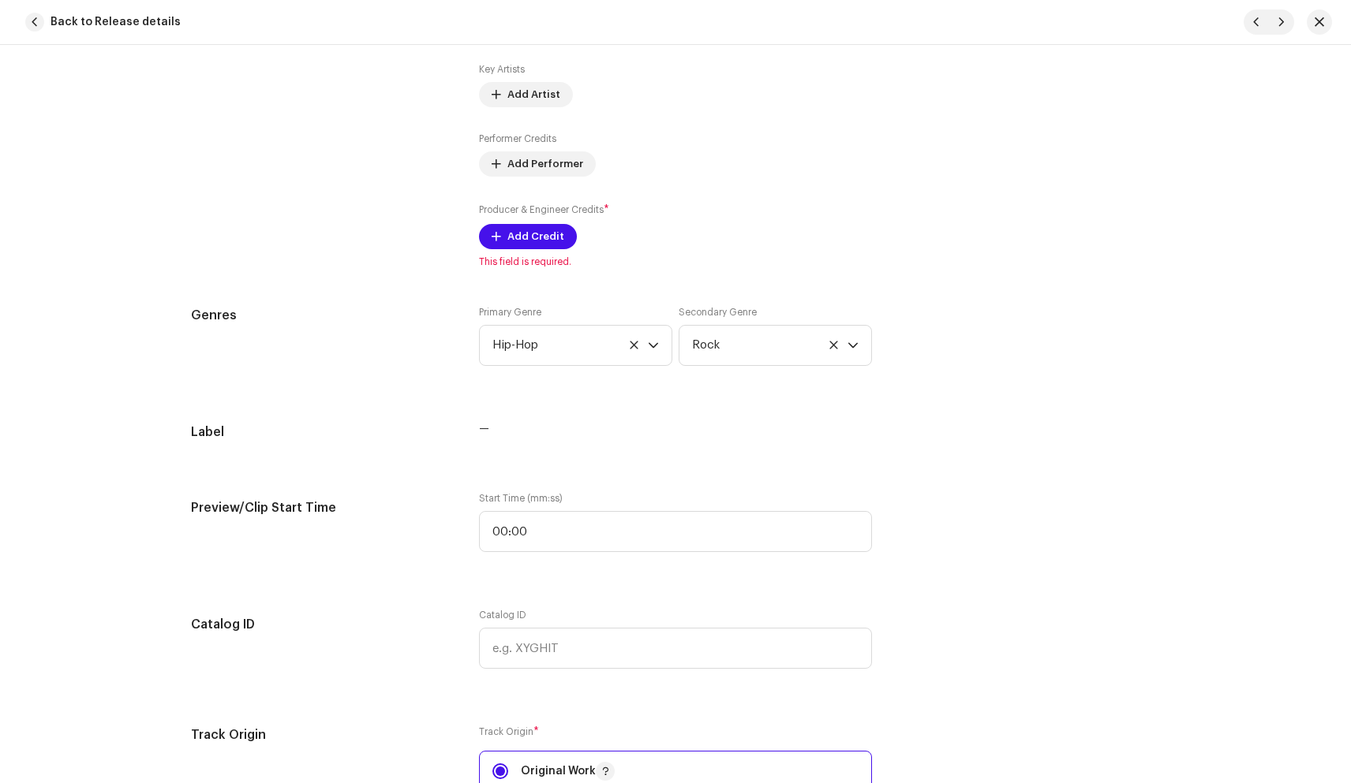
click at [380, 471] on div "Track details Complete the following to finalize your track. 1 of 3 Add Audio F…" at bounding box center [675, 641] width 1019 height 3409
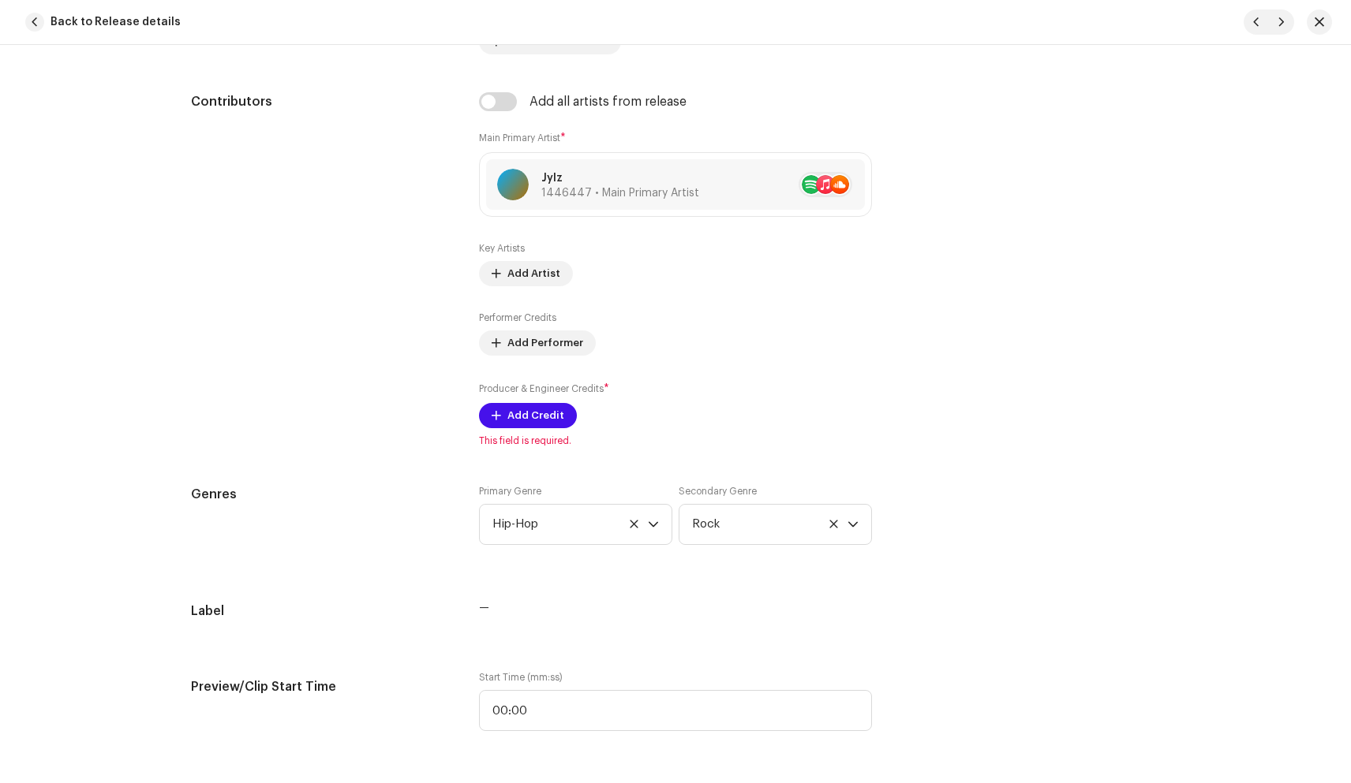
scroll to position [957, 0]
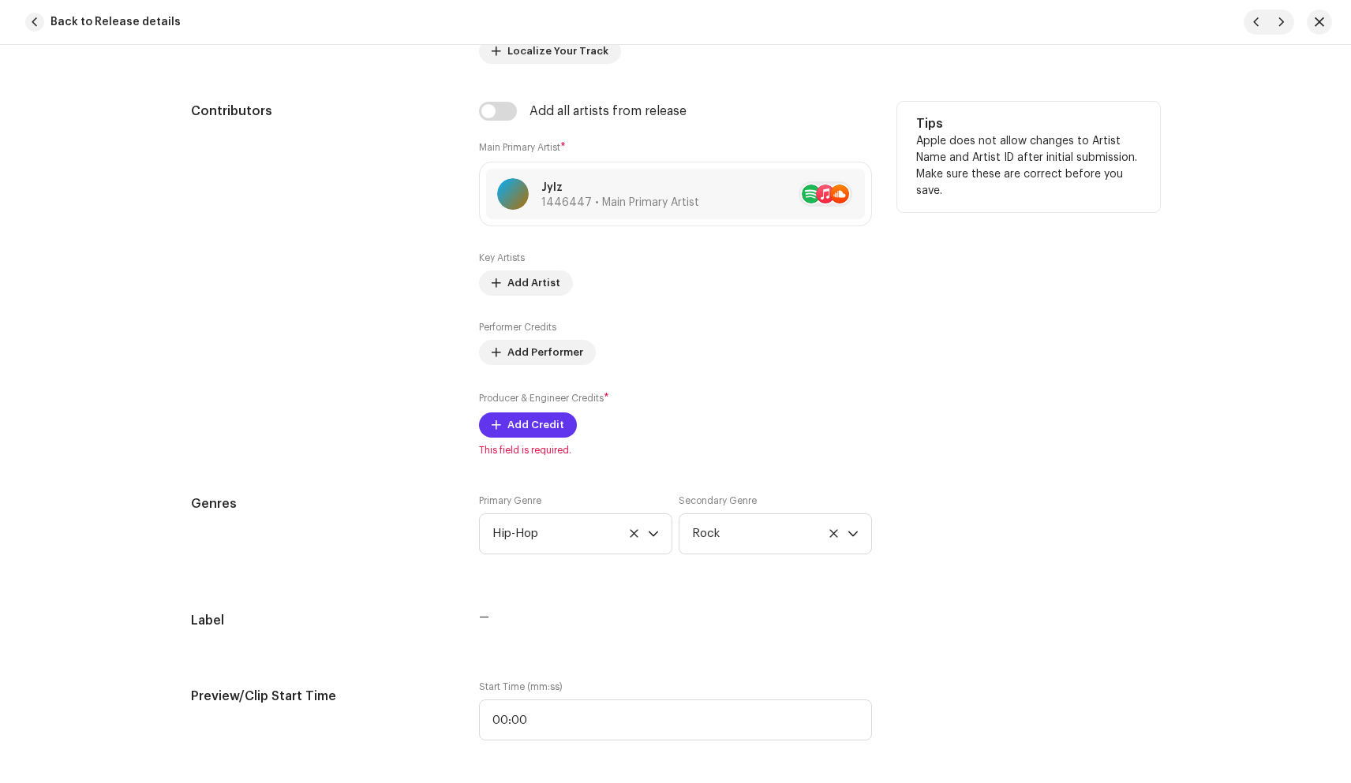
click at [533, 425] on span "Add Credit" at bounding box center [535, 425] width 57 height 32
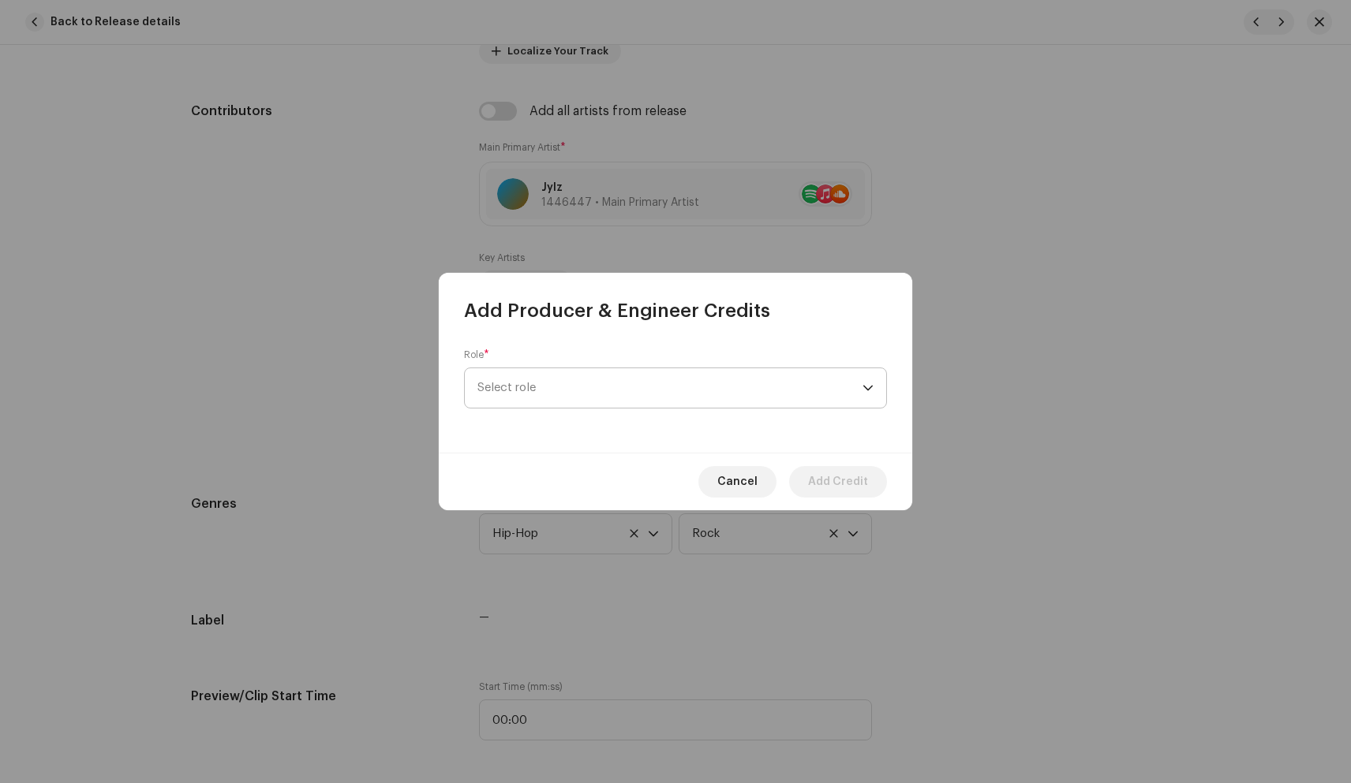
click at [597, 389] on span "Select role" at bounding box center [669, 387] width 385 height 39
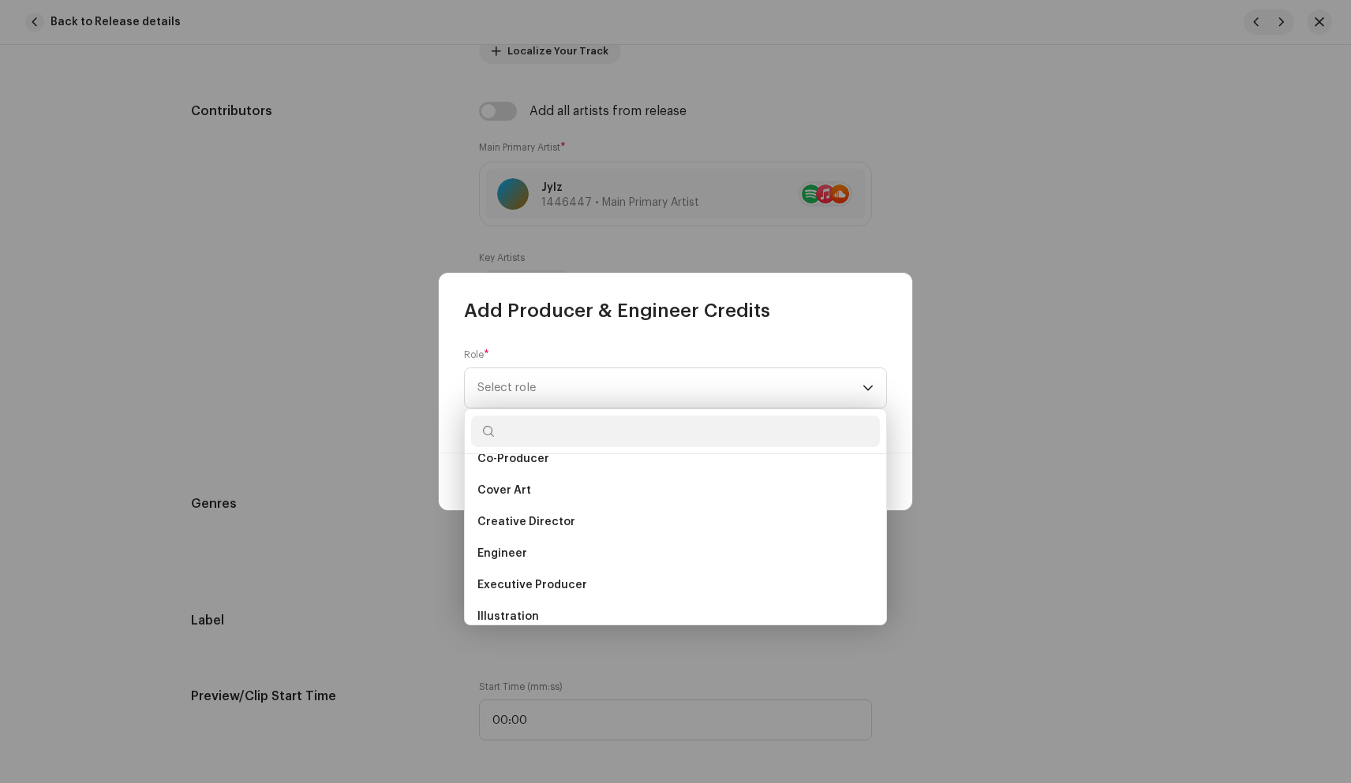
scroll to position [271, 0]
click at [528, 550] on li "Engineer" at bounding box center [675, 553] width 409 height 32
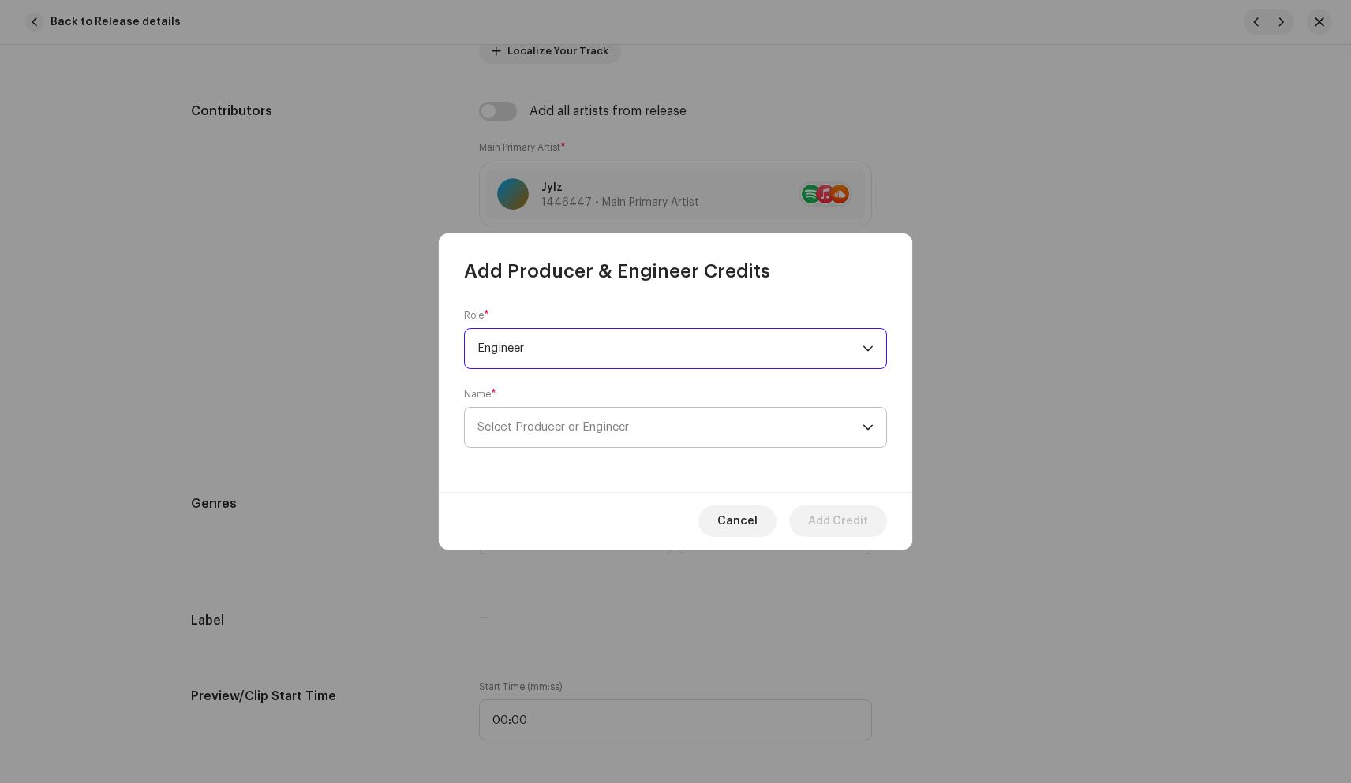
click at [668, 435] on span "Select Producer or Engineer" at bounding box center [669, 427] width 385 height 39
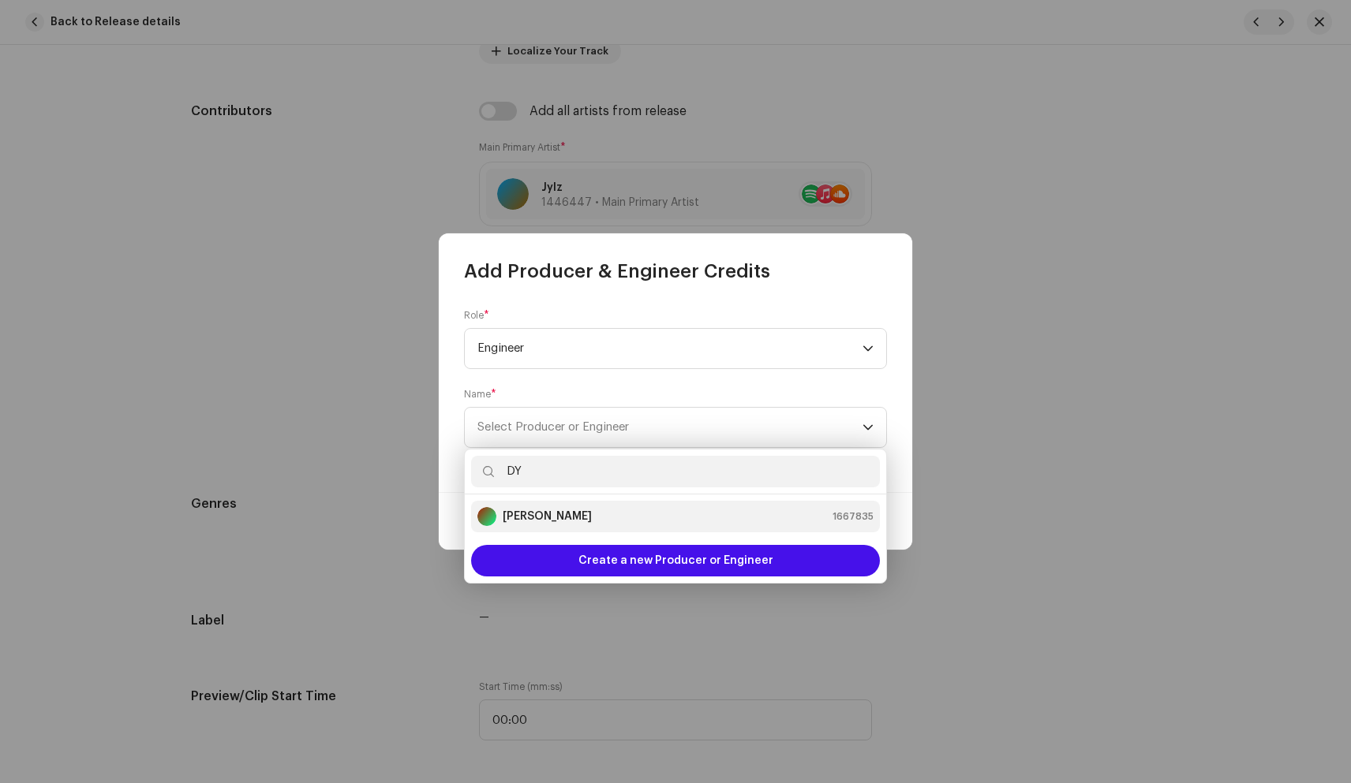
type input "DY"
click at [594, 513] on div "Dylan King 1667835" at bounding box center [675, 516] width 396 height 19
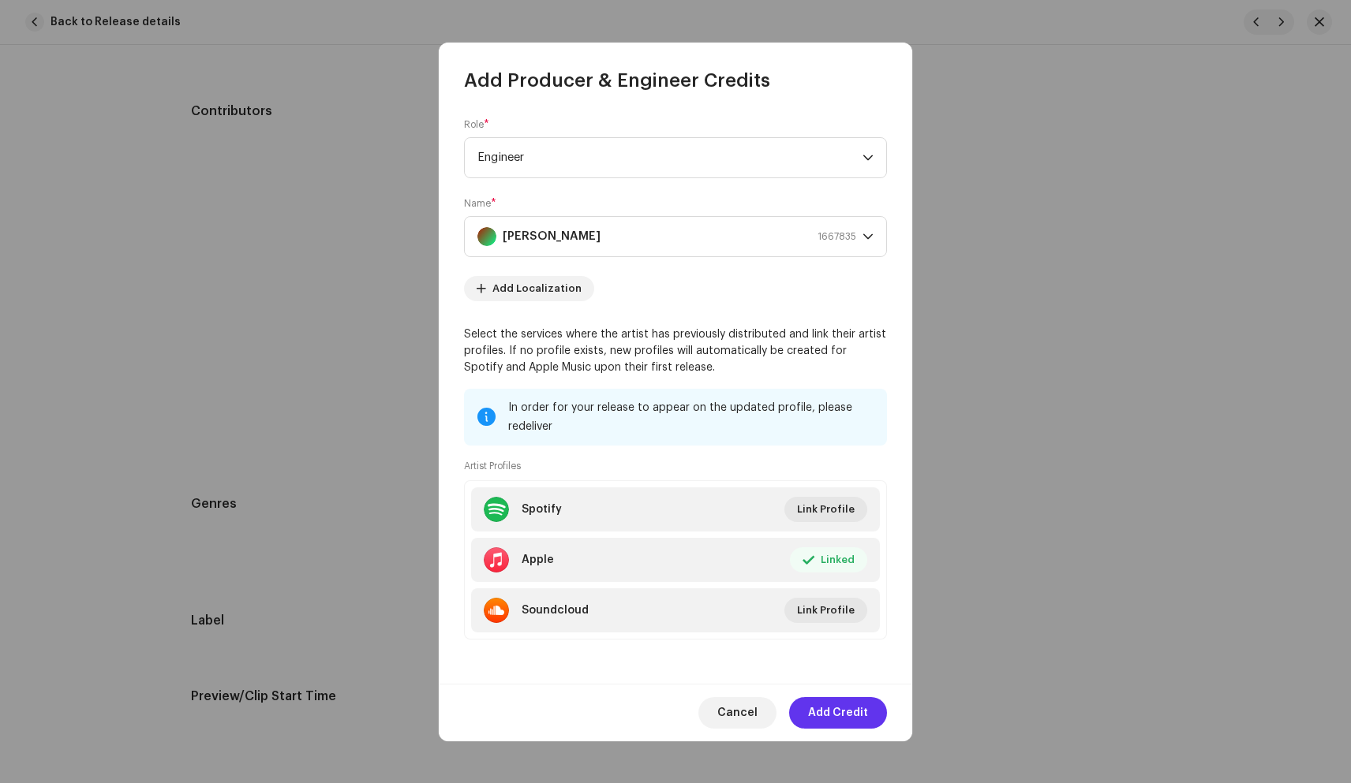
click at [848, 715] on span "Add Credit" at bounding box center [838, 713] width 60 height 32
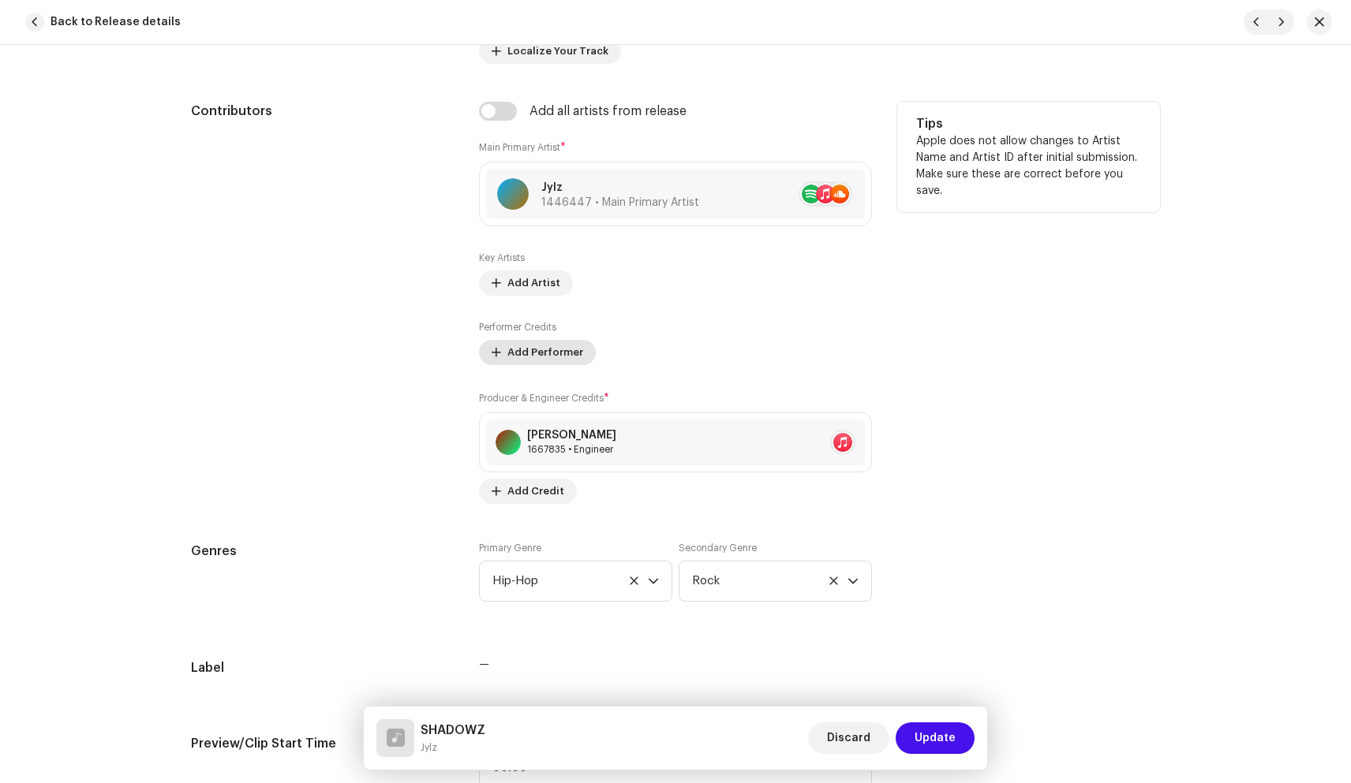
click at [551, 357] on span "Add Performer" at bounding box center [545, 353] width 76 height 32
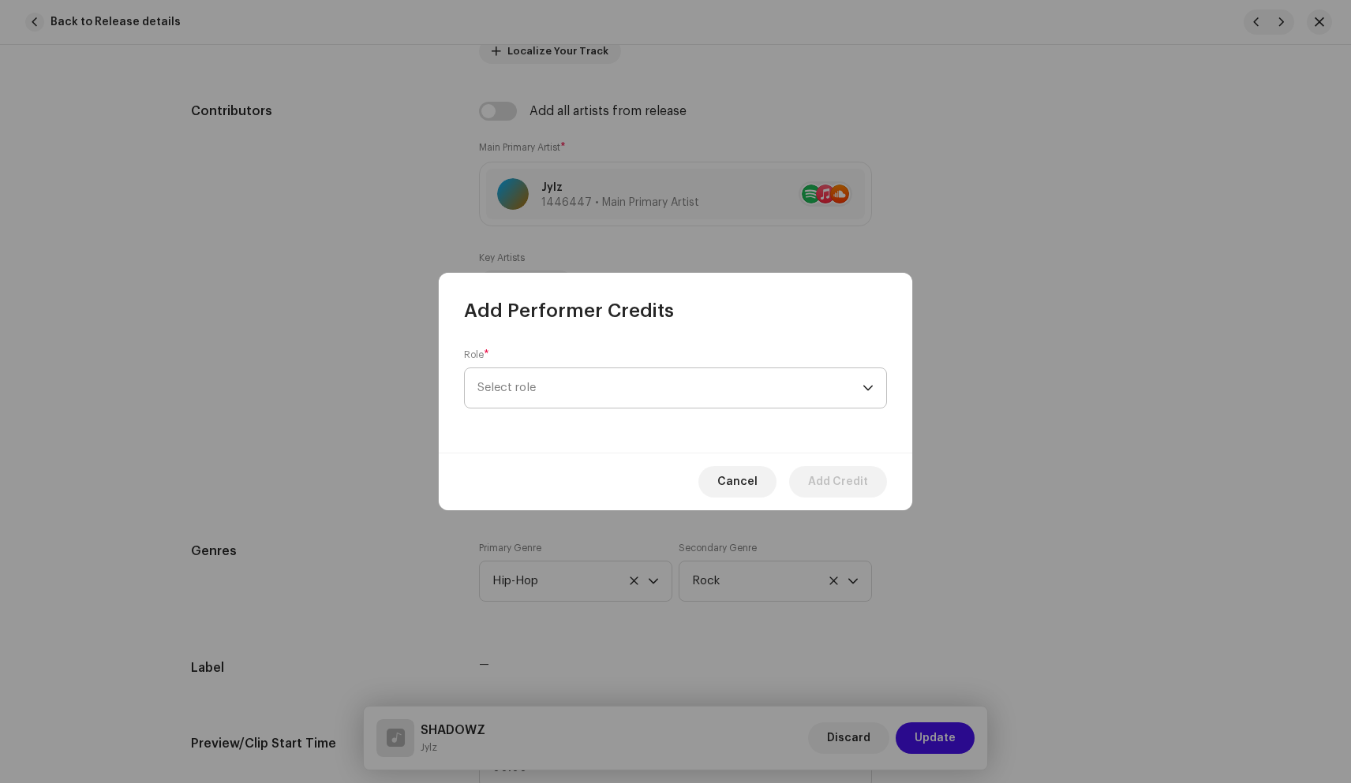
click at [566, 386] on span "Select role" at bounding box center [669, 387] width 385 height 39
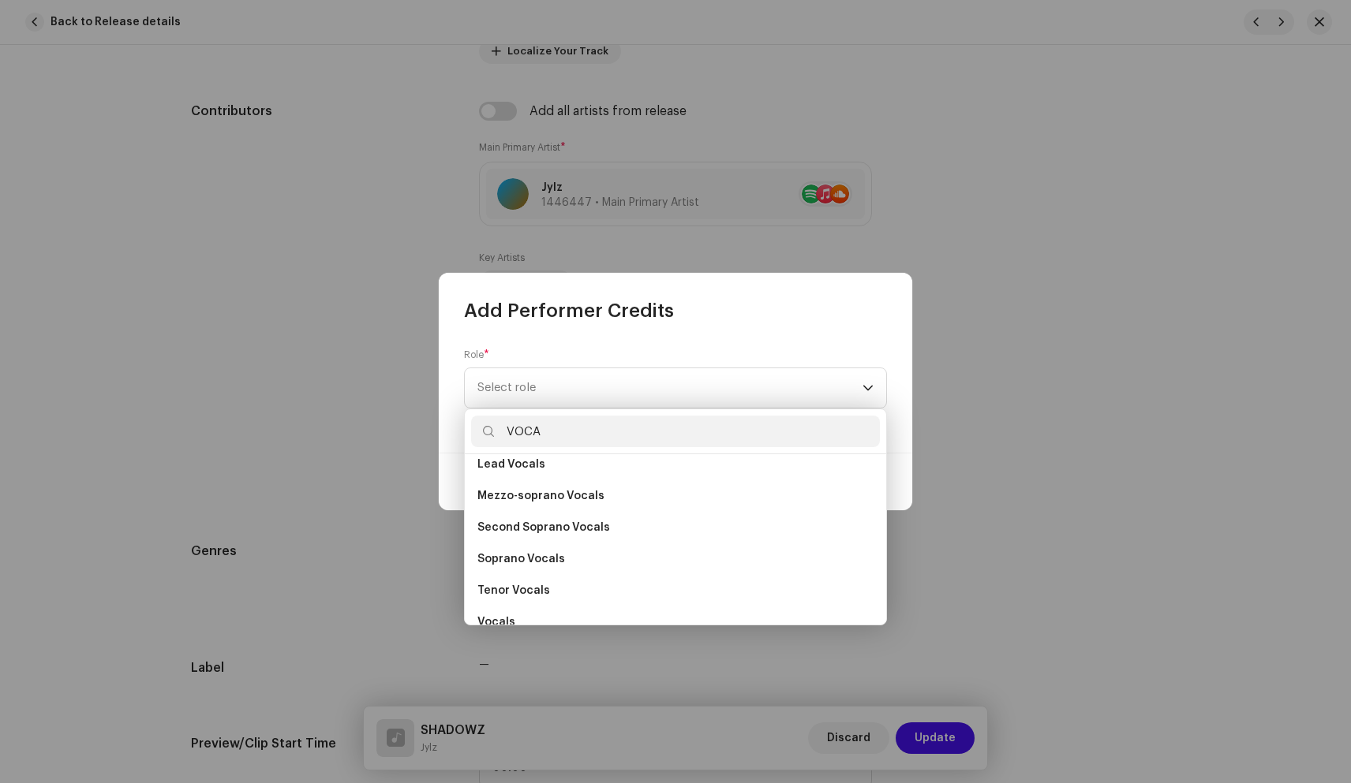
scroll to position [284, 0]
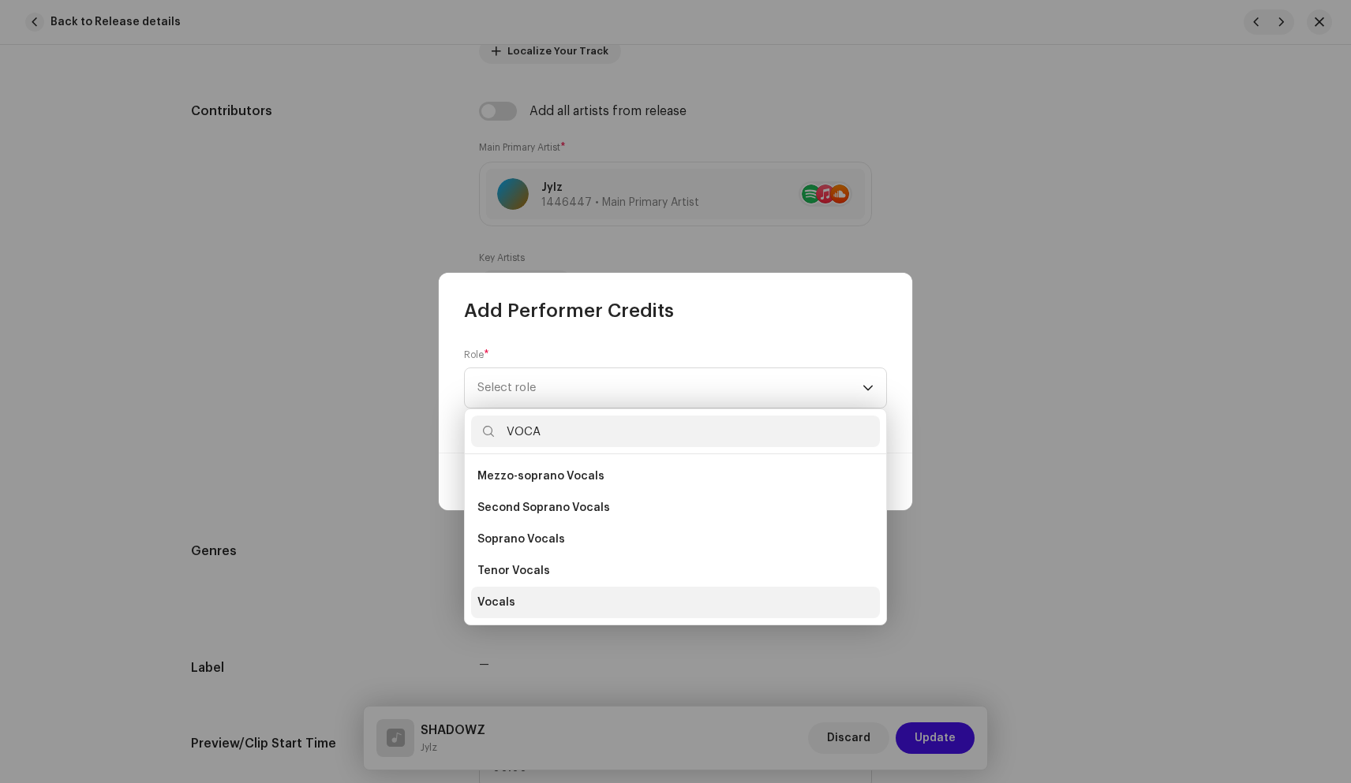
type input "VOCA"
click at [511, 607] on li "Vocals" at bounding box center [675, 603] width 409 height 32
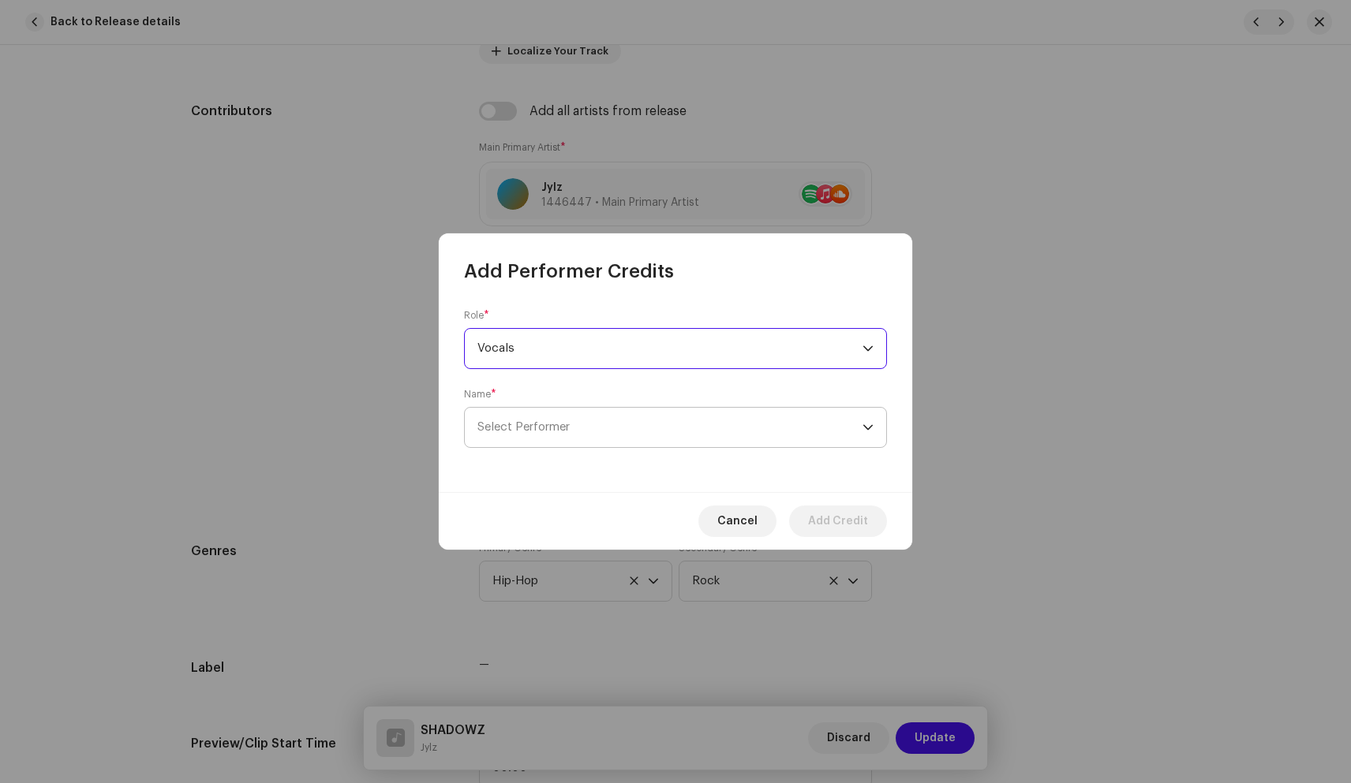
click at [655, 420] on span "Select Performer" at bounding box center [669, 427] width 385 height 39
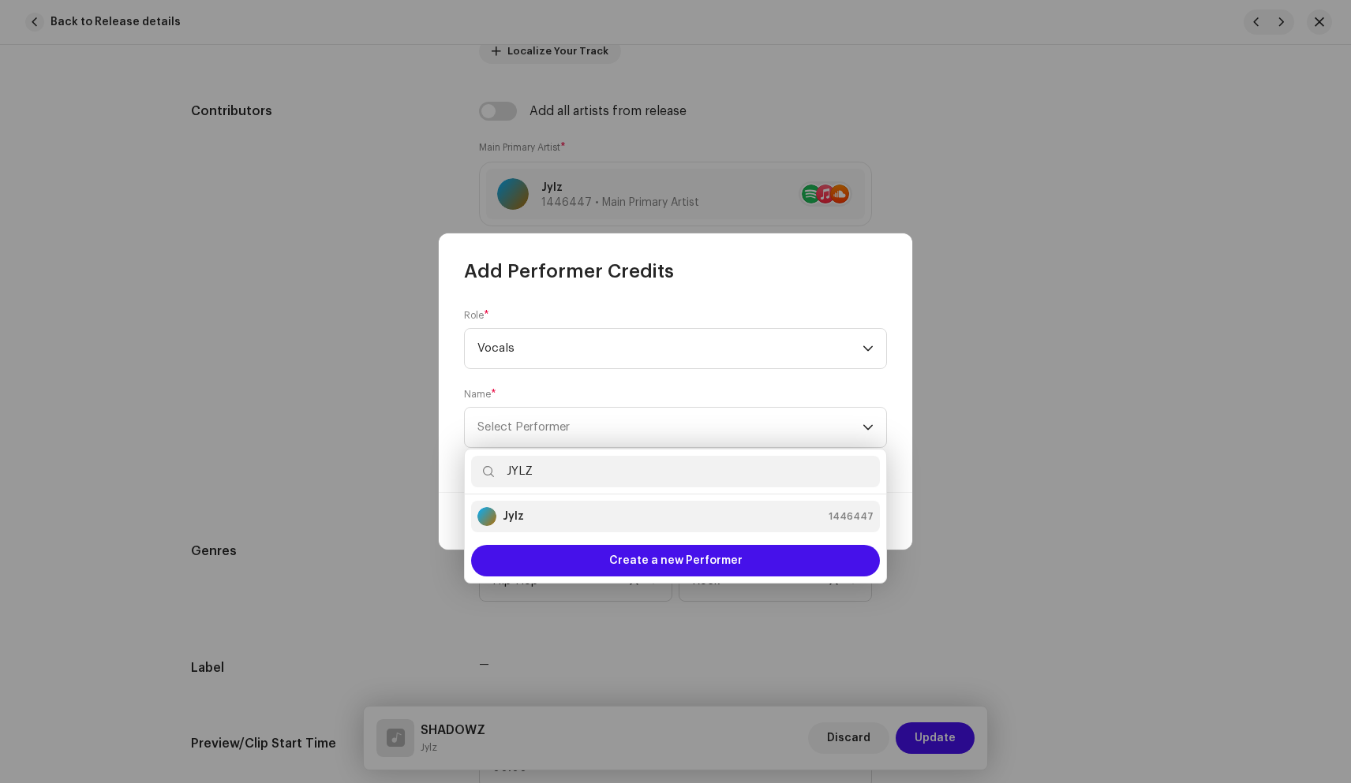
type input "JYLZ"
click at [598, 516] on div "Jylz 1446447" at bounding box center [675, 516] width 396 height 19
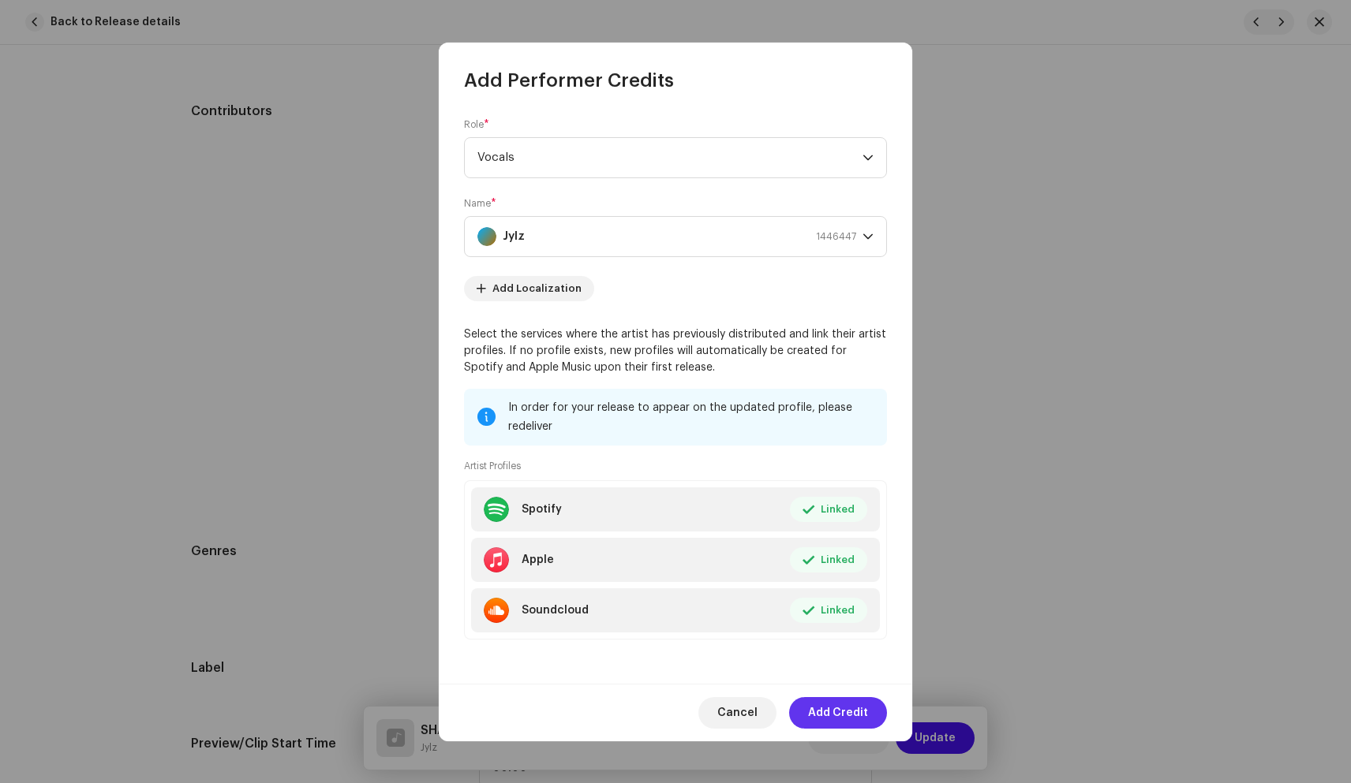
click at [828, 713] on span "Add Credit" at bounding box center [838, 713] width 60 height 32
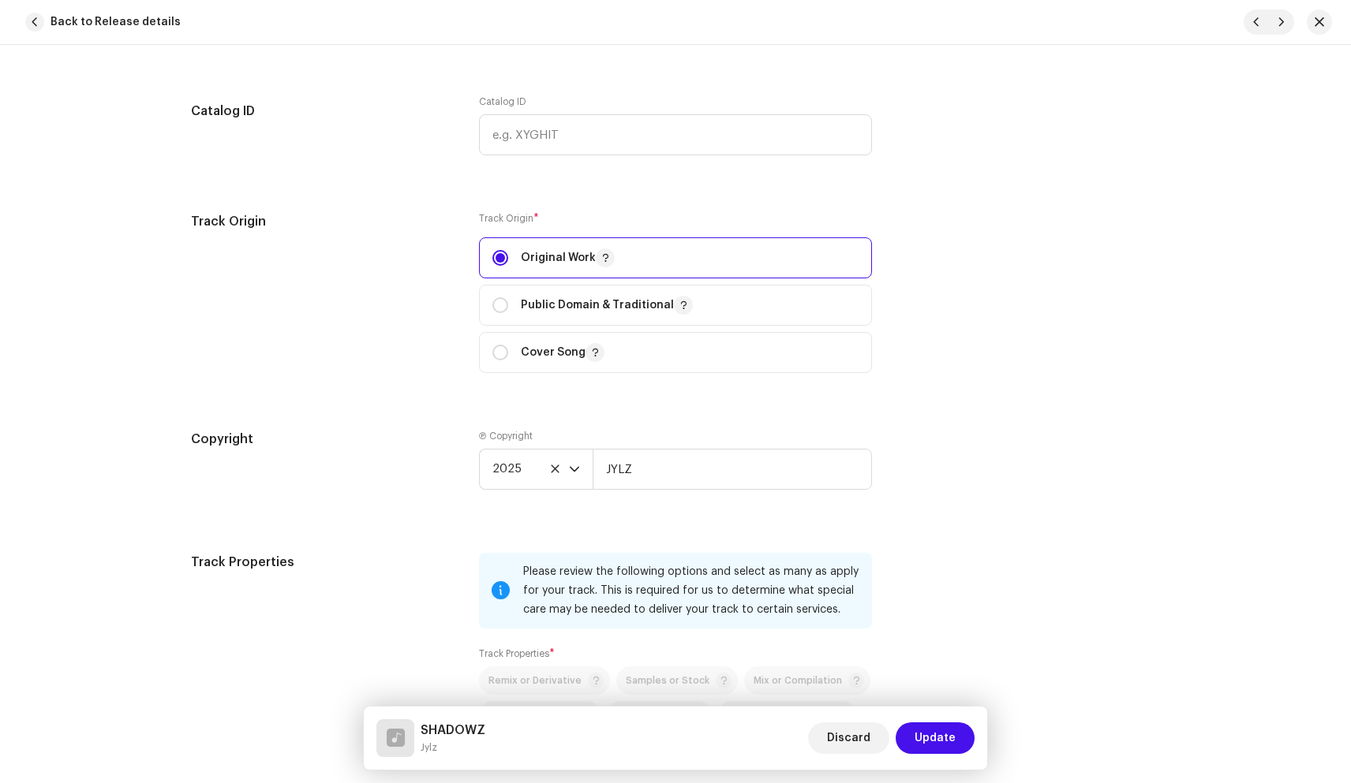
scroll to position [1771, 0]
click at [939, 733] on span "Update" at bounding box center [934, 739] width 41 height 32
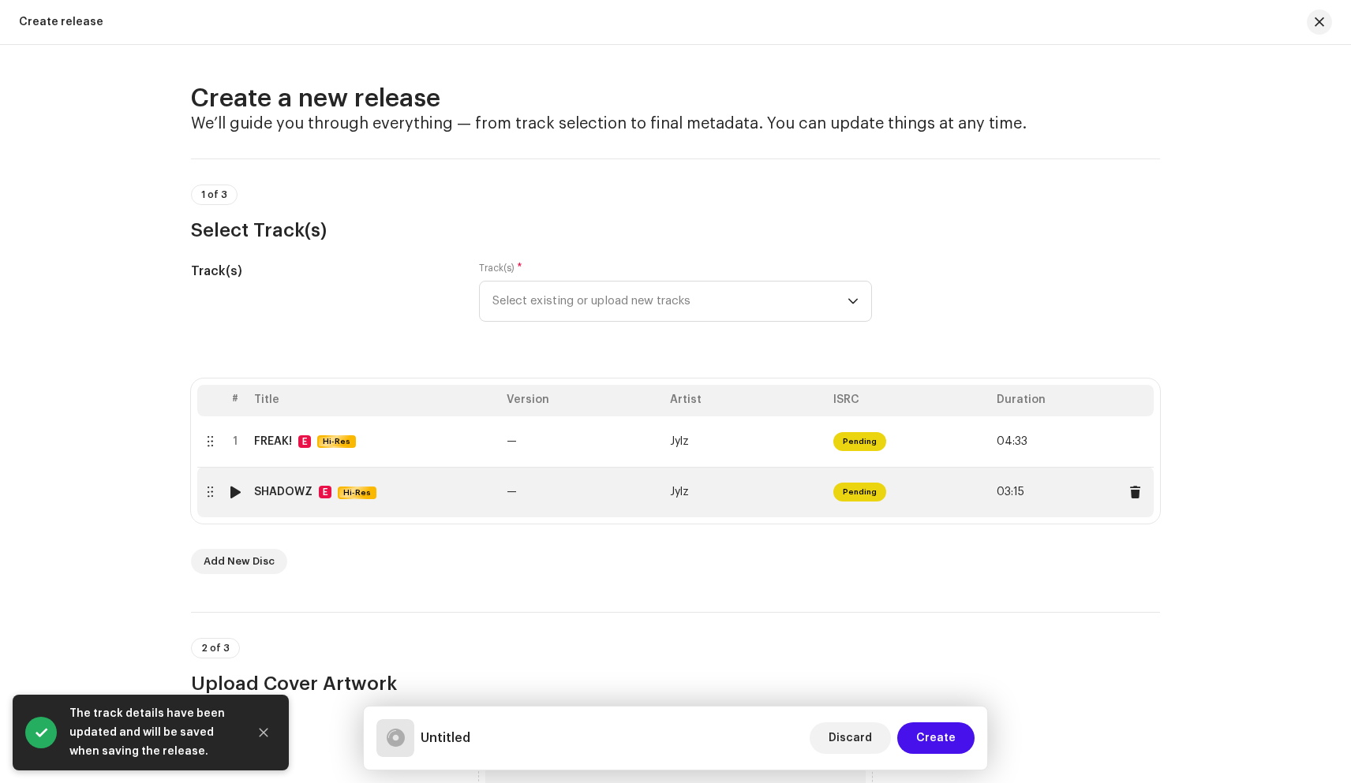
click at [295, 497] on div "SHADOWZ" at bounding box center [283, 492] width 58 height 13
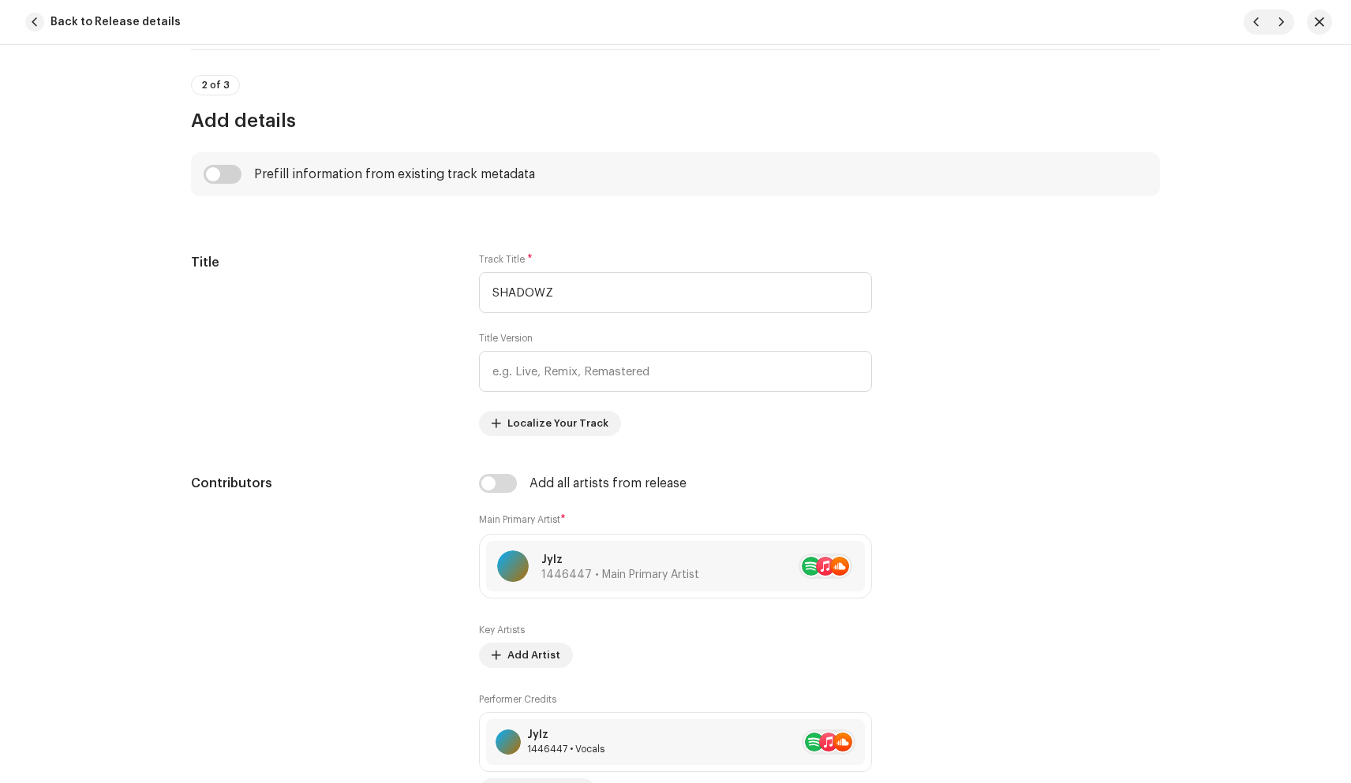
scroll to position [496, 0]
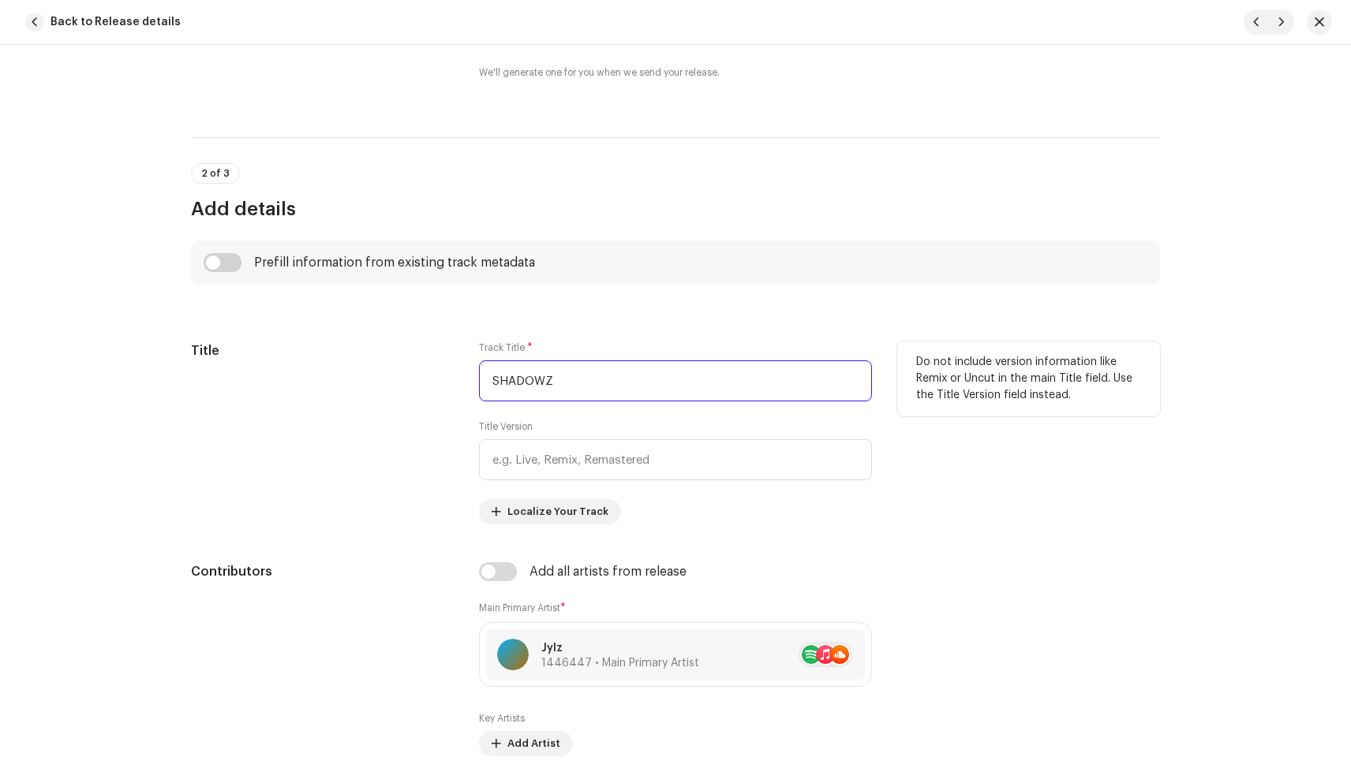
click at [566, 381] on input "SHADOWZ" at bounding box center [675, 381] width 393 height 41
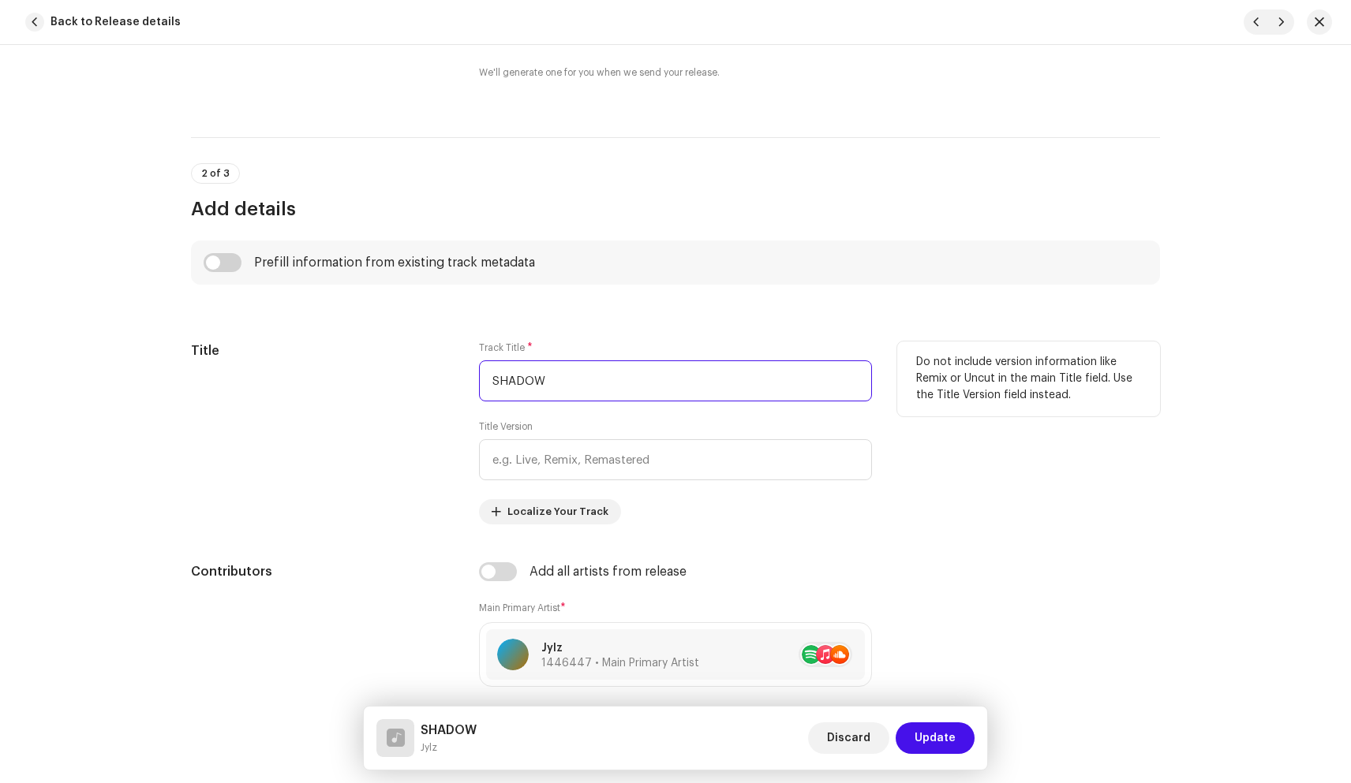
type input "SHADOWZ"
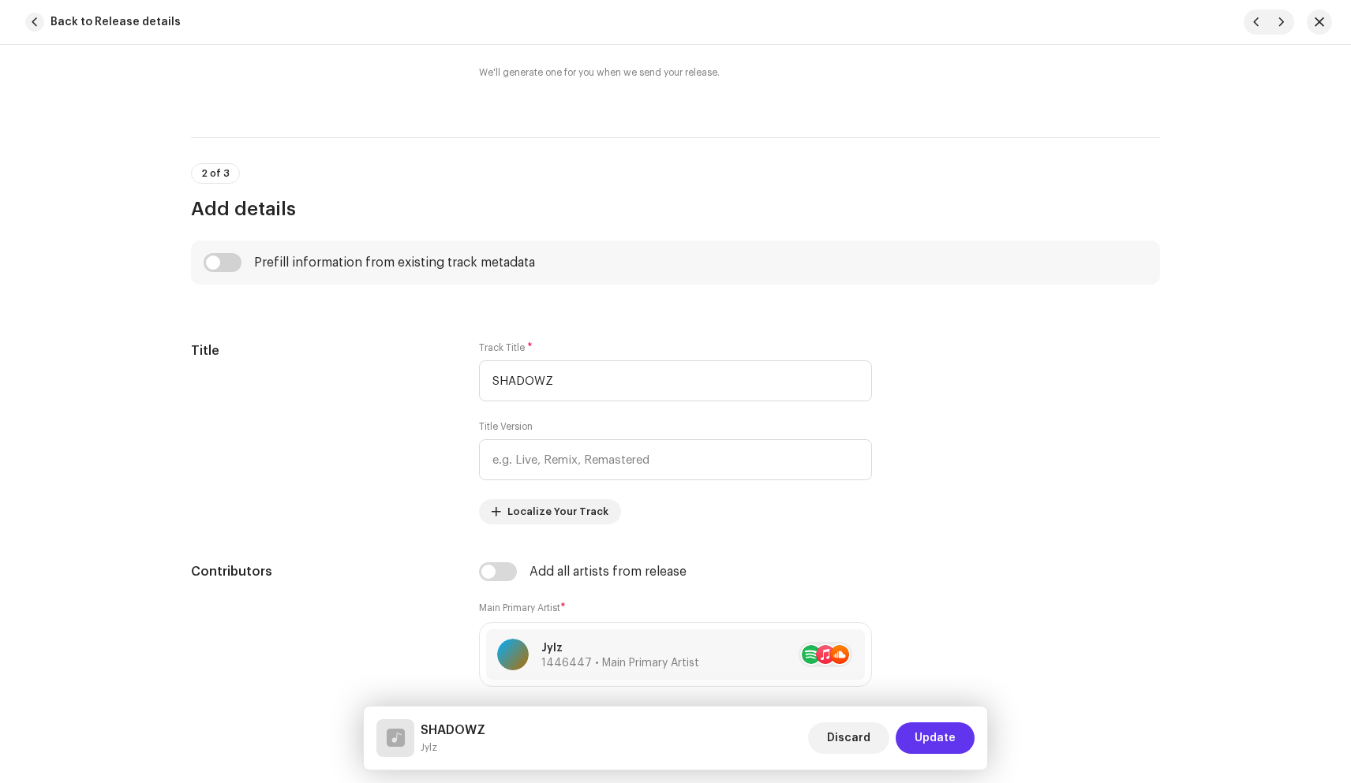
click at [936, 741] on span "Update" at bounding box center [934, 739] width 41 height 32
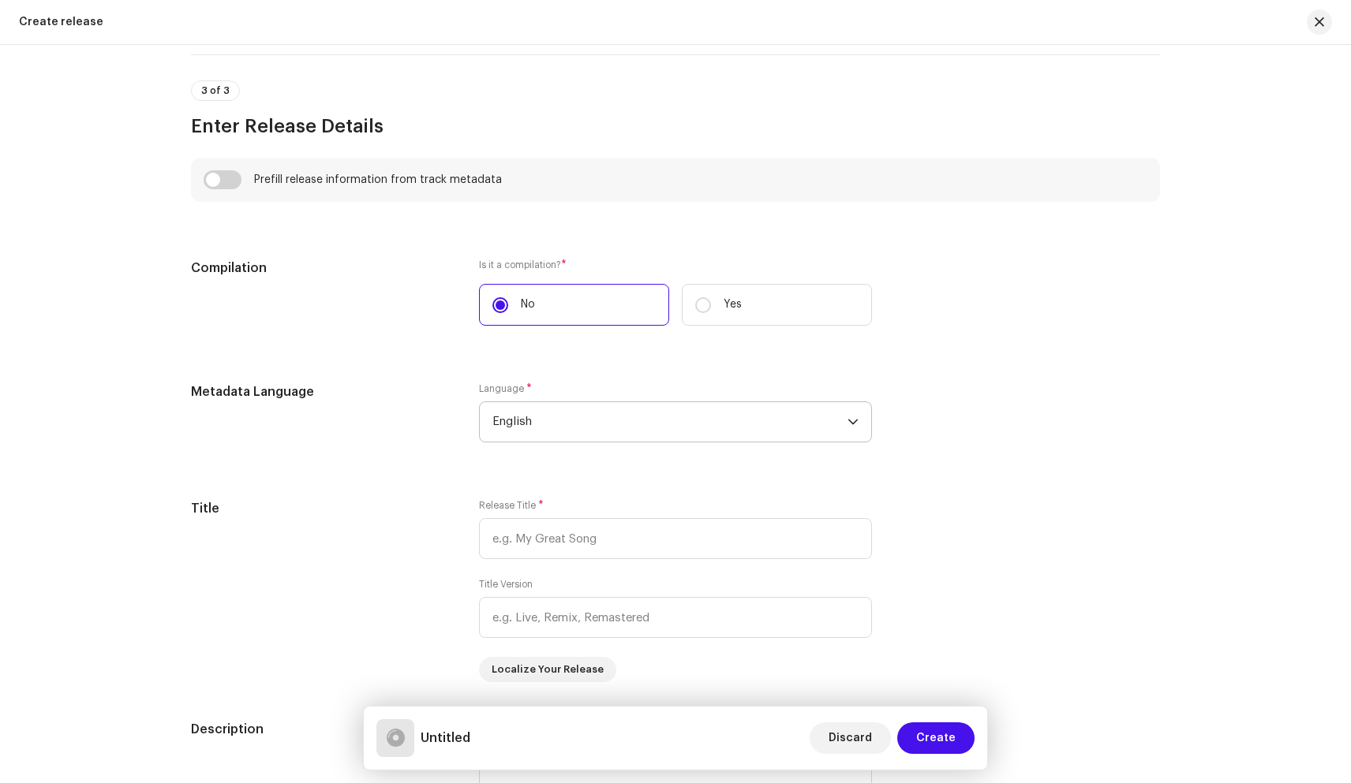
scroll to position [1097, 0]
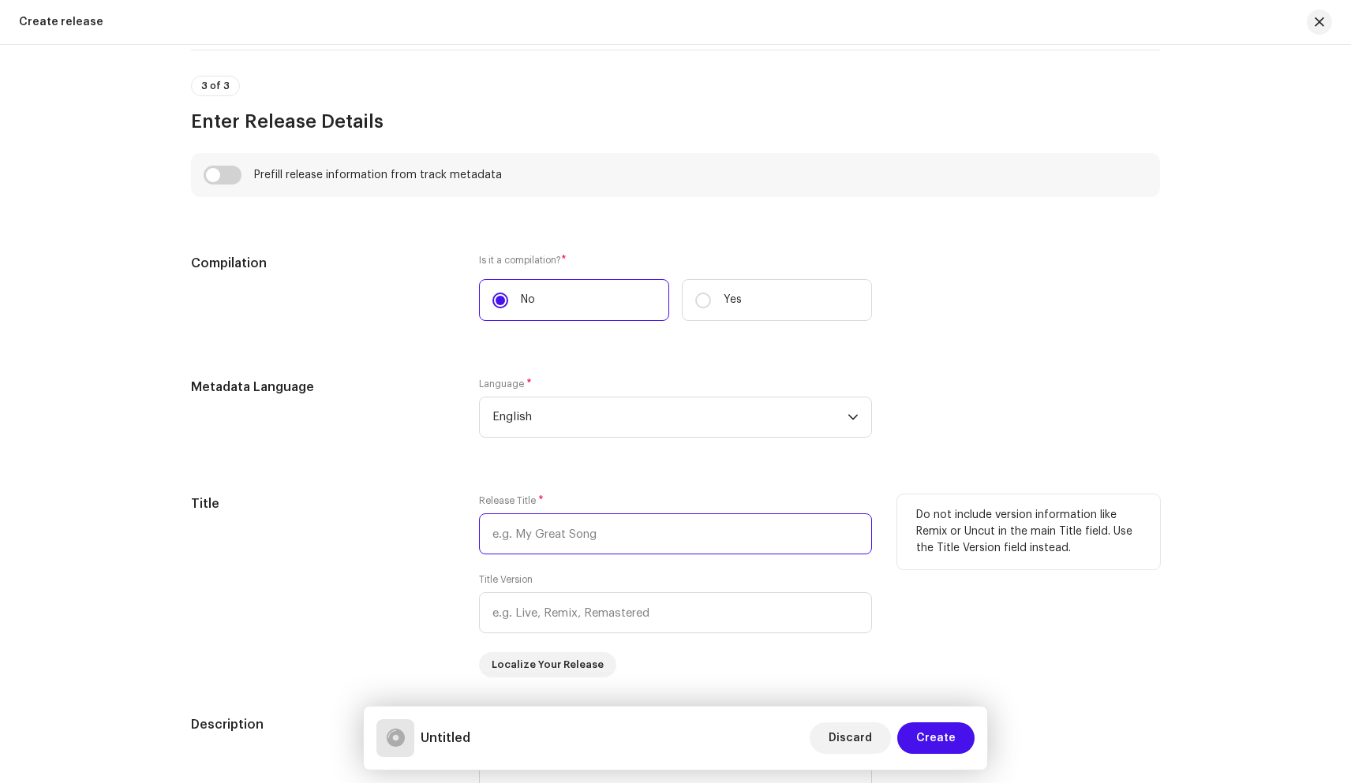
click at [580, 527] on input "text" at bounding box center [675, 534] width 393 height 41
click at [421, 553] on div "Title" at bounding box center [322, 586] width 263 height 183
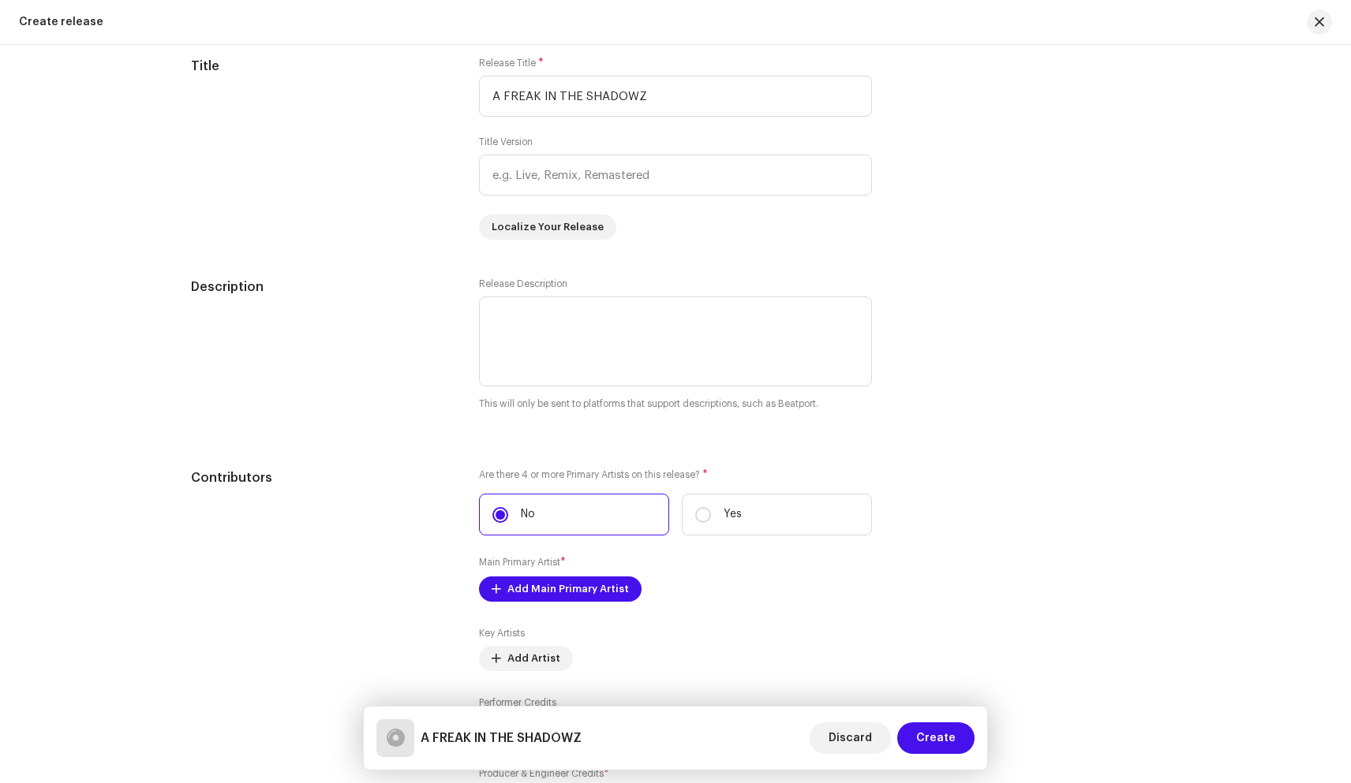
scroll to position [1533, 0]
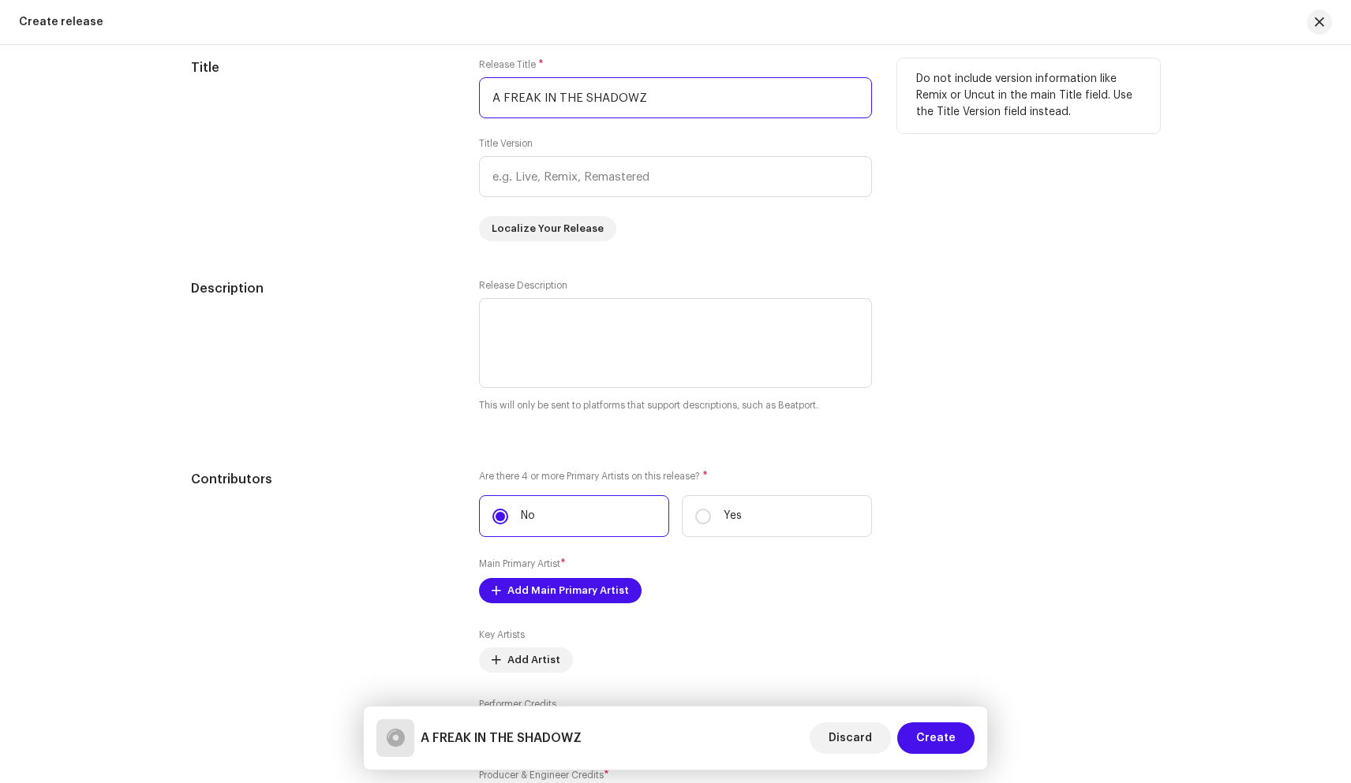
click at [486, 100] on input "A FREAK IN THE SHADOWZ" at bounding box center [675, 97] width 393 height 41
click at [675, 102] on input "IM A FREAK IN THE SHADOWZ" at bounding box center [675, 97] width 393 height 41
click at [551, 99] on input "IM A FREAK IN THE SHADOWZ" at bounding box center [675, 97] width 393 height 41
click at [663, 99] on input "IM A FREAK, IN THE SHADOWZ" at bounding box center [675, 97] width 393 height 41
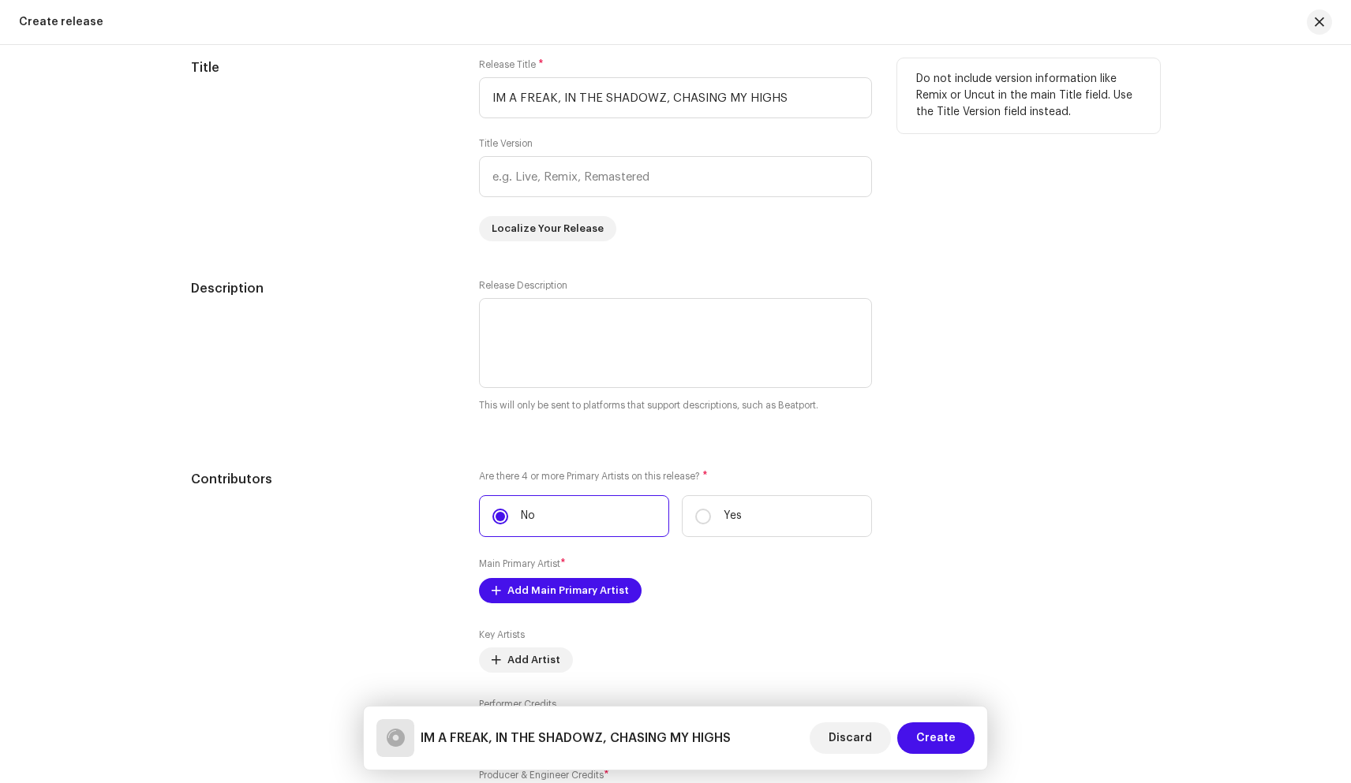
click at [788, 142] on div "Title Version" at bounding box center [675, 167] width 393 height 60
drag, startPoint x: 796, startPoint y: 99, endPoint x: 659, endPoint y: 103, distance: 137.3
click at [659, 103] on input "IM A FREAK, IN THE SHADOWZ, CHASING MY HIGHS" at bounding box center [675, 97] width 393 height 41
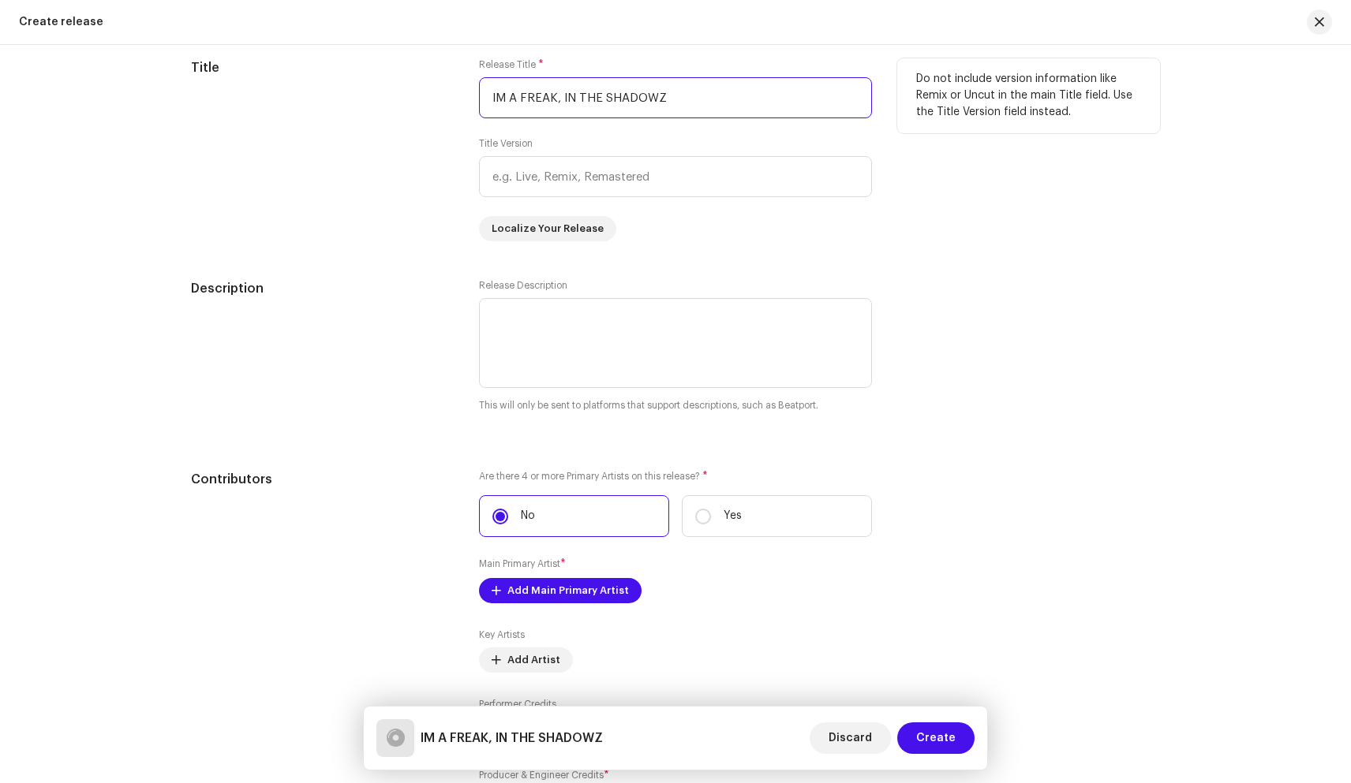
click at [559, 99] on input "IM A FREAK, IN THE SHADOWZ" at bounding box center [675, 97] width 393 height 41
click at [509, 101] on input "IM A FREAK IN THE SHADOWZ" at bounding box center [675, 97] width 393 height 41
type input "A FREAK IN THE SHADOWZ"
click at [449, 127] on div "Title" at bounding box center [322, 149] width 263 height 183
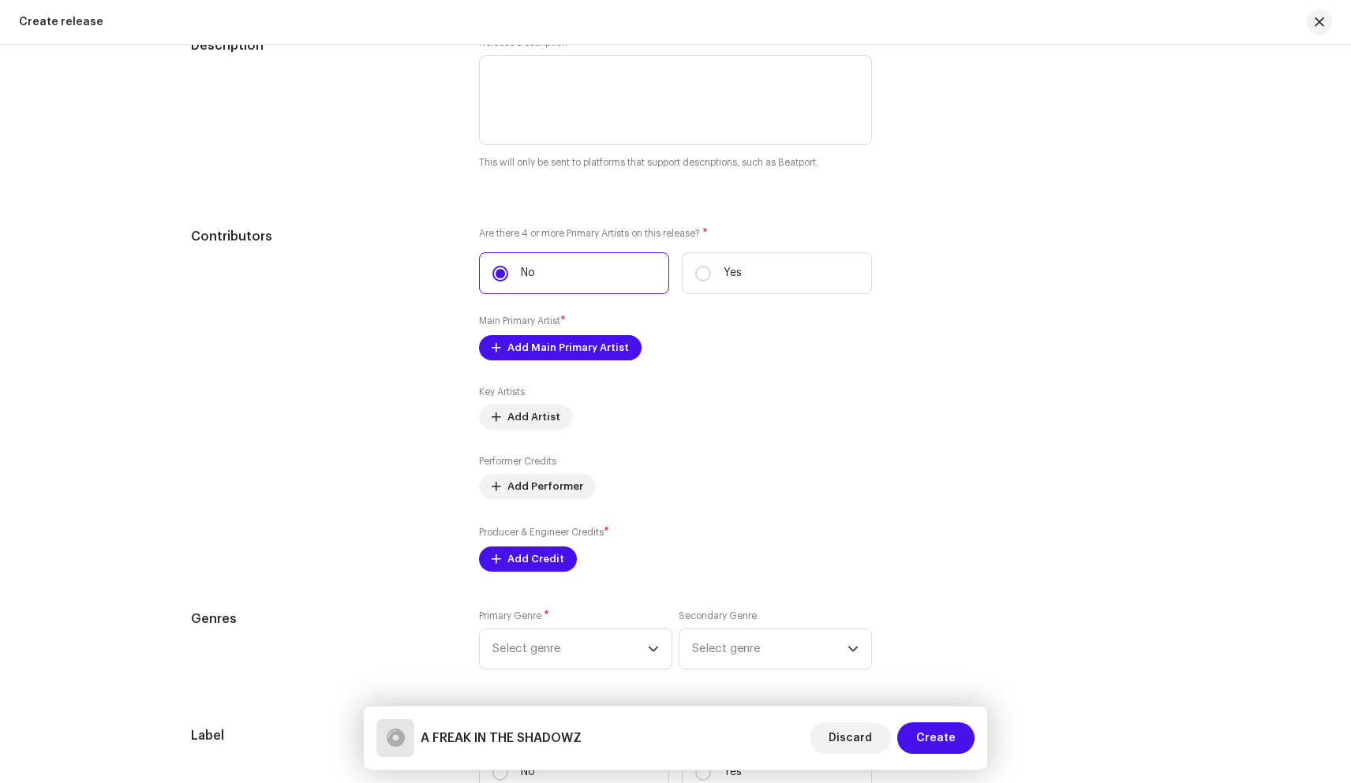
scroll to position [1777, 0]
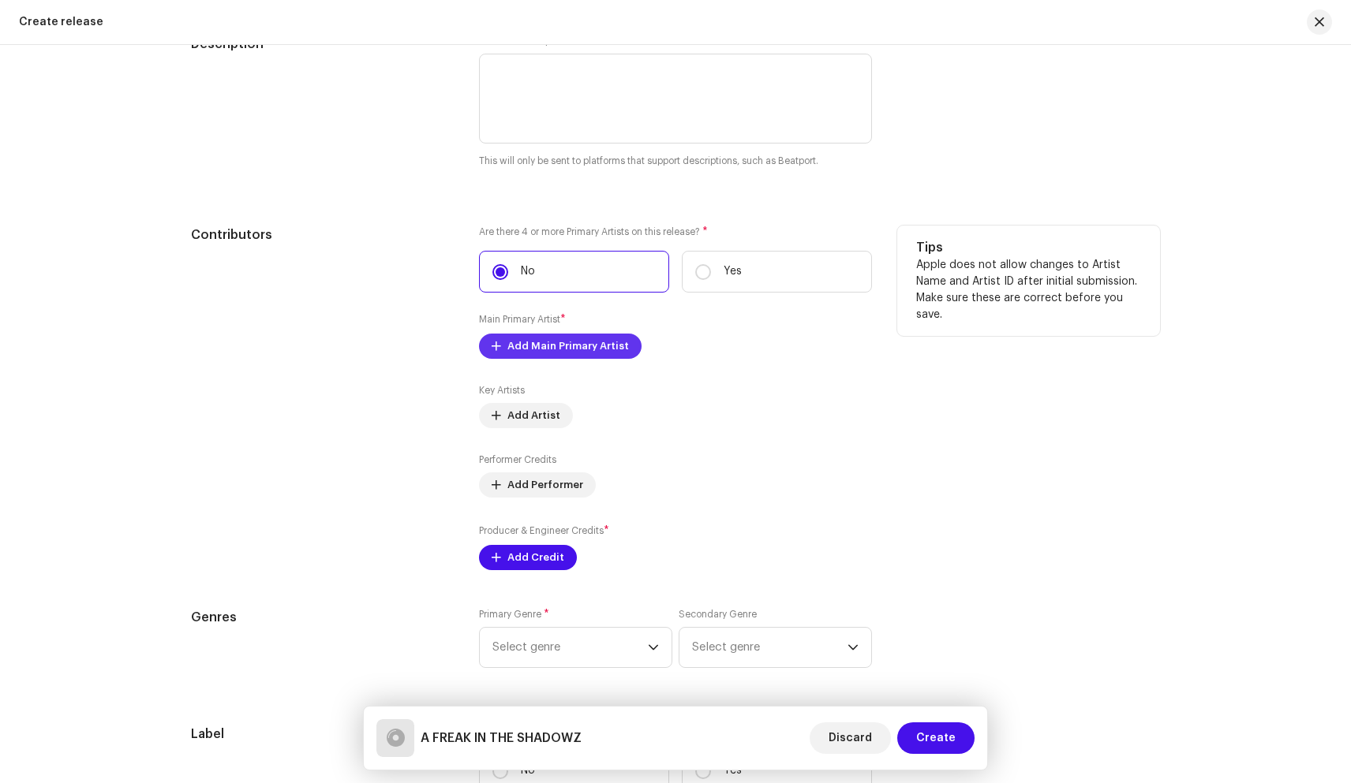
click at [559, 348] on span "Add Main Primary Artist" at bounding box center [567, 347] width 121 height 32
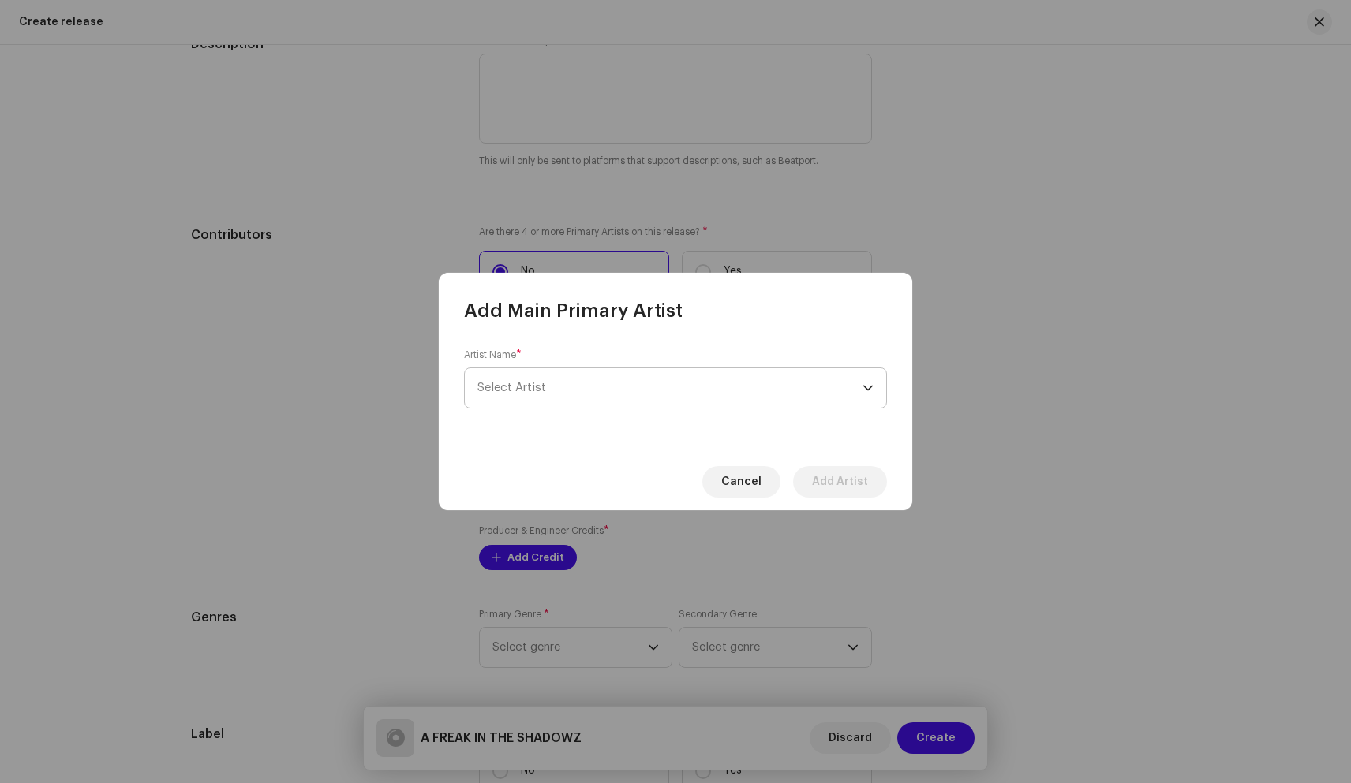
click at [622, 377] on span "Select Artist" at bounding box center [669, 387] width 385 height 39
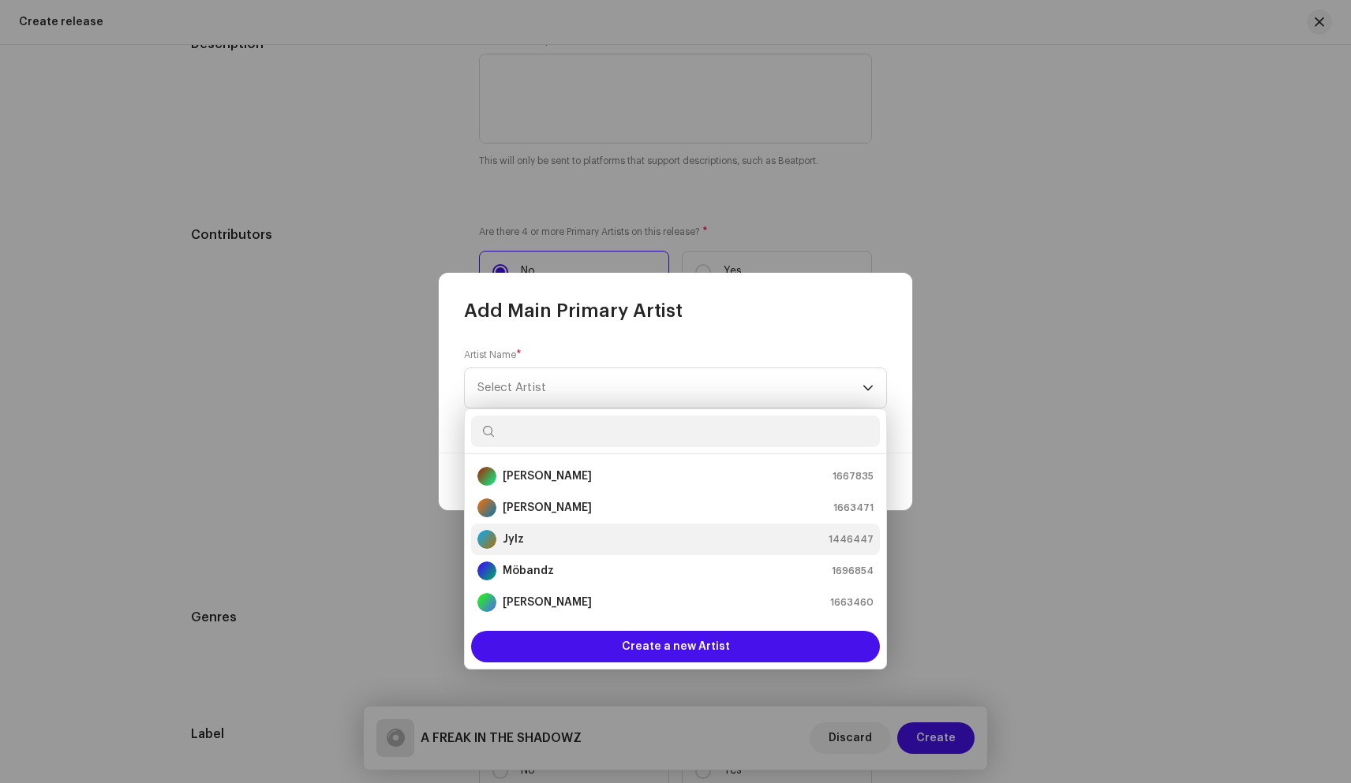
click at [540, 545] on div "Jylz 1446447" at bounding box center [675, 539] width 396 height 19
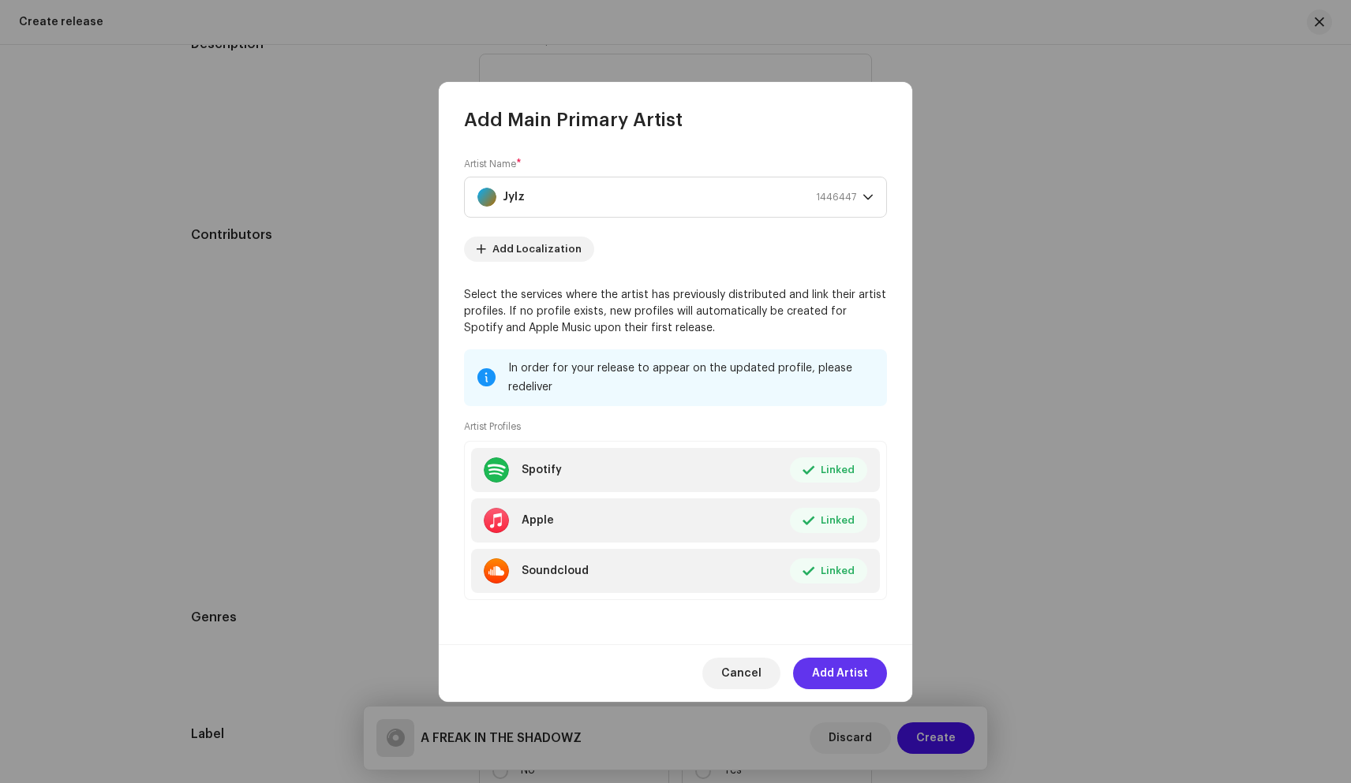
click at [850, 674] on span "Add Artist" at bounding box center [840, 674] width 56 height 32
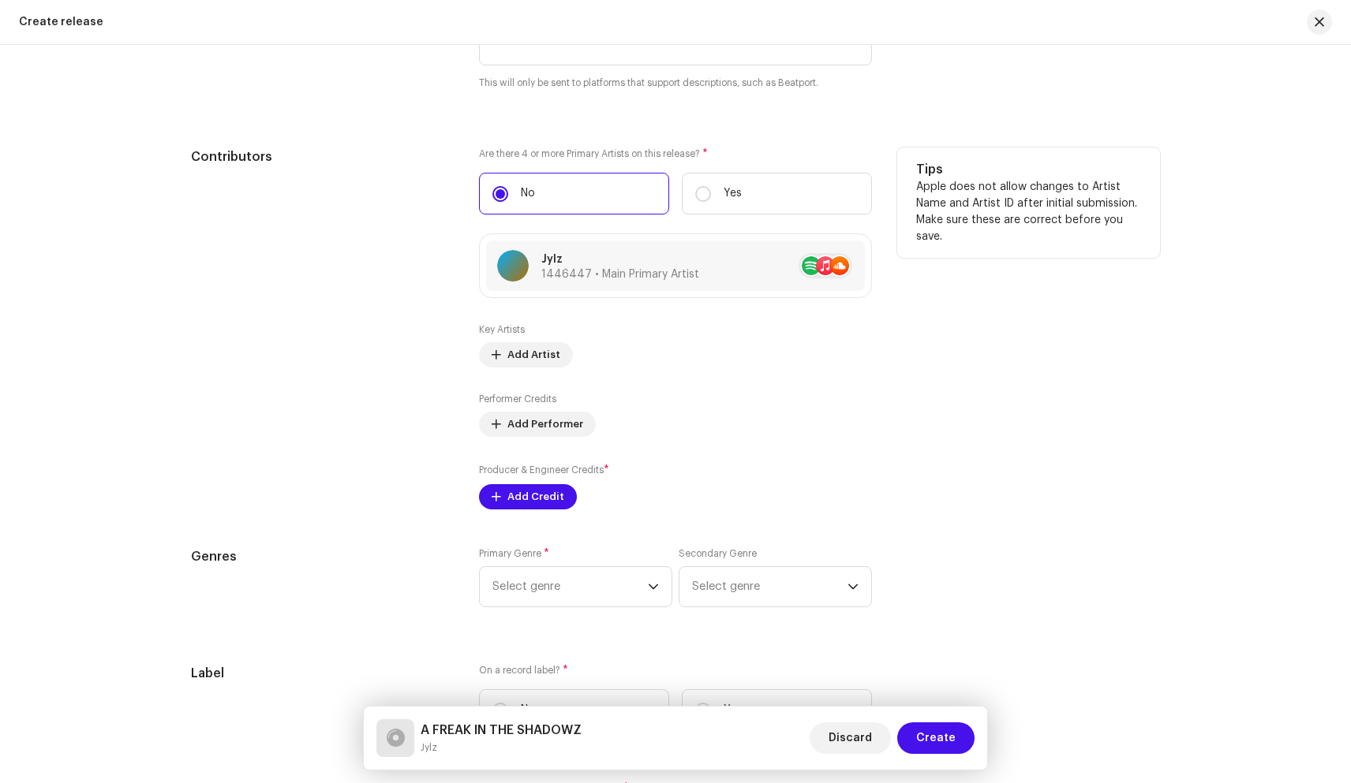
scroll to position [1879, 0]
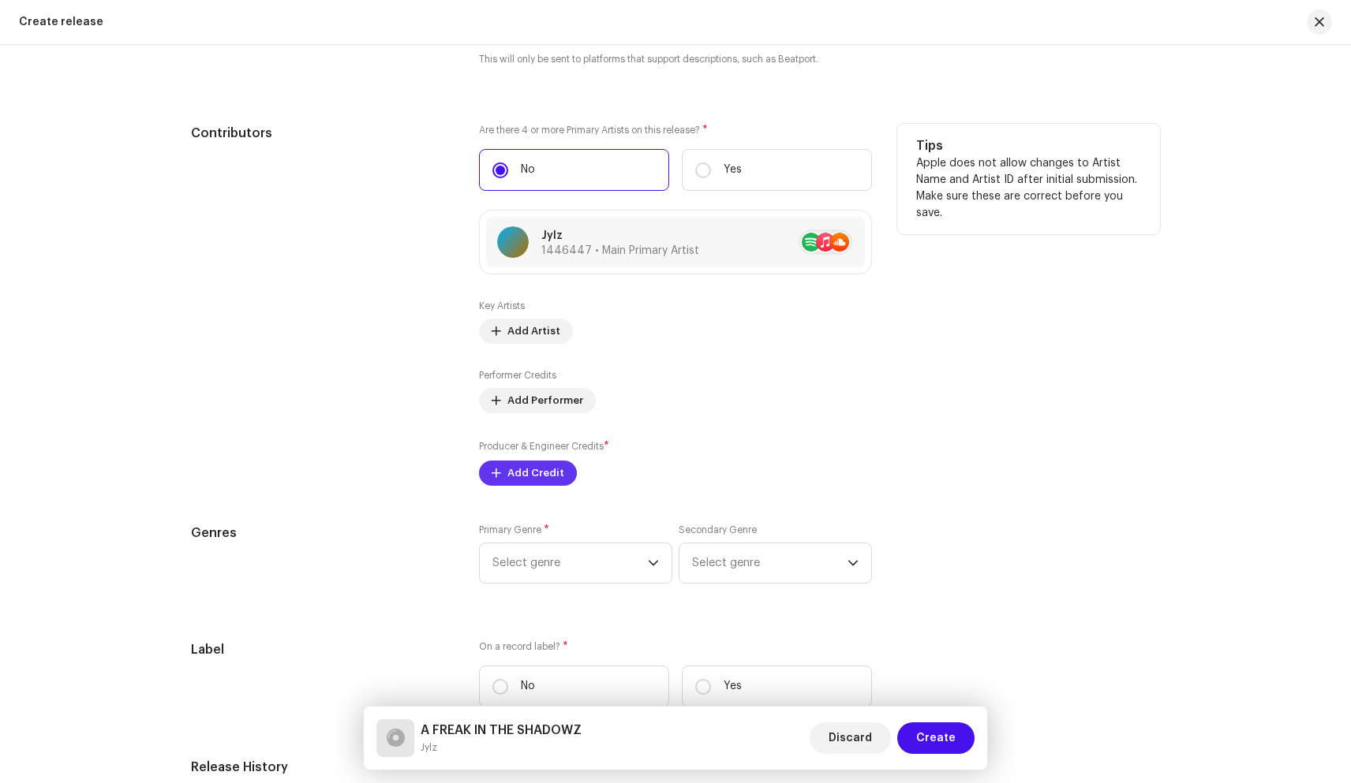
click at [538, 478] on span "Add Credit" at bounding box center [535, 474] width 57 height 32
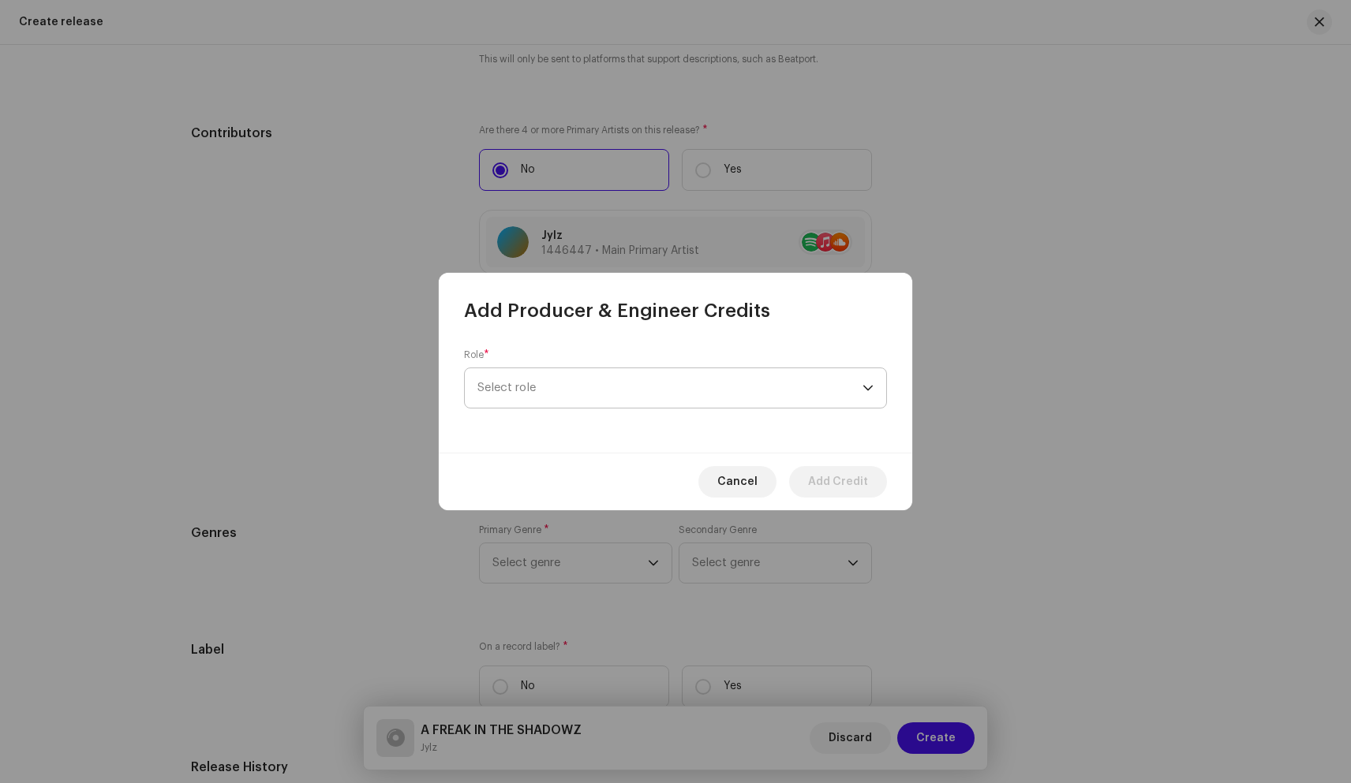
click at [641, 391] on span "Select role" at bounding box center [669, 387] width 385 height 39
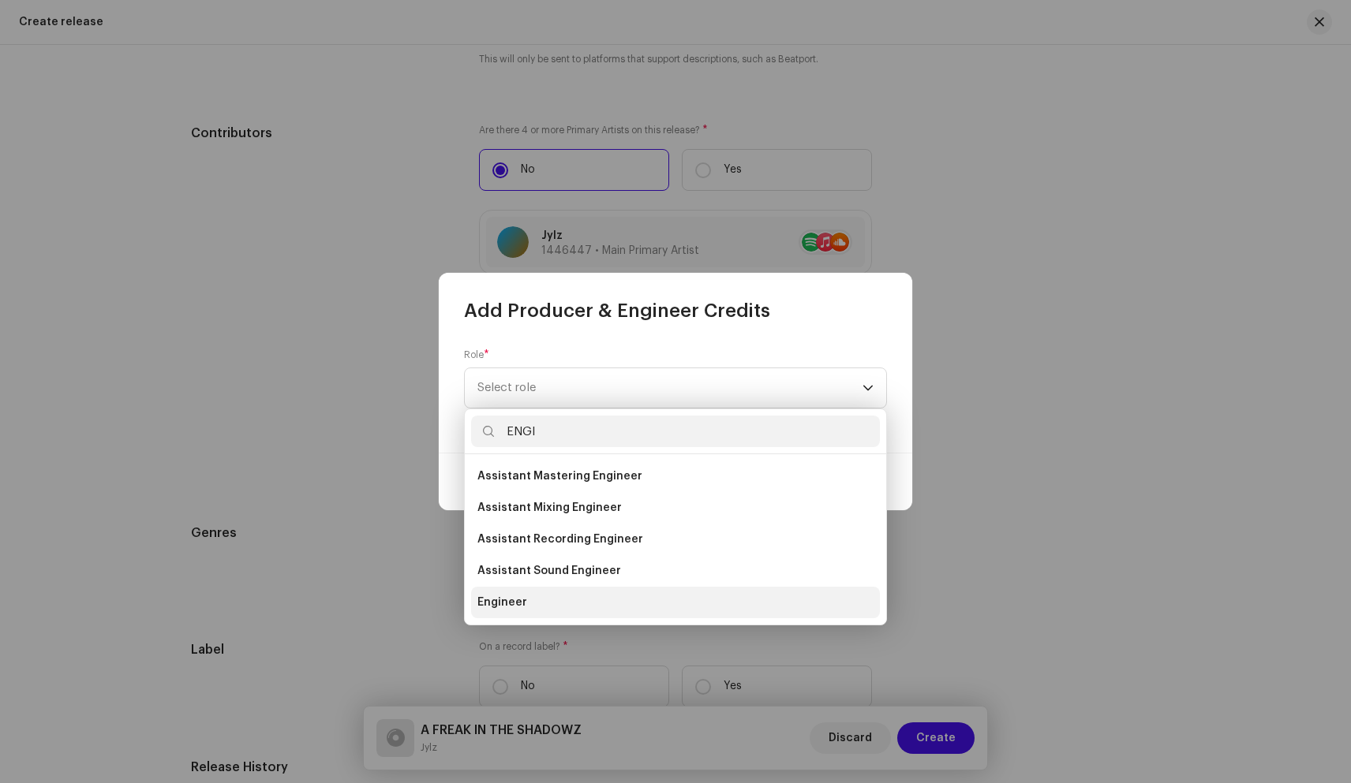
type input "ENGI"
click at [540, 608] on li "Engineer" at bounding box center [675, 603] width 409 height 32
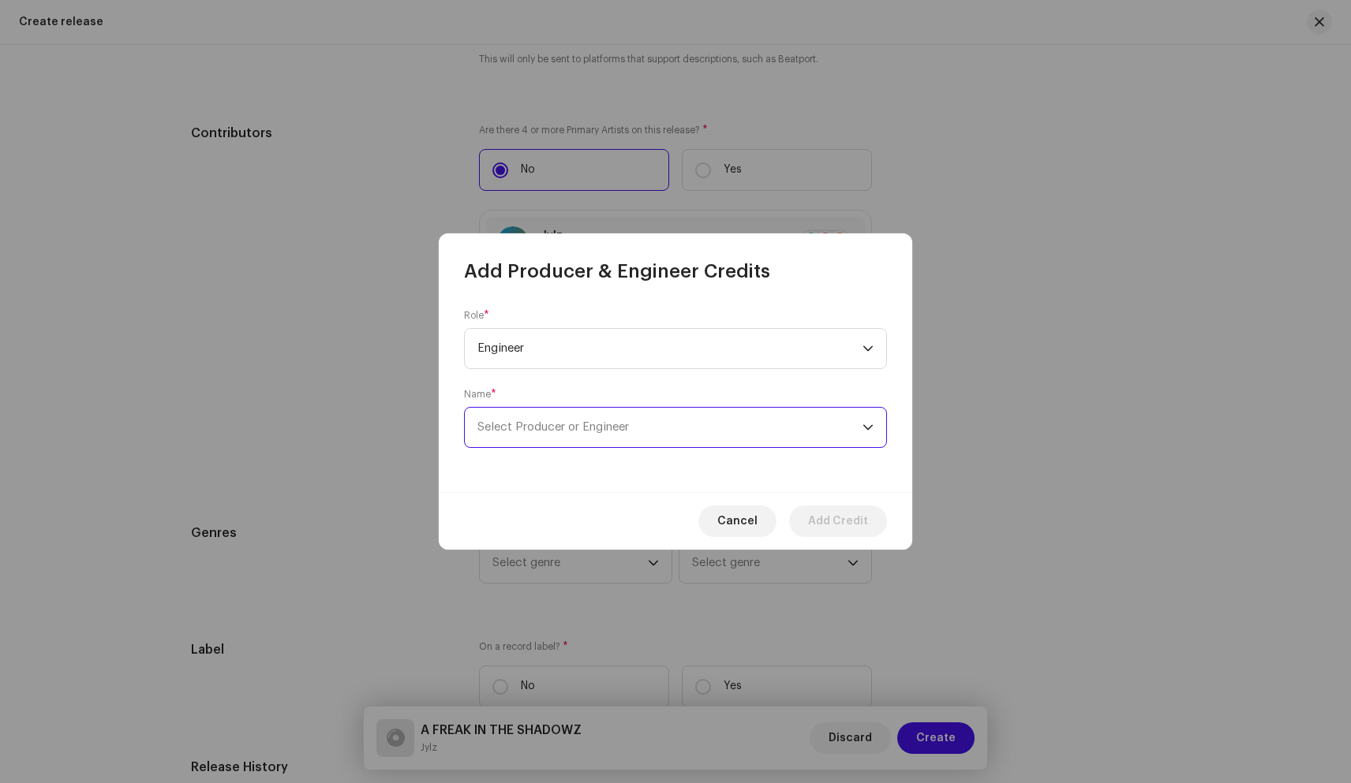
click at [624, 424] on span "Select Producer or Engineer" at bounding box center [552, 427] width 151 height 12
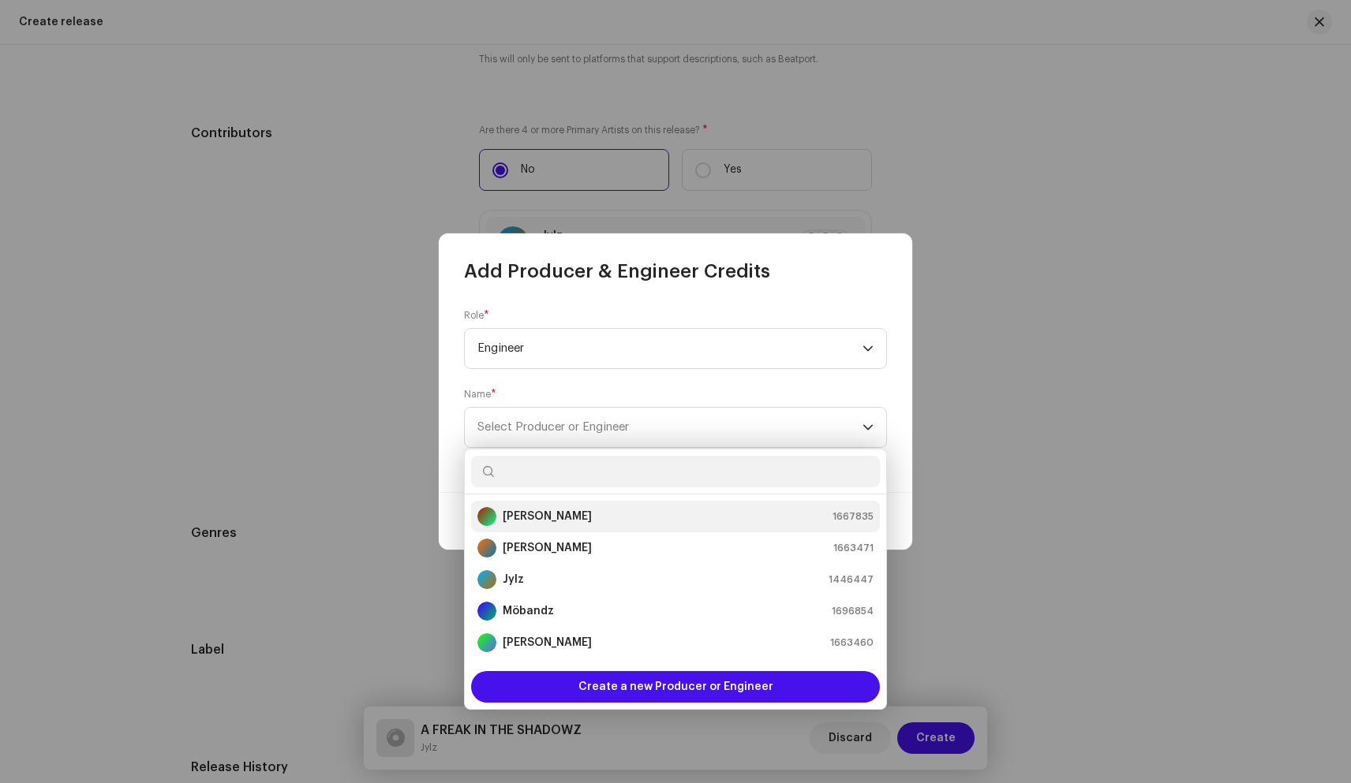
click at [574, 514] on div "Dylan King 1667835" at bounding box center [675, 516] width 396 height 19
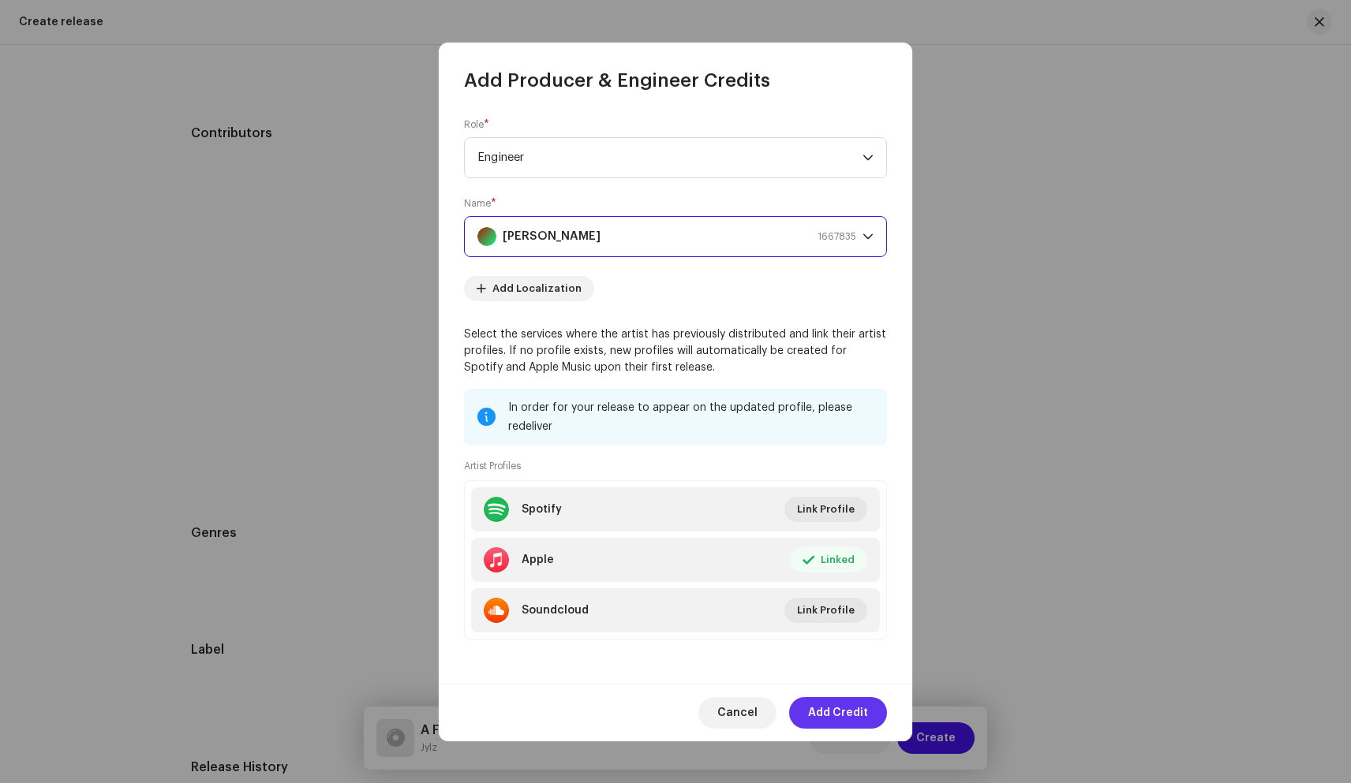
click at [837, 704] on span "Add Credit" at bounding box center [838, 713] width 60 height 32
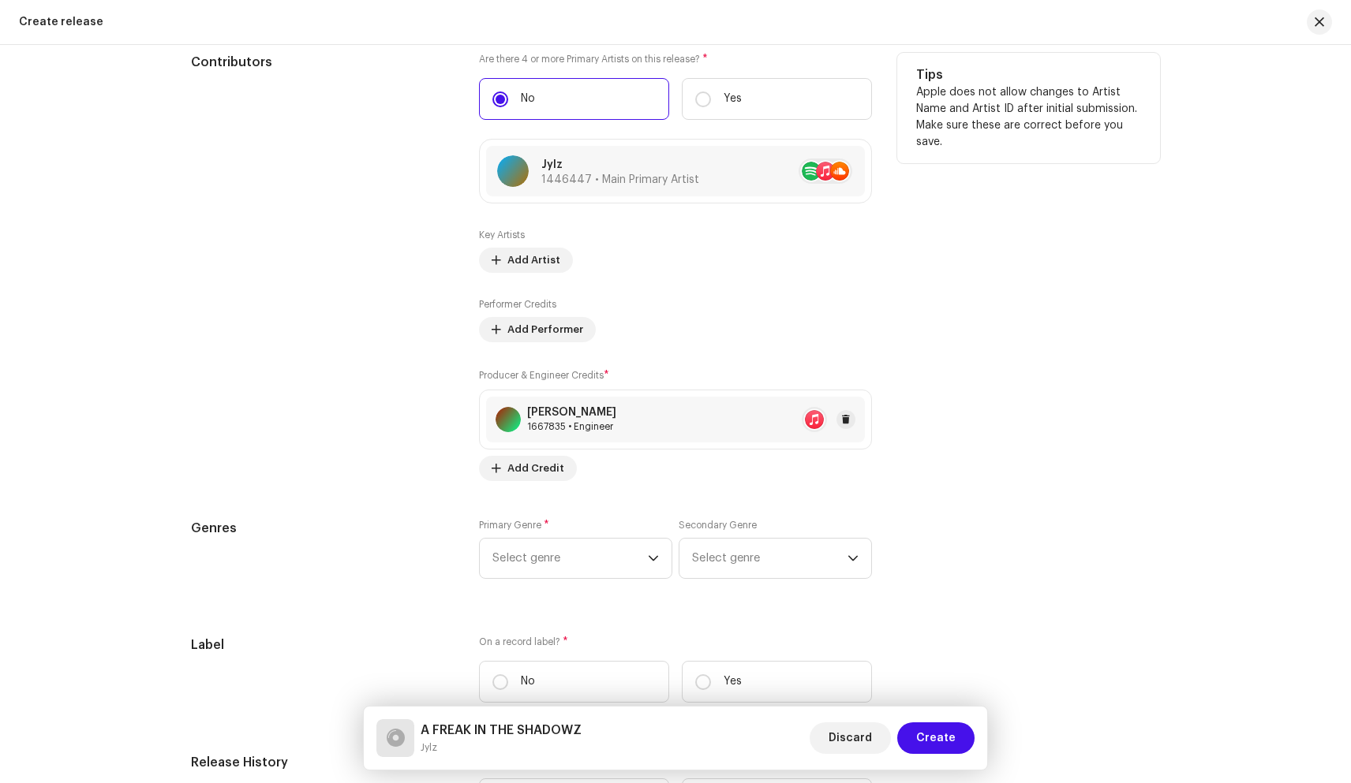
scroll to position [1964, 0]
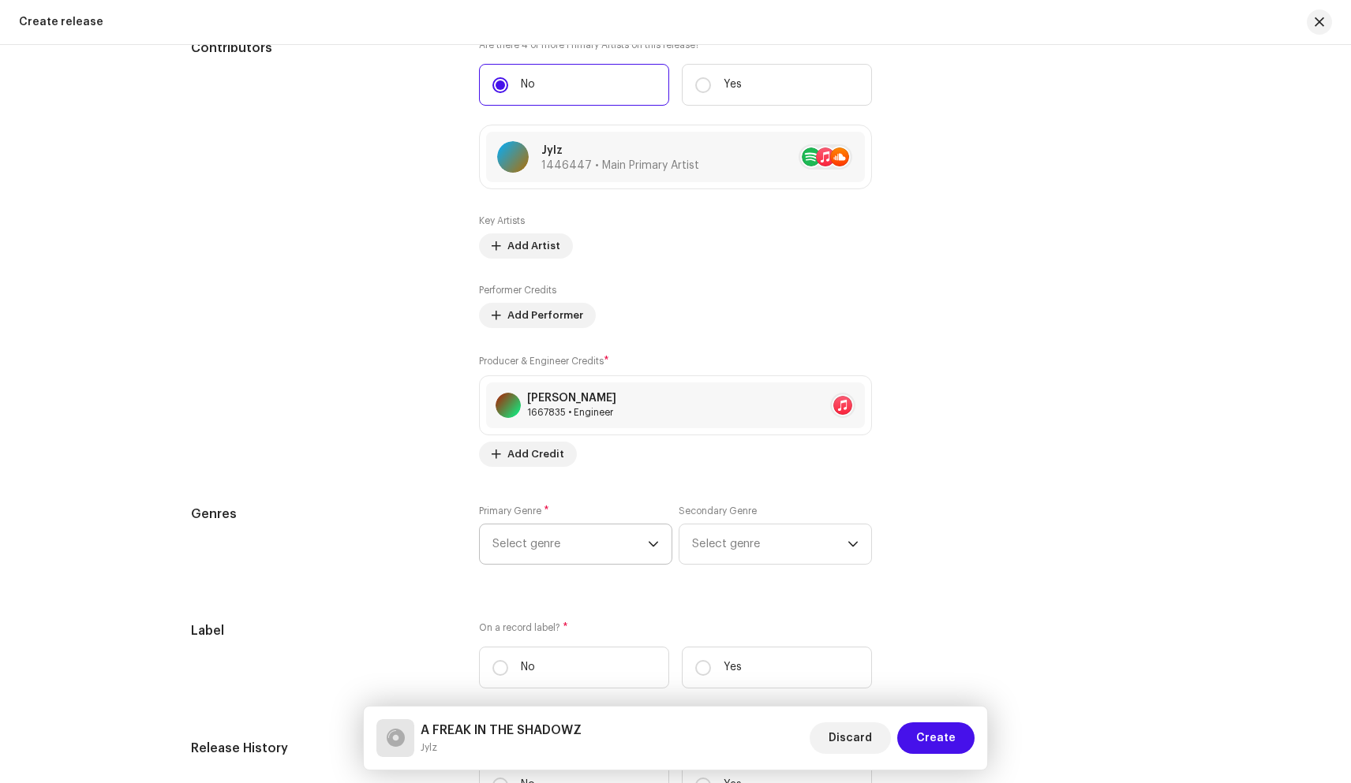
click at [601, 546] on span "Select genre" at bounding box center [569, 544] width 155 height 39
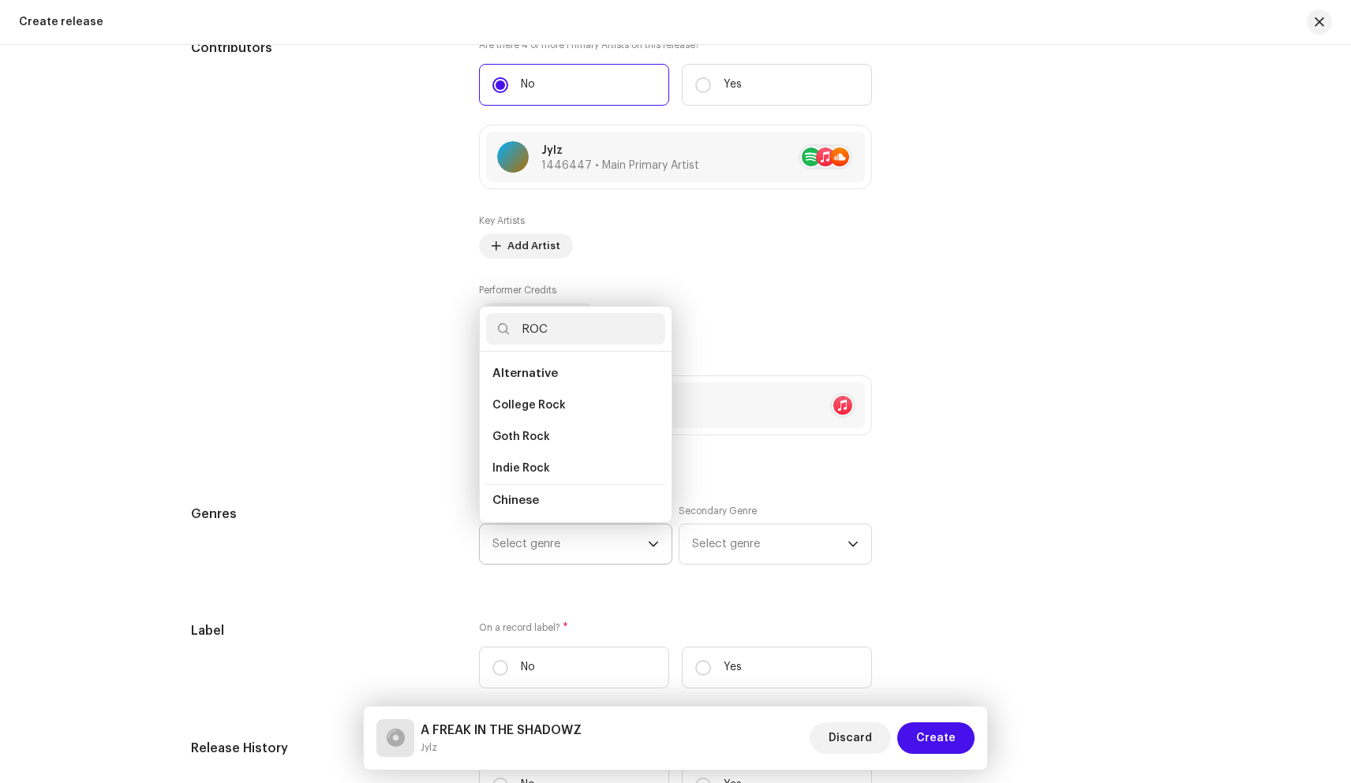
type input "ROCK"
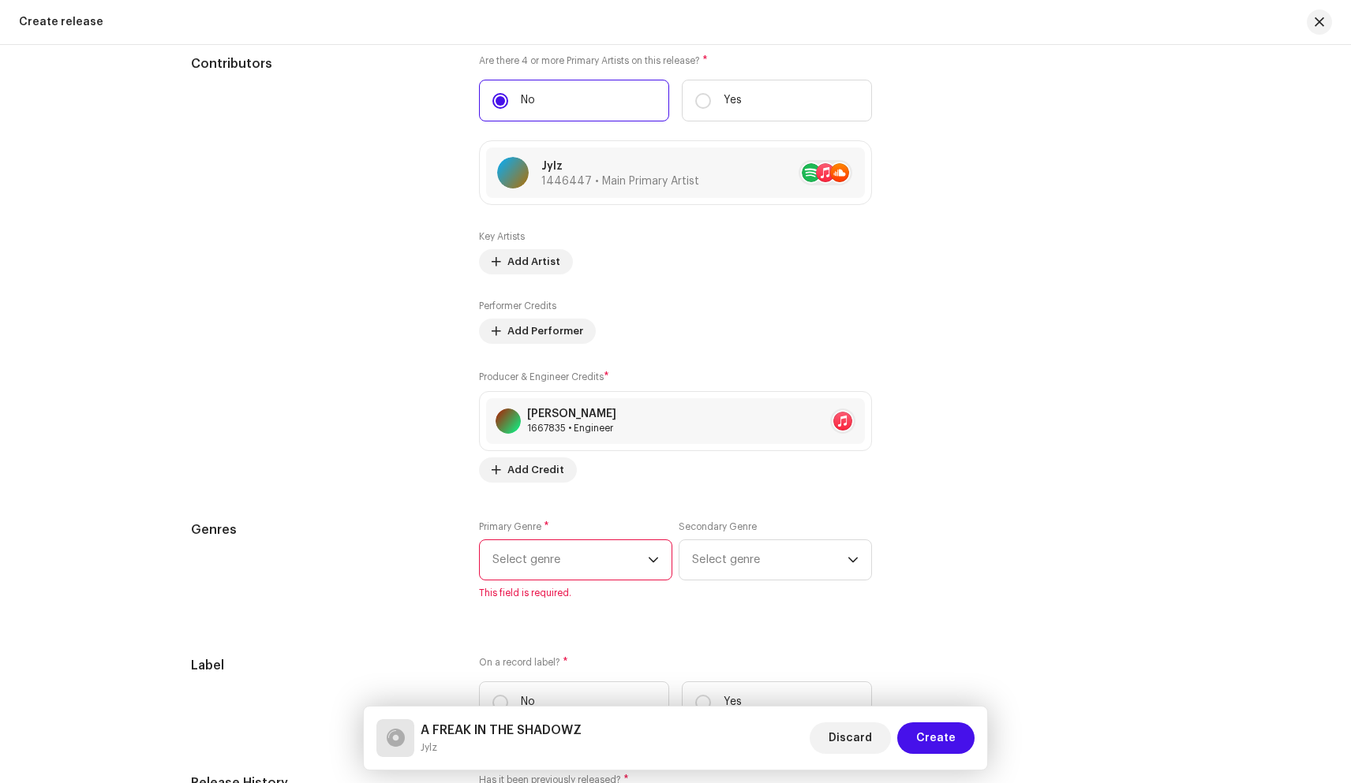
scroll to position [1956, 0]
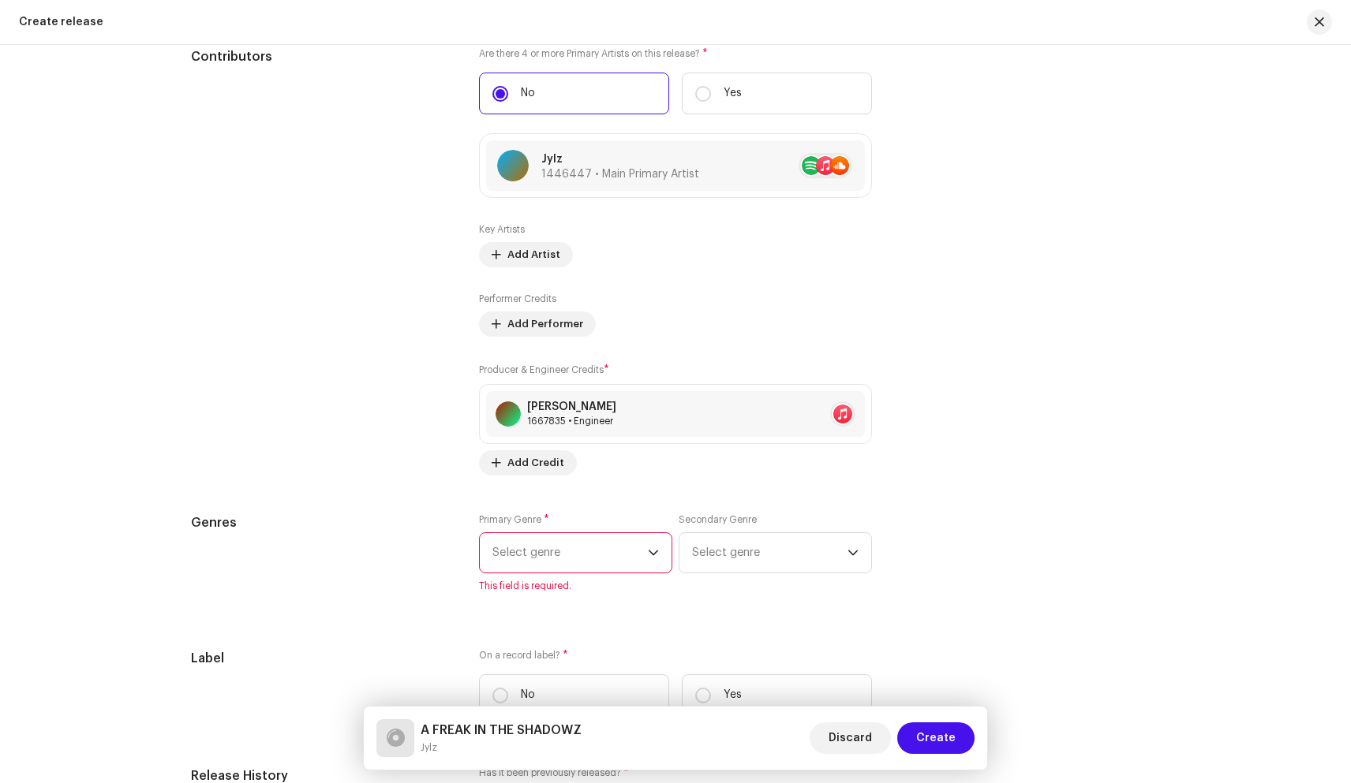
click at [568, 556] on span "Select genre" at bounding box center [569, 552] width 155 height 39
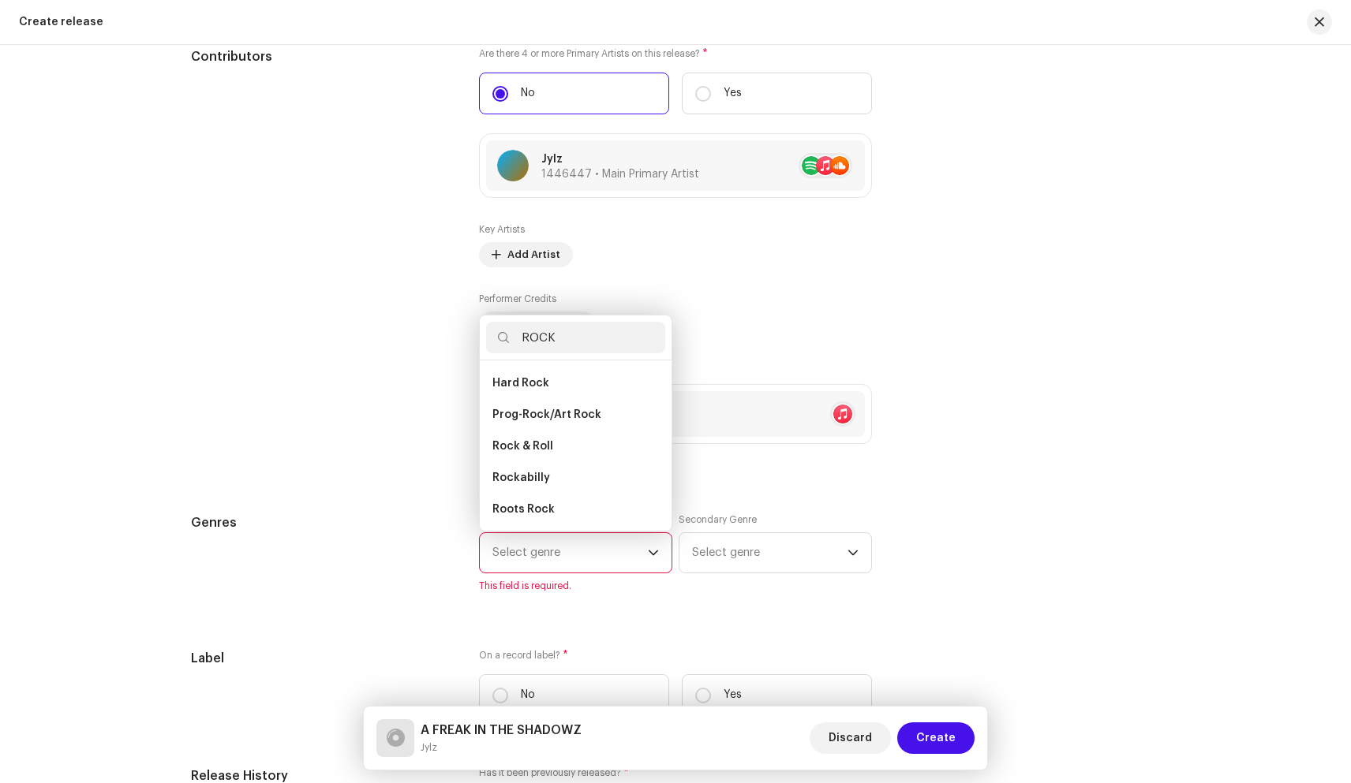
scroll to position [843, 0]
type input "ROCK"
click at [535, 434] on span "Rock & Roll" at bounding box center [522, 442] width 61 height 16
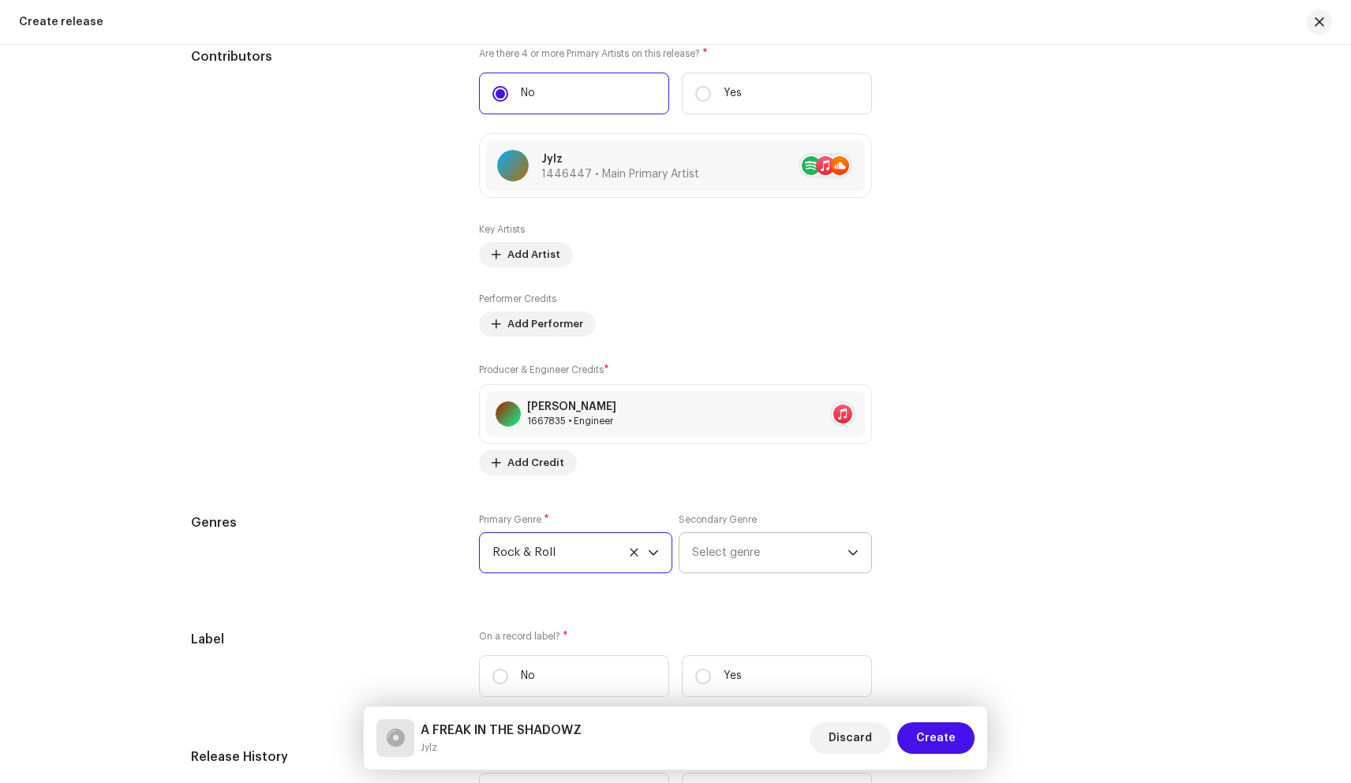
click at [747, 566] on span "Select genre" at bounding box center [769, 552] width 155 height 39
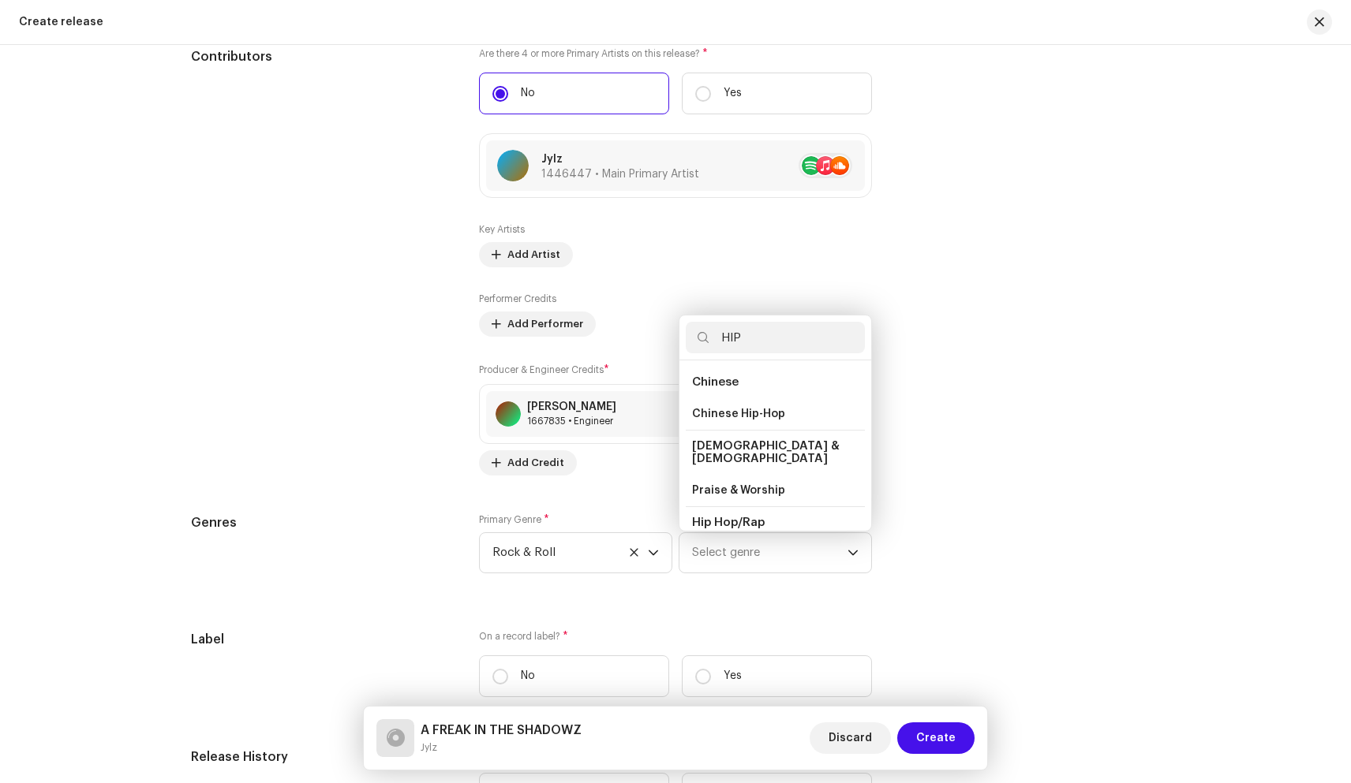
type input "HIP"
click at [928, 483] on div "Prefill release information from track metadata Compilation Is it a compilation…" at bounding box center [675, 275] width 969 height 1963
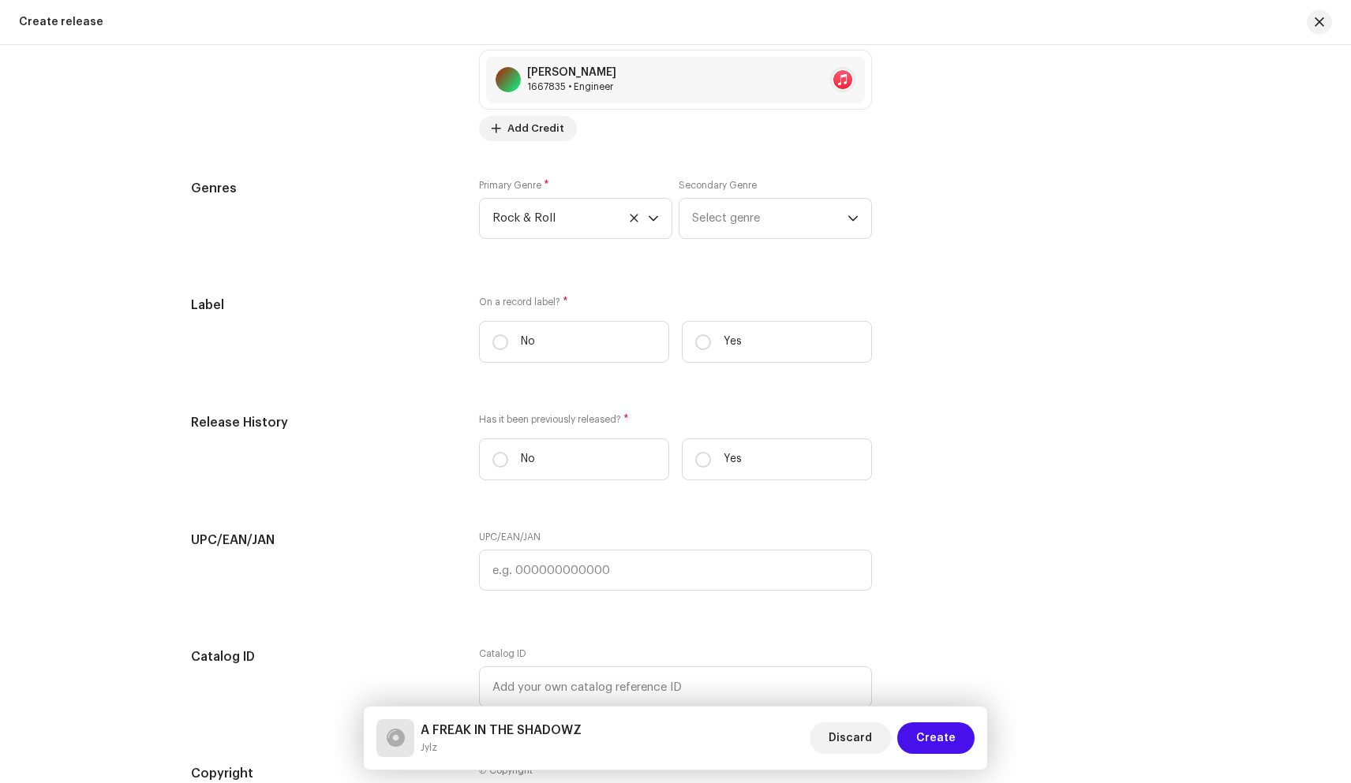
scroll to position [2293, 0]
click at [599, 340] on label "No" at bounding box center [574, 339] width 190 height 42
click at [508, 340] on input "No" at bounding box center [500, 339] width 16 height 16
radio input "true"
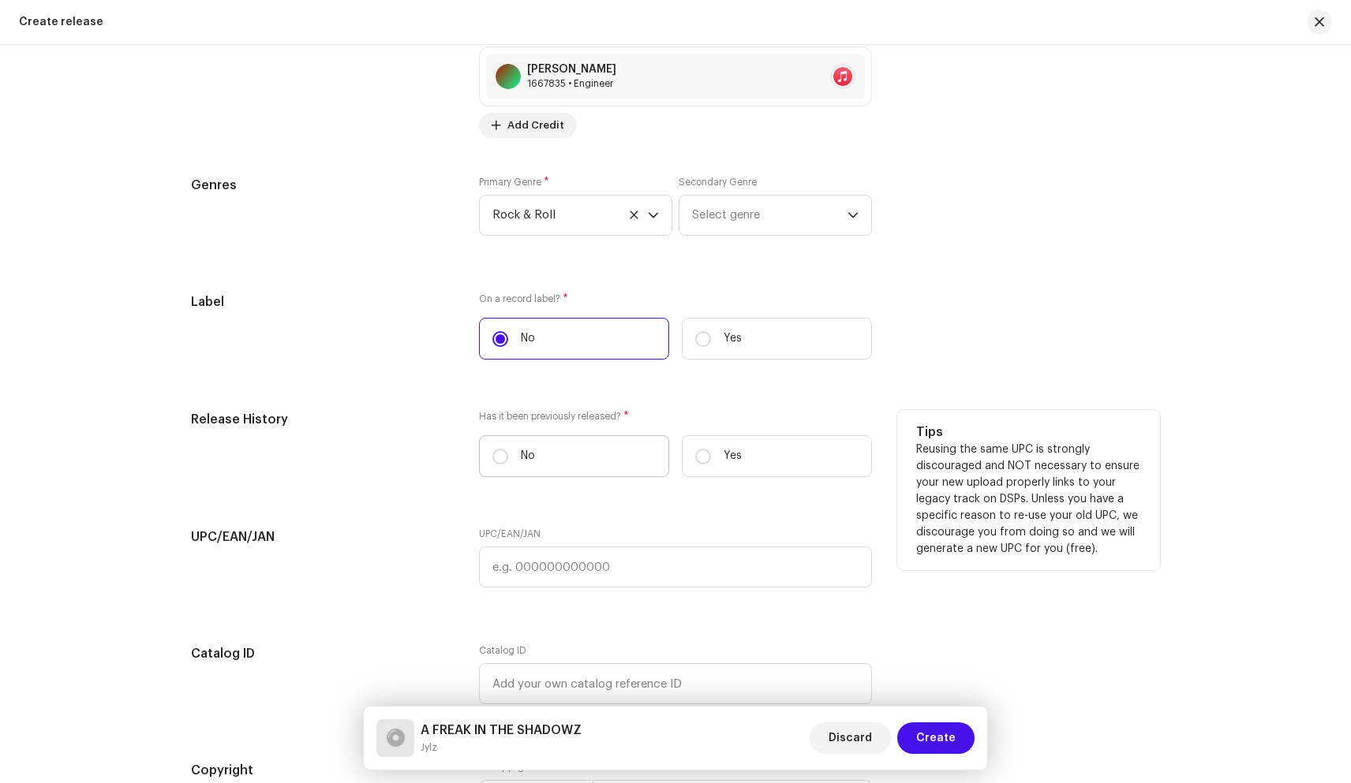
click at [574, 446] on label "No" at bounding box center [574, 456] width 190 height 42
click at [508, 449] on input "No" at bounding box center [500, 457] width 16 height 16
radio input "true"
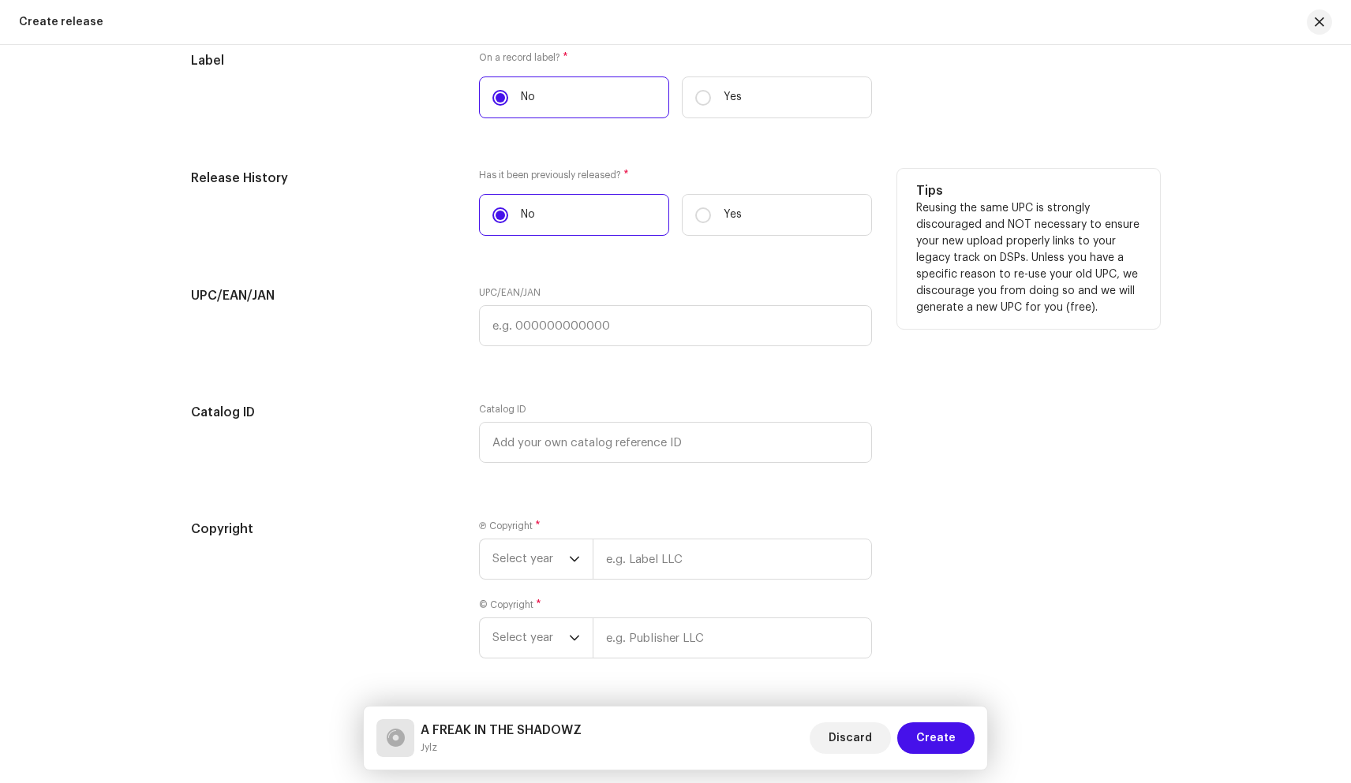
scroll to position [2585, 0]
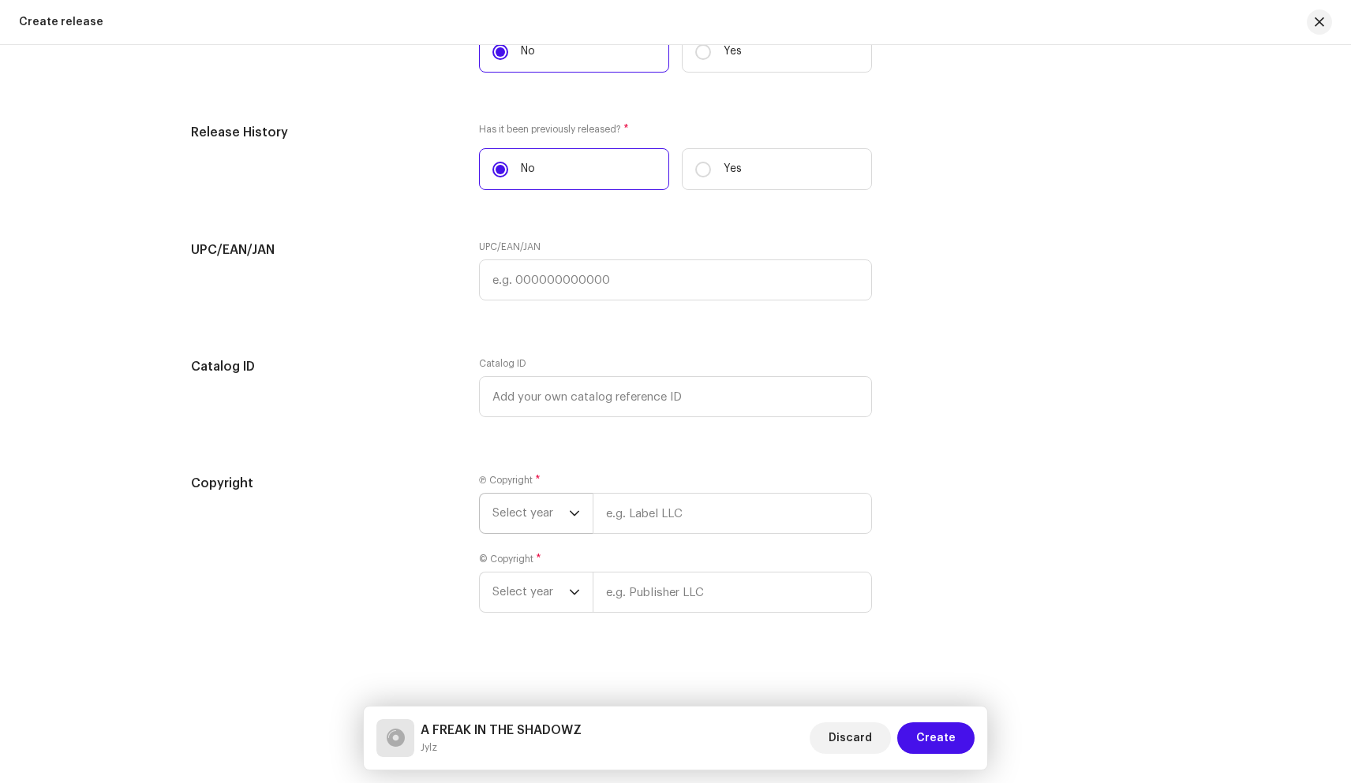
click at [551, 521] on span "Select year" at bounding box center [530, 513] width 77 height 39
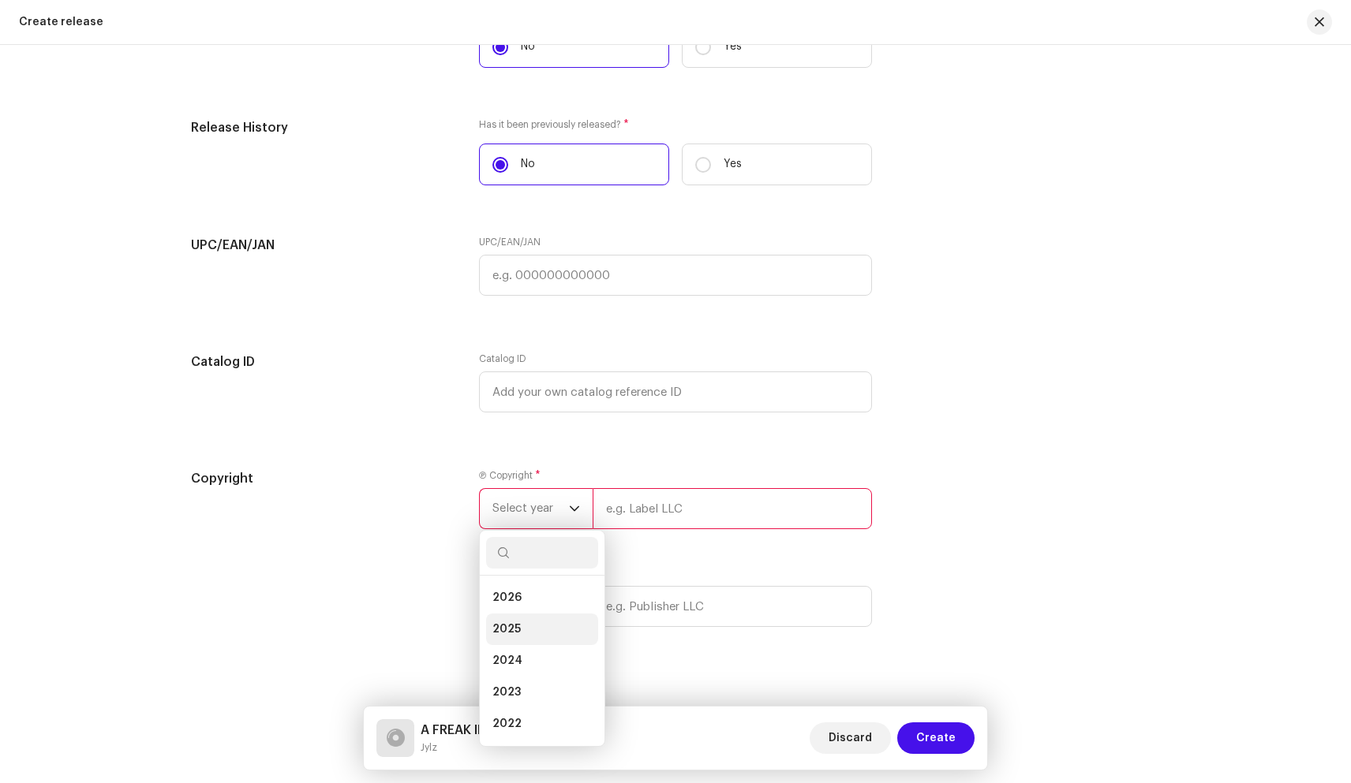
click at [540, 629] on li "2025" at bounding box center [542, 630] width 112 height 32
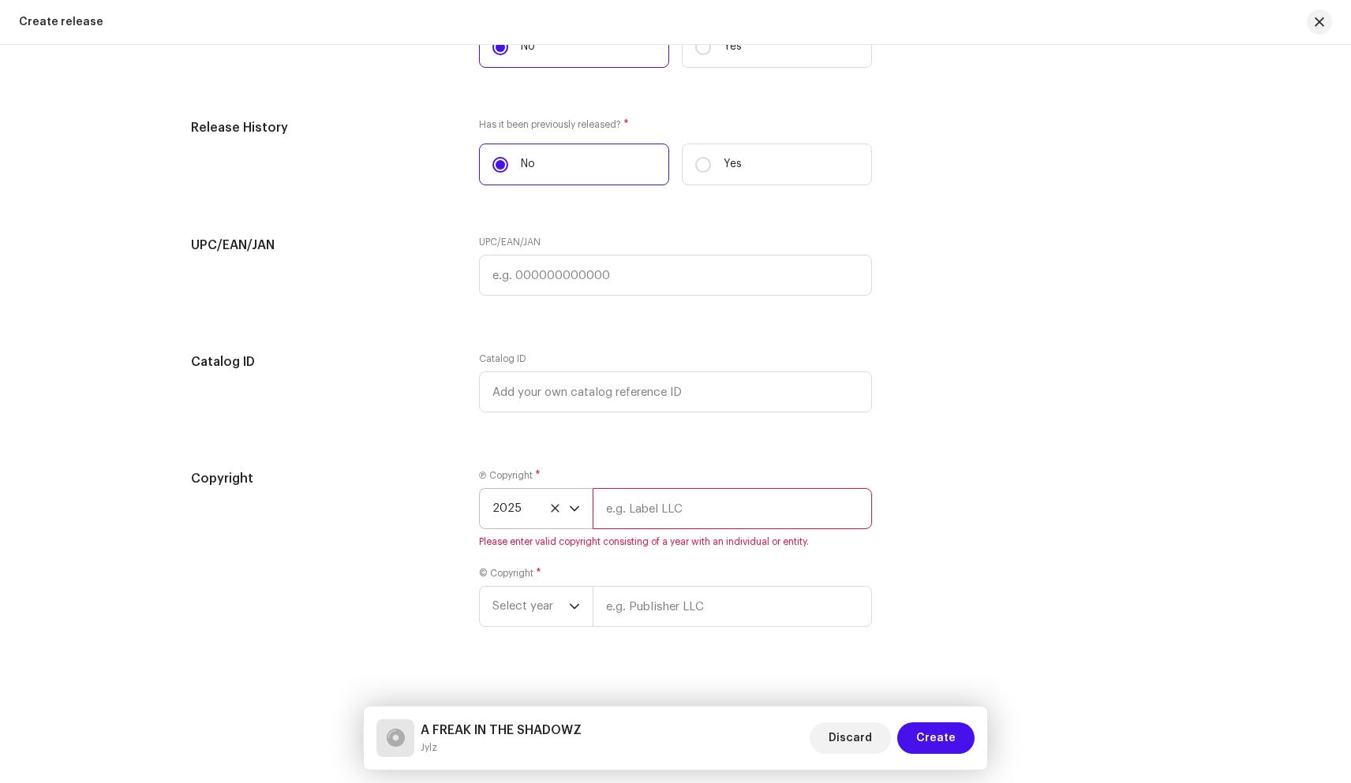
click at [656, 513] on input "text" at bounding box center [731, 508] width 279 height 41
type input "JYLZ"
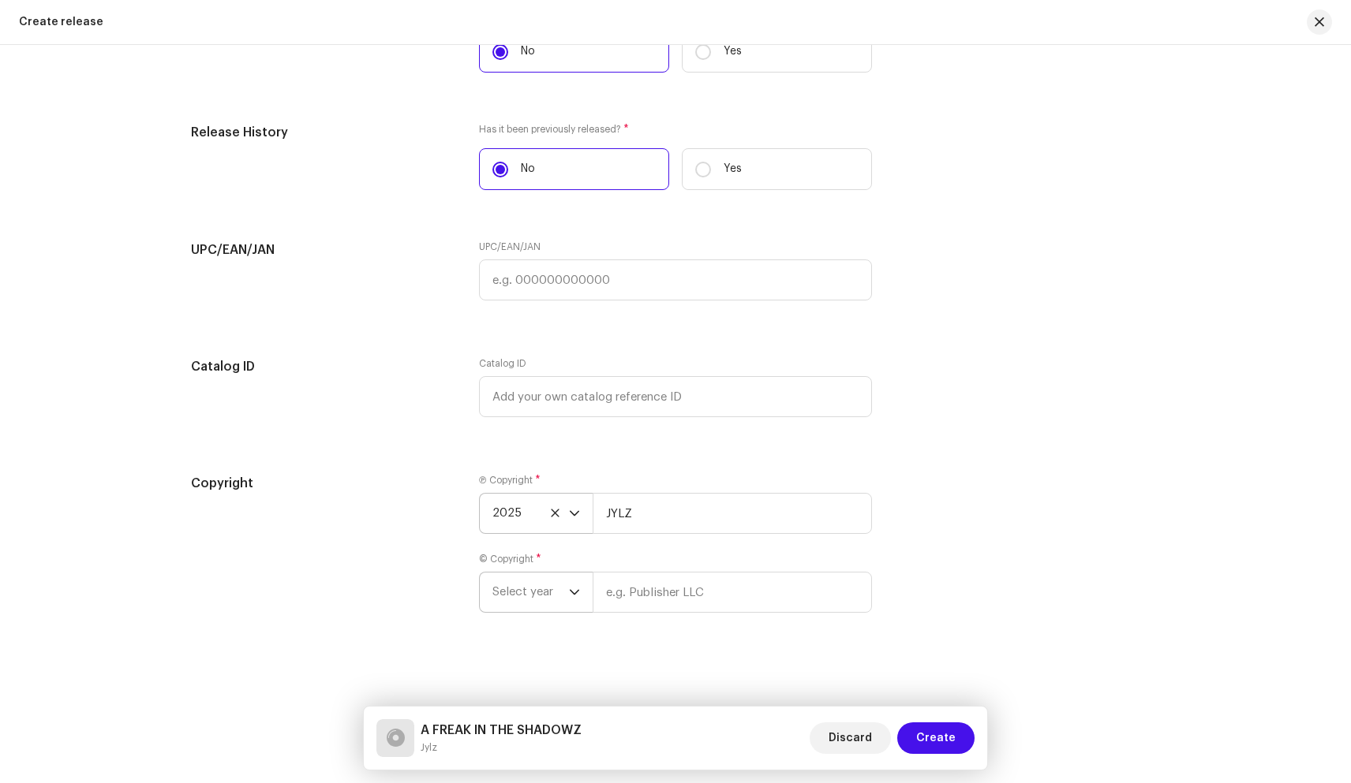
click at [551, 592] on span "Select year" at bounding box center [530, 592] width 77 height 39
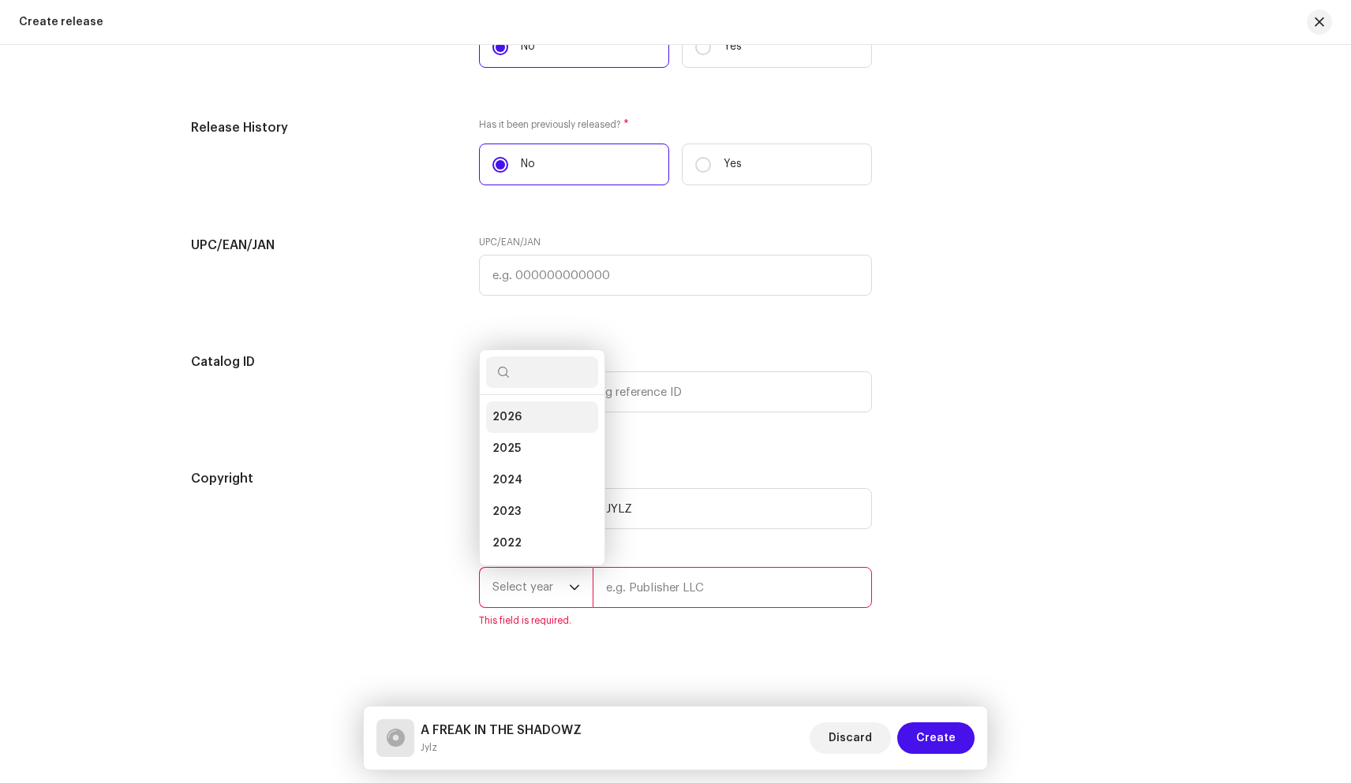
click at [525, 423] on li "2026" at bounding box center [542, 418] width 112 height 32
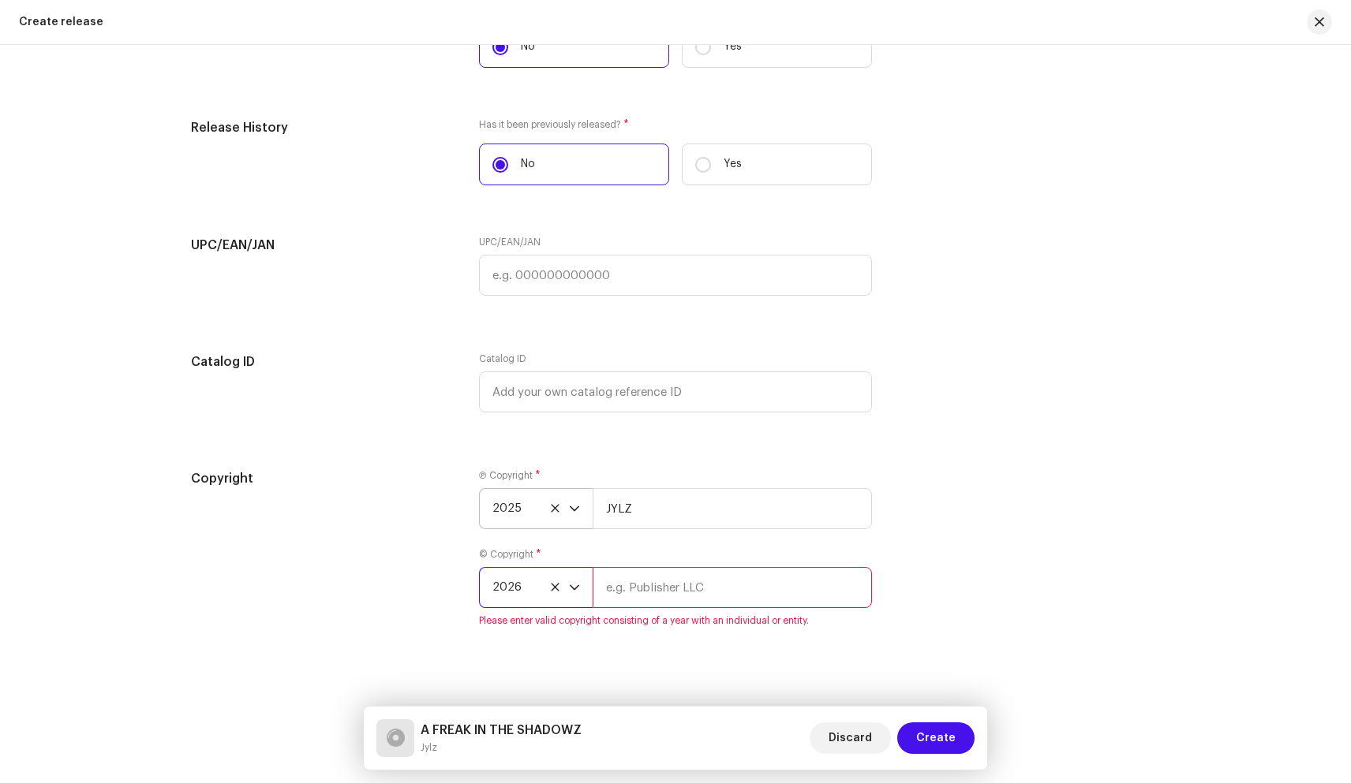
click at [651, 591] on input "text" at bounding box center [731, 587] width 279 height 41
type input "JYLZ"
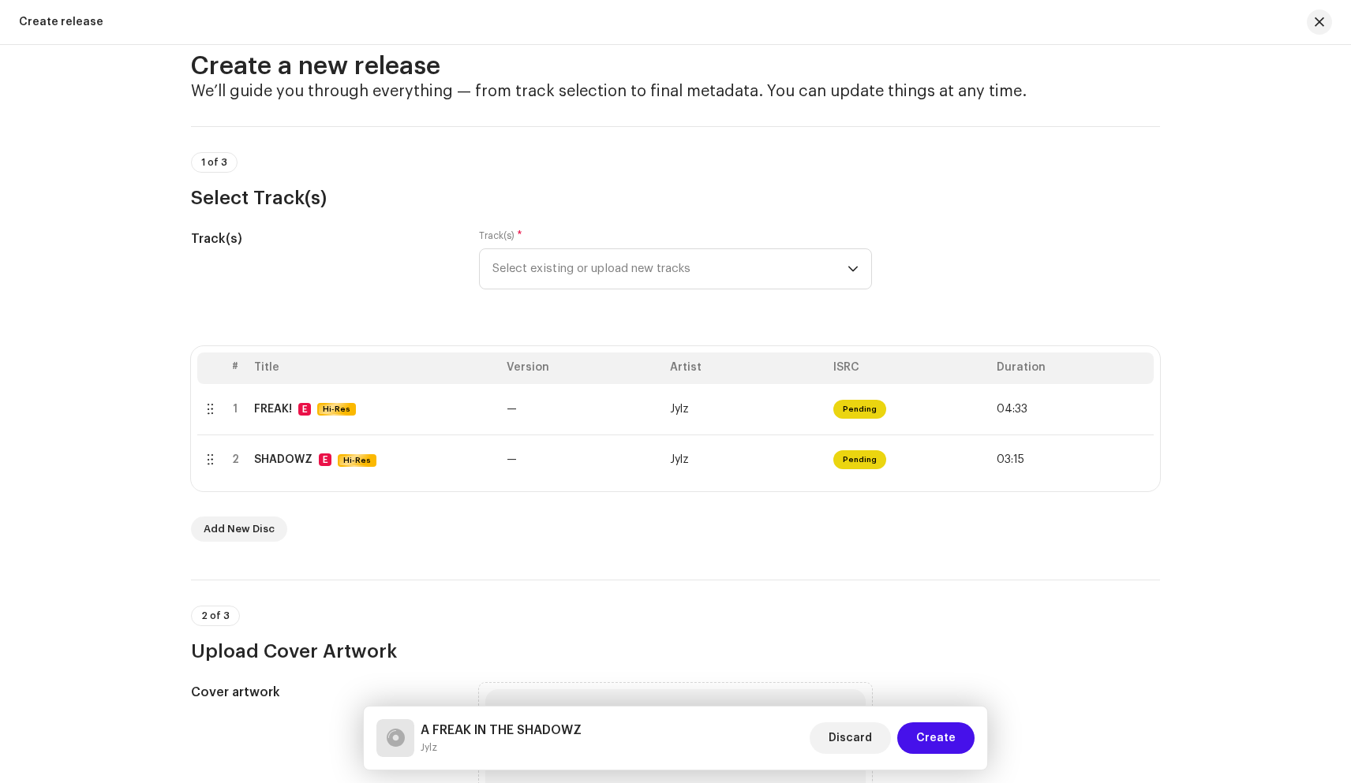
scroll to position [0, 0]
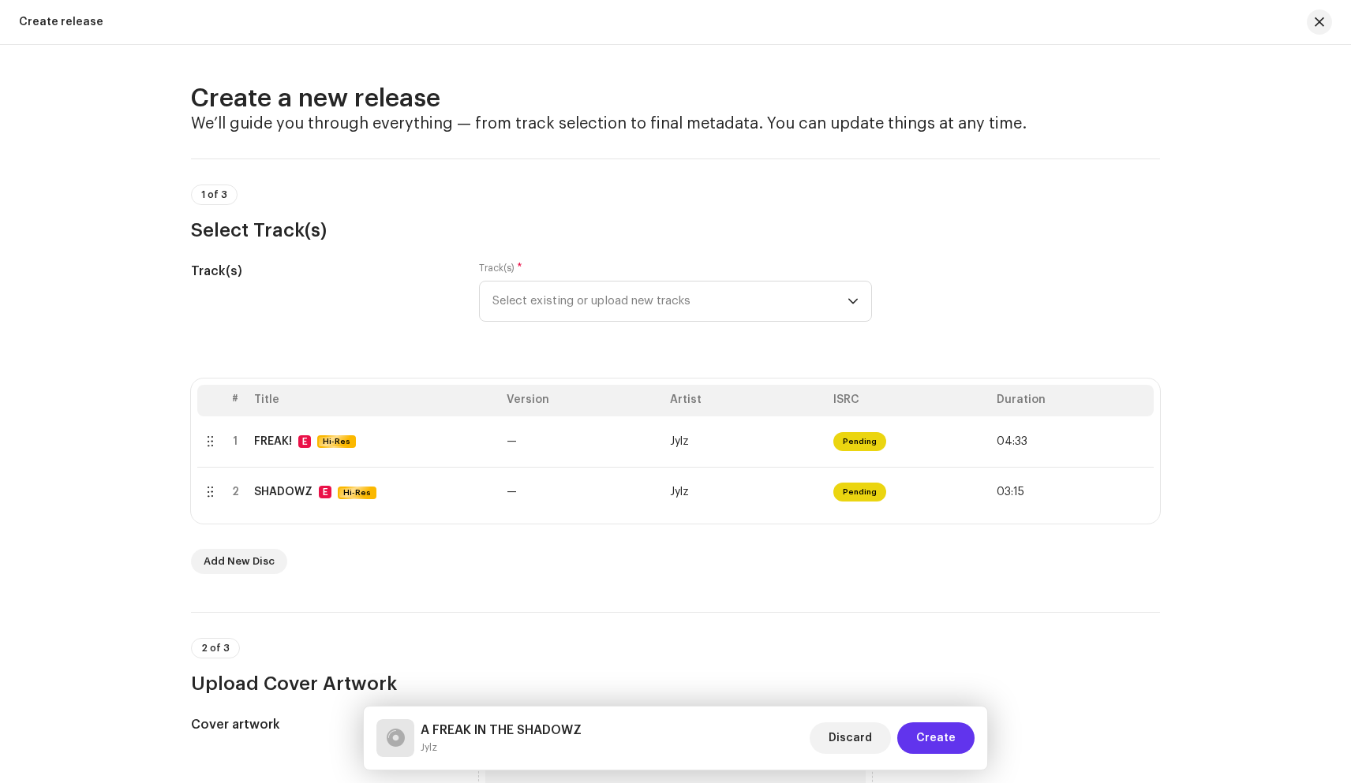
click at [935, 733] on span "Create" at bounding box center [935, 739] width 39 height 32
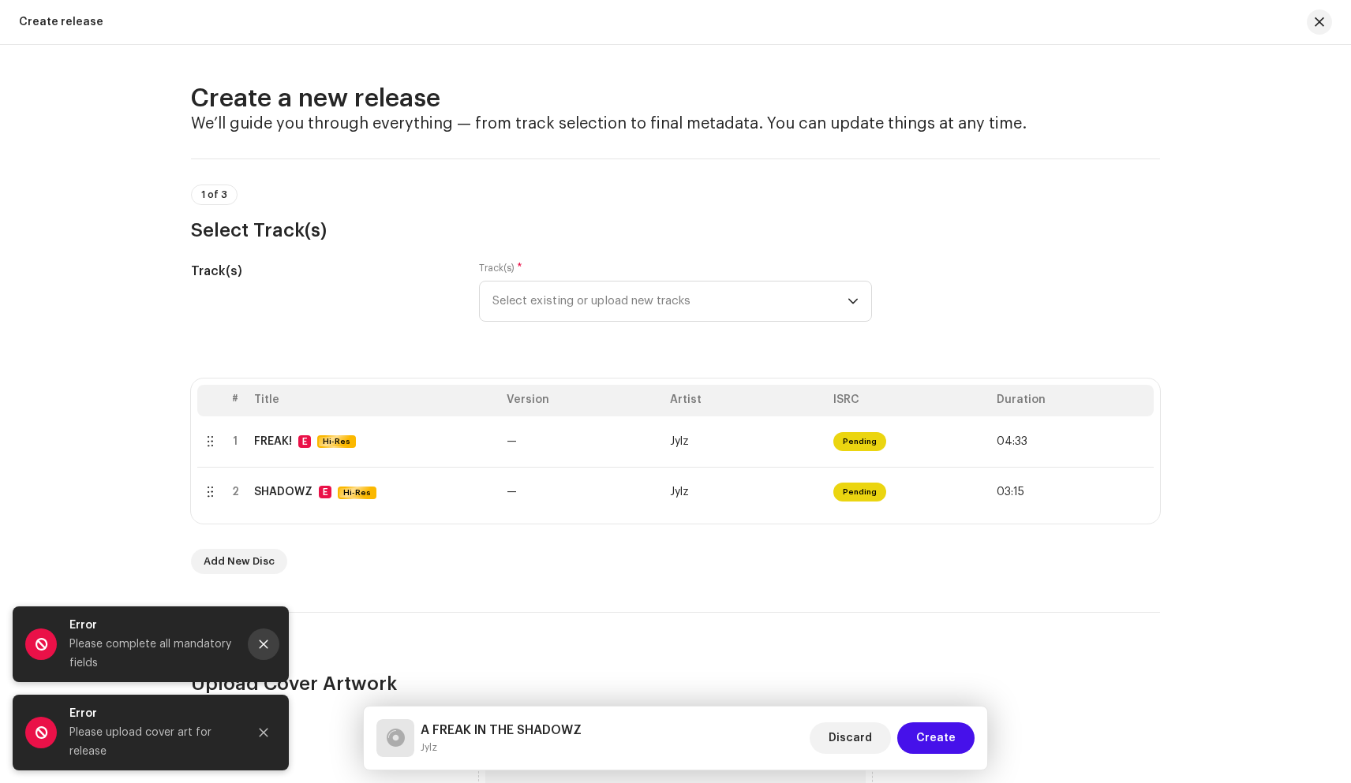
click at [270, 633] on button "Close" at bounding box center [264, 645] width 32 height 32
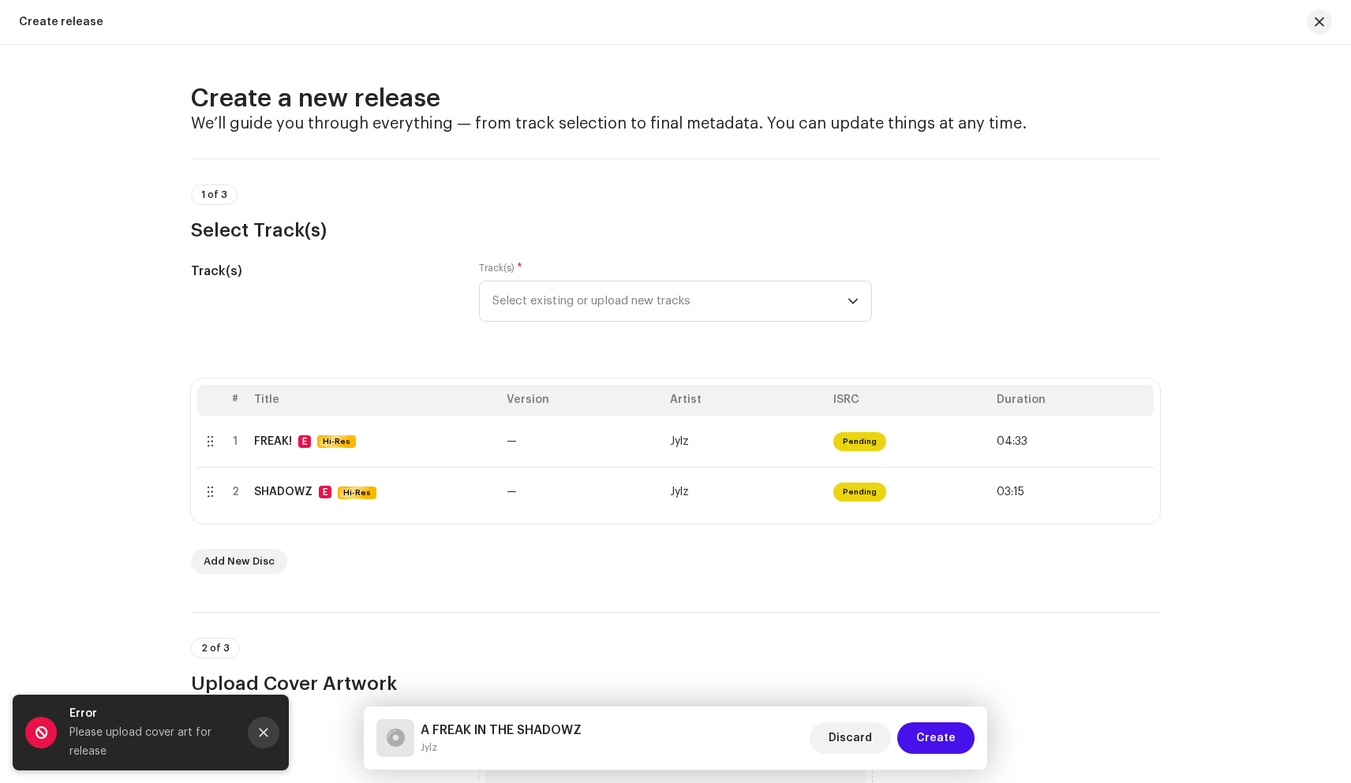
click at [267, 725] on button "Close" at bounding box center [264, 733] width 32 height 32
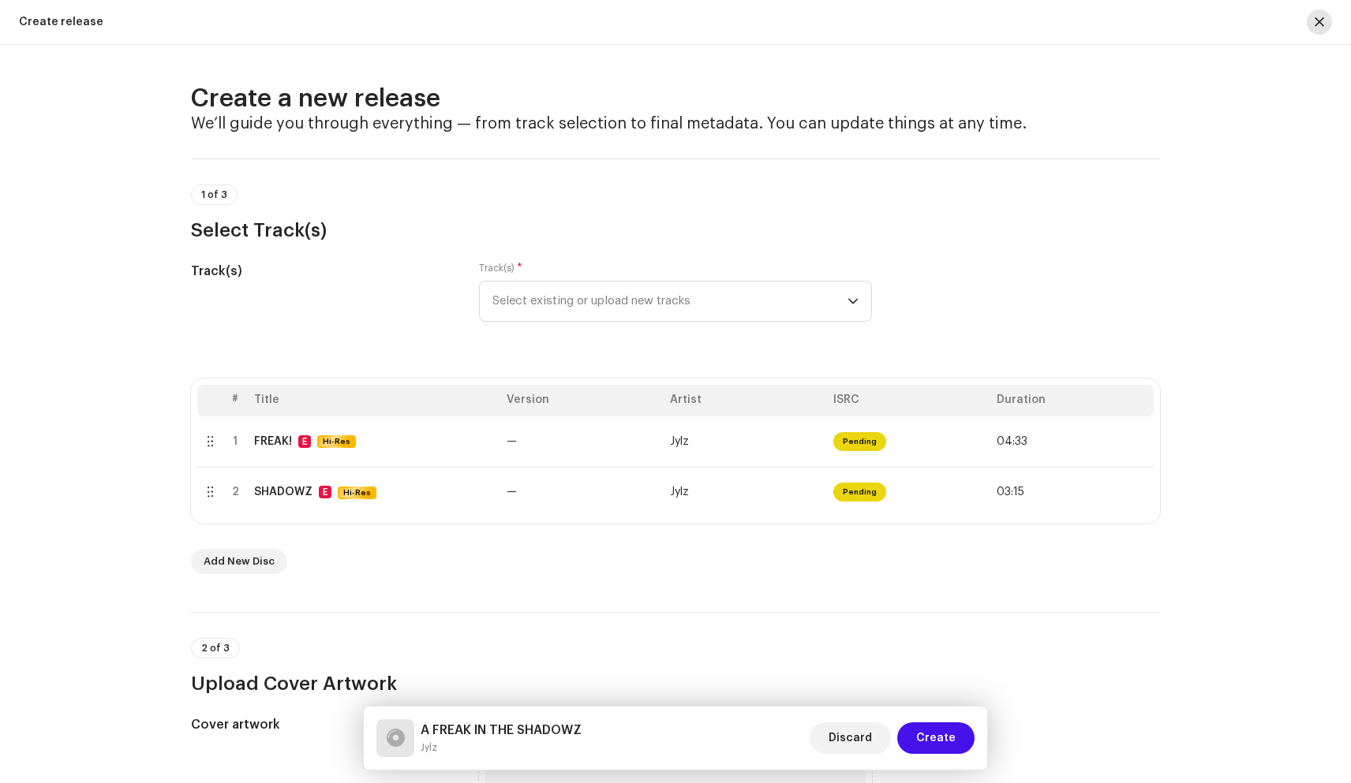
click at [1319, 29] on button "button" at bounding box center [1318, 21] width 25 height 25
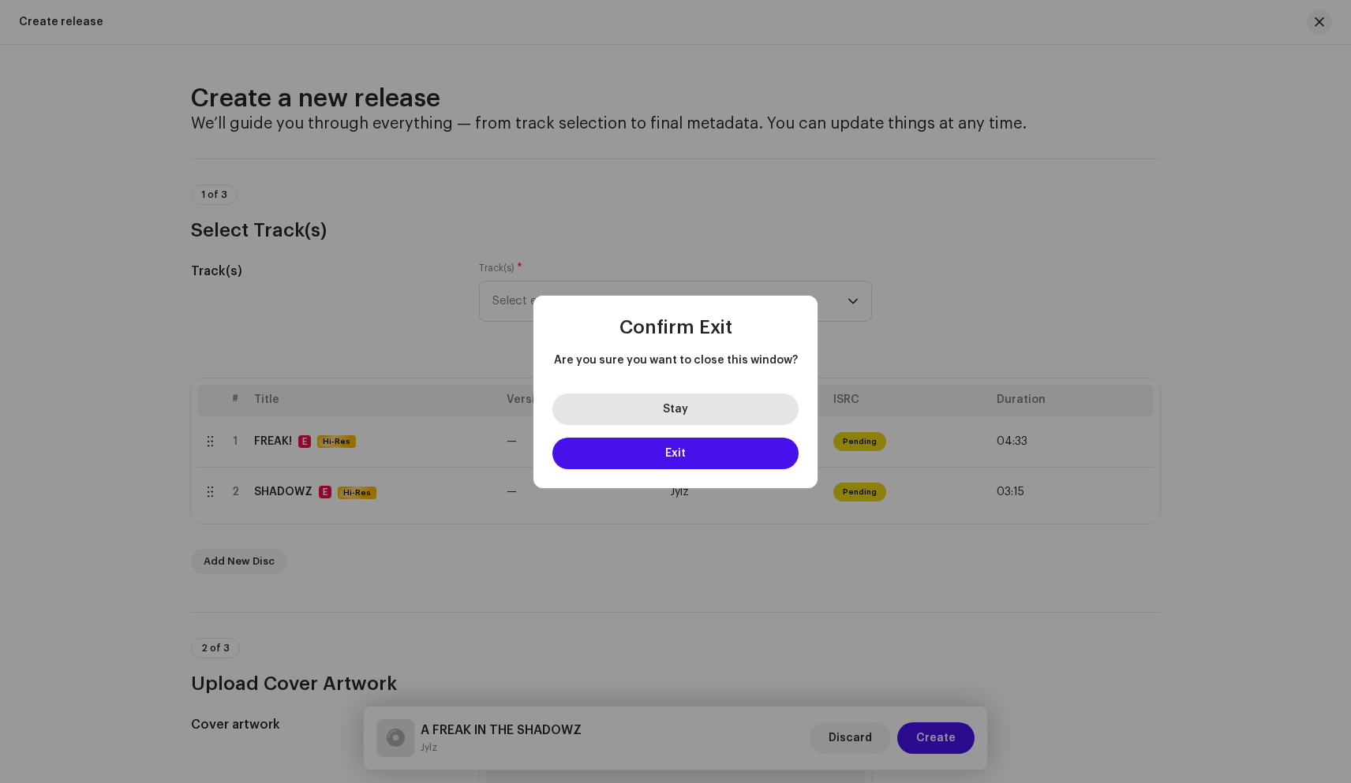
click at [765, 413] on button "Stay" at bounding box center [675, 410] width 246 height 32
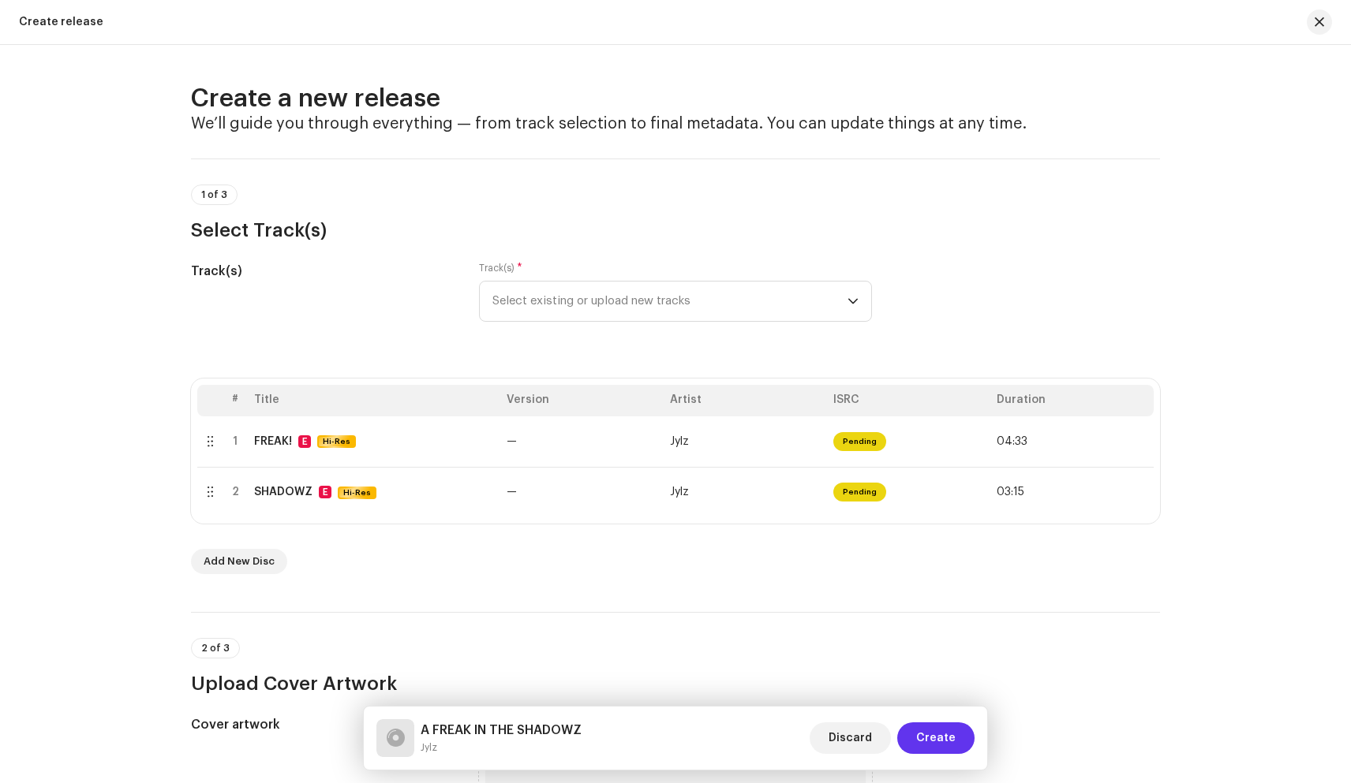
click at [912, 733] on button "Create" at bounding box center [935, 739] width 77 height 32
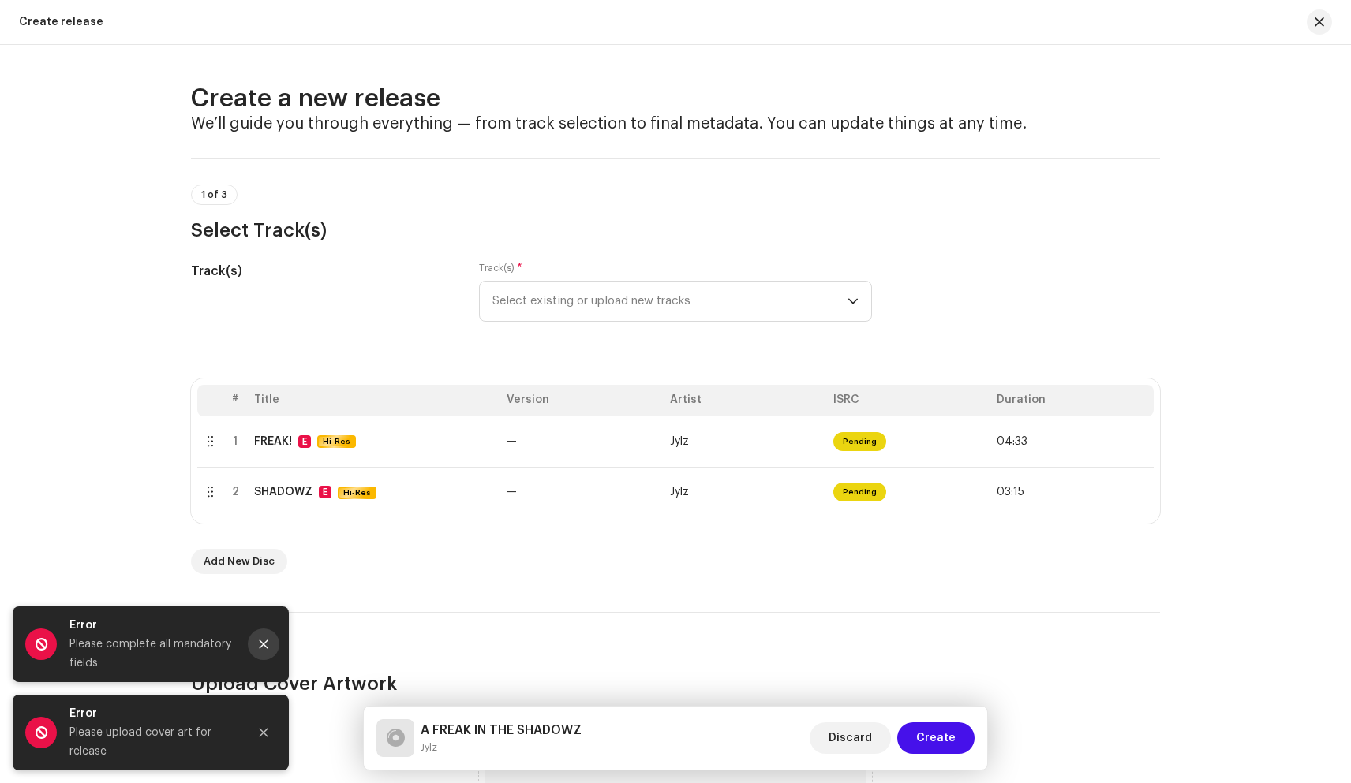
click at [264, 646] on icon "Close" at bounding box center [264, 645] width 9 height 9
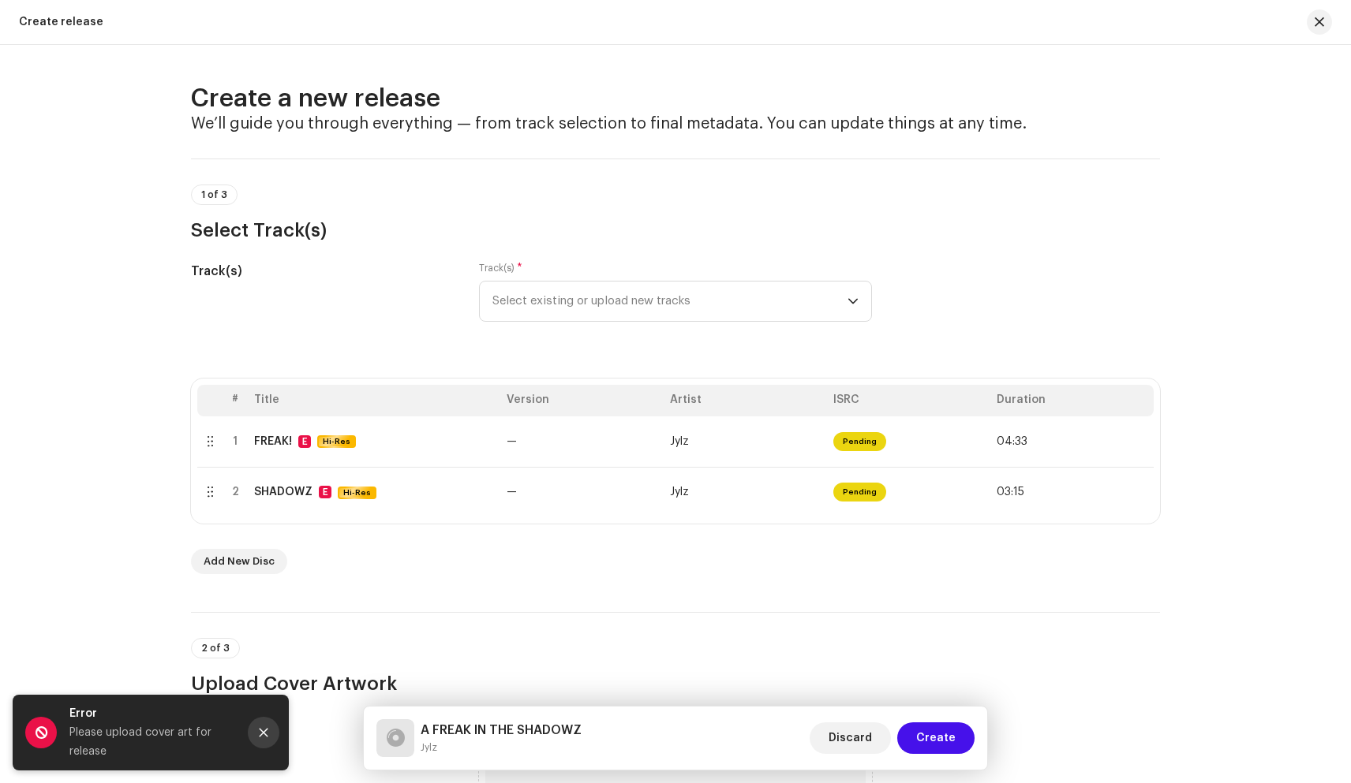
click at [271, 727] on button "Close" at bounding box center [264, 733] width 32 height 32
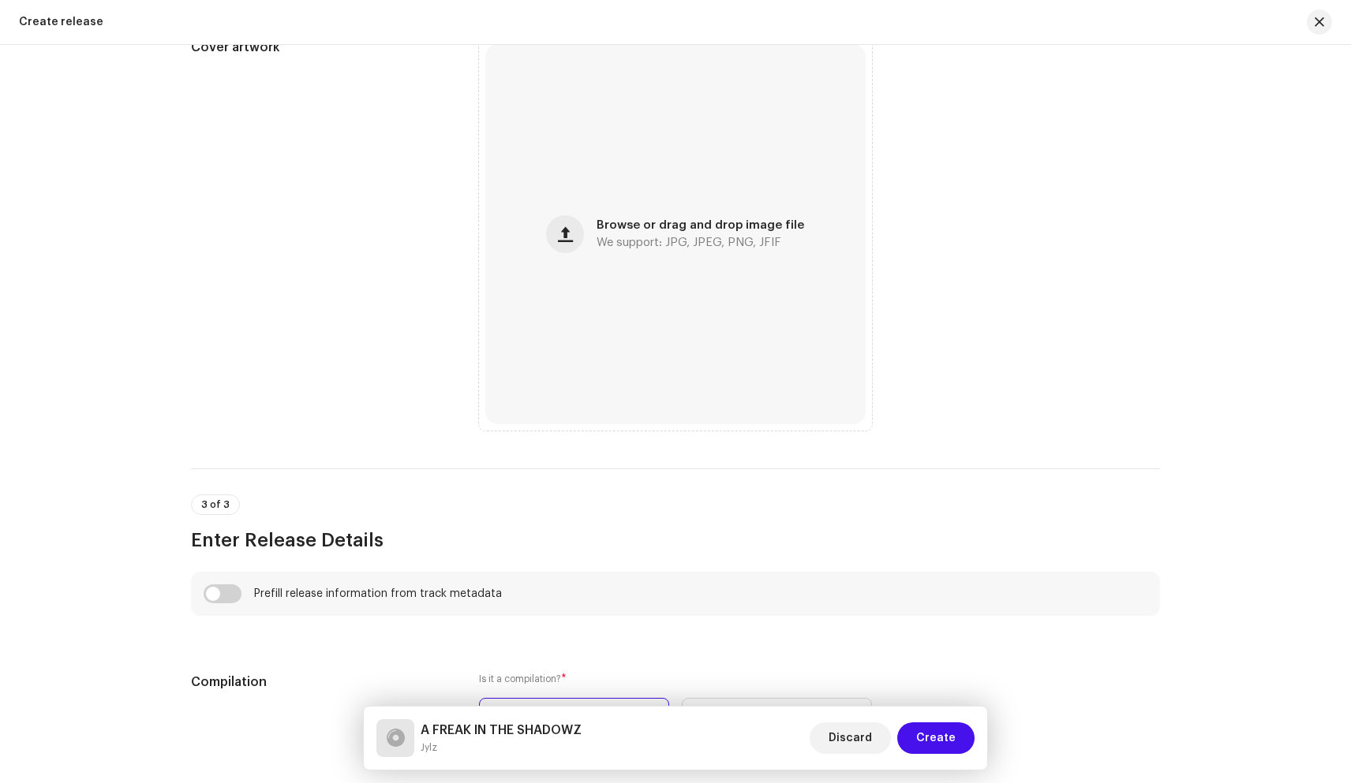
scroll to position [638, 0]
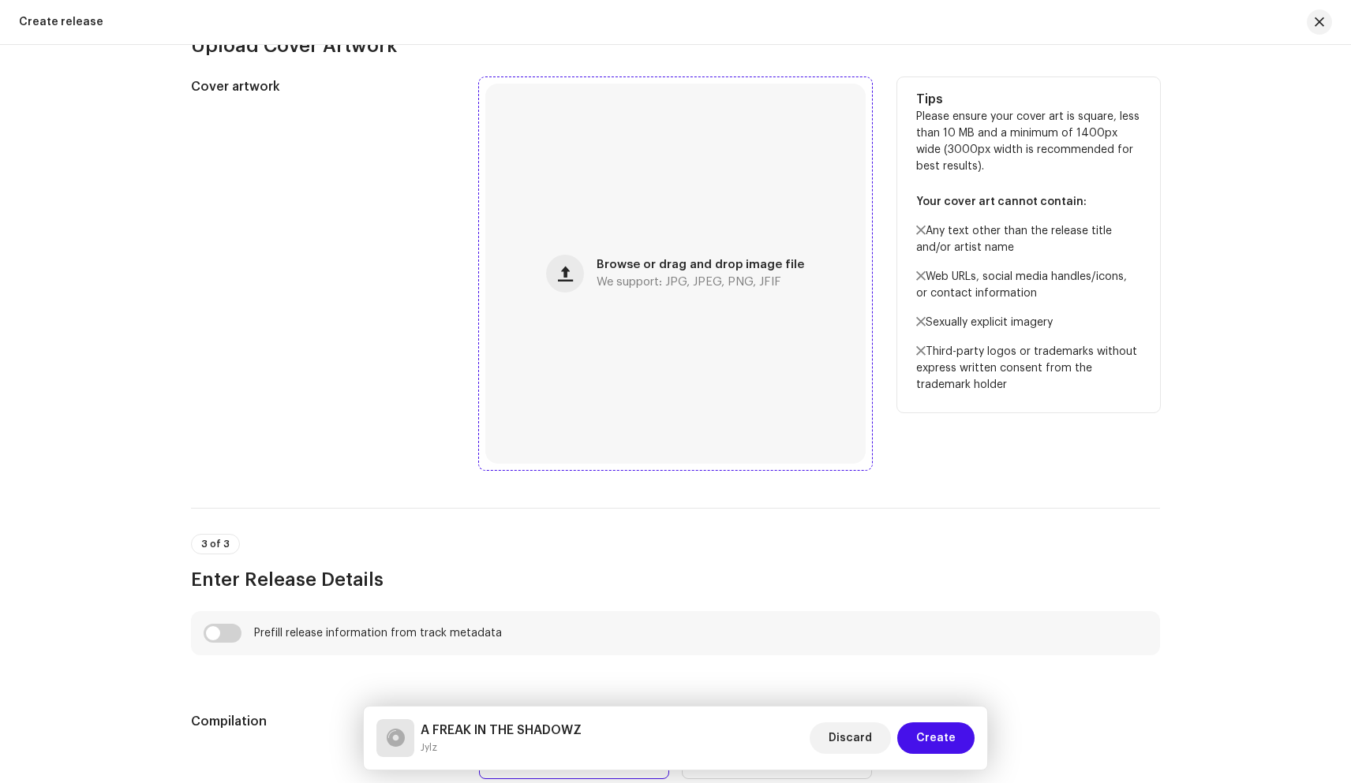
click at [600, 329] on div "Browse or drag and drop image file We support: JPG, JPEG, PNG, JFIF" at bounding box center [675, 274] width 380 height 380
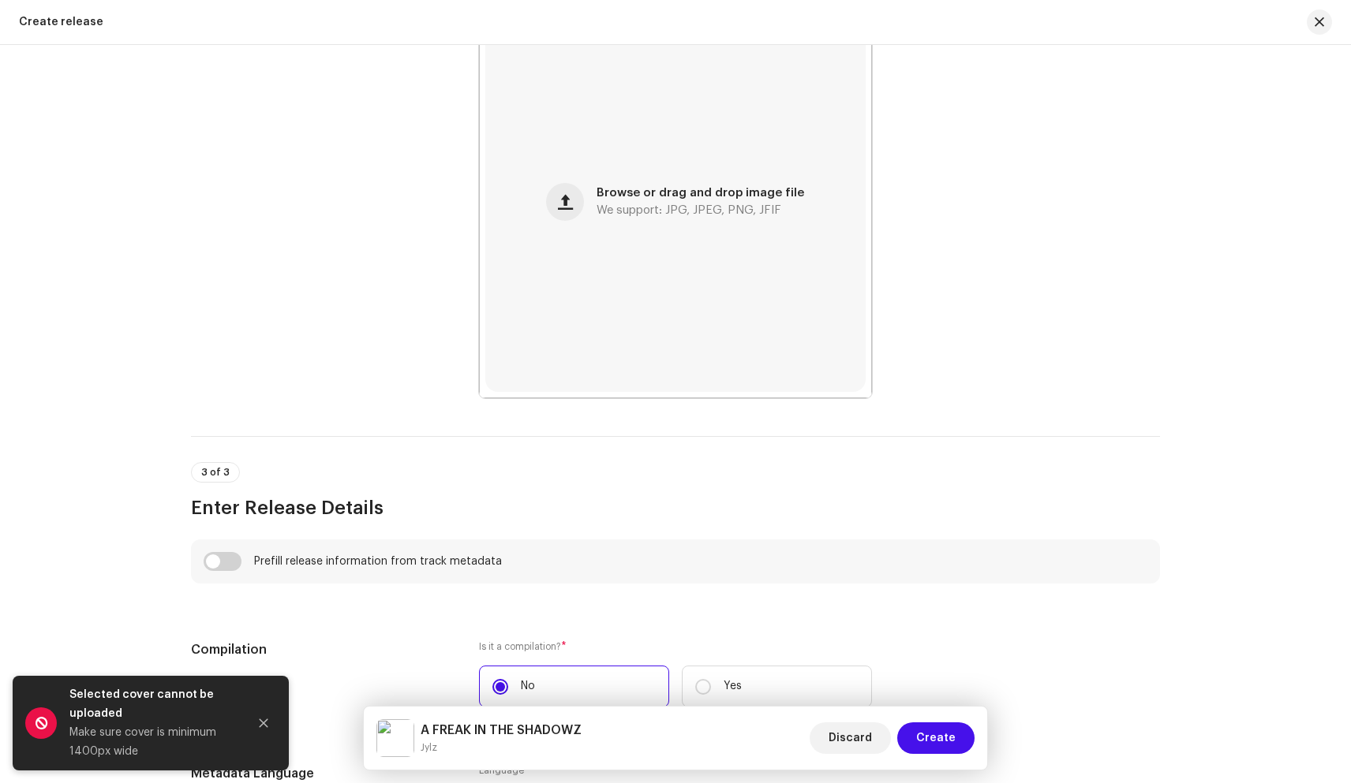
scroll to position [715, 0]
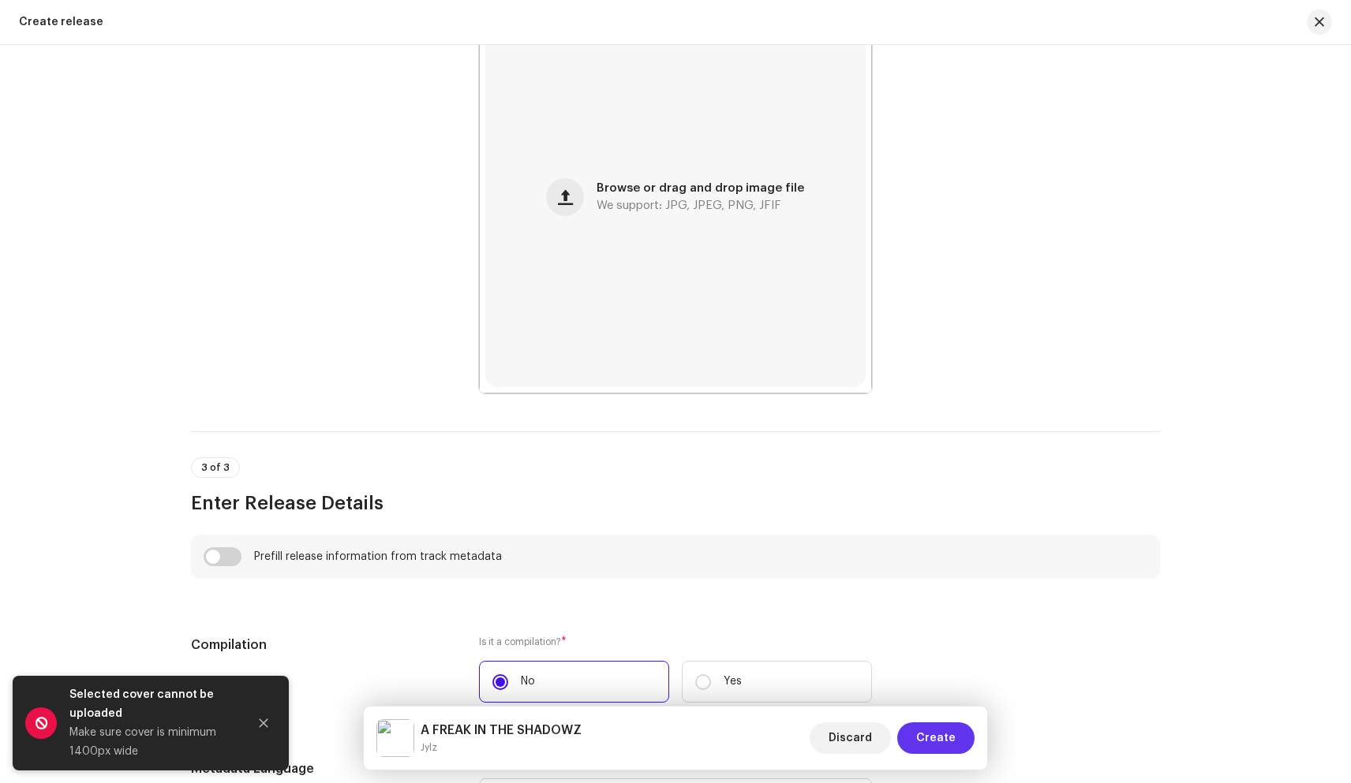
click at [930, 734] on span "Create" at bounding box center [935, 739] width 39 height 32
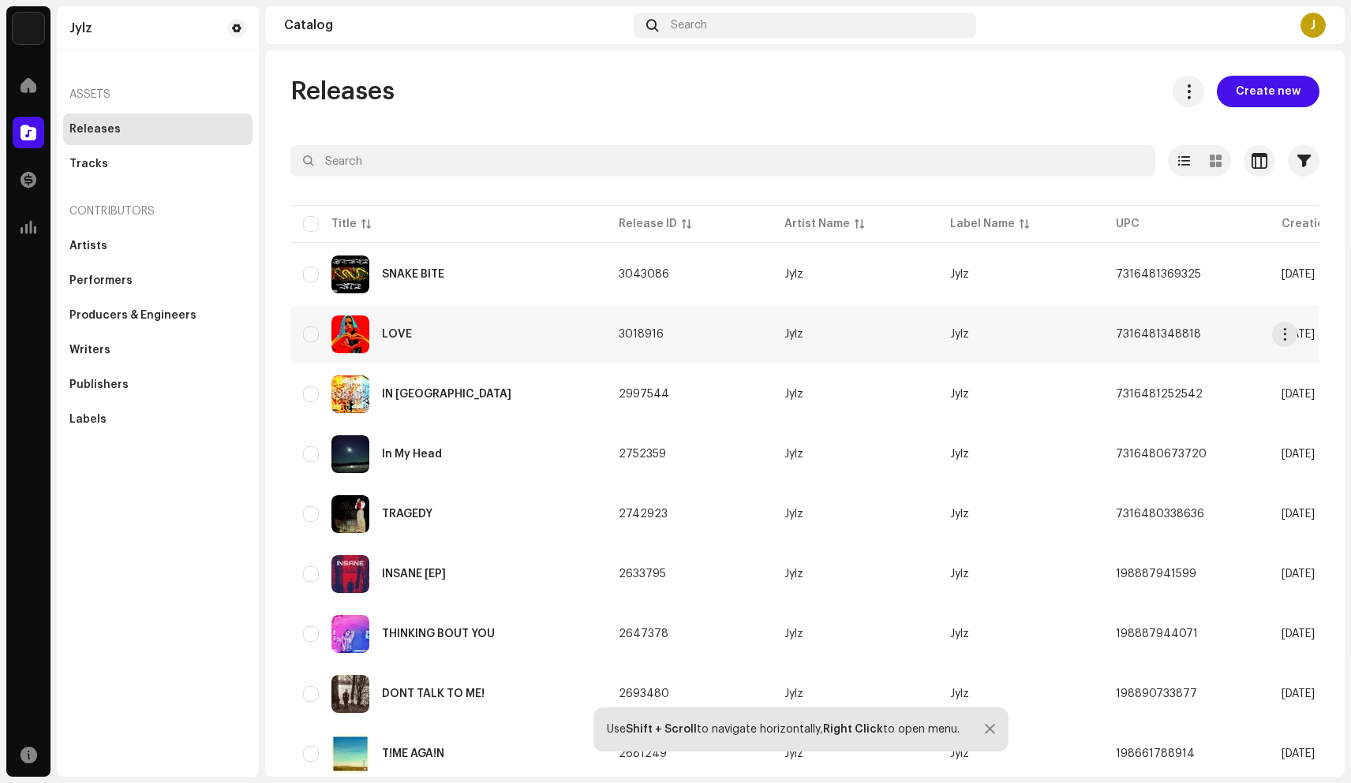
scroll to position [237, 0]
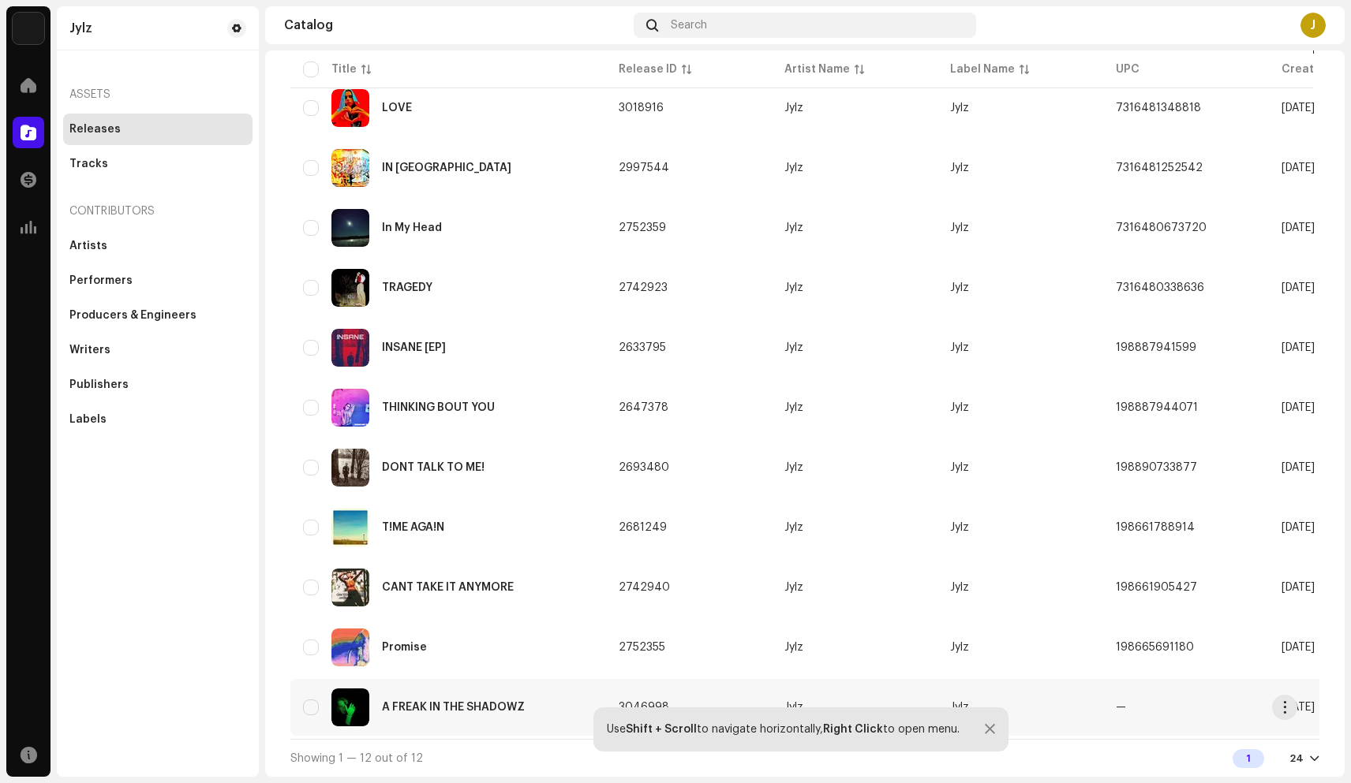
click at [454, 702] on div "A FREAK IN THE SHADOWZ" at bounding box center [453, 707] width 143 height 11
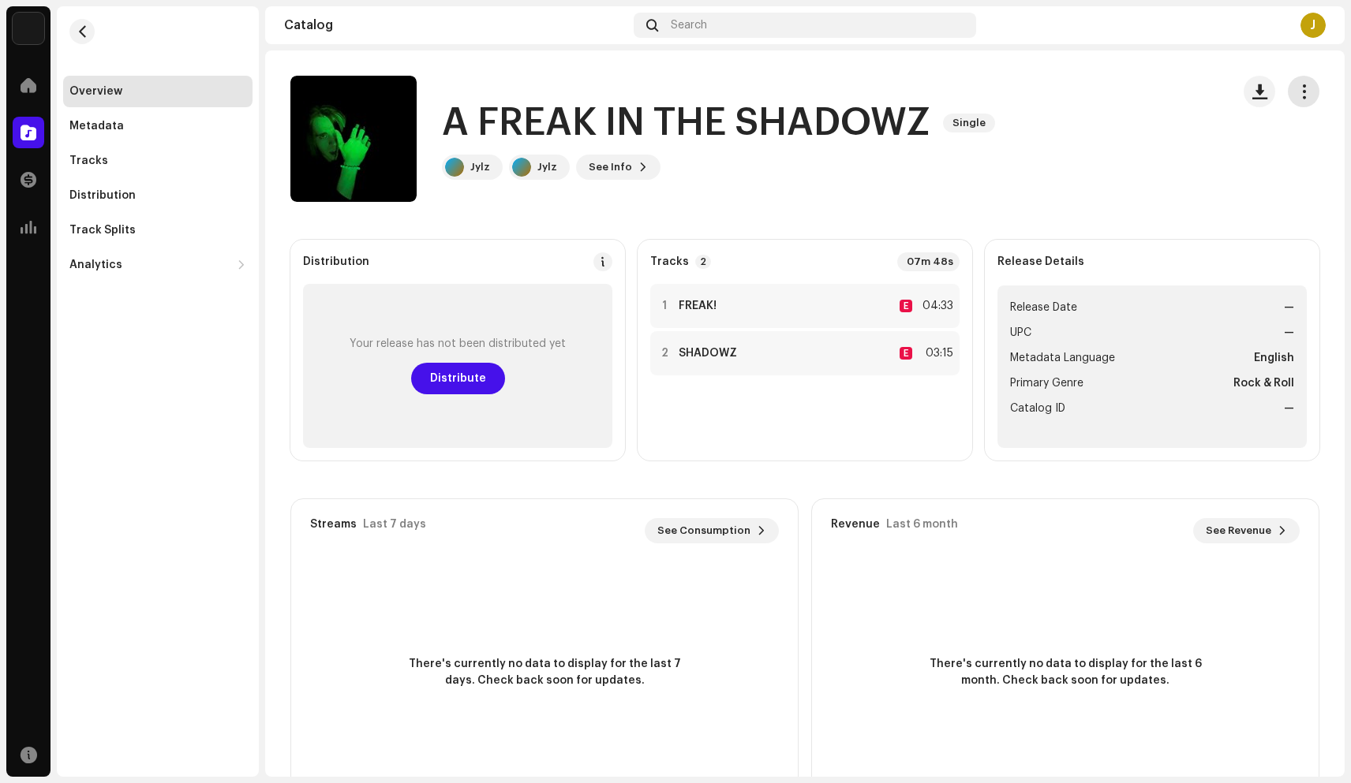
click at [1296, 93] on span "button" at bounding box center [1303, 91] width 15 height 13
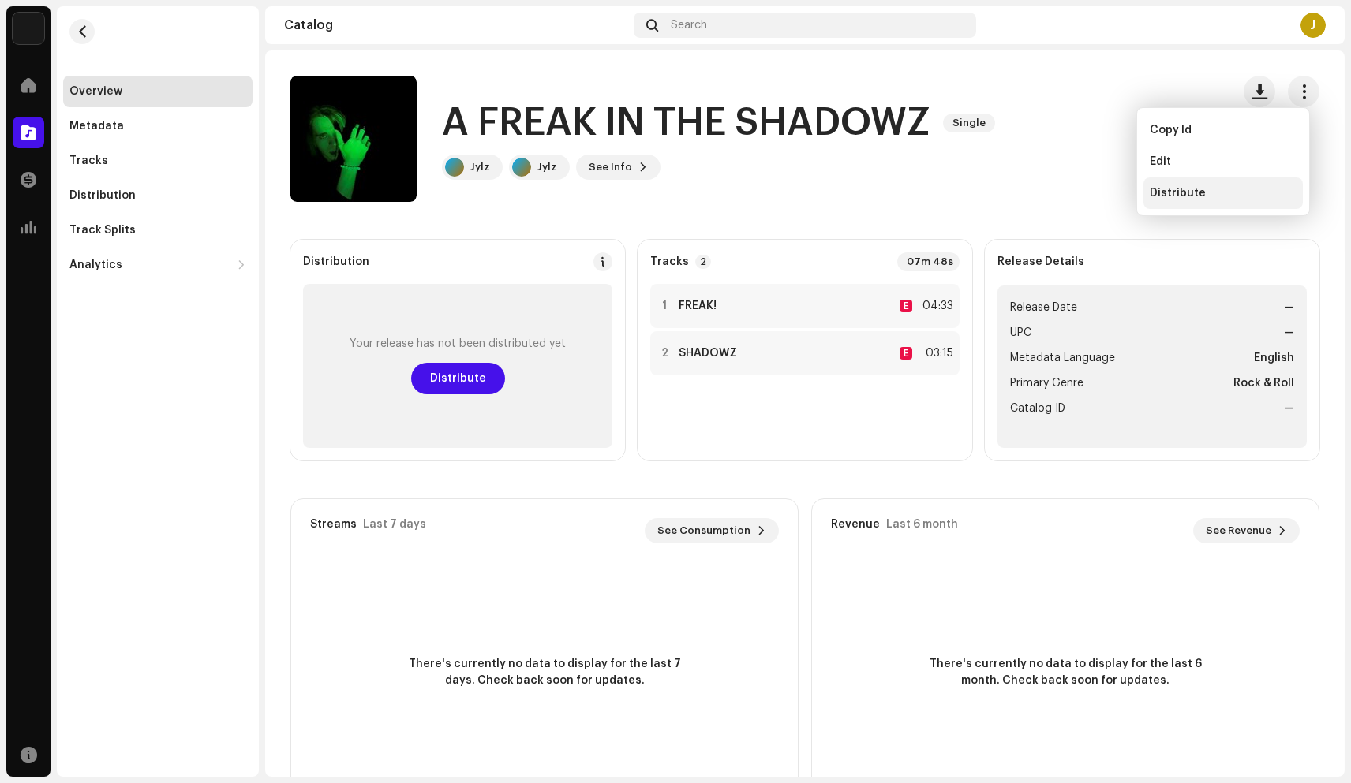
click at [1172, 189] on span "Distribute" at bounding box center [1177, 193] width 56 height 13
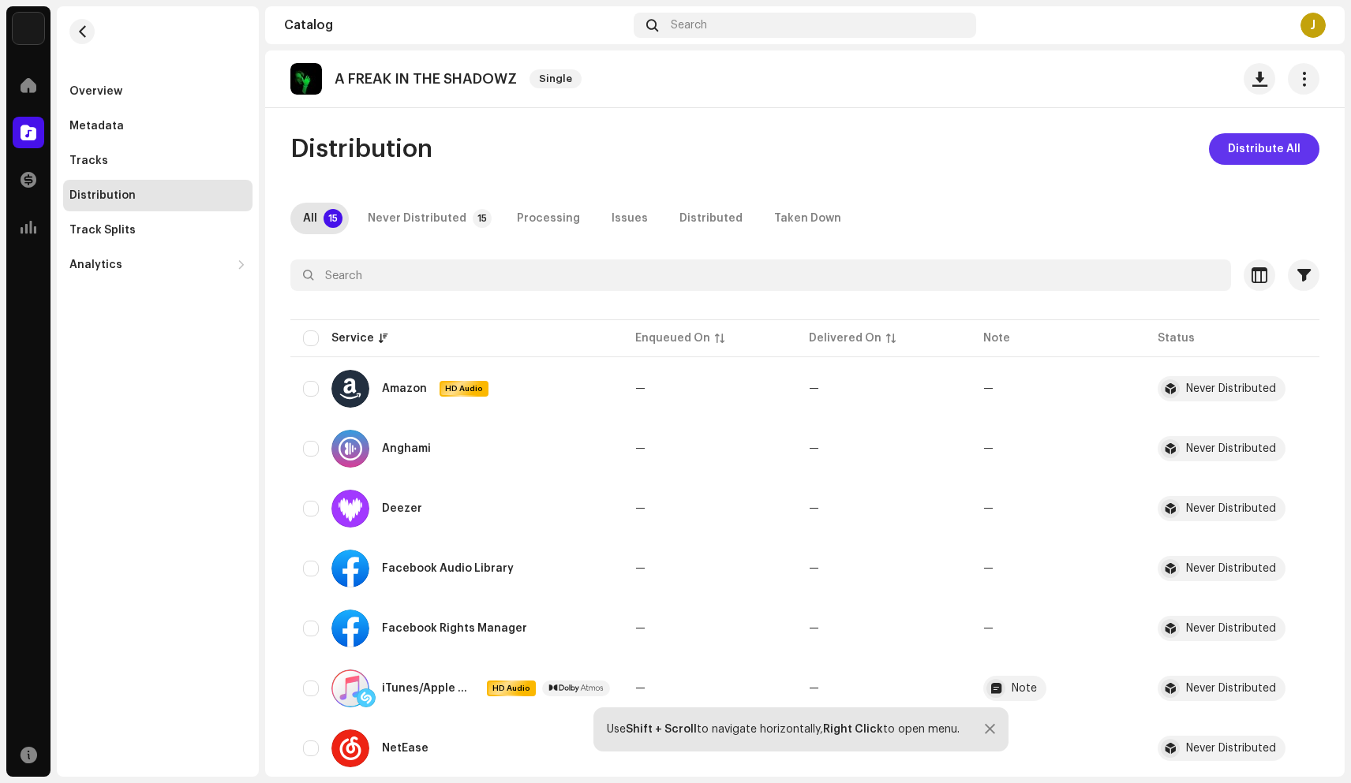
click at [1270, 146] on span "Distribute All" at bounding box center [1263, 149] width 73 height 32
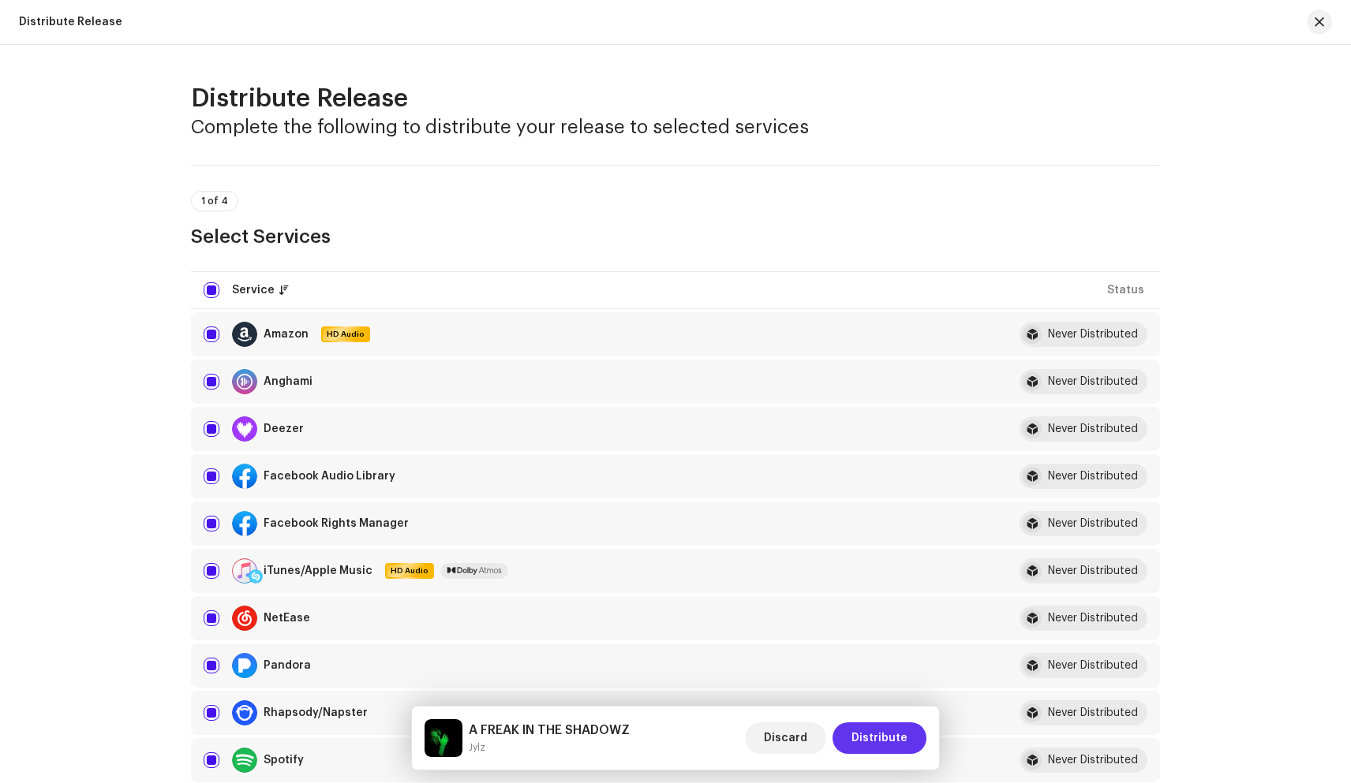
click at [872, 739] on span "Distribute" at bounding box center [879, 739] width 56 height 32
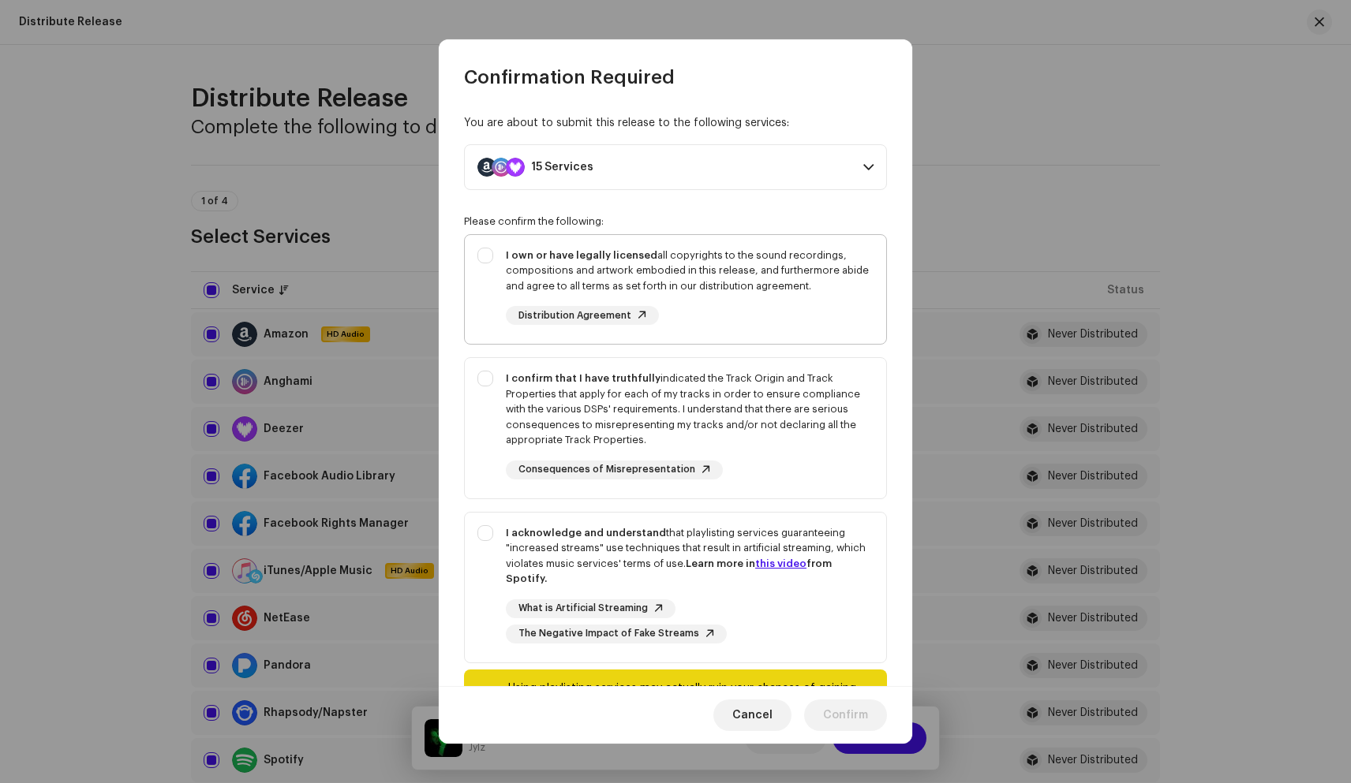
click at [490, 245] on div "I own or have legally licensed all copyrights to the sound recordings, composit…" at bounding box center [675, 286] width 421 height 103
checkbox input "true"
click at [495, 380] on div "I confirm that I have truthfully indicated the Track Origin and Track Propertie…" at bounding box center [675, 425] width 421 height 134
checkbox input "true"
click at [492, 529] on div "I acknowledge and understand that playlisting services guaranteeing "increased …" at bounding box center [675, 585] width 421 height 144
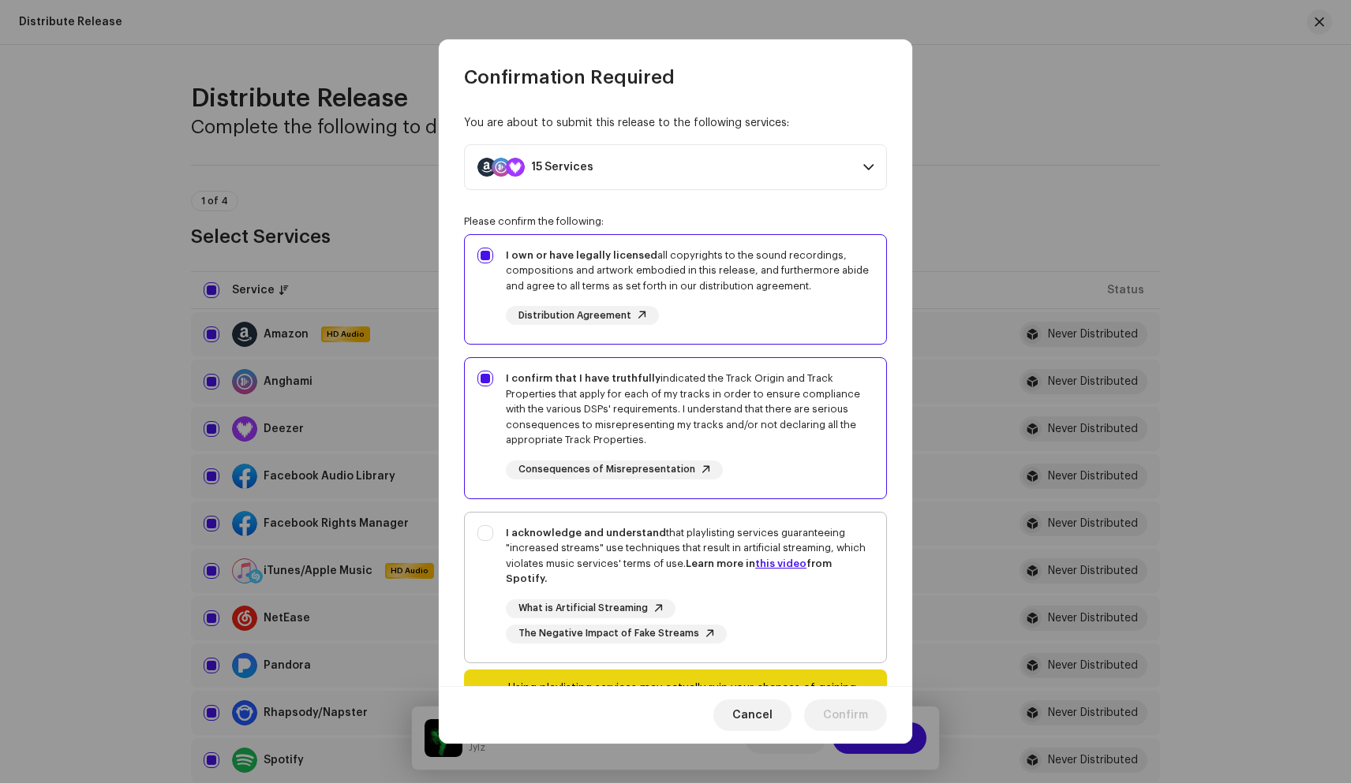
checkbox input "true"
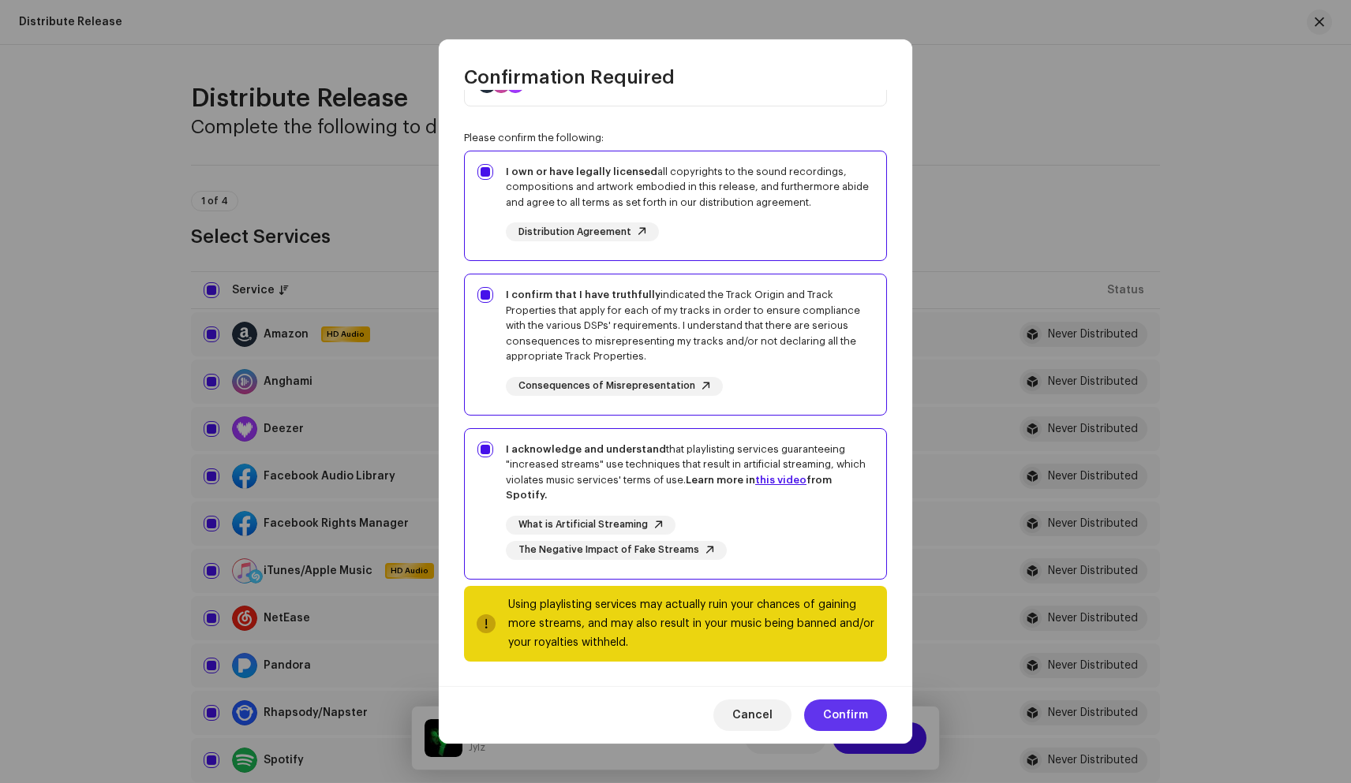
click at [858, 708] on span "Confirm" at bounding box center [845, 716] width 45 height 32
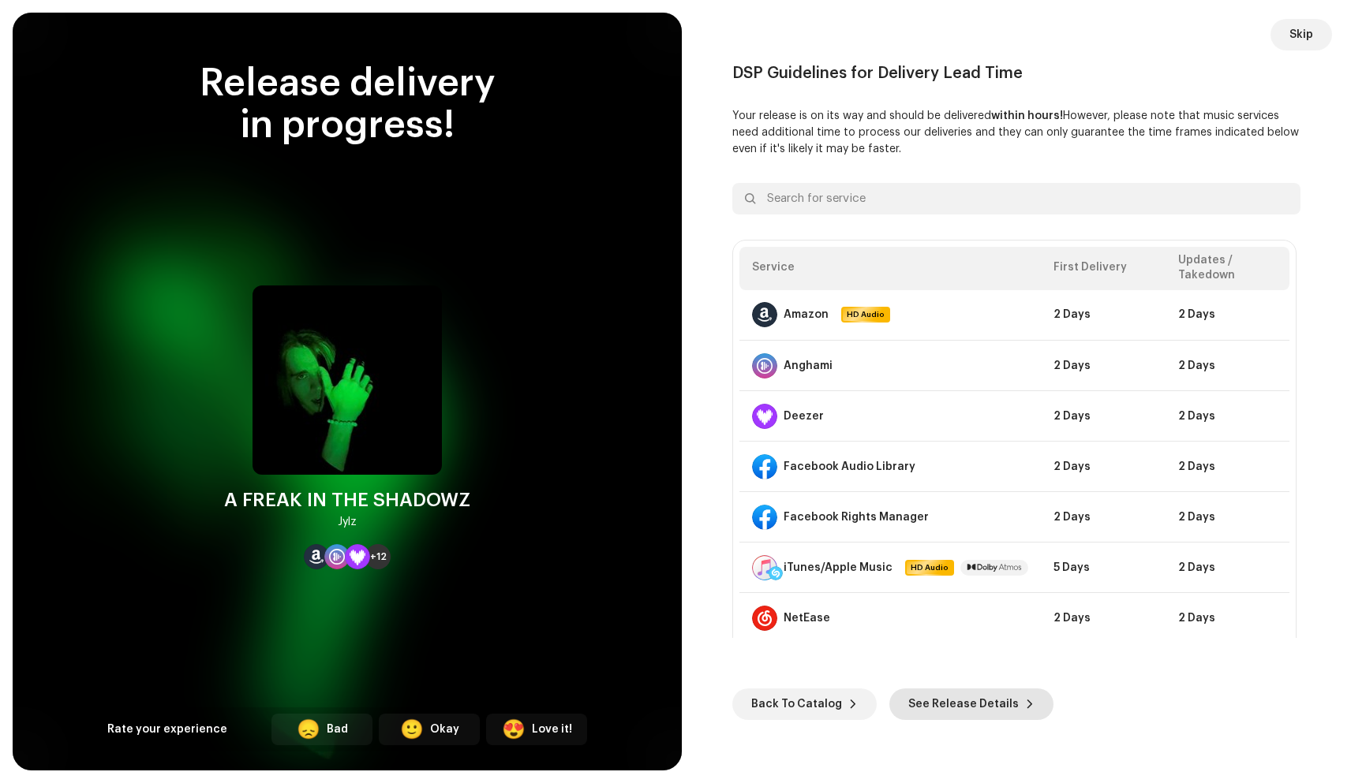
click at [947, 708] on span "See Release Details" at bounding box center [963, 705] width 110 height 32
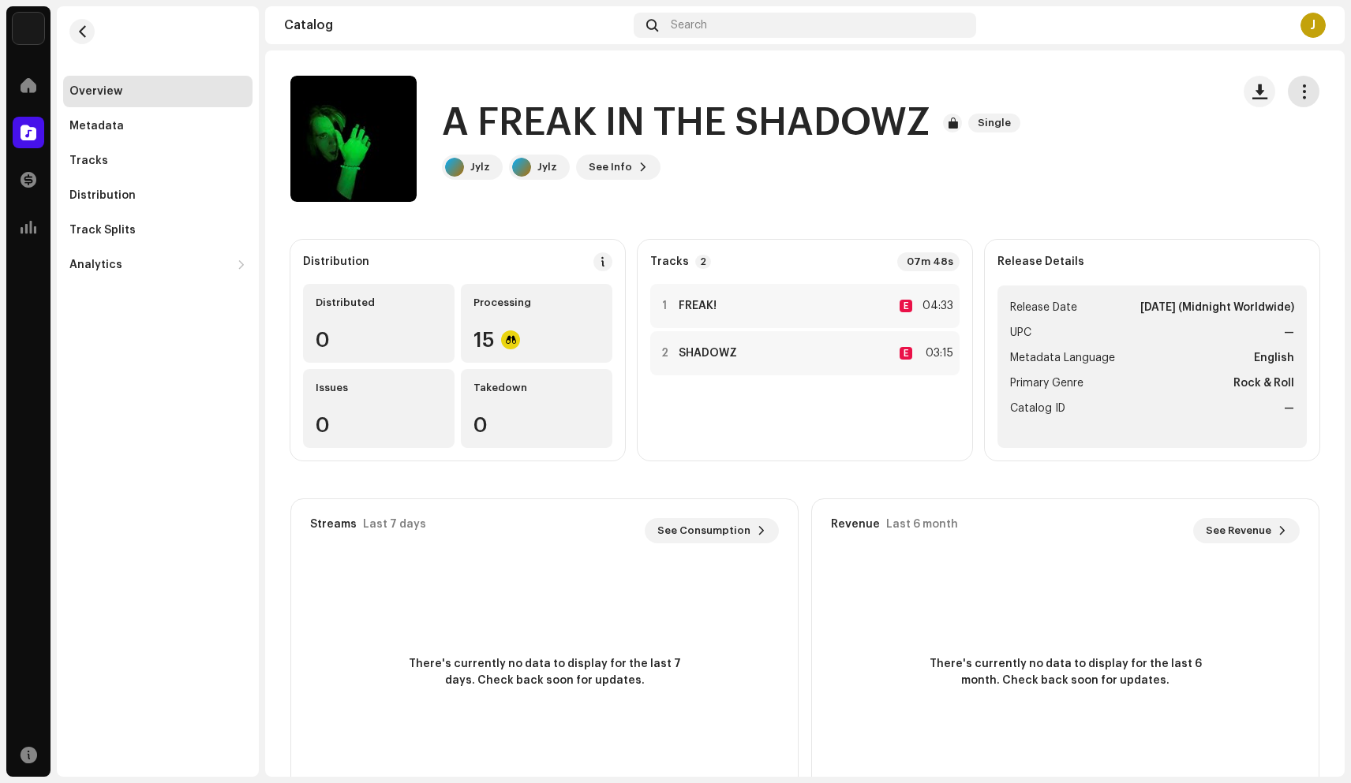
click at [1296, 98] on span "button" at bounding box center [1303, 91] width 15 height 13
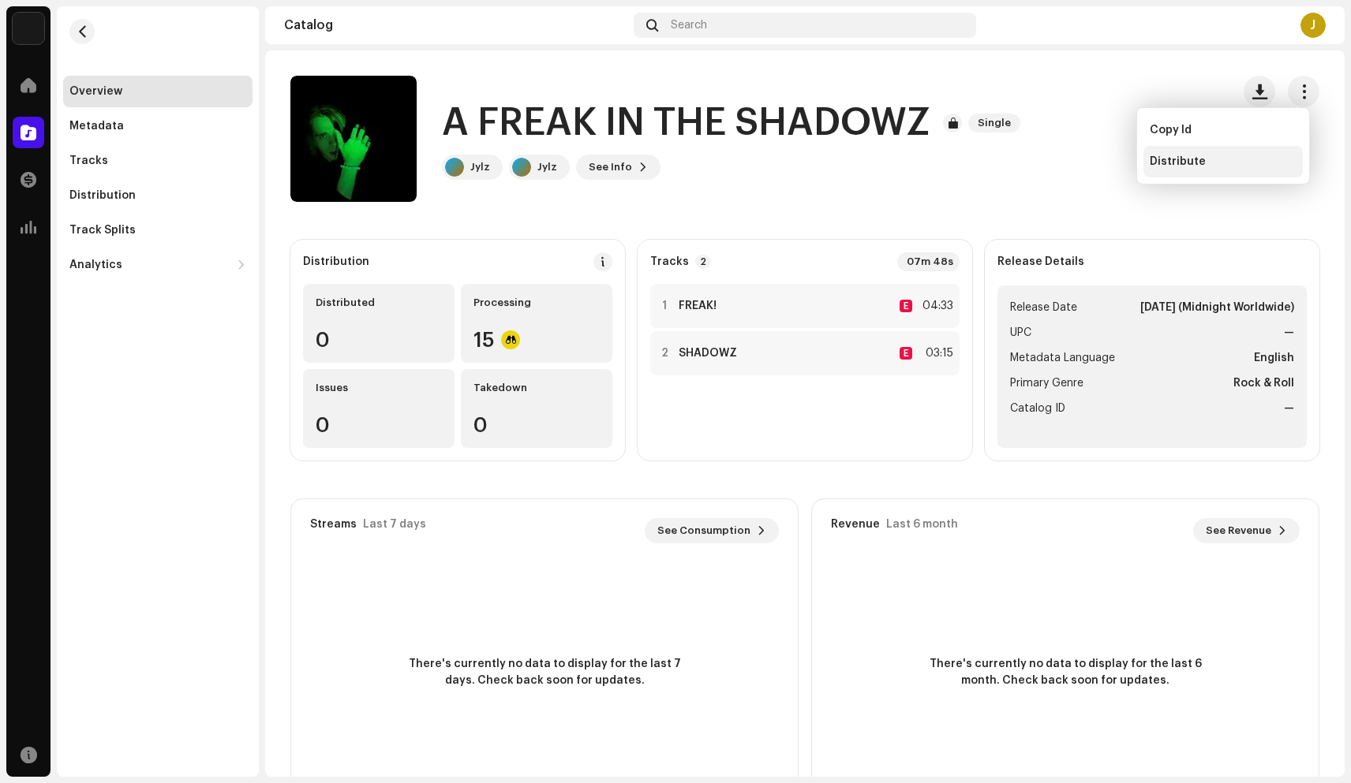
click at [1192, 159] on span "Distribute" at bounding box center [1177, 161] width 56 height 13
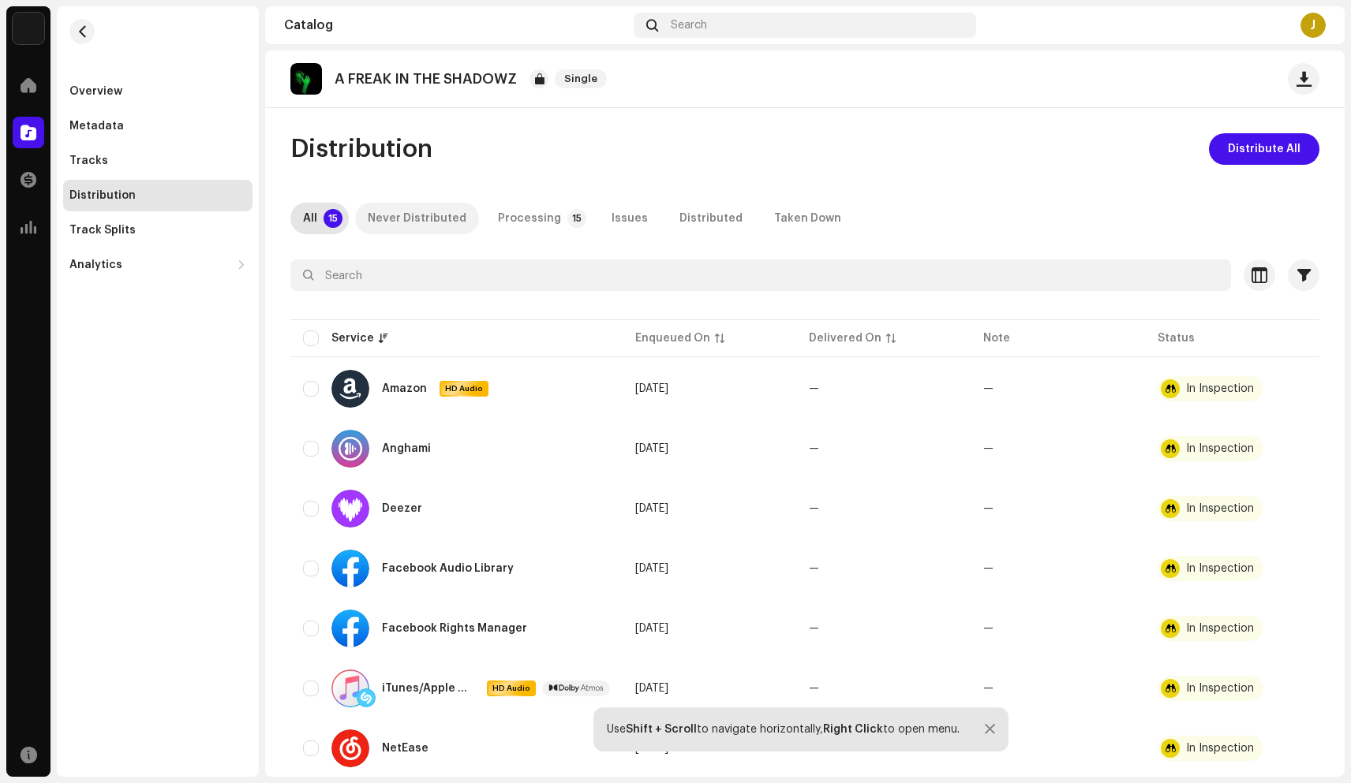
click at [409, 220] on div "Never Distributed" at bounding box center [417, 219] width 99 height 32
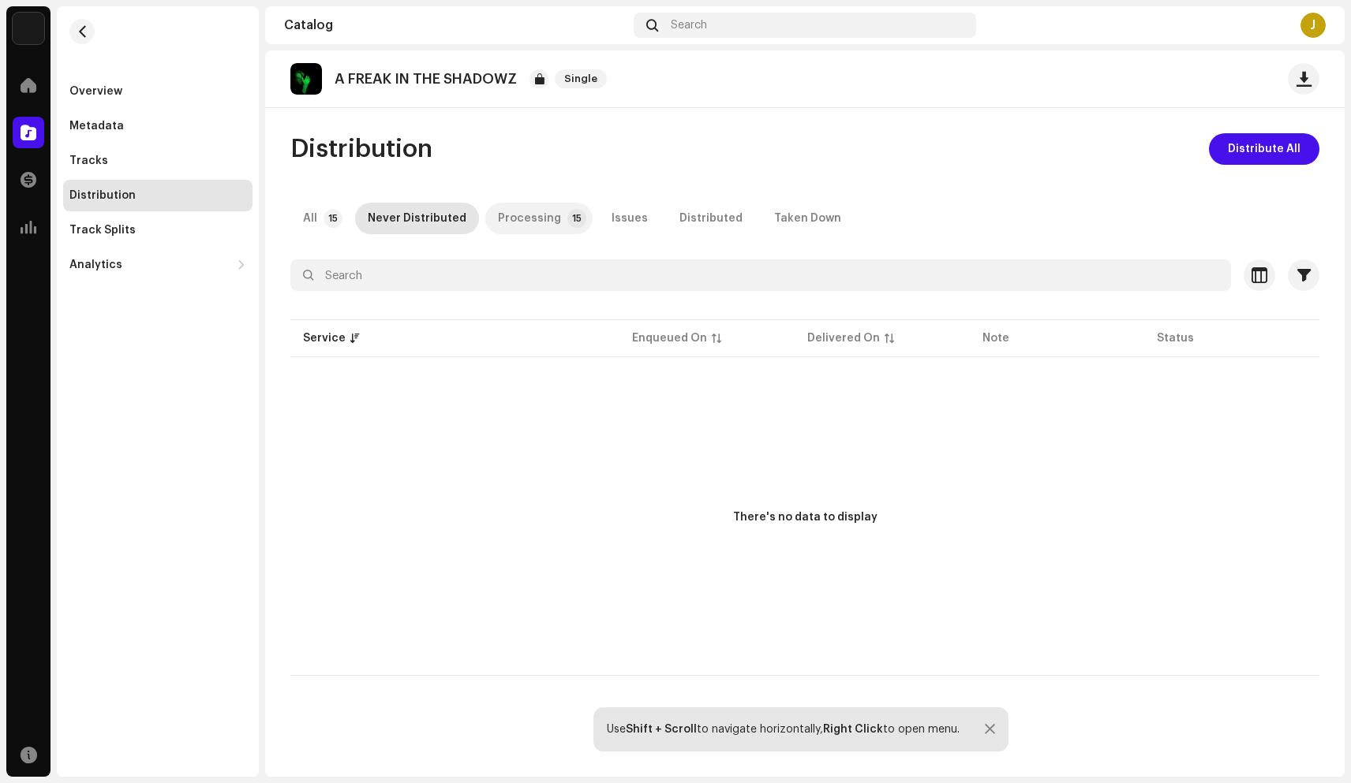
click at [530, 222] on div "Processing" at bounding box center [529, 219] width 63 height 32
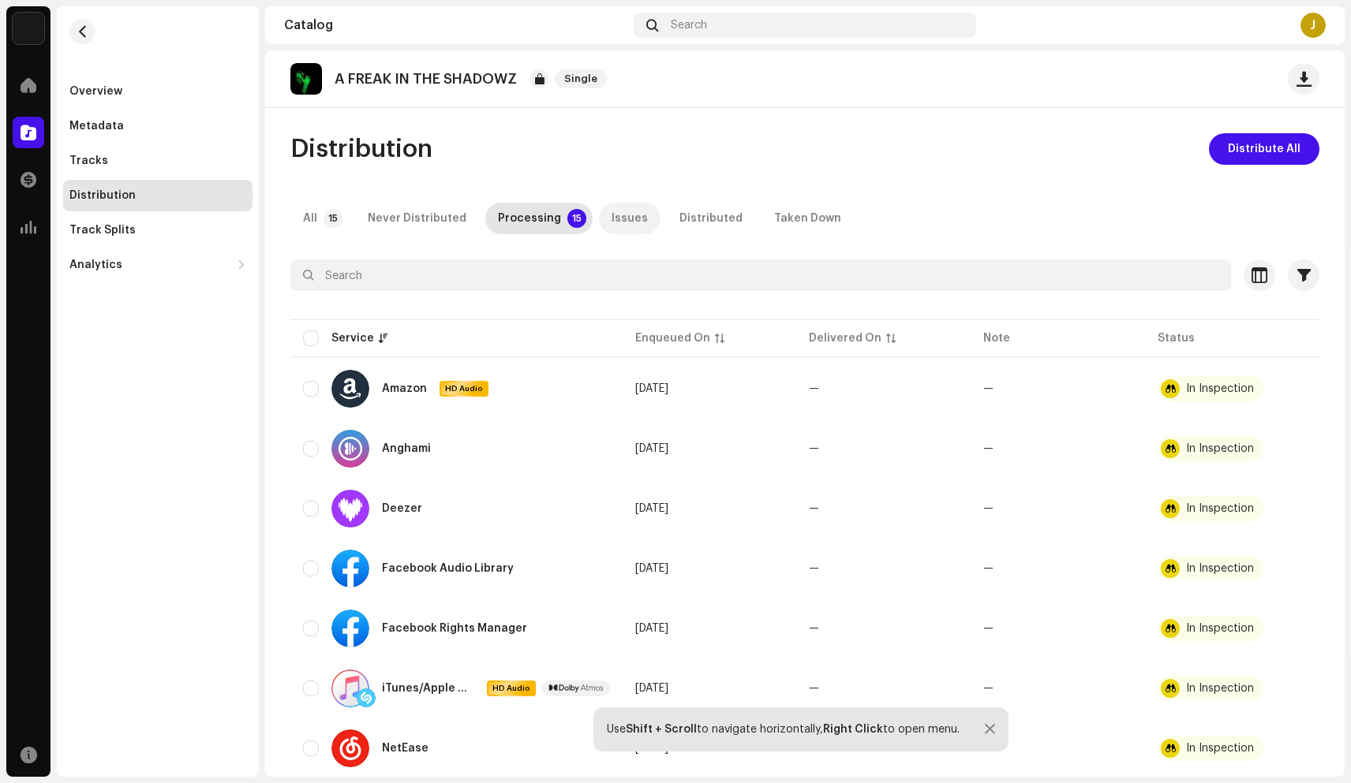
click at [615, 219] on div "Issues" at bounding box center [629, 219] width 36 height 32
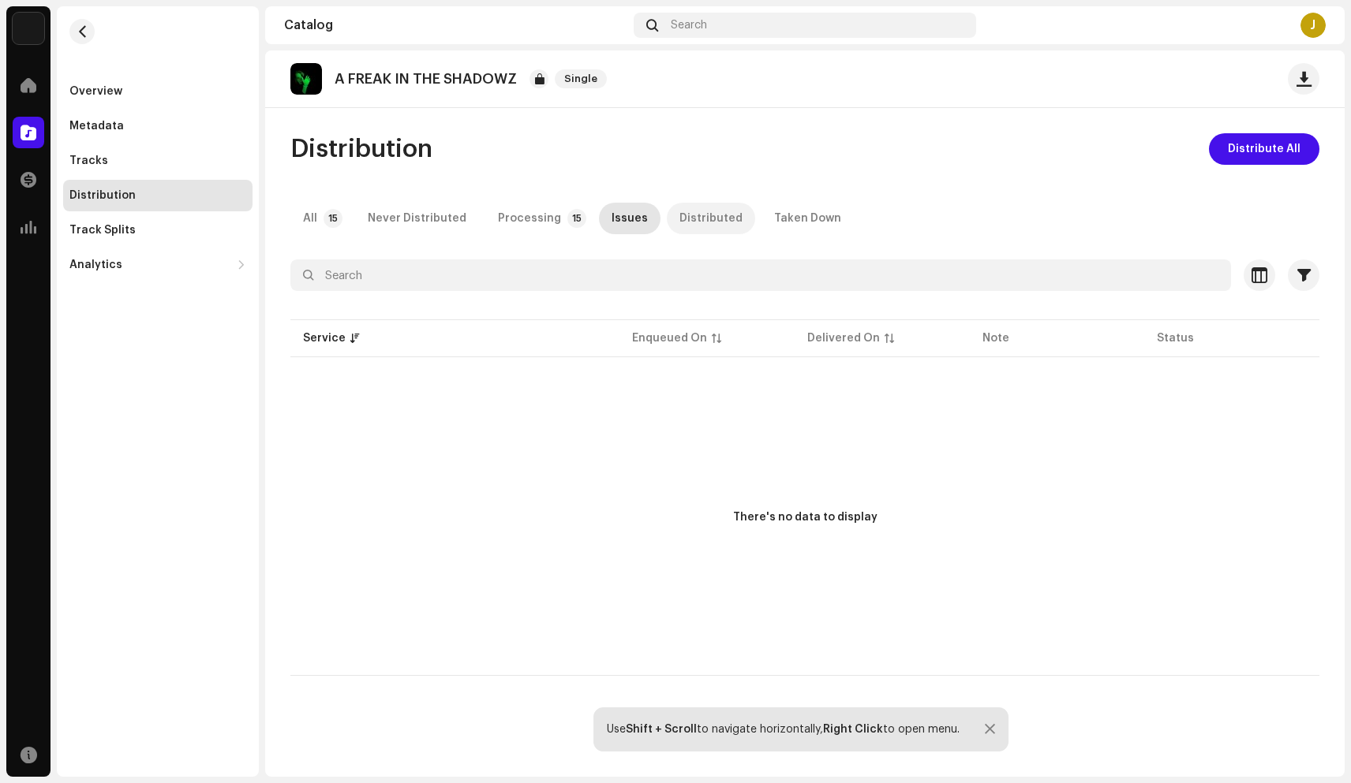
click at [686, 222] on div "Distributed" at bounding box center [710, 219] width 63 height 32
click at [791, 219] on div "Taken Down" at bounding box center [807, 219] width 67 height 32
click at [1254, 151] on span "Distribute All" at bounding box center [1263, 149] width 73 height 32
click at [966, 273] on div "Not Eligible For Distribution The selected services are not eligible for distri…" at bounding box center [675, 391] width 1351 height 783
click at [330, 223] on p-badge "15" at bounding box center [332, 218] width 19 height 19
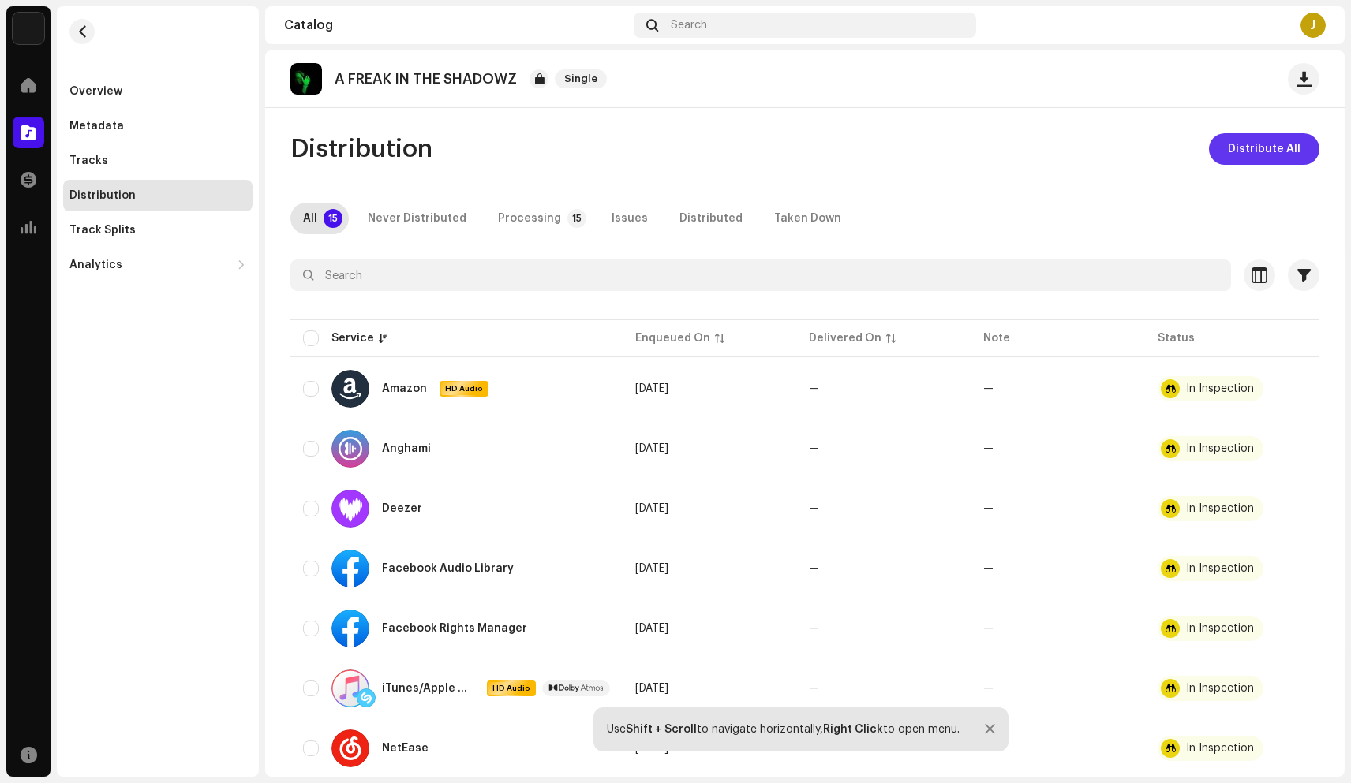
click at [1252, 154] on span "Distribute All" at bounding box center [1263, 149] width 73 height 32
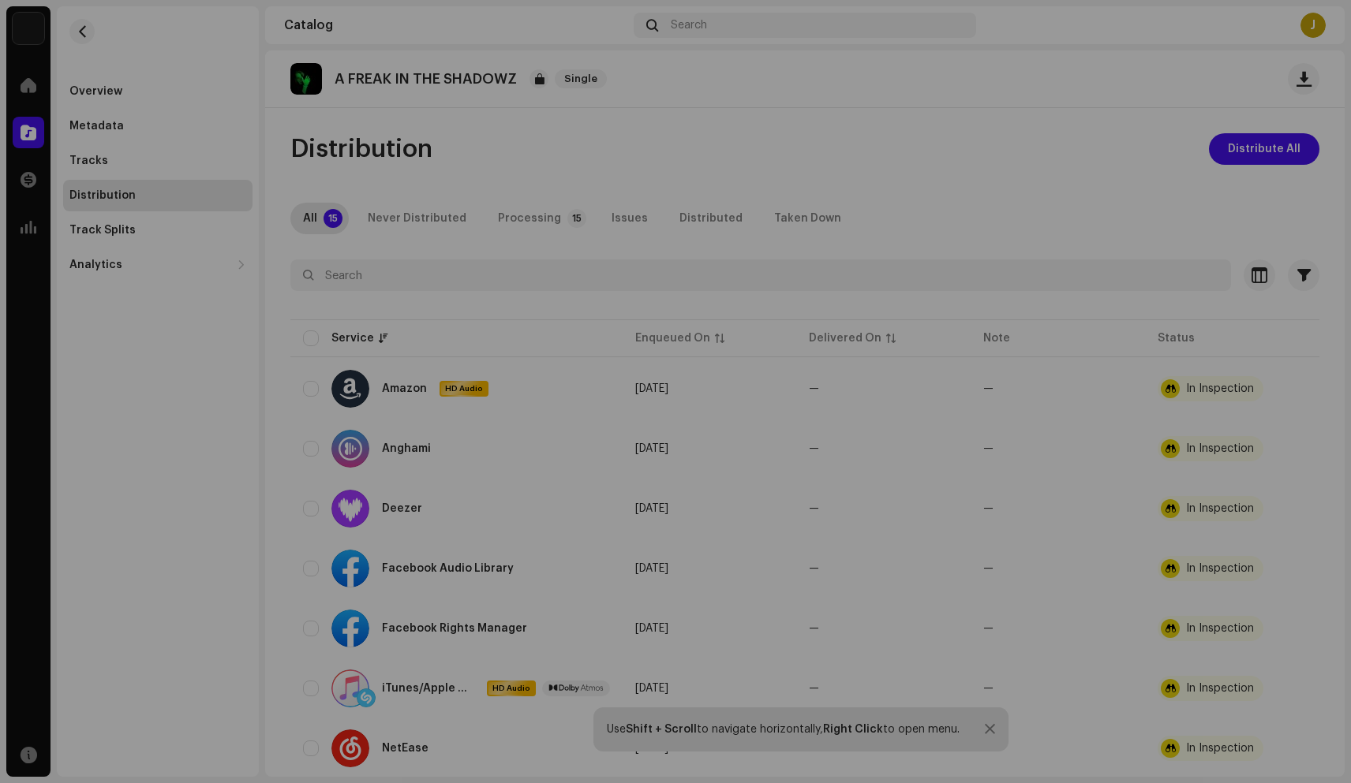
click at [1034, 208] on div "Not Eligible For Distribution The selected services are not eligible for distri…" at bounding box center [675, 391] width 1351 height 783
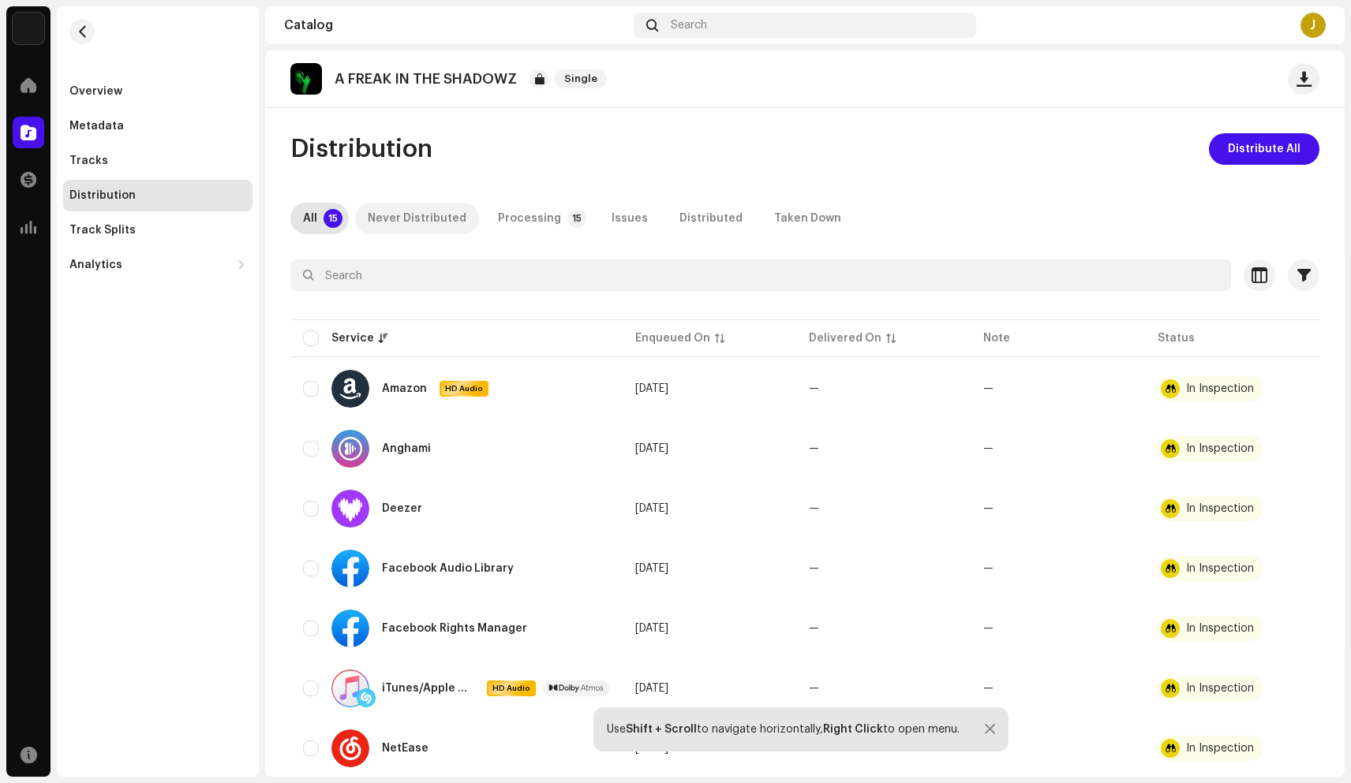
click at [420, 222] on div "Never Distributed" at bounding box center [417, 219] width 99 height 32
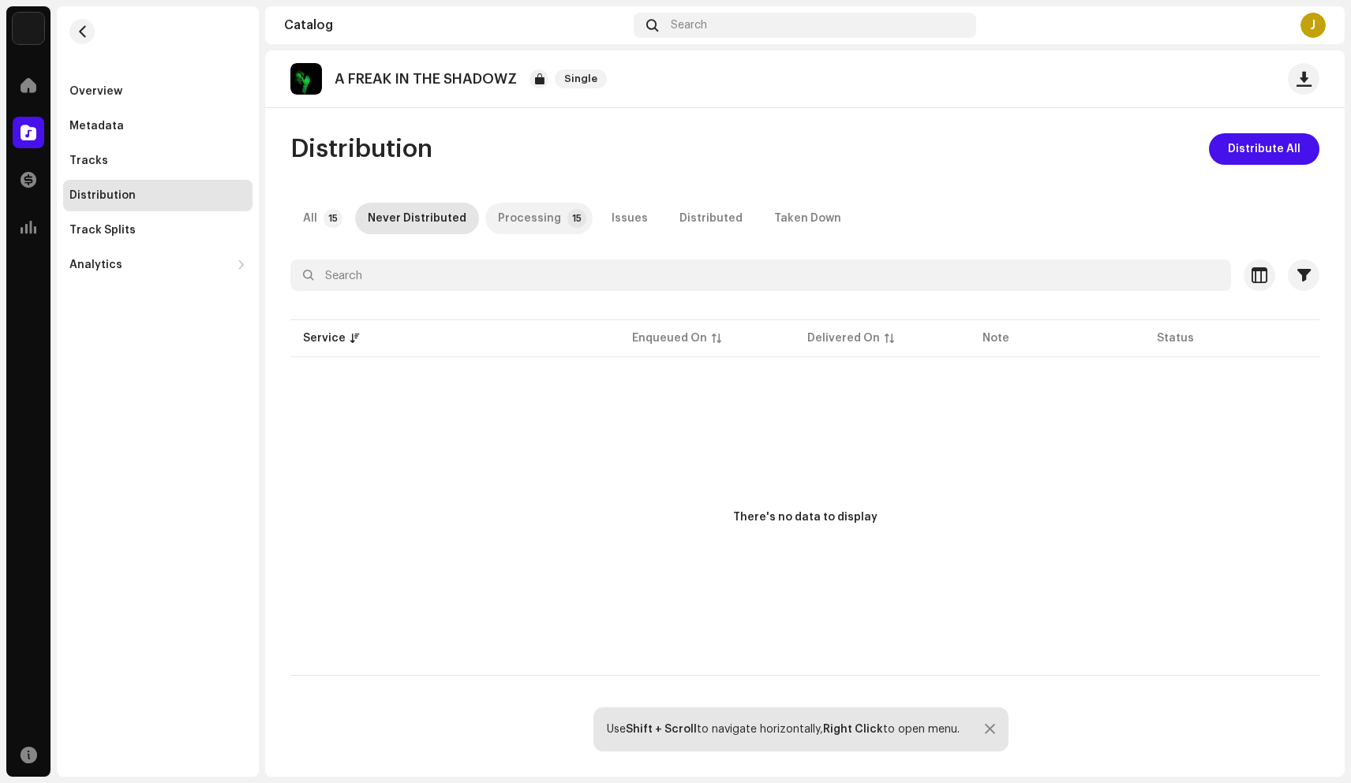
click at [540, 217] on div "Processing" at bounding box center [529, 219] width 63 height 32
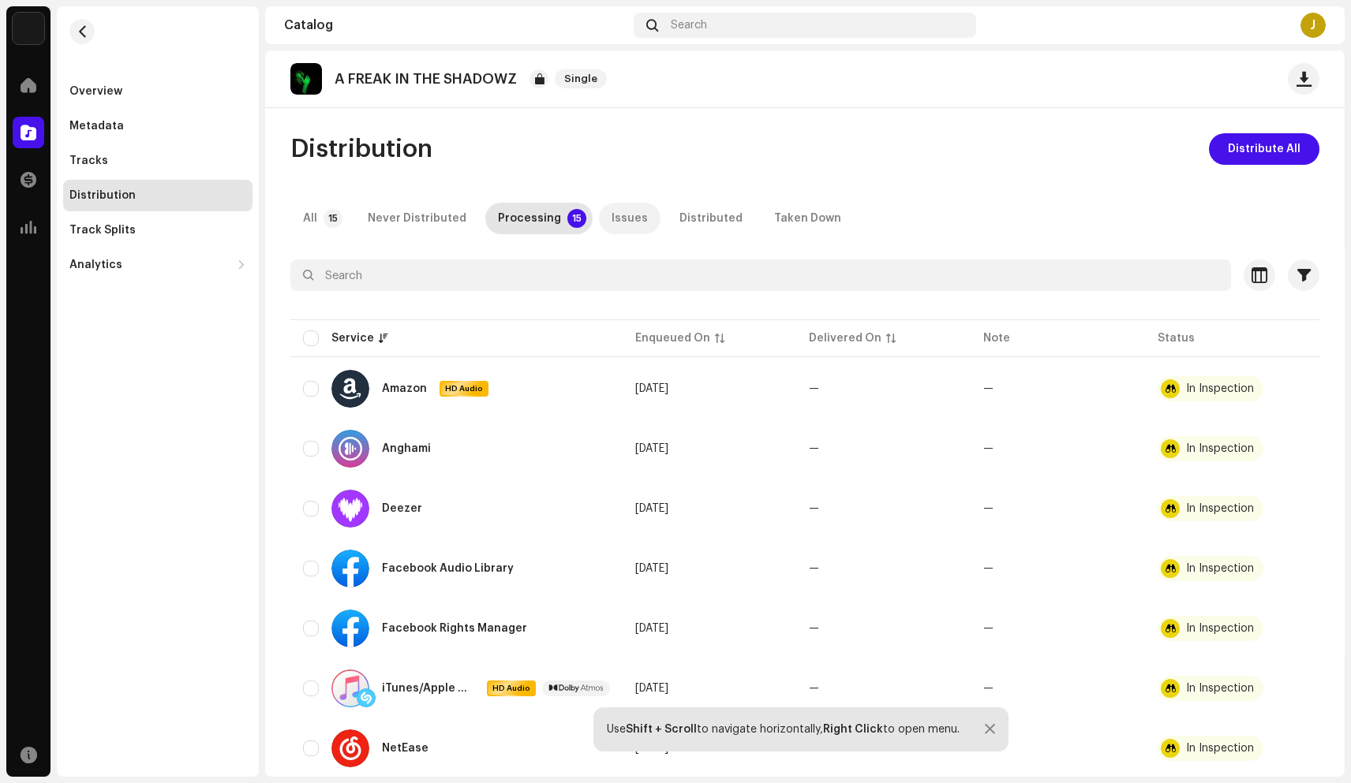
click at [617, 215] on div "Issues" at bounding box center [629, 219] width 36 height 32
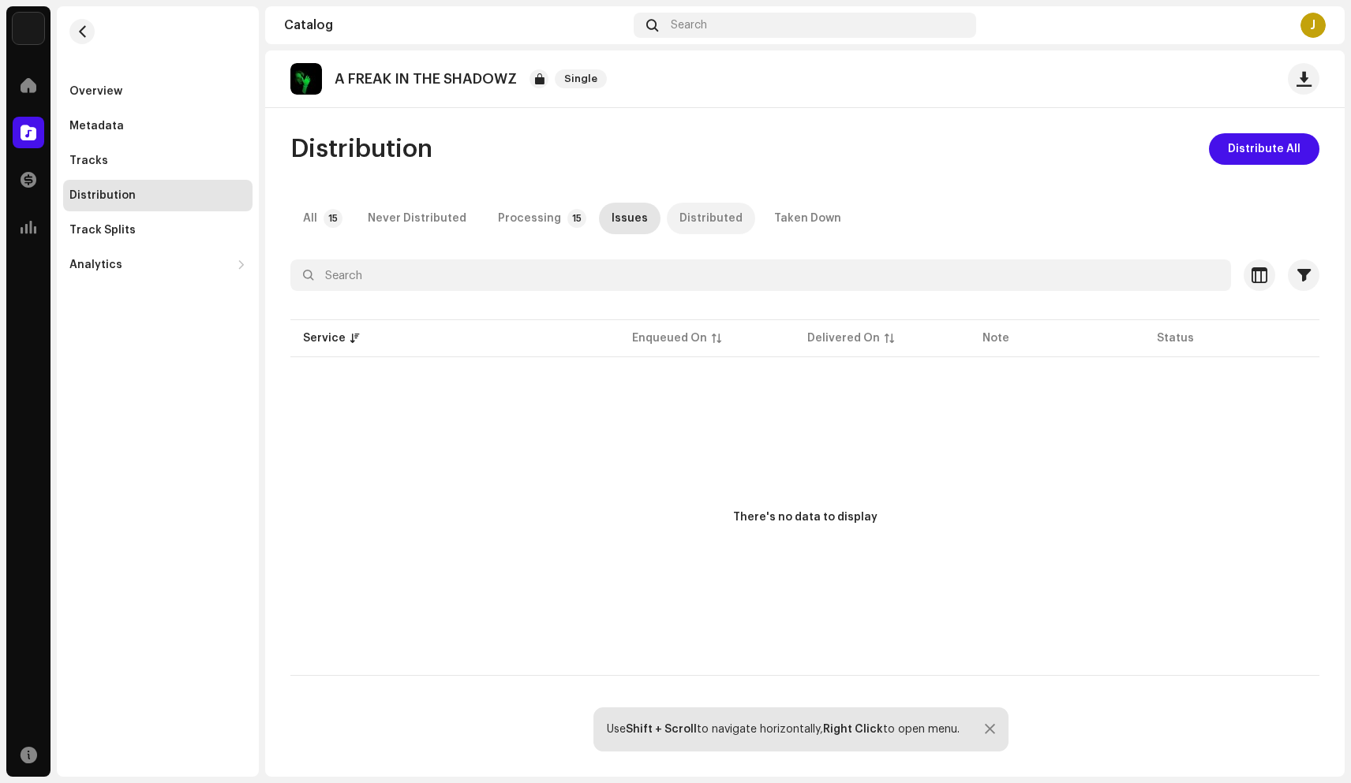
click at [690, 215] on div "Distributed" at bounding box center [710, 219] width 63 height 32
click at [789, 225] on div "Taken Down" at bounding box center [807, 219] width 67 height 32
click at [395, 218] on div "Never Distributed" at bounding box center [417, 219] width 99 height 32
click at [318, 211] on p-tab "All 15" at bounding box center [319, 219] width 58 height 32
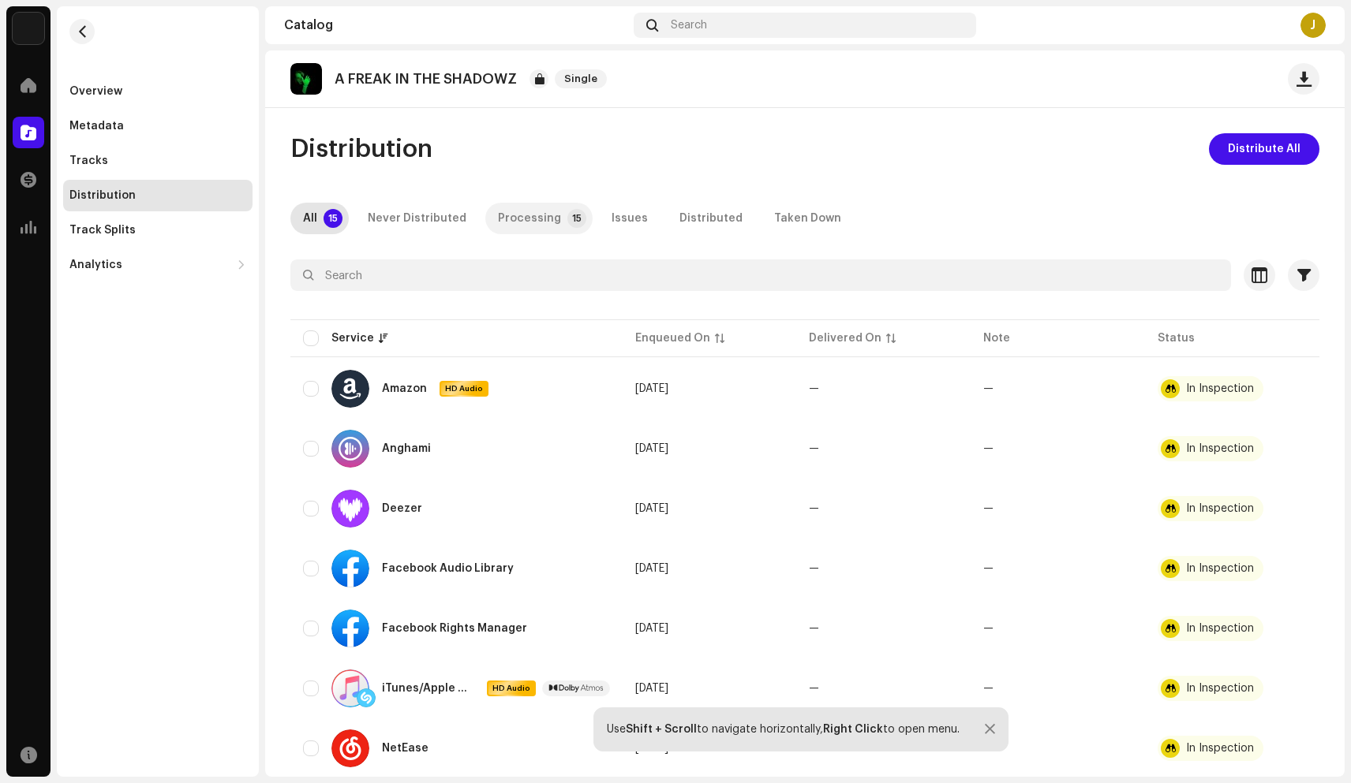
click at [536, 222] on div "Processing" at bounding box center [529, 219] width 63 height 32
